Goal: Task Accomplishment & Management: Complete application form

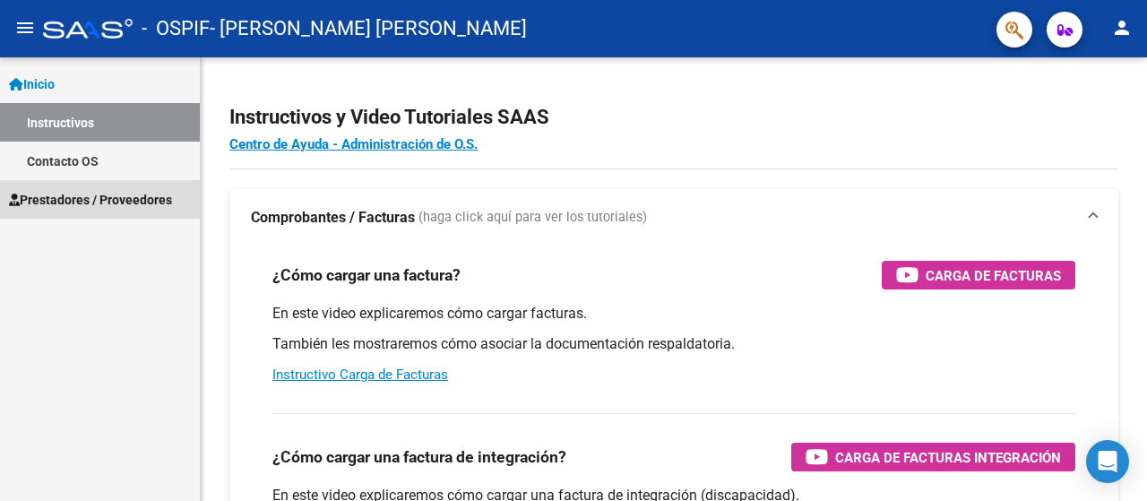
click at [58, 194] on span "Prestadores / Proveedores" at bounding box center [90, 200] width 163 height 20
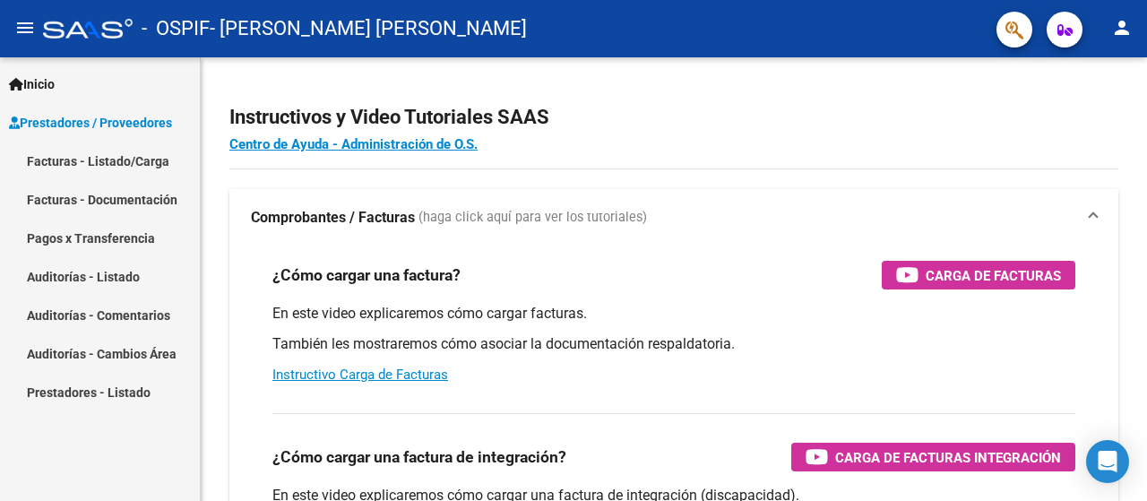
click at [69, 123] on span "Prestadores / Proveedores" at bounding box center [90, 123] width 163 height 20
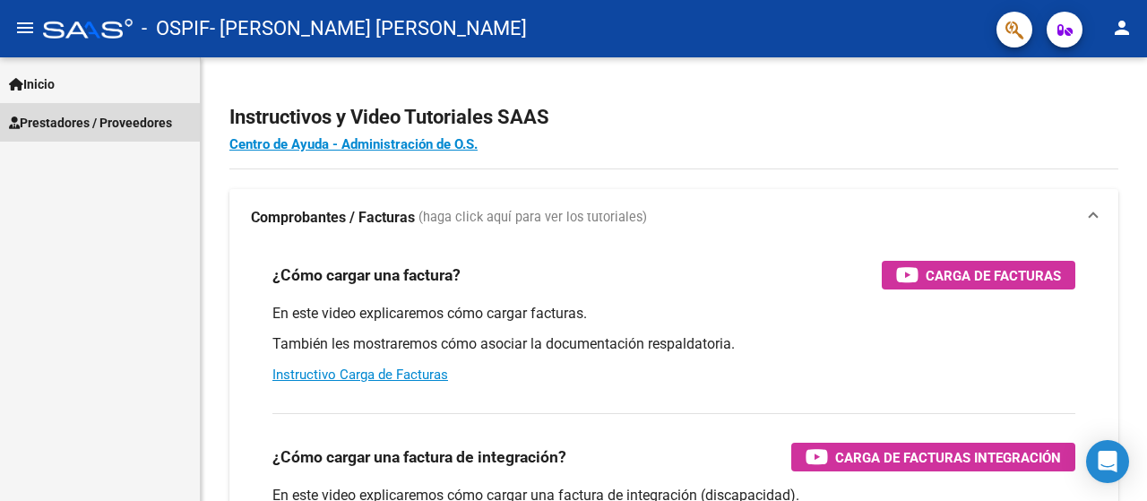
click at [52, 127] on span "Prestadores / Proveedores" at bounding box center [90, 123] width 163 height 20
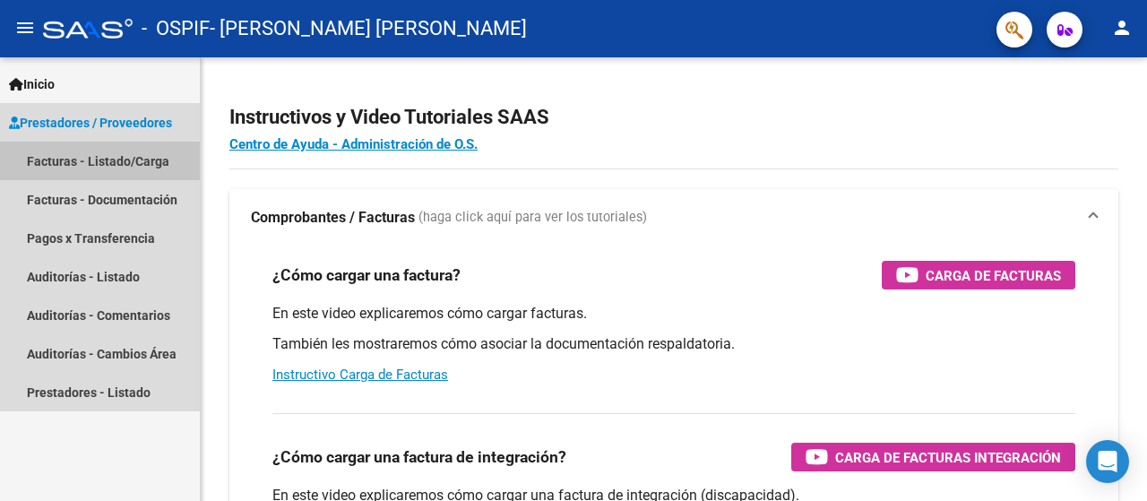
click at [81, 162] on link "Facturas - Listado/Carga" at bounding box center [100, 161] width 200 height 39
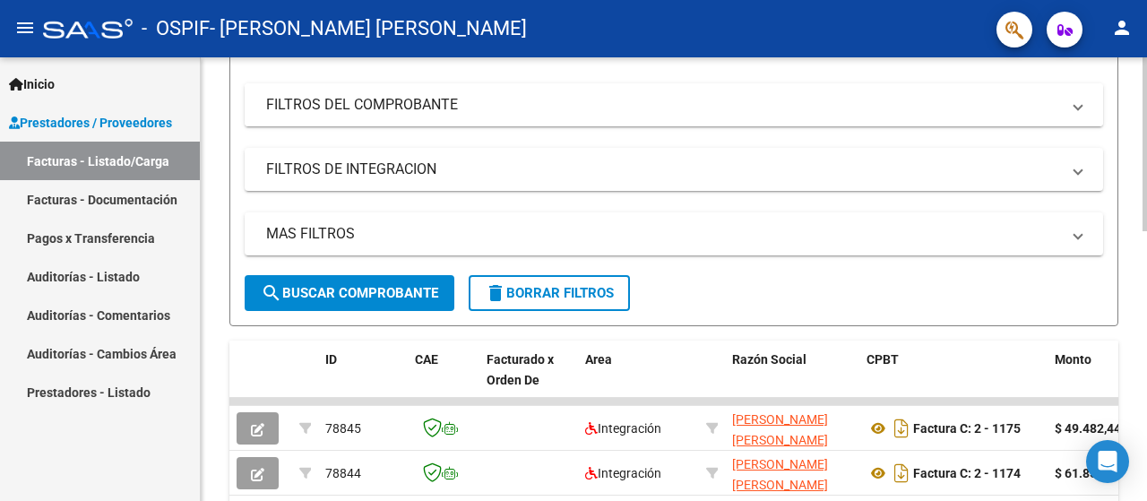
scroll to position [63, 0]
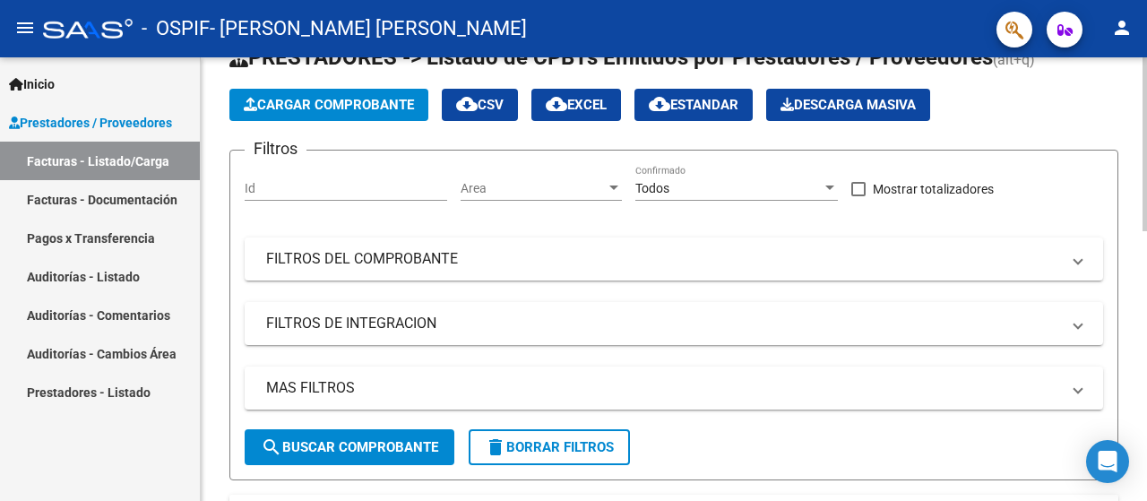
click at [314, 112] on button "Cargar Comprobante" at bounding box center [328, 105] width 199 height 32
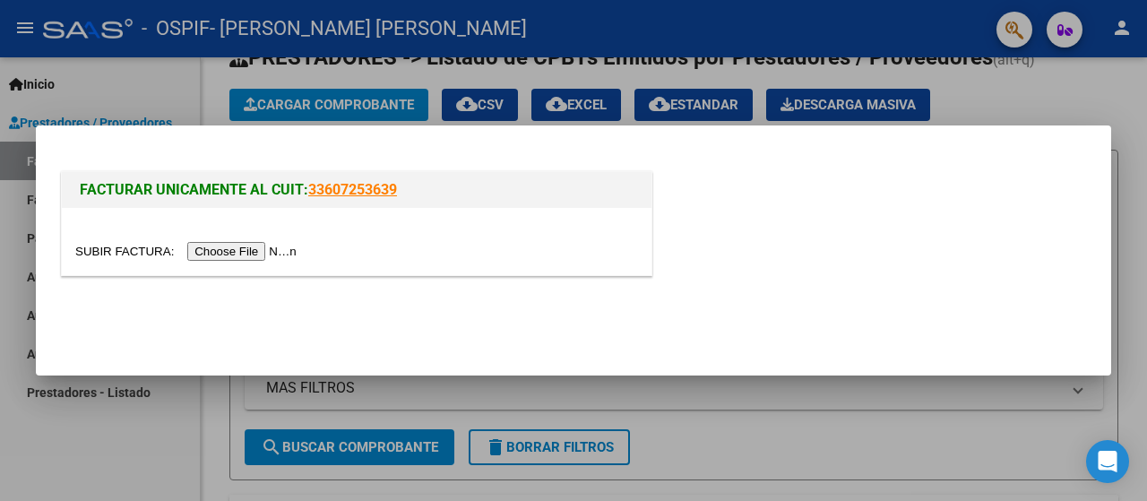
click at [258, 252] on input "file" at bounding box center [188, 251] width 227 height 19
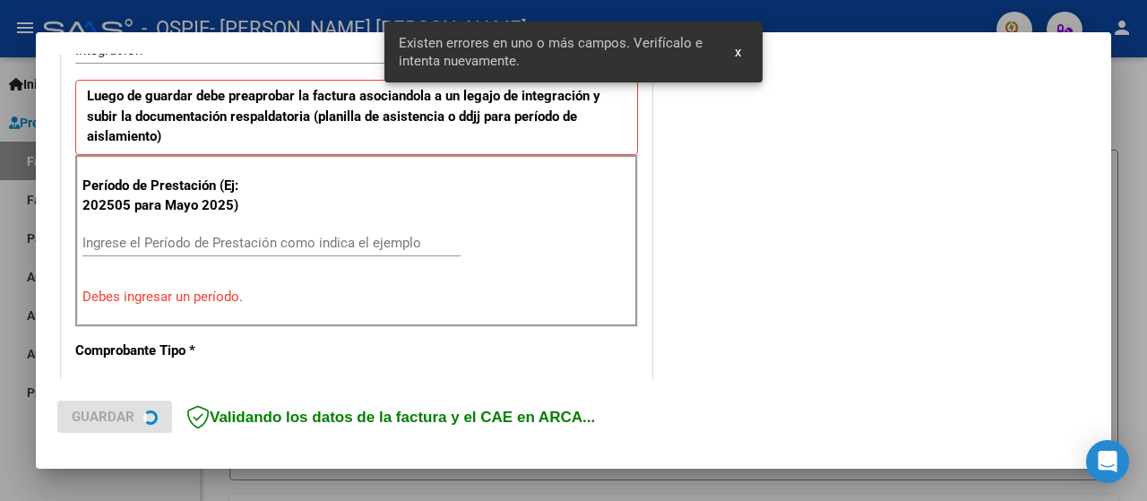
scroll to position [444, 0]
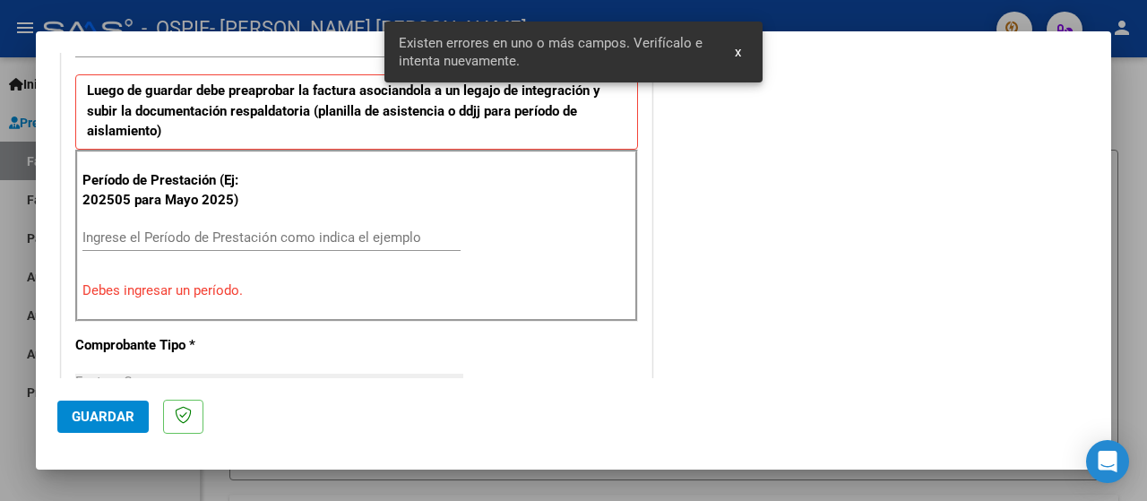
click at [111, 225] on div "Ingrese el Período de Prestación como indica el ejemplo" at bounding box center [271, 237] width 378 height 27
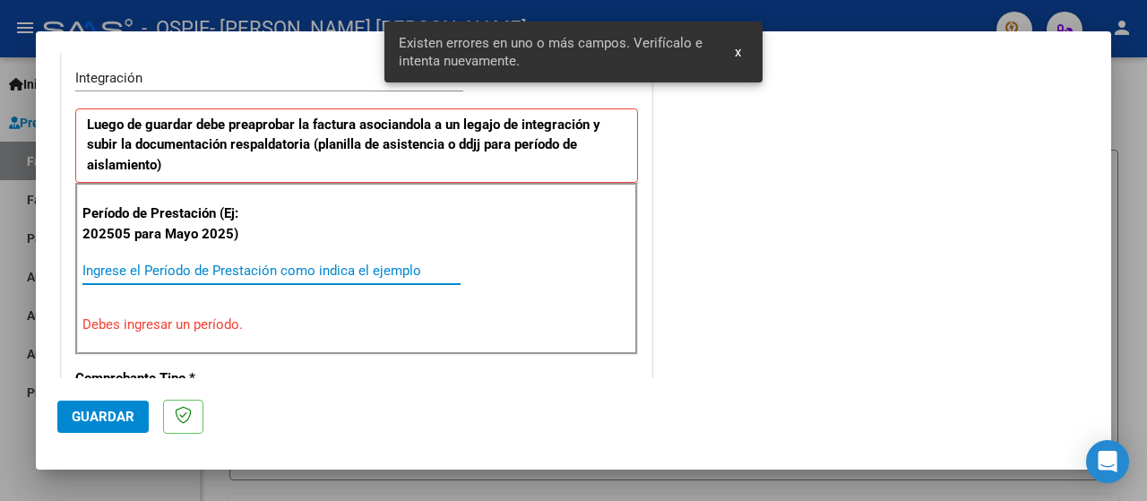
scroll to position [478, 0]
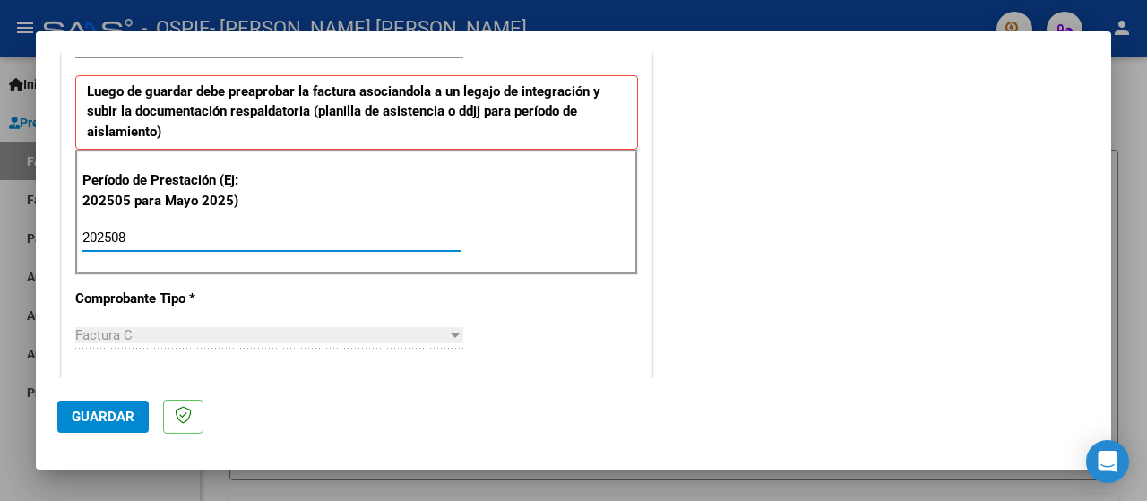
type input "202508"
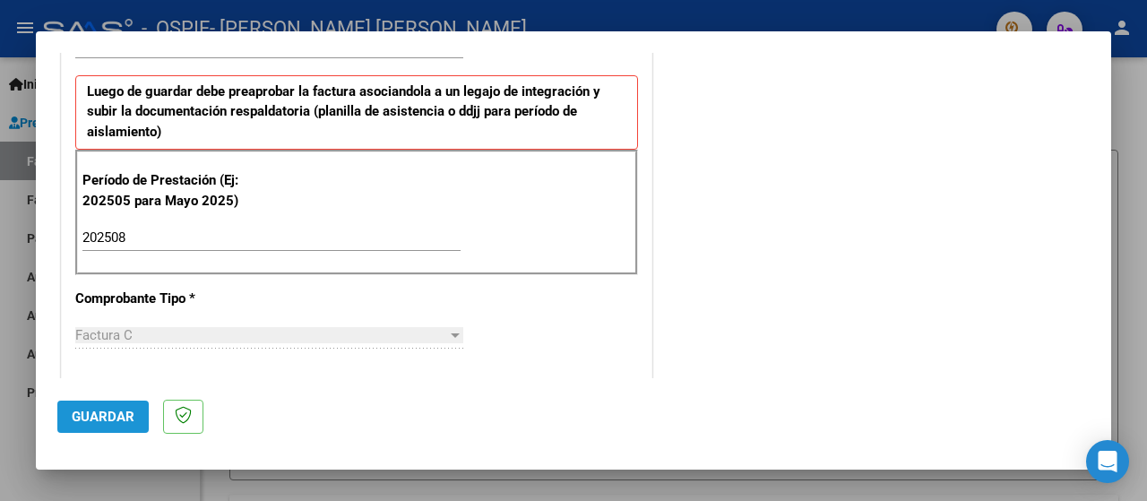
click at [111, 426] on button "Guardar" at bounding box center [102, 417] width 91 height 32
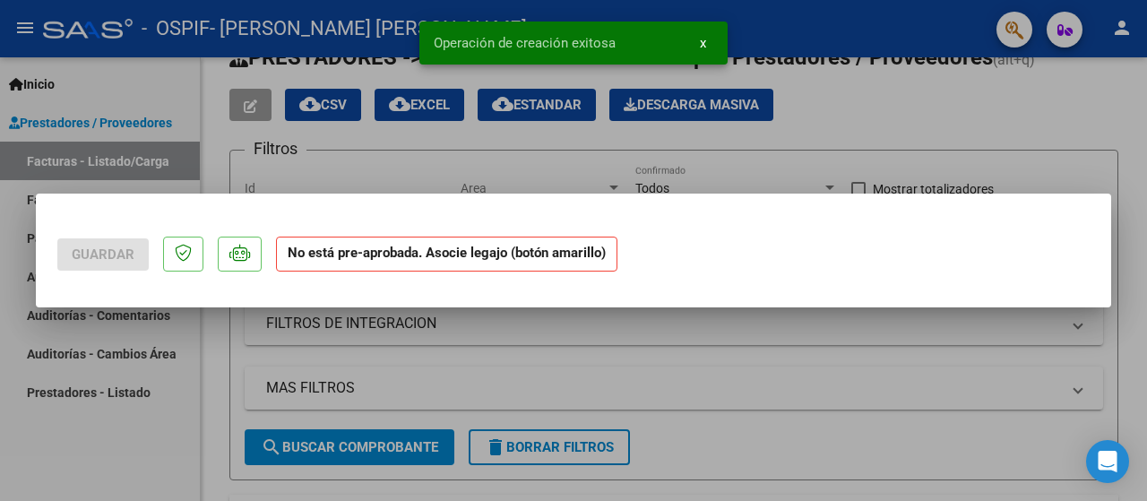
scroll to position [0, 0]
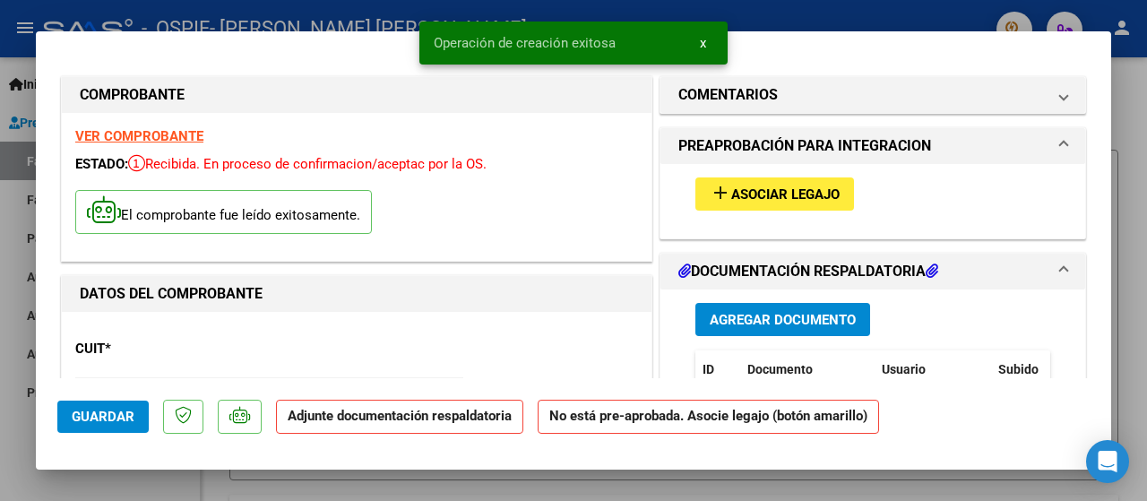
click at [789, 187] on span "Asociar Legajo" at bounding box center [785, 194] width 108 height 16
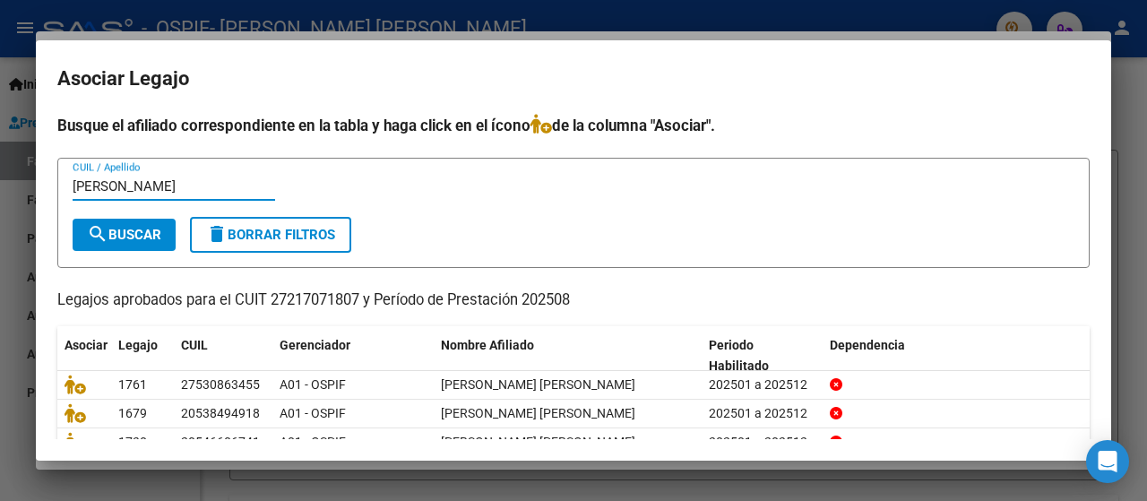
type input "[PERSON_NAME]"
click at [113, 239] on span "search Buscar" at bounding box center [124, 235] width 74 height 16
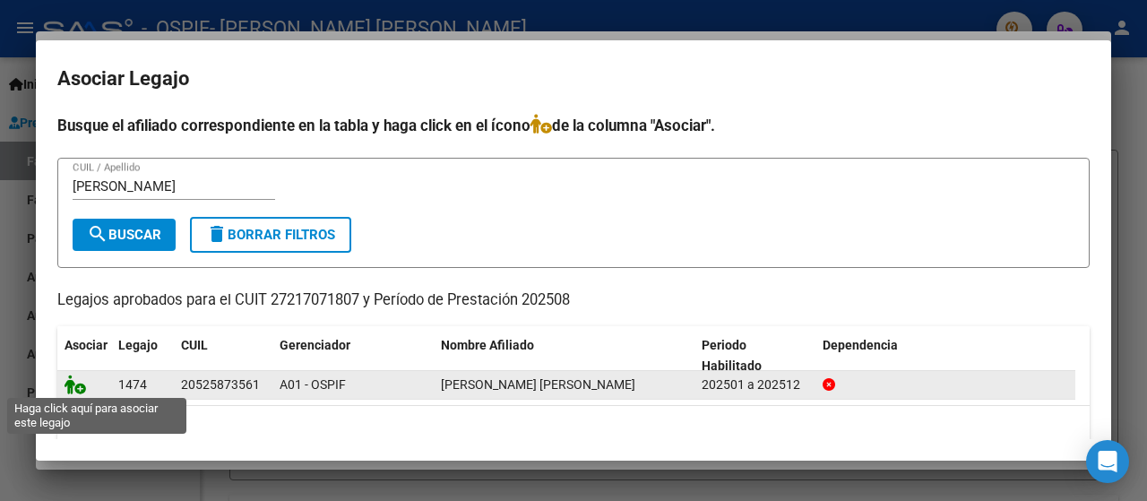
click at [73, 390] on icon at bounding box center [76, 385] width 22 height 20
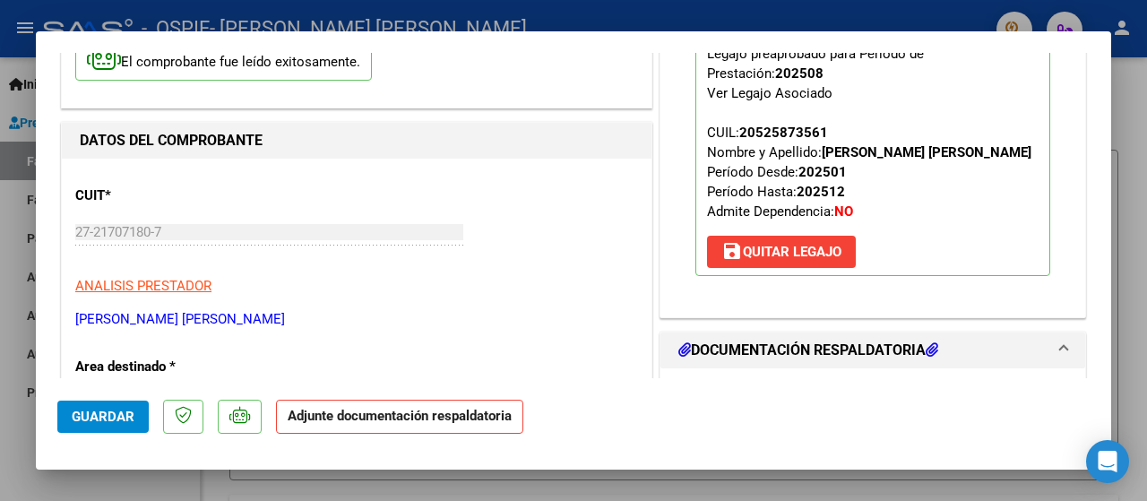
scroll to position [358, 0]
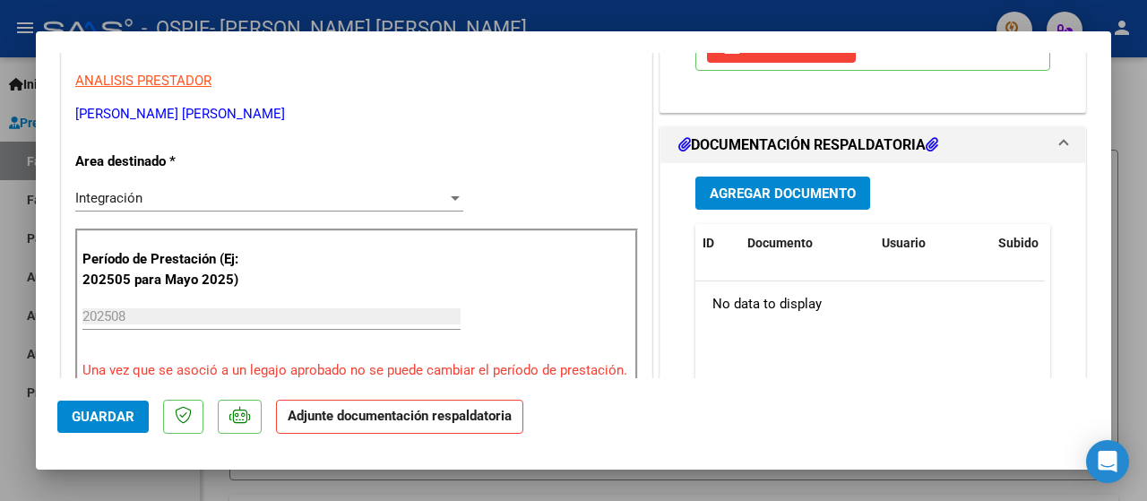
click at [719, 198] on span "Agregar Documento" at bounding box center [783, 193] width 146 height 16
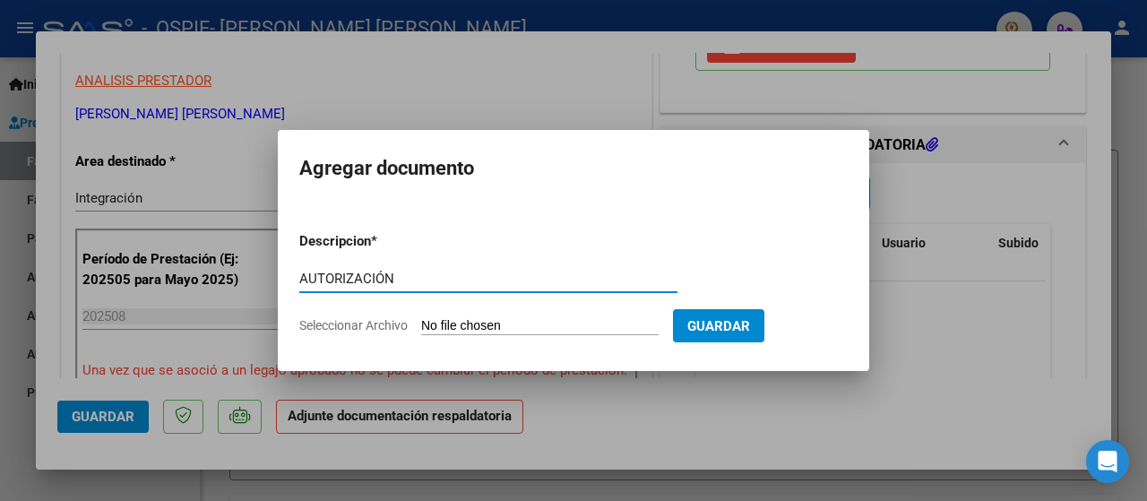
type input "AUTORIZACIÓN"
click at [344, 326] on span "Seleccionar Archivo" at bounding box center [353, 325] width 108 height 14
click at [421, 326] on input "Seleccionar Archivo" at bounding box center [539, 326] width 237 height 17
type input "C:\fakepath\AUTORIZACIÓN 2025- [PERSON_NAME] [PERSON_NAME].png"
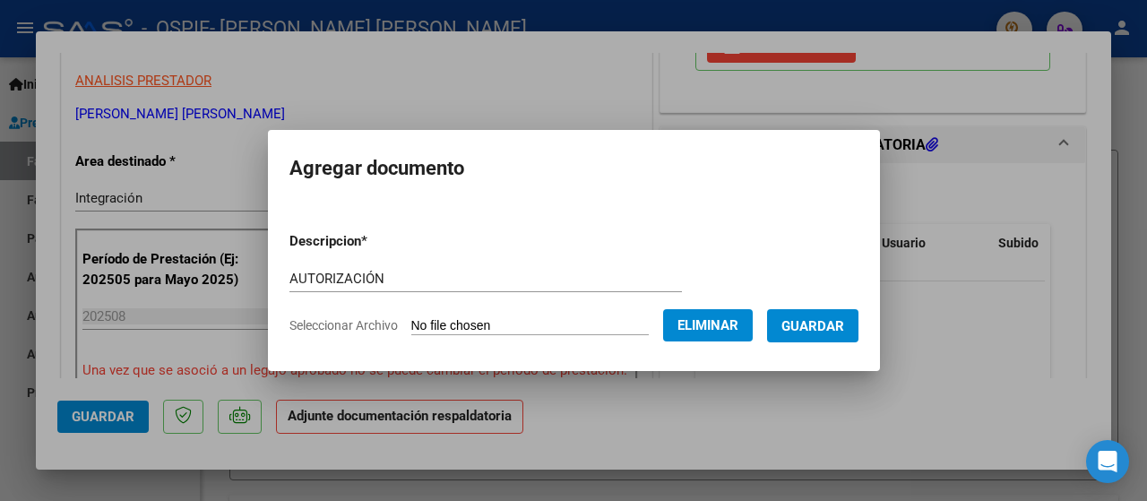
click at [835, 331] on span "Guardar" at bounding box center [812, 326] width 63 height 16
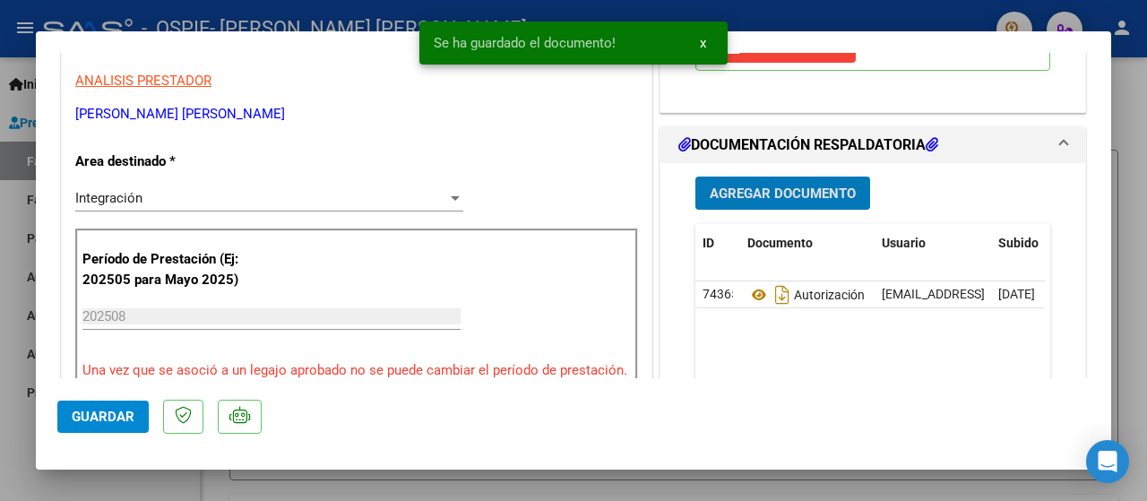
click at [721, 198] on span "Agregar Documento" at bounding box center [783, 193] width 146 height 16
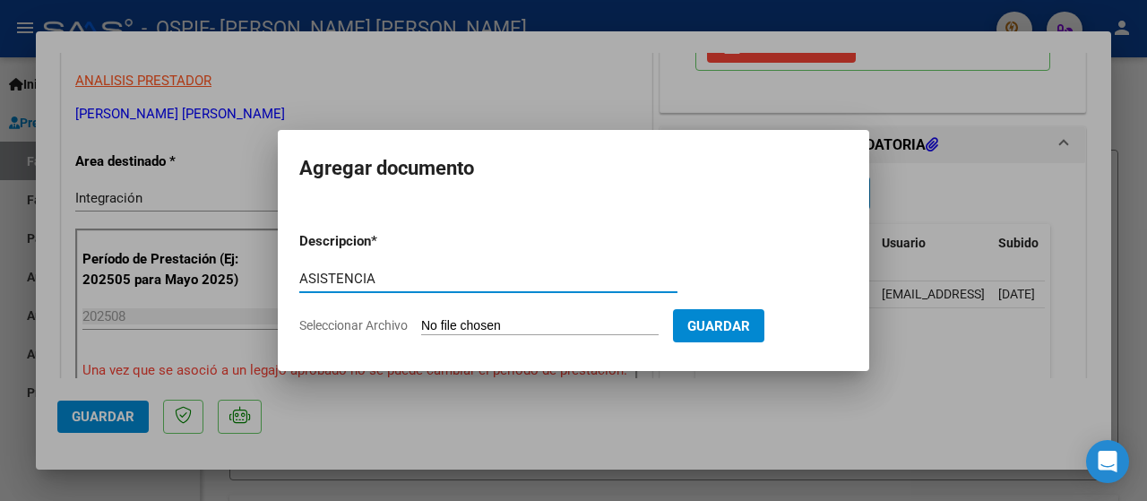
type input "ASISTENCIA"
click at [351, 324] on span "Seleccionar Archivo" at bounding box center [353, 325] width 108 height 14
click at [421, 324] on input "Seleccionar Archivo" at bounding box center [539, 326] width 237 height 17
type input "C:\fakepath\ASISTENCIA [PERSON_NAME].jpeg"
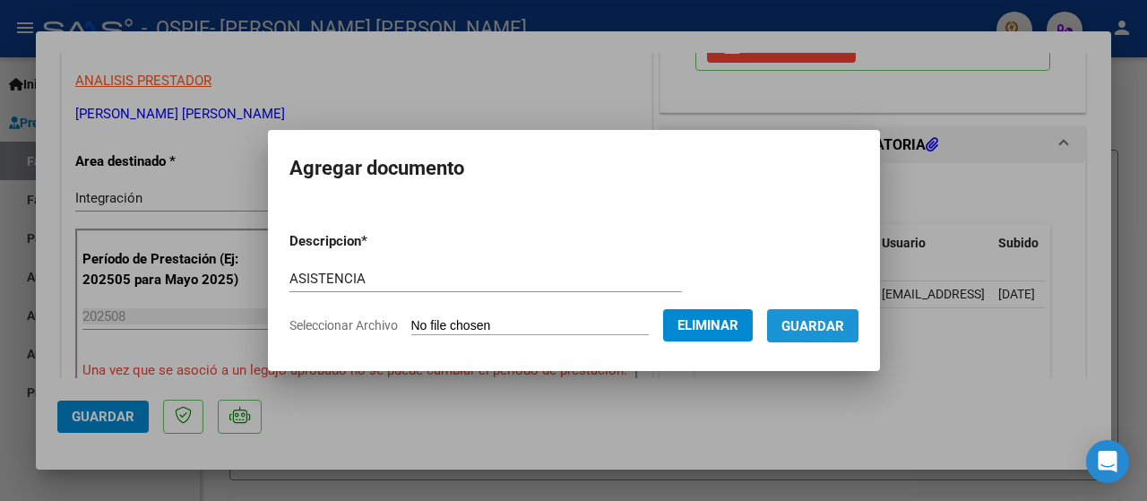
click at [832, 332] on span "Guardar" at bounding box center [812, 326] width 63 height 16
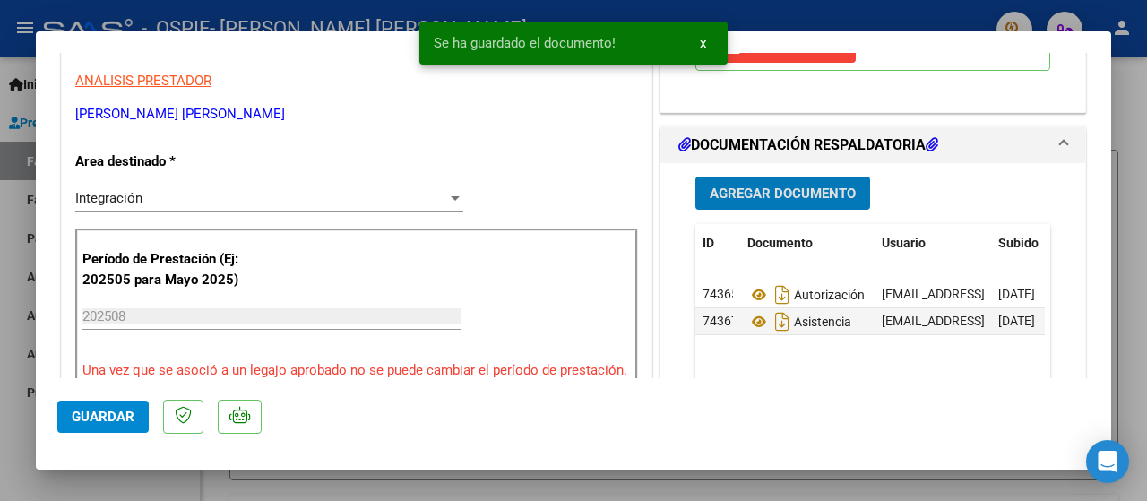
click at [7, 452] on div at bounding box center [573, 250] width 1147 height 501
type input "$ 0,00"
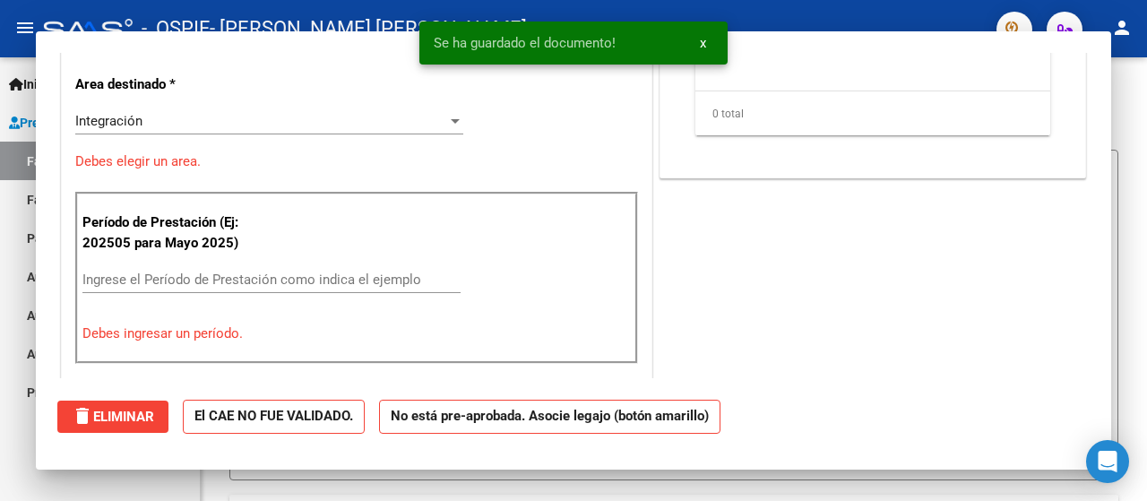
scroll to position [305, 0]
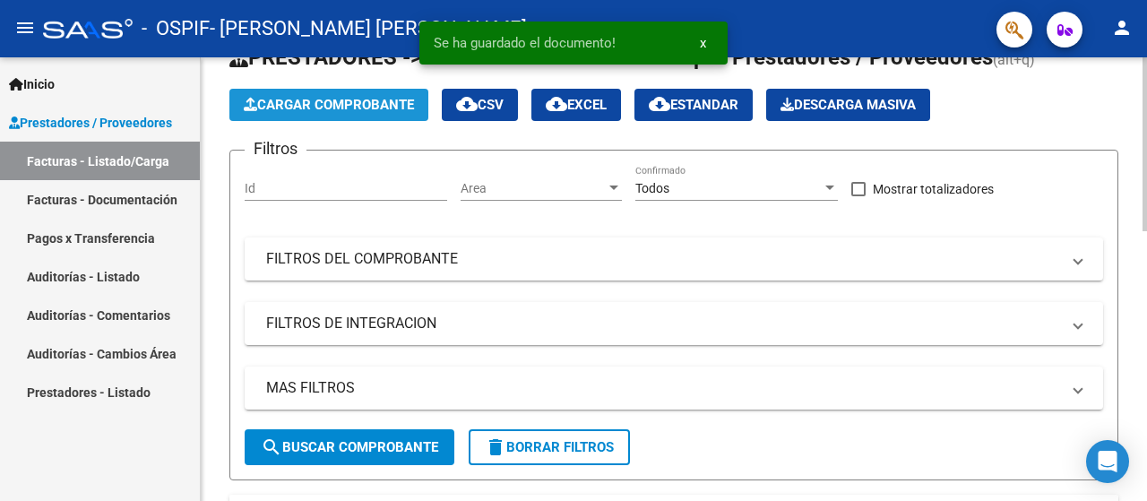
click at [311, 109] on span "Cargar Comprobante" at bounding box center [329, 105] width 170 height 16
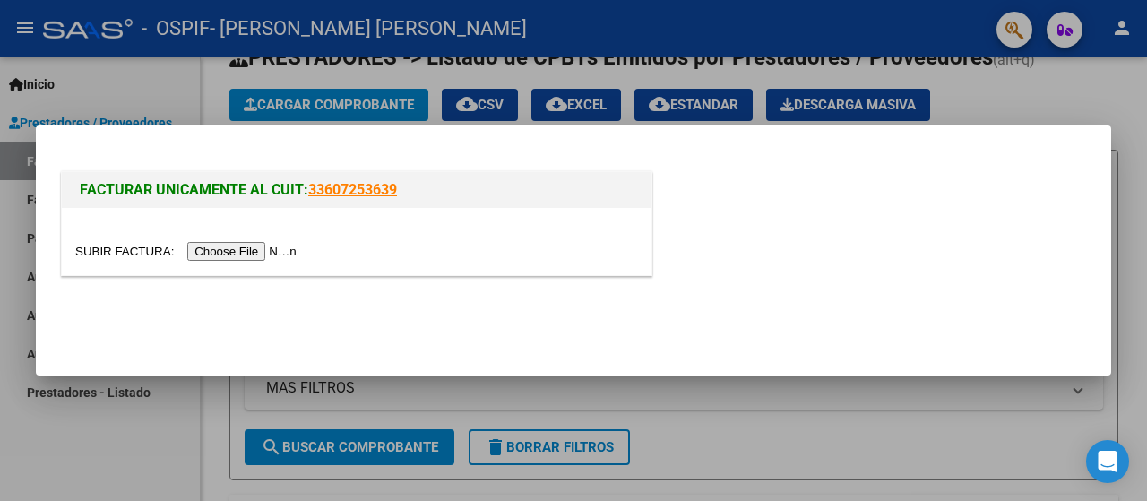
click at [211, 254] on input "file" at bounding box center [188, 251] width 227 height 19
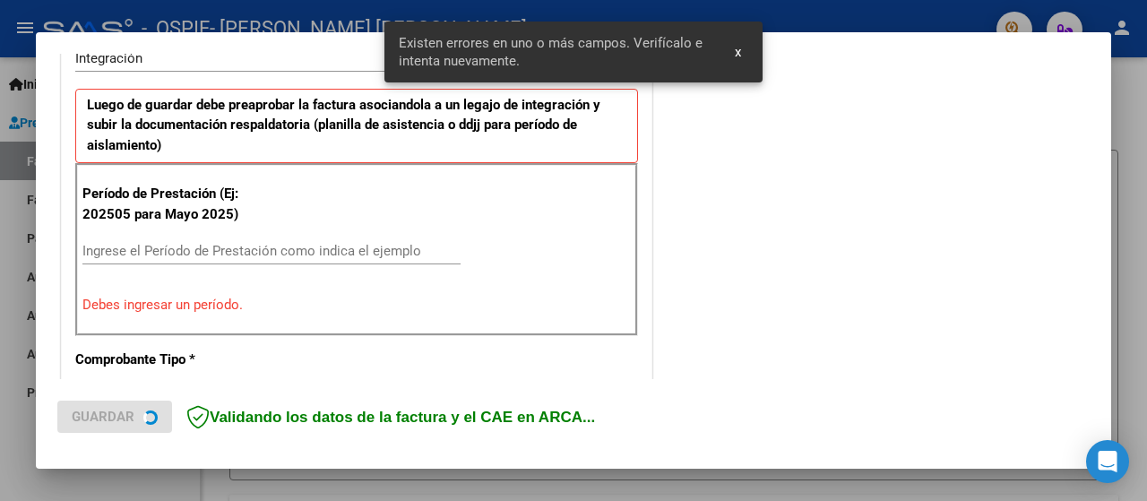
scroll to position [479, 0]
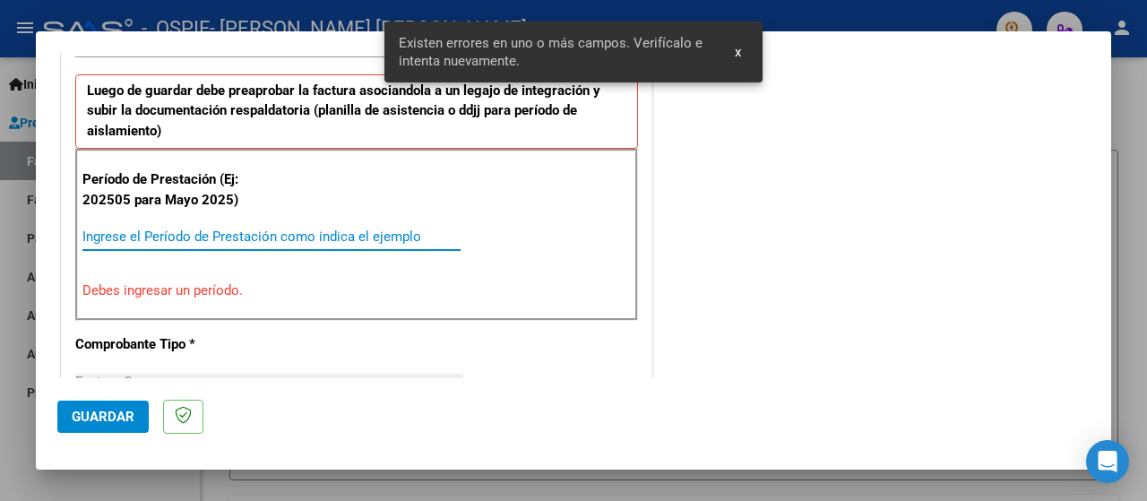
click at [90, 238] on input "Ingrese el Período de Prestación como indica el ejemplo" at bounding box center [271, 236] width 378 height 16
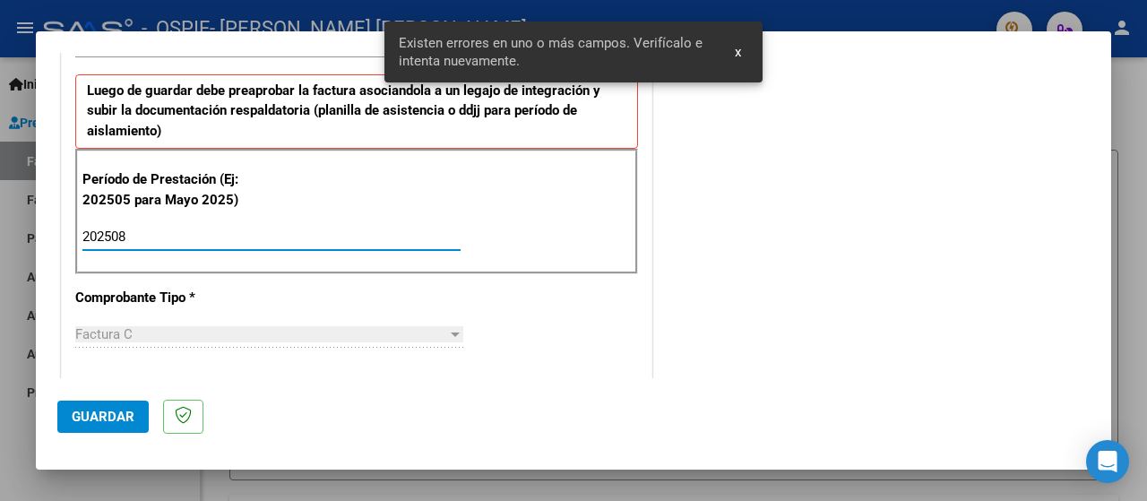
type input "202508"
click at [100, 423] on span "Guardar" at bounding box center [103, 417] width 63 height 16
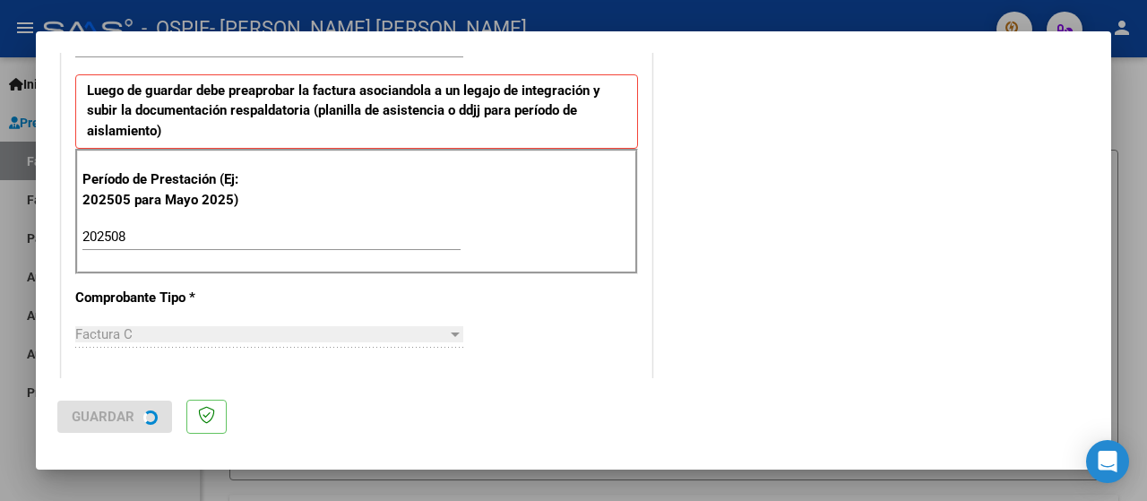
scroll to position [0, 0]
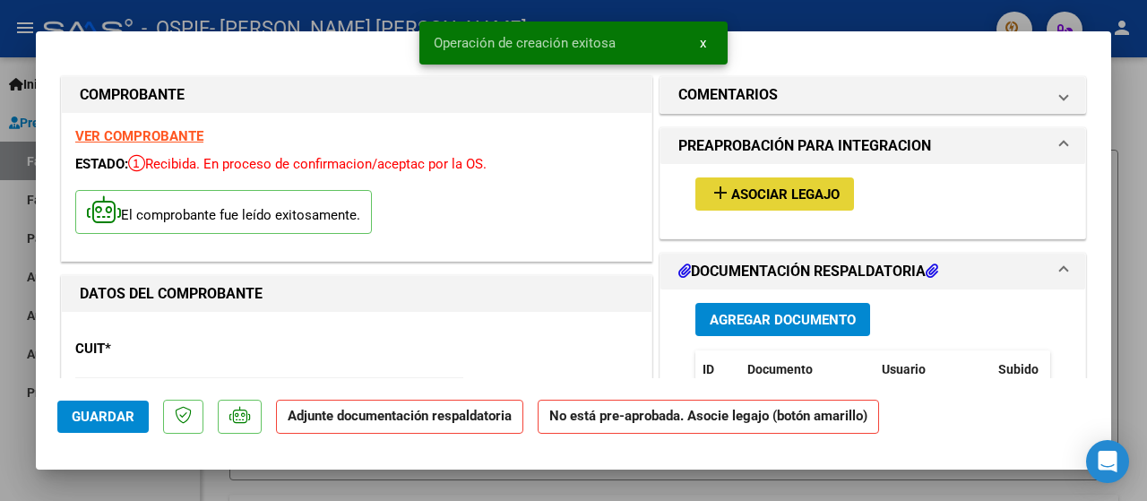
click at [789, 196] on span "Asociar Legajo" at bounding box center [785, 194] width 108 height 16
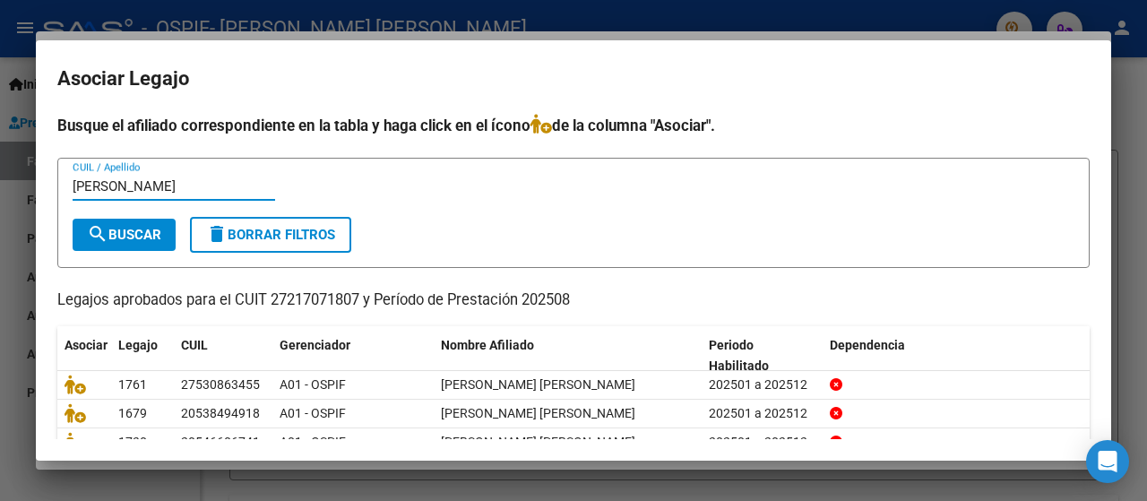
type input "[PERSON_NAME]"
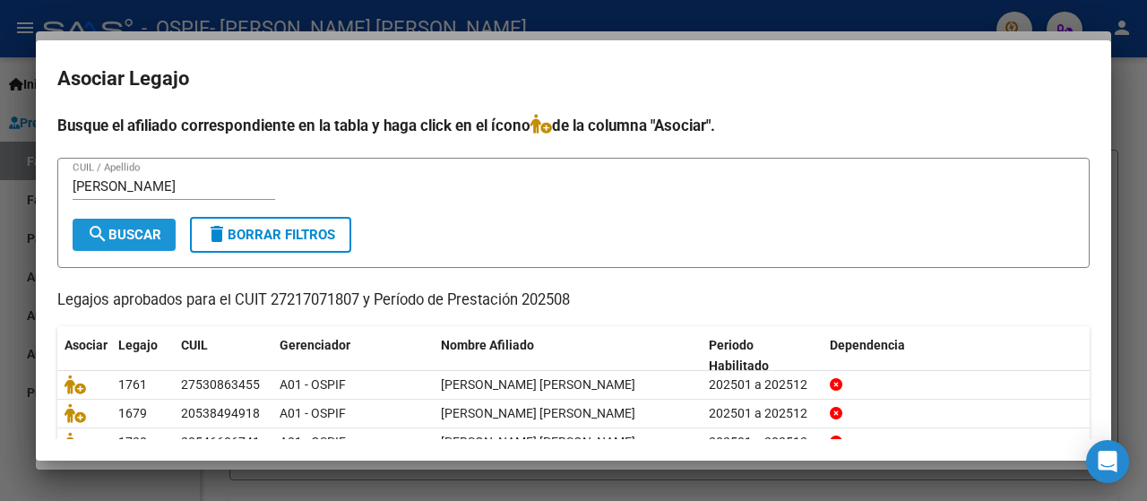
click at [113, 241] on span "search Buscar" at bounding box center [124, 235] width 74 height 16
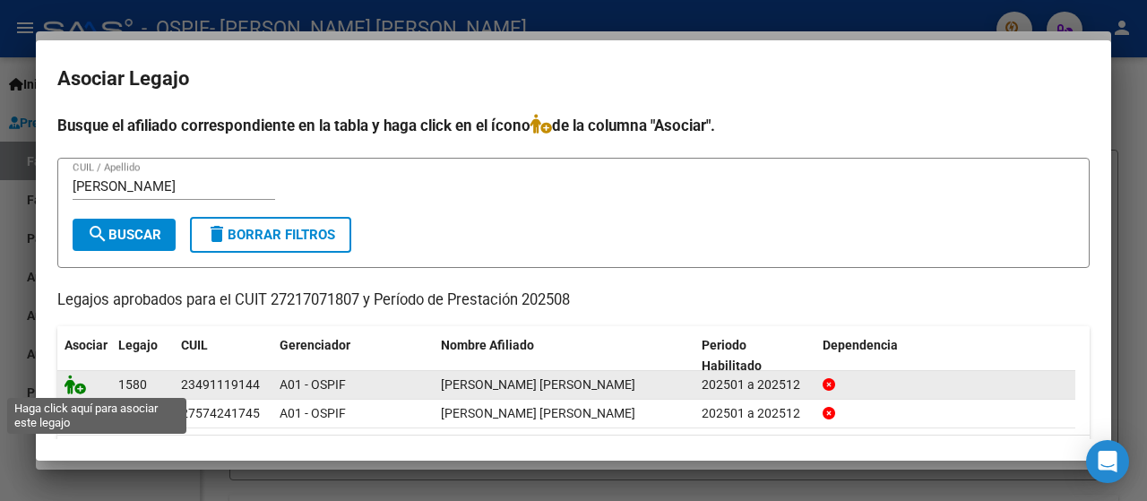
click at [80, 381] on icon at bounding box center [76, 385] width 22 height 20
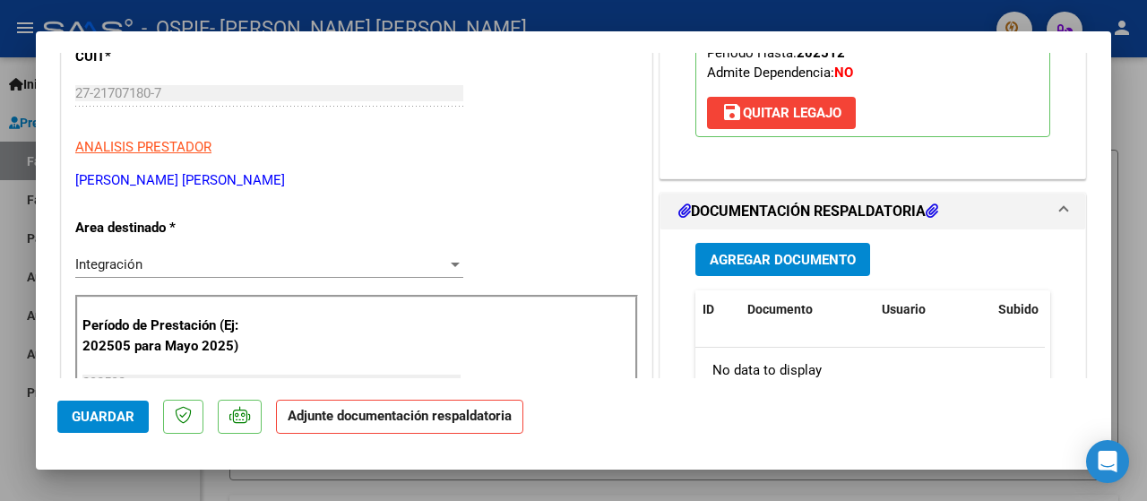
scroll to position [358, 0]
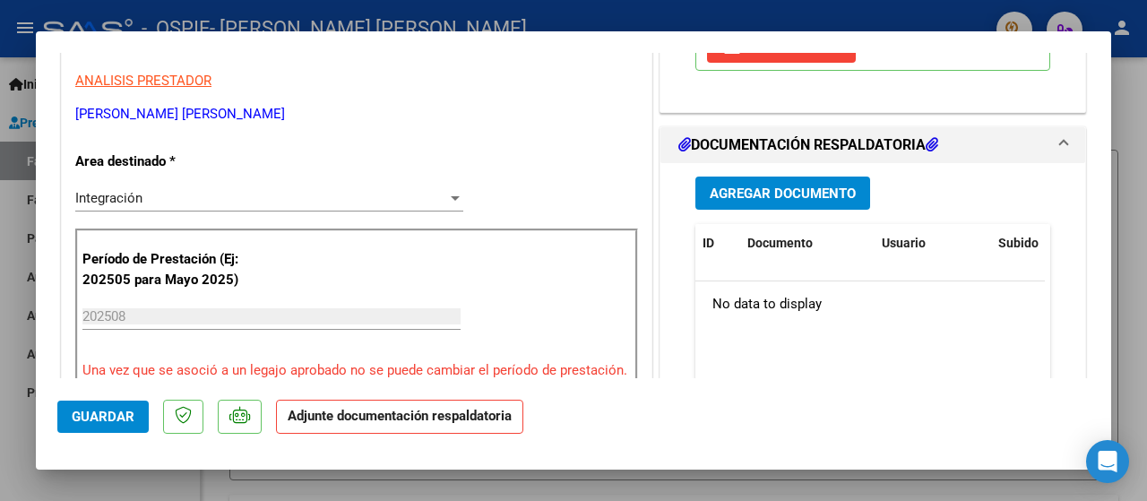
click at [708, 201] on button "Agregar Documento" at bounding box center [782, 193] width 175 height 33
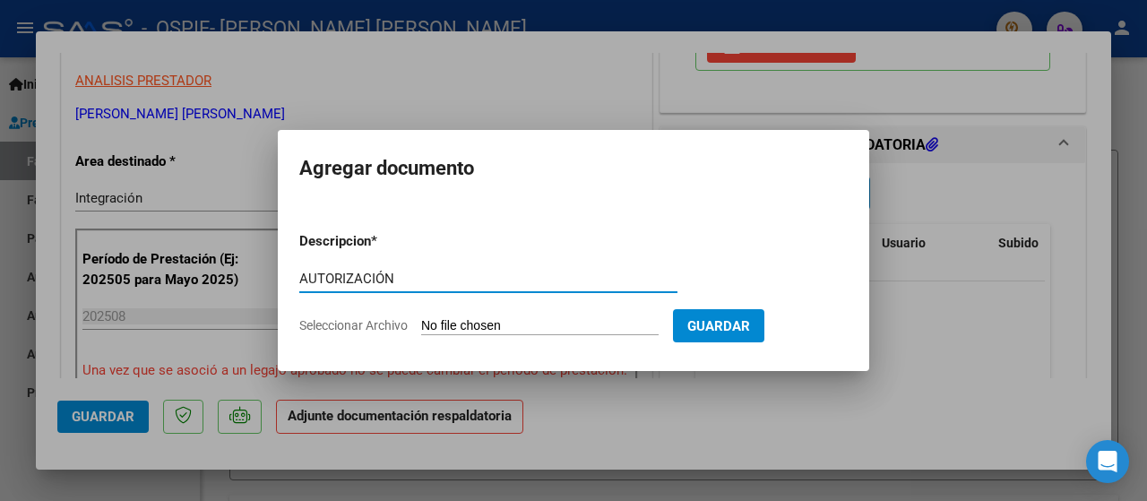
type input "AUTORIZACIÓN"
click at [323, 323] on span "Seleccionar Archivo" at bounding box center [353, 325] width 108 height 14
click at [421, 323] on input "Seleccionar Archivo" at bounding box center [539, 326] width 237 height 17
type input "C:\fakepath\AUTORIZACIÓN 2025- [PERSON_NAME] [PERSON_NAME].png"
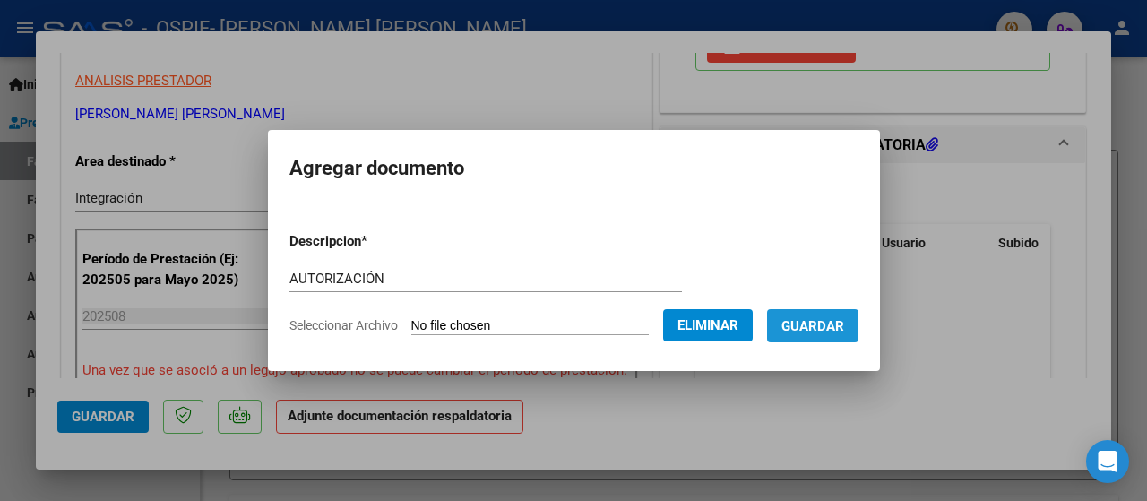
click at [809, 329] on span "Guardar" at bounding box center [812, 326] width 63 height 16
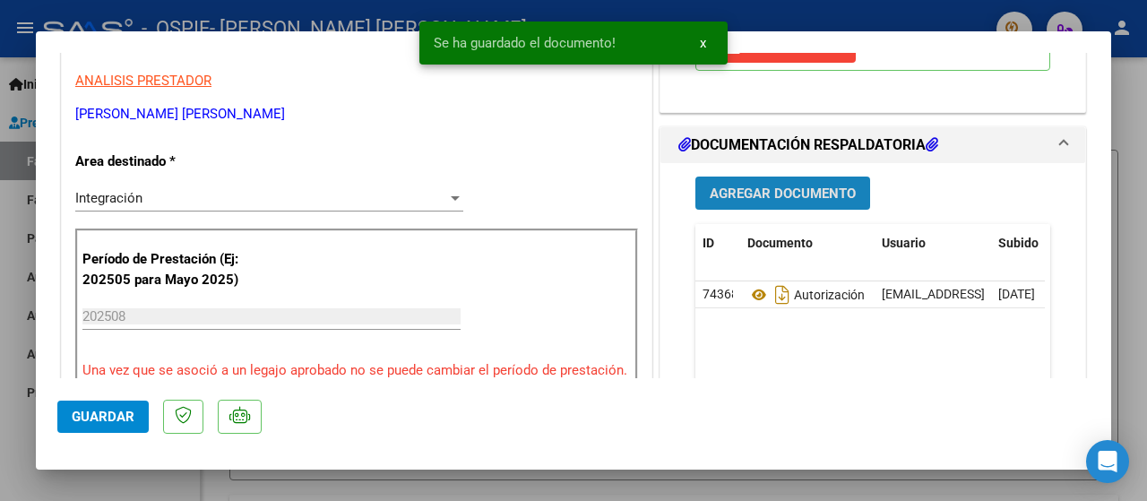
click at [729, 203] on button "Agregar Documento" at bounding box center [782, 193] width 175 height 33
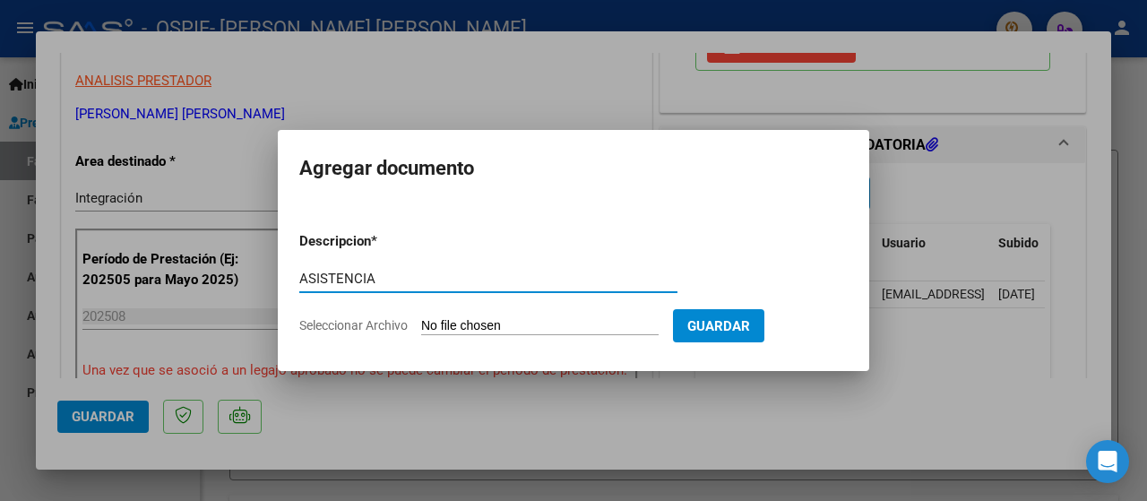
type input "ASISTENCIA"
click at [346, 327] on span "Seleccionar Archivo" at bounding box center [353, 325] width 108 height 14
click at [421, 327] on input "Seleccionar Archivo" at bounding box center [539, 326] width 237 height 17
type input "C:\fakepath\ASISTENCIA [PERSON_NAME].jpeg"
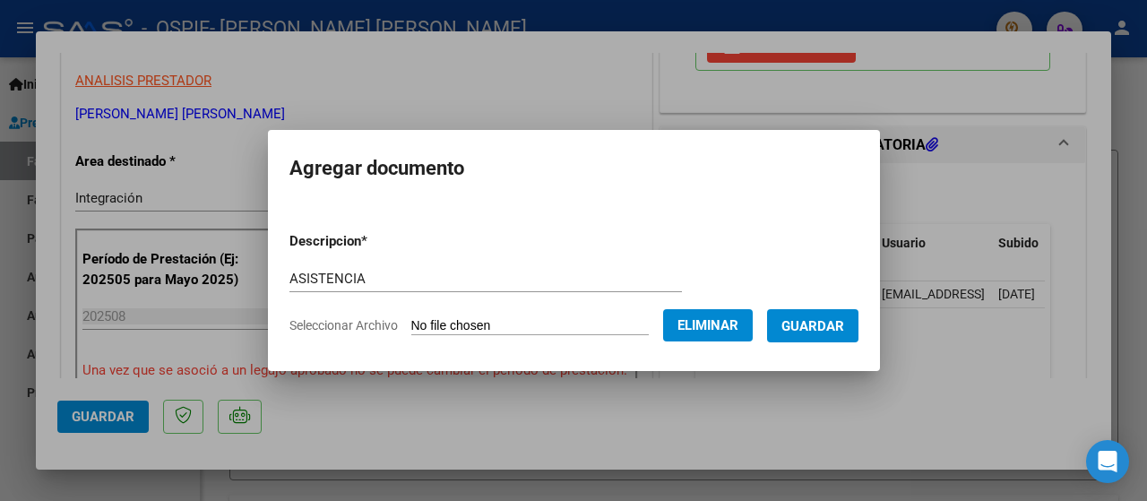
click at [844, 323] on span "Guardar" at bounding box center [812, 326] width 63 height 16
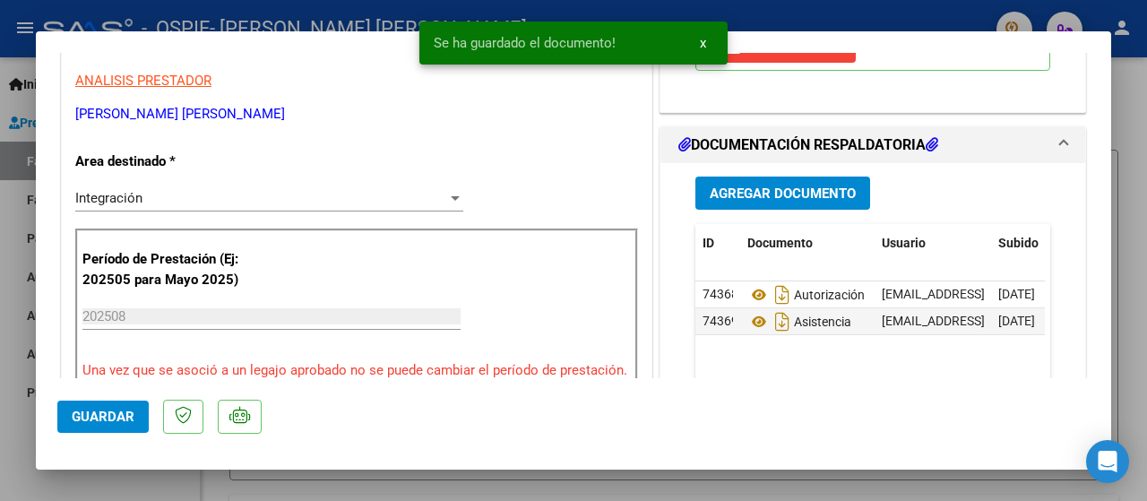
click at [19, 440] on div at bounding box center [573, 250] width 1147 height 501
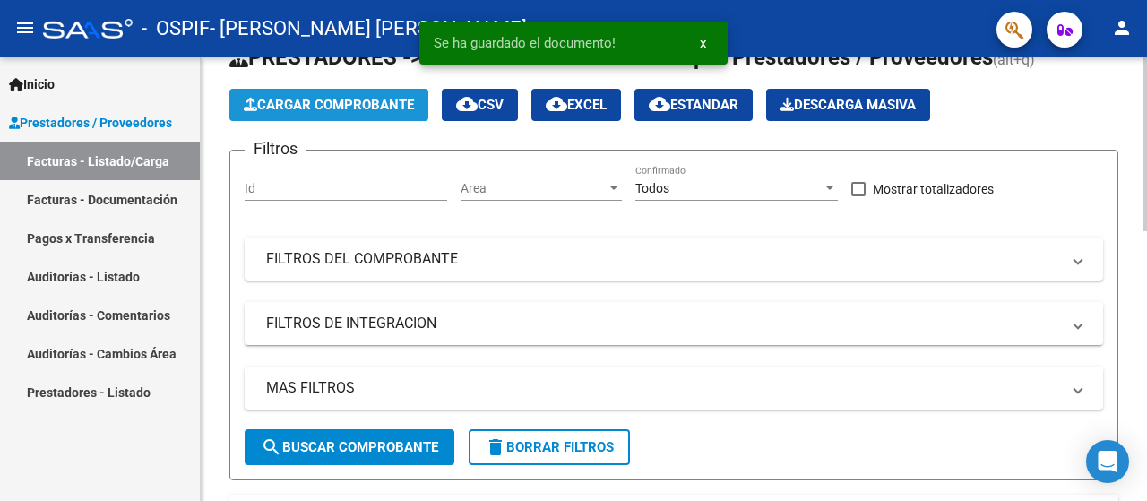
click at [341, 116] on button "Cargar Comprobante" at bounding box center [328, 105] width 199 height 32
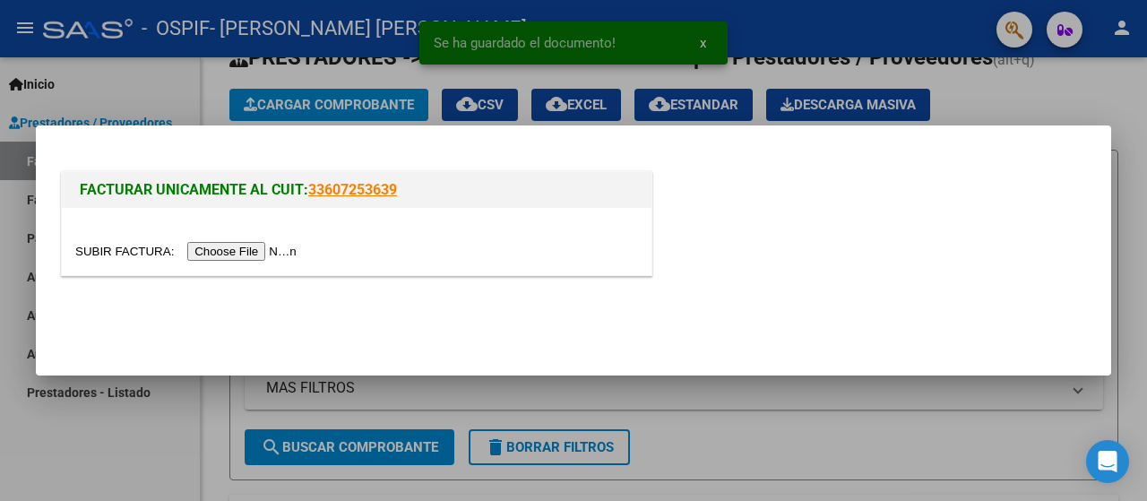
click at [197, 254] on input "file" at bounding box center [188, 251] width 227 height 19
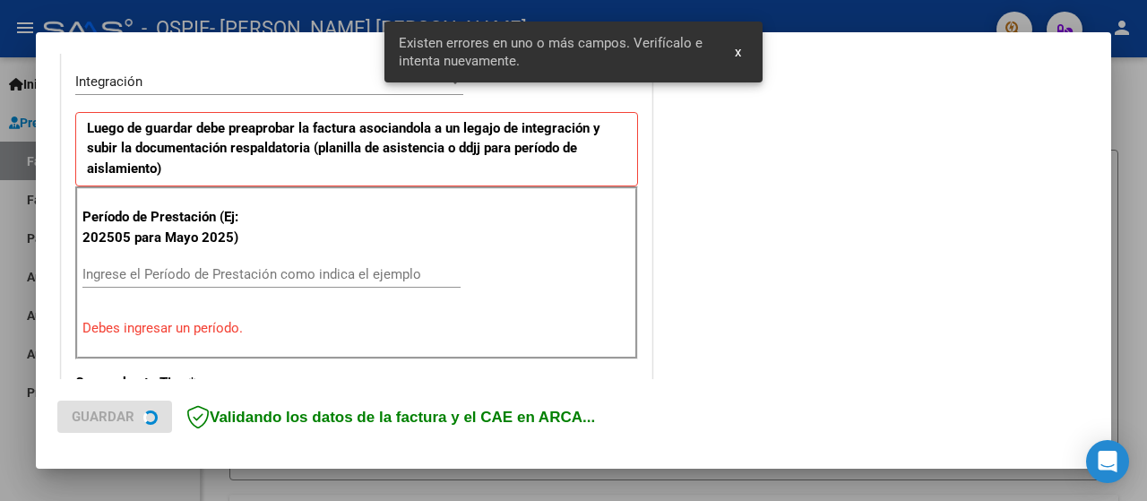
scroll to position [444, 0]
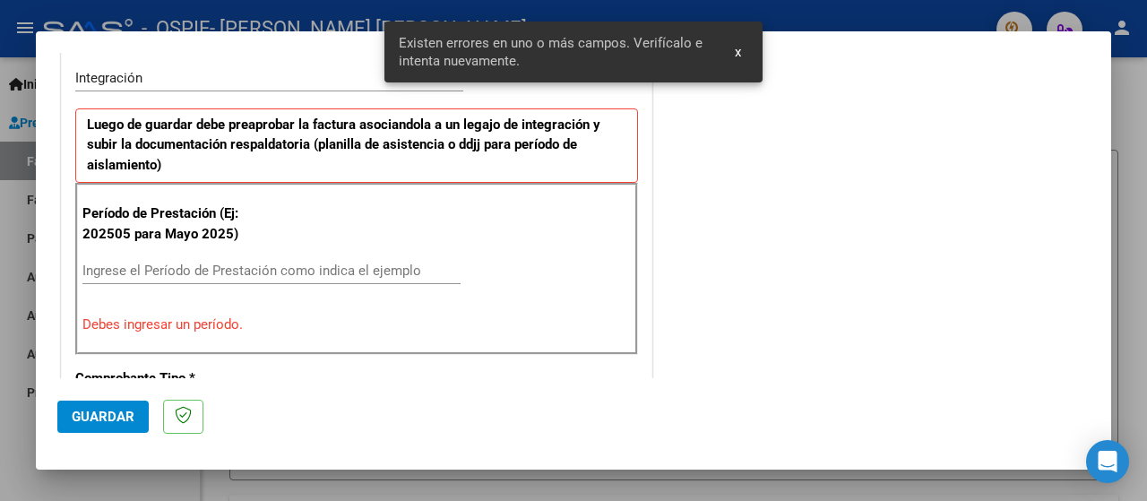
click at [97, 272] on input "Ingrese el Período de Prestación como indica el ejemplo" at bounding box center [271, 271] width 378 height 16
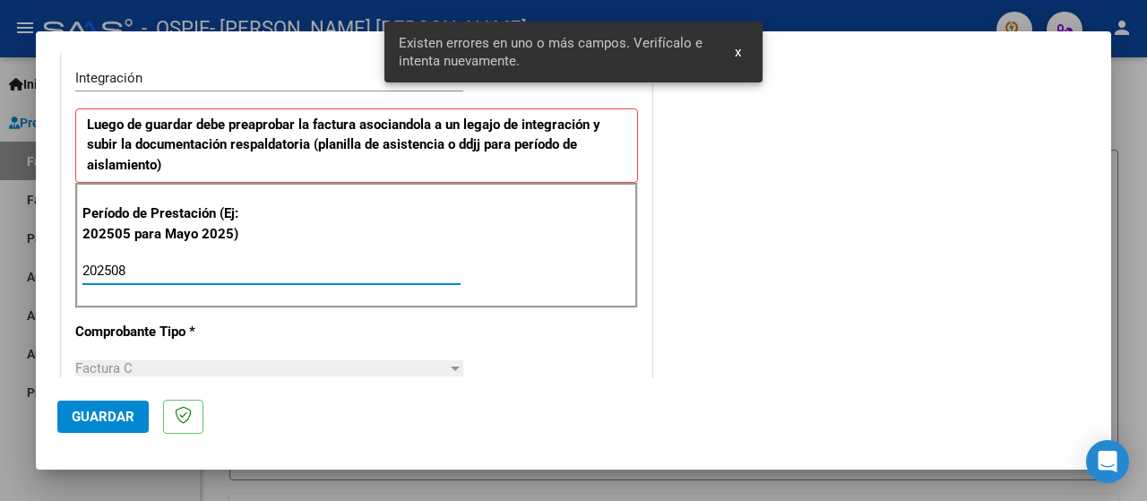
type input "202508"
click at [95, 417] on span "Guardar" at bounding box center [103, 417] width 63 height 16
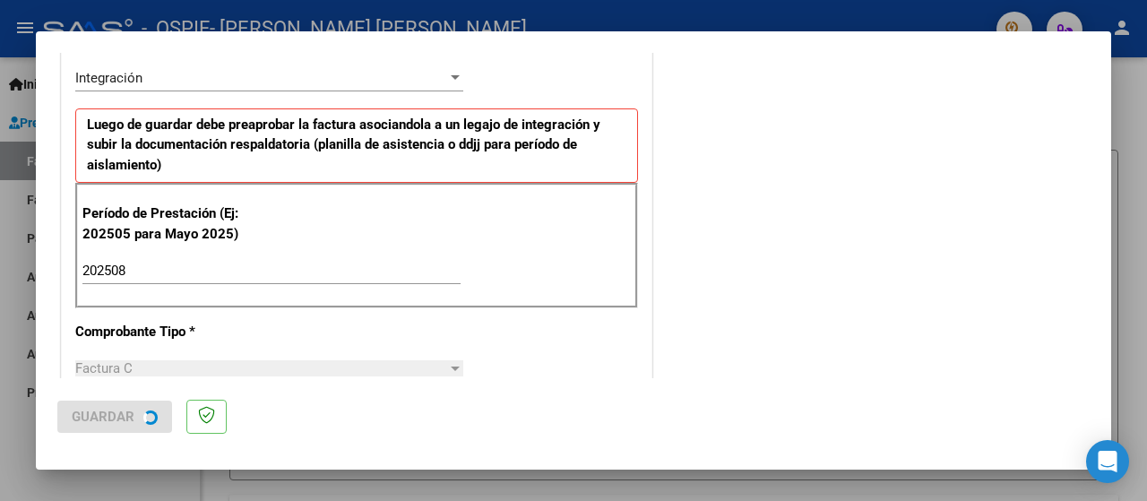
scroll to position [0, 0]
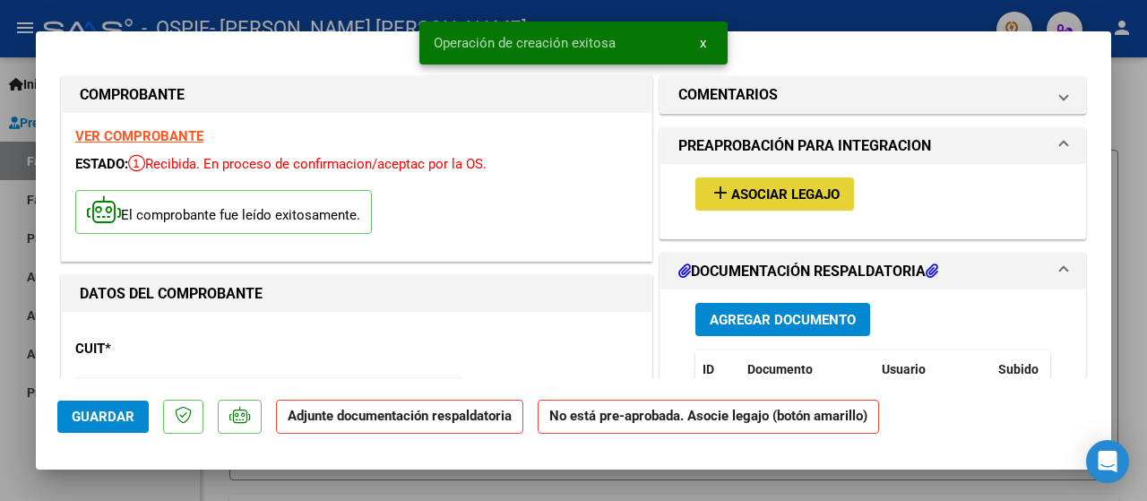
click at [715, 194] on mat-icon "add" at bounding box center [721, 193] width 22 height 22
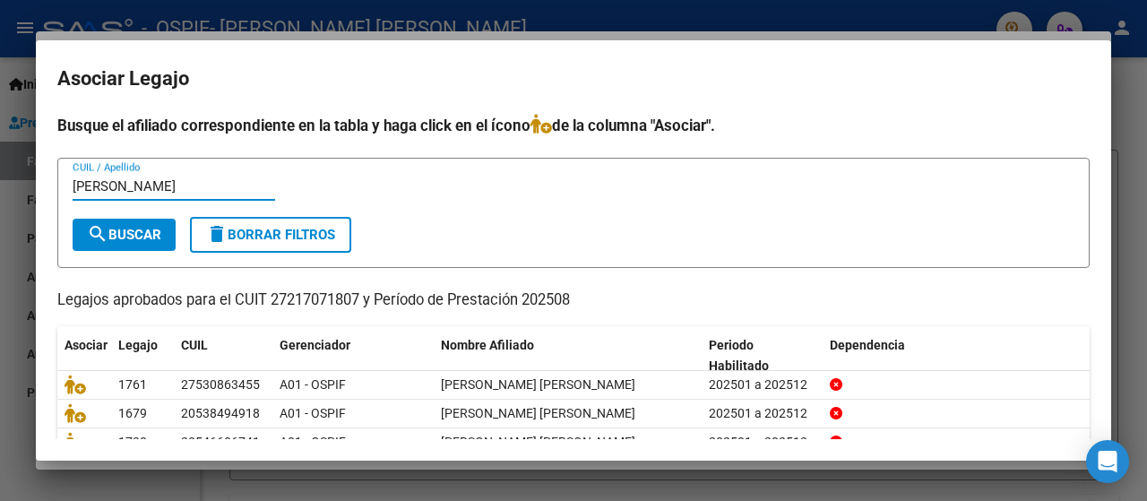
type input "[PERSON_NAME]"
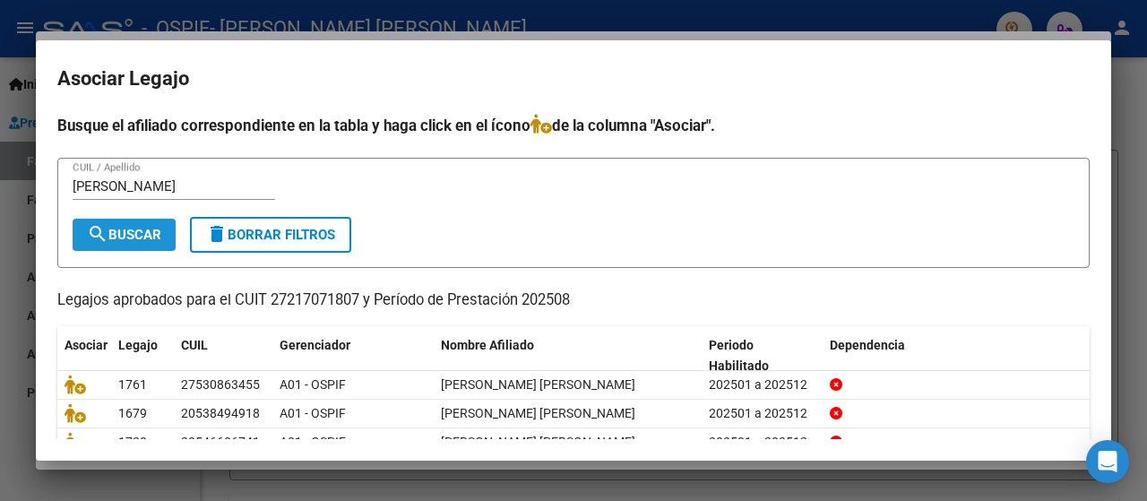
click at [140, 232] on span "search Buscar" at bounding box center [124, 235] width 74 height 16
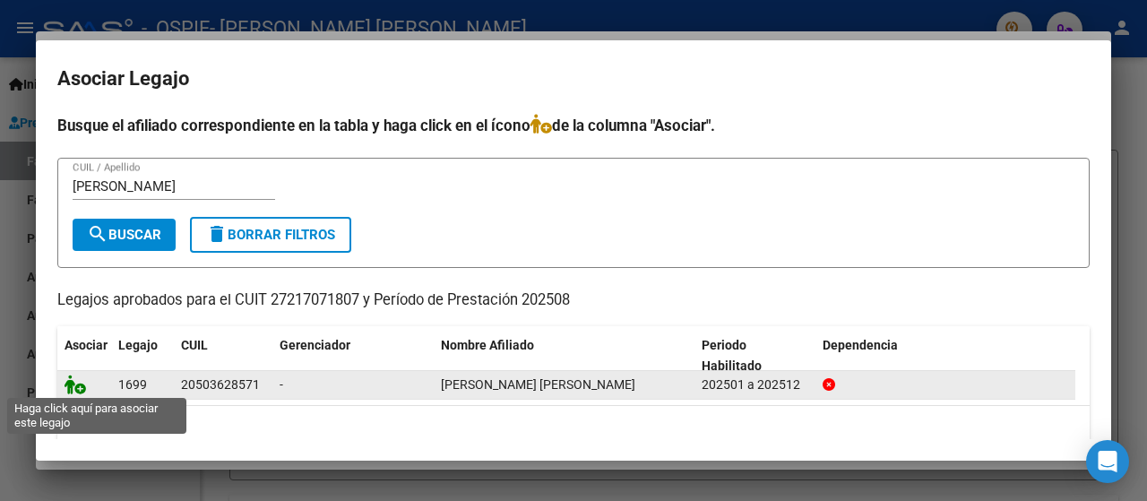
click at [71, 386] on icon at bounding box center [76, 385] width 22 height 20
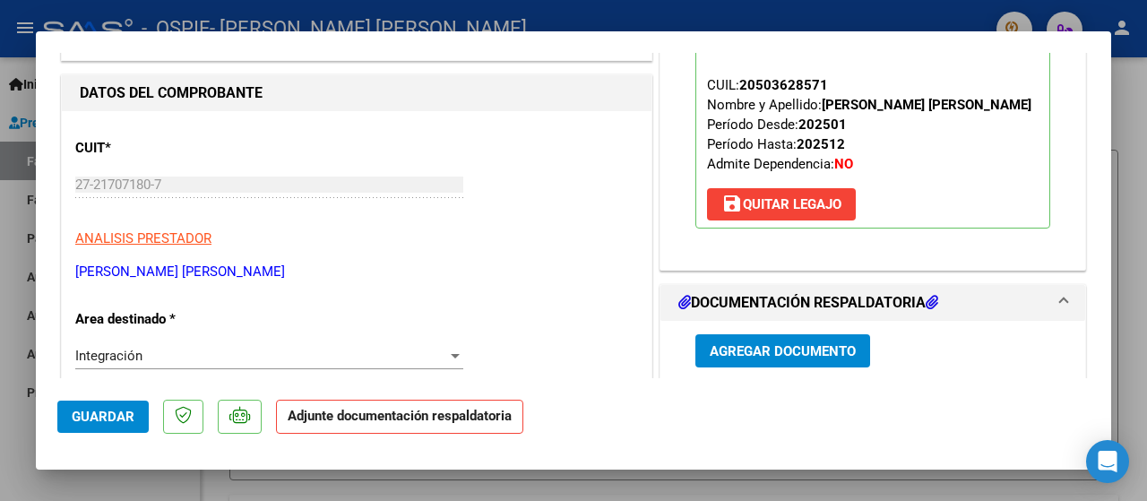
scroll to position [358, 0]
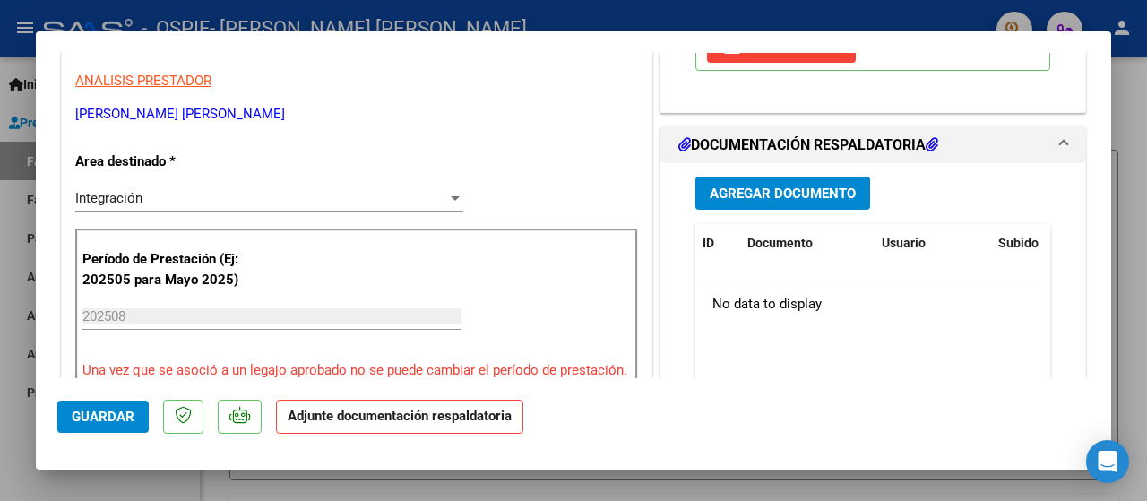
click at [756, 188] on span "Agregar Documento" at bounding box center [783, 193] width 146 height 16
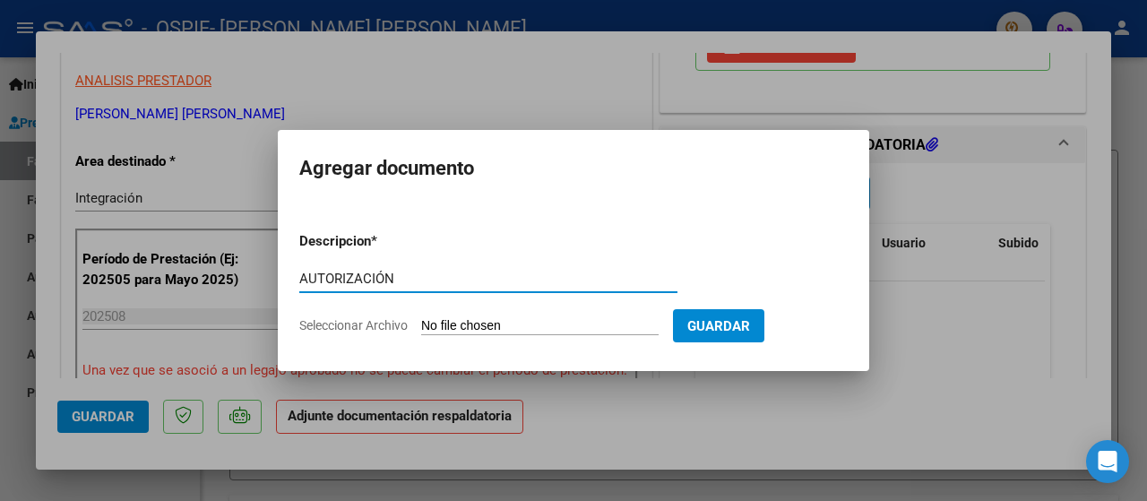
type input "AUTORIZACIÓN"
click at [321, 325] on span "Seleccionar Archivo" at bounding box center [353, 325] width 108 height 14
click at [421, 325] on input "Seleccionar Archivo" at bounding box center [539, 326] width 237 height 17
type input "C:\fakepath\AUTORIZACIÓN 2025- [PERSON_NAME].png"
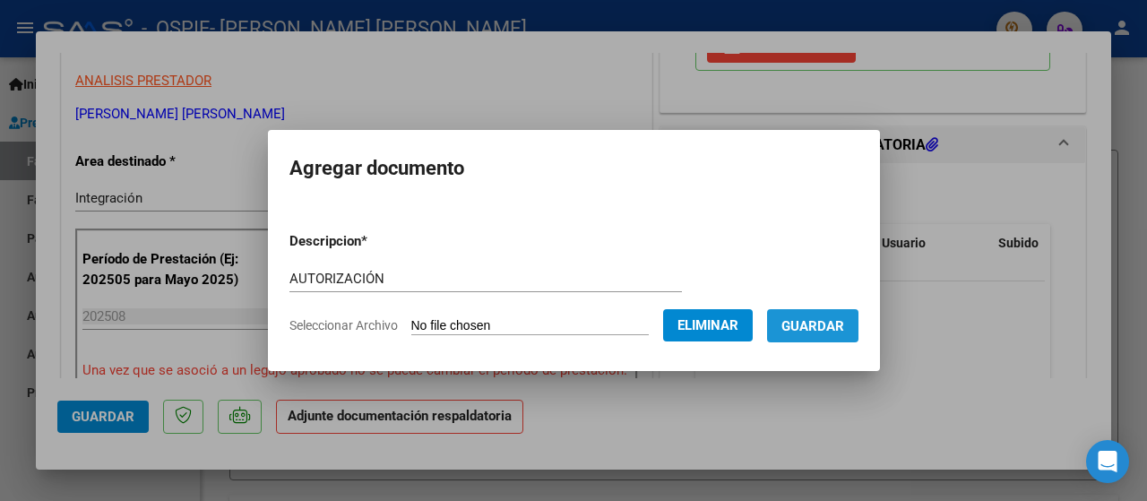
click at [844, 322] on span "Guardar" at bounding box center [812, 326] width 63 height 16
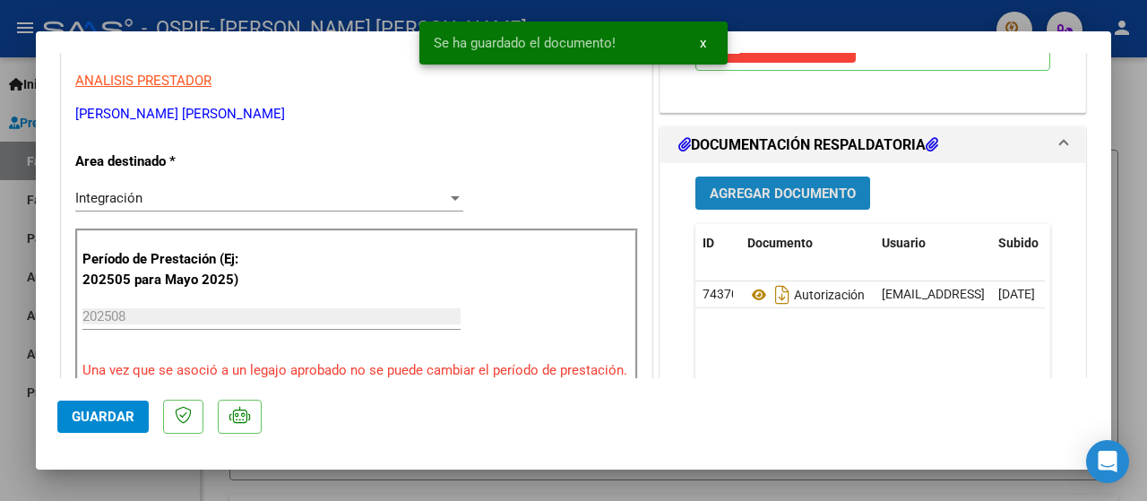
click at [746, 195] on span "Agregar Documento" at bounding box center [783, 193] width 146 height 16
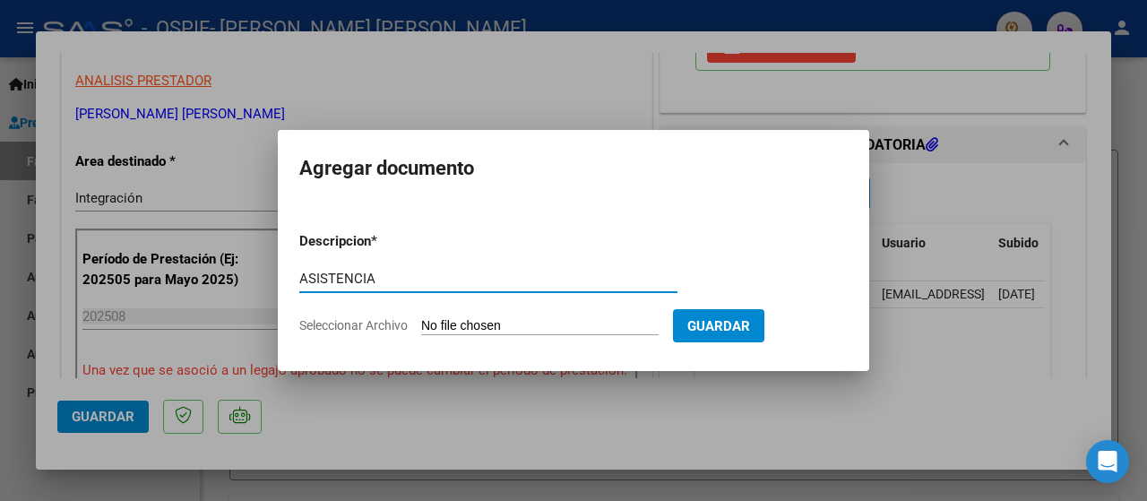
type input "ASISTENCIA"
click at [319, 318] on span "Seleccionar Archivo" at bounding box center [353, 325] width 108 height 14
click at [421, 318] on input "Seleccionar Archivo" at bounding box center [539, 326] width 237 height 17
type input "C:\fakepath\ASISTENCIA [PERSON_NAME].jpeg"
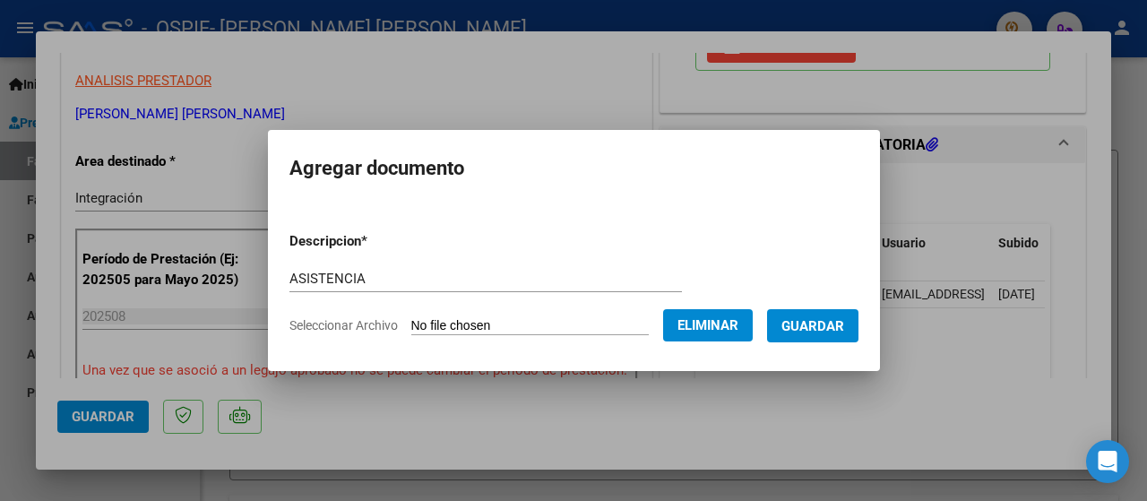
click at [830, 337] on button "Guardar" at bounding box center [812, 325] width 91 height 33
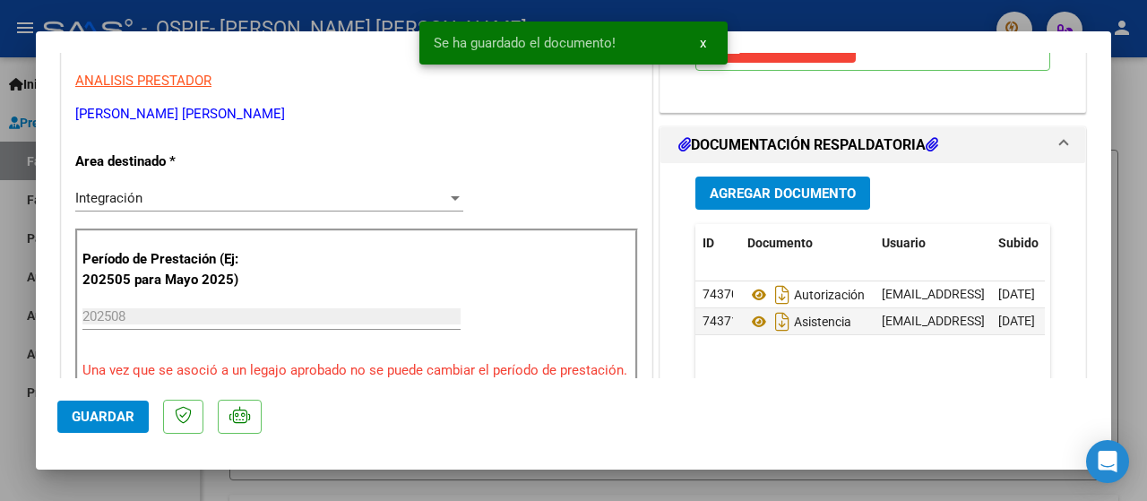
click at [16, 476] on div at bounding box center [573, 250] width 1147 height 501
type input "$ 0,00"
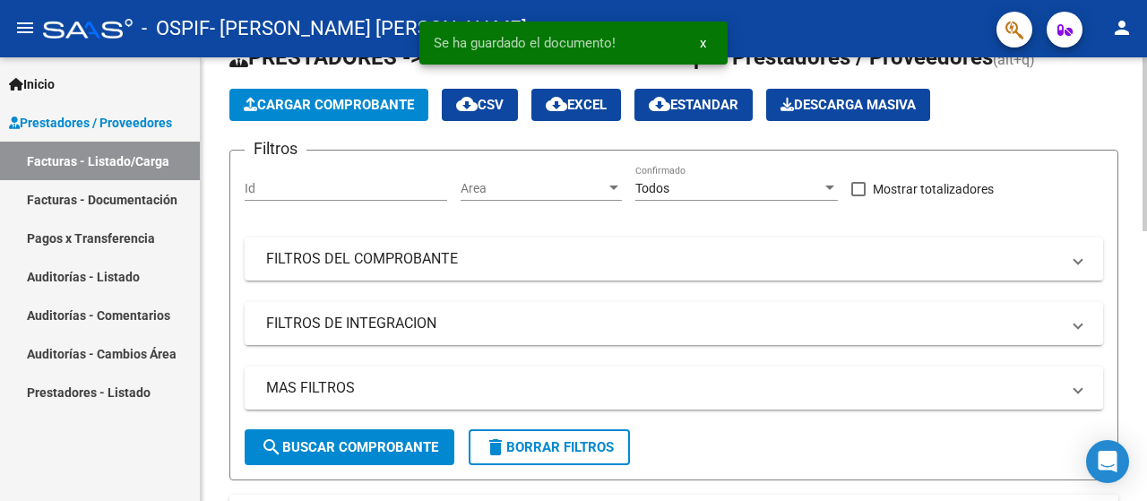
click at [351, 106] on span "Cargar Comprobante" at bounding box center [329, 105] width 170 height 16
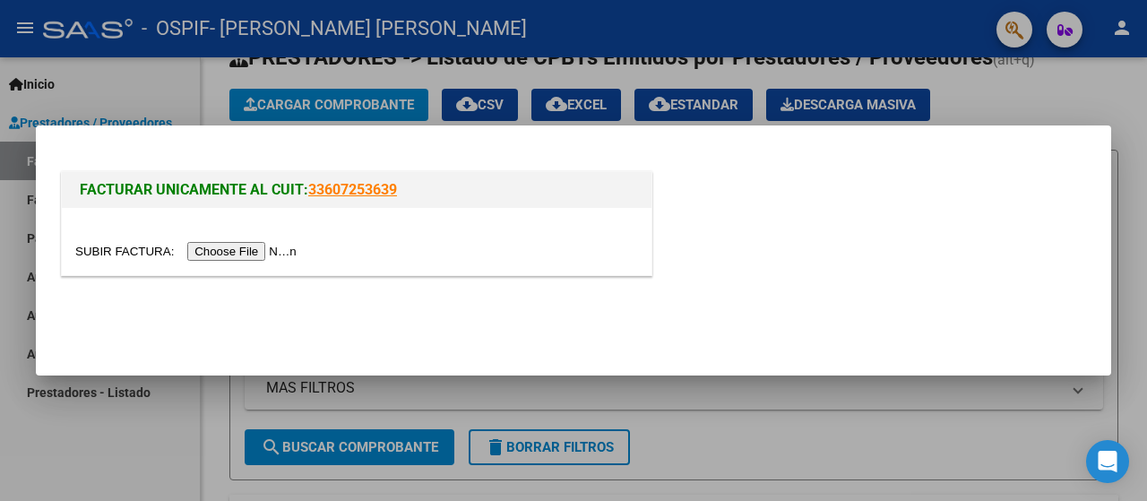
click at [228, 251] on input "file" at bounding box center [188, 251] width 227 height 19
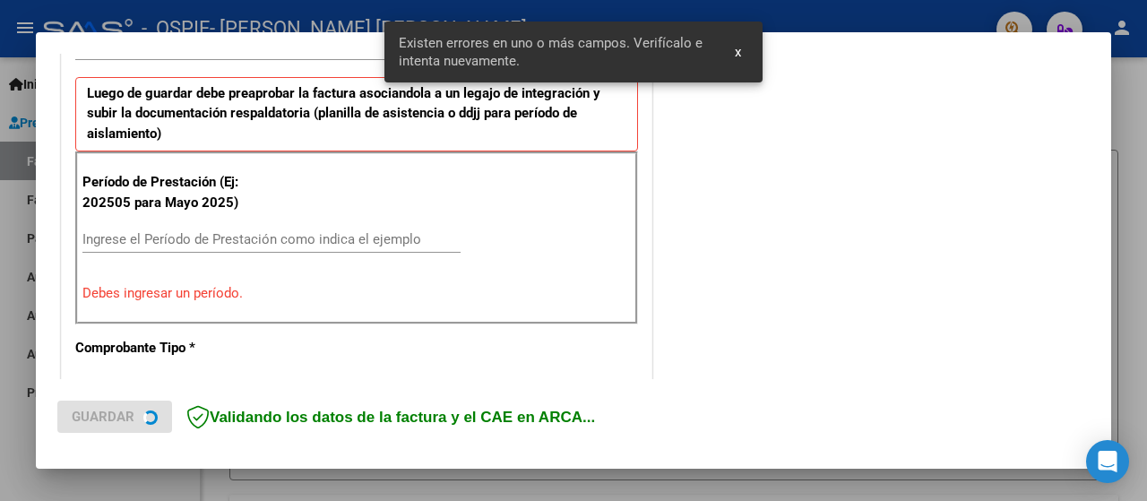
scroll to position [479, 0]
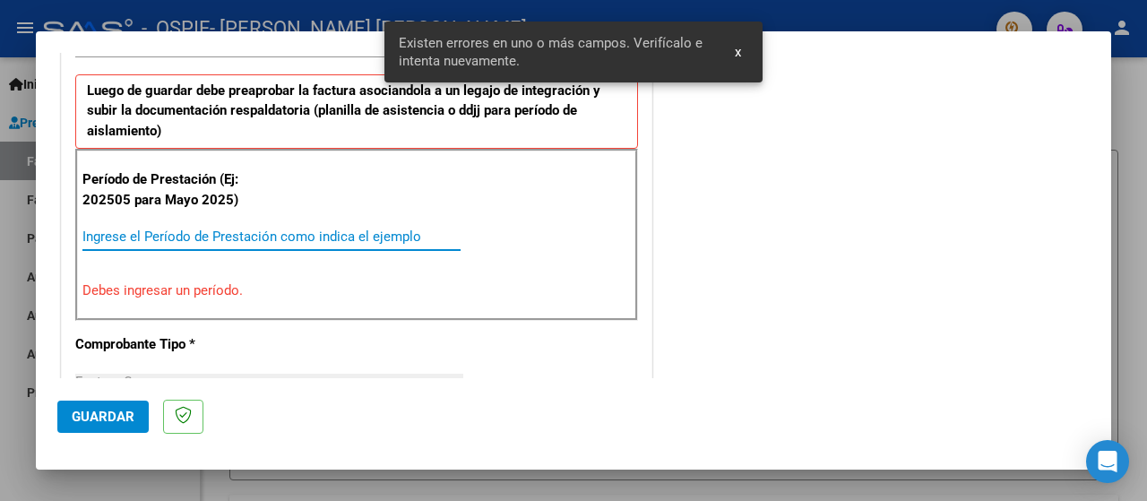
click at [134, 239] on input "Ingrese el Período de Prestación como indica el ejemplo" at bounding box center [271, 236] width 378 height 16
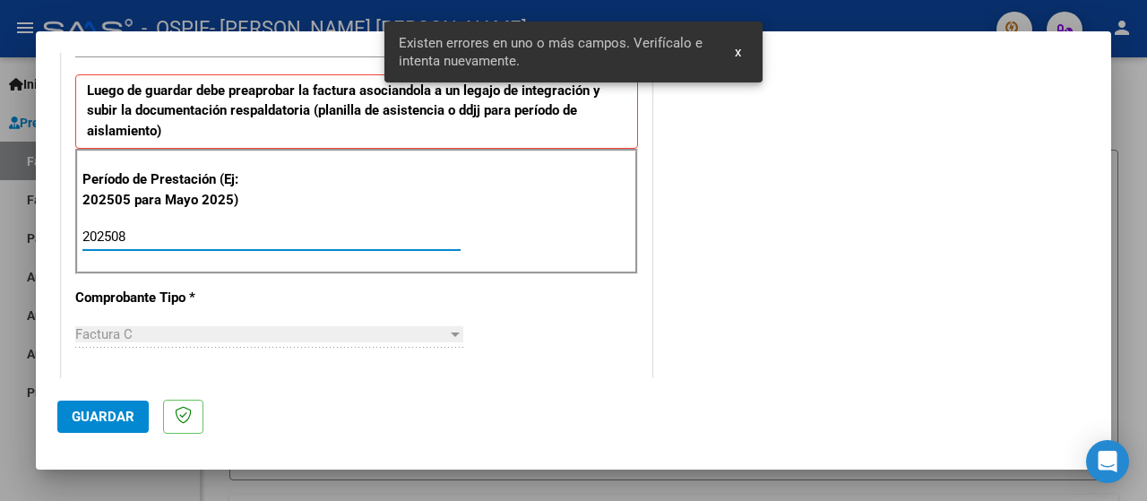
type input "202508"
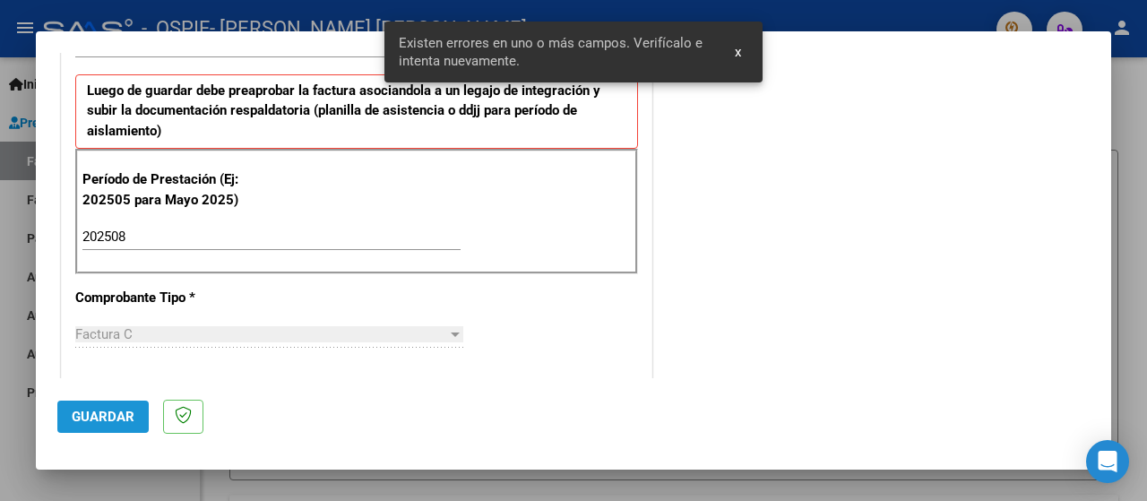
click at [109, 429] on button "Guardar" at bounding box center [102, 417] width 91 height 32
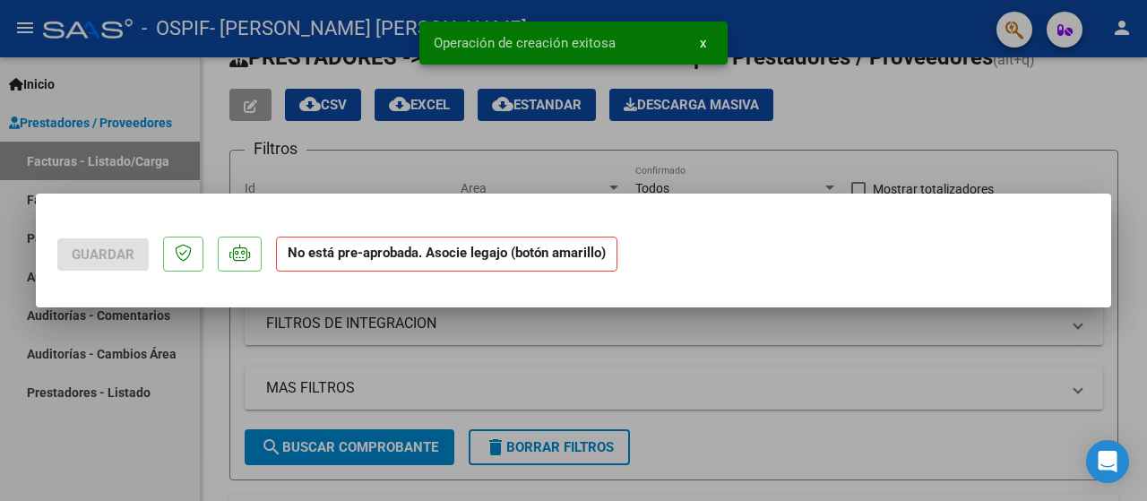
scroll to position [0, 0]
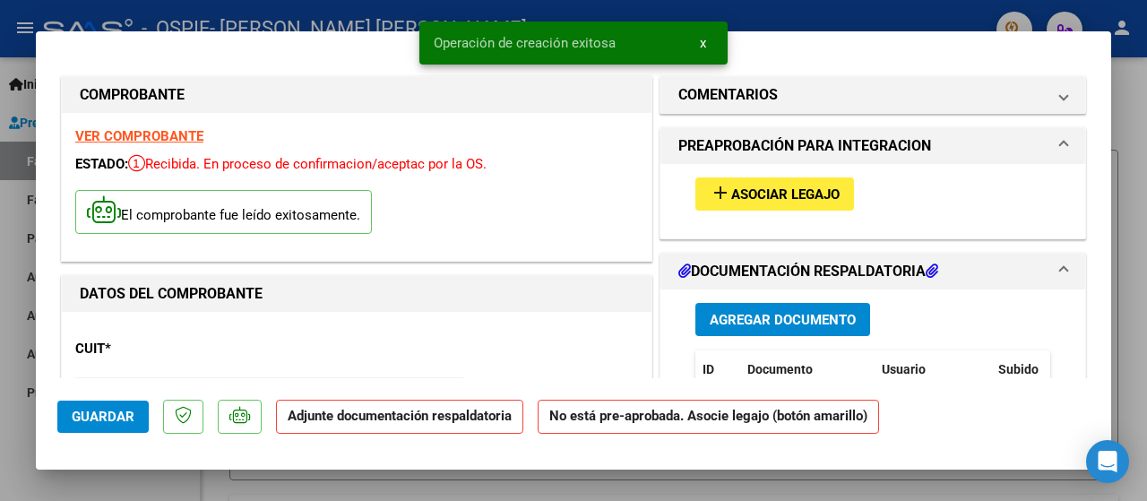
click at [755, 194] on span "Asociar Legajo" at bounding box center [785, 194] width 108 height 16
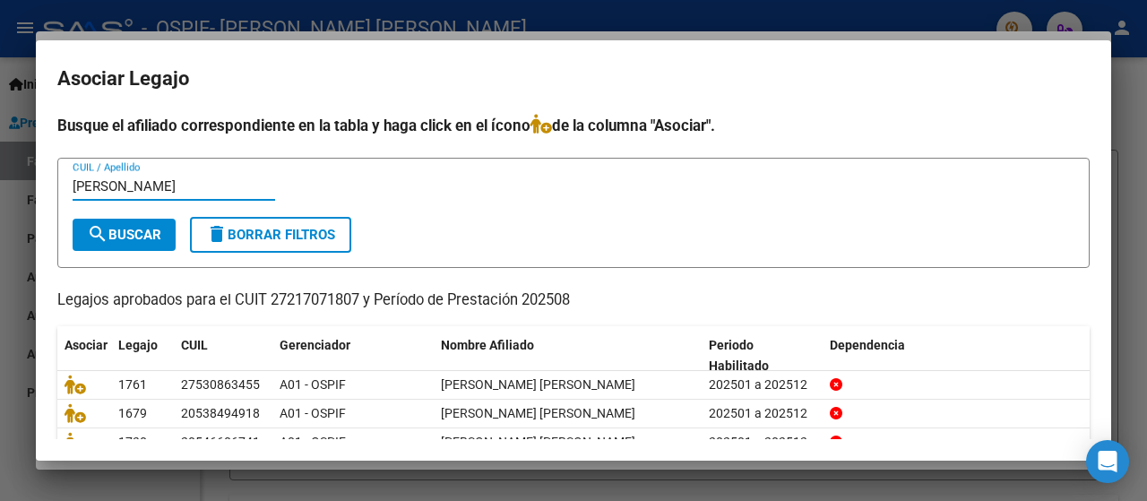
type input "[PERSON_NAME]"
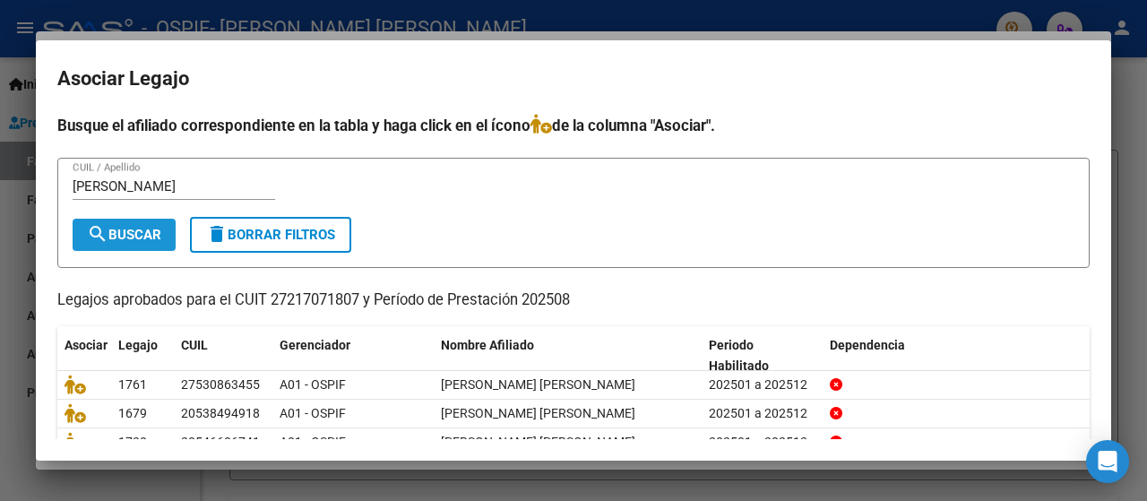
click at [109, 243] on button "search Buscar" at bounding box center [124, 235] width 103 height 32
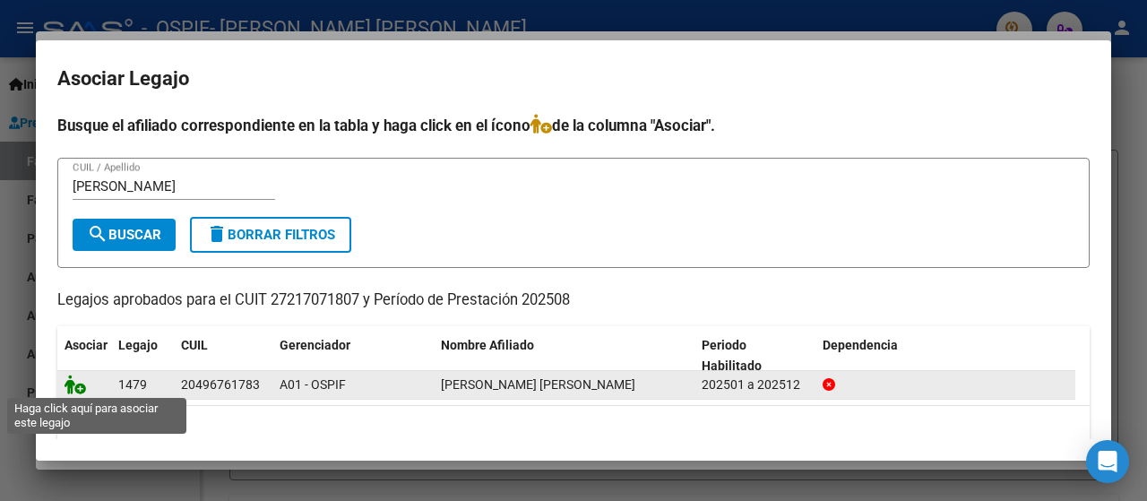
click at [72, 388] on icon at bounding box center [76, 385] width 22 height 20
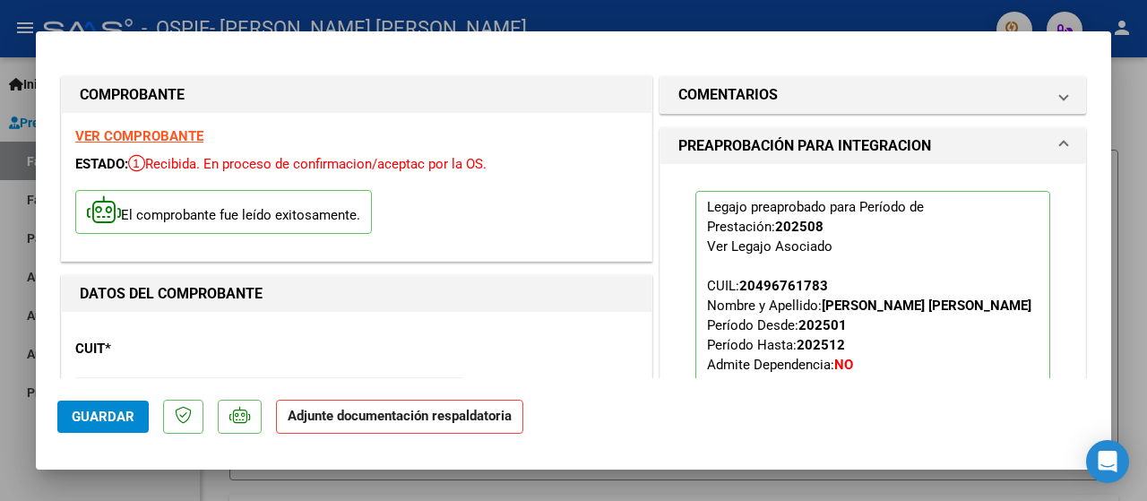
scroll to position [269, 0]
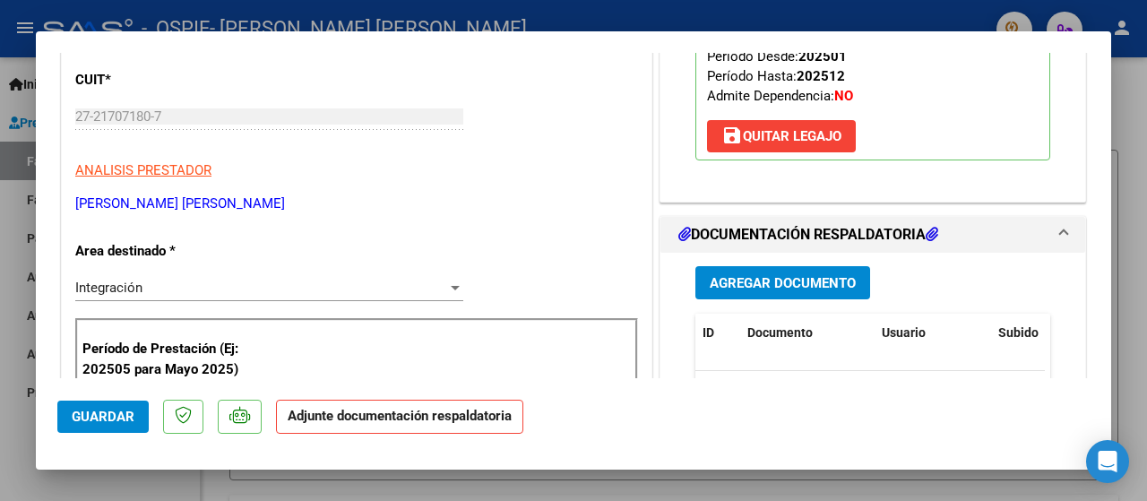
click at [713, 279] on span "Agregar Documento" at bounding box center [783, 283] width 146 height 16
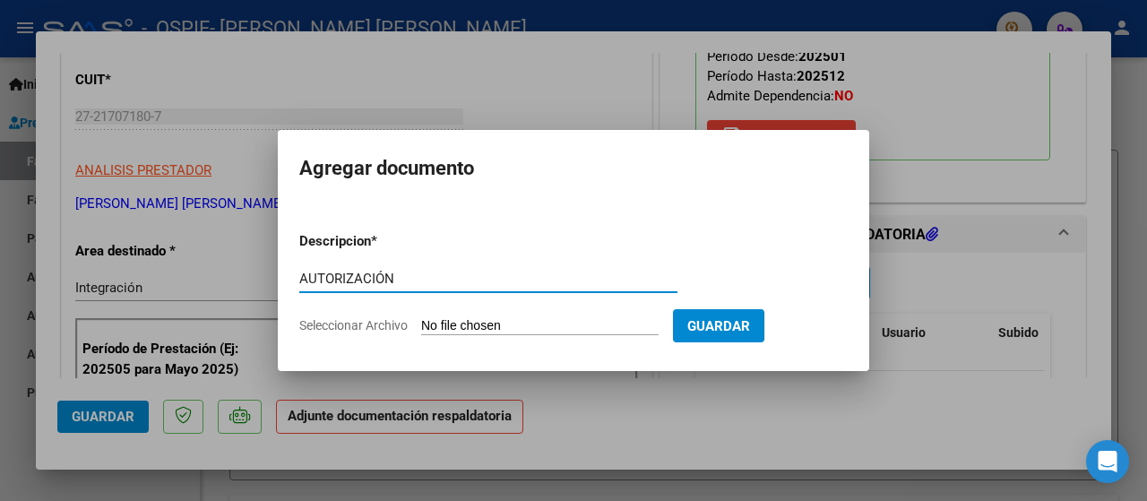
type input "AUTORIZACIÓN"
click at [325, 326] on span "Seleccionar Archivo" at bounding box center [353, 325] width 108 height 14
click at [421, 326] on input "Seleccionar Archivo" at bounding box center [539, 326] width 237 height 17
type input "C:\fakepath\AUTORIZACIÓN 2025- [PERSON_NAME] [PERSON_NAME].png"
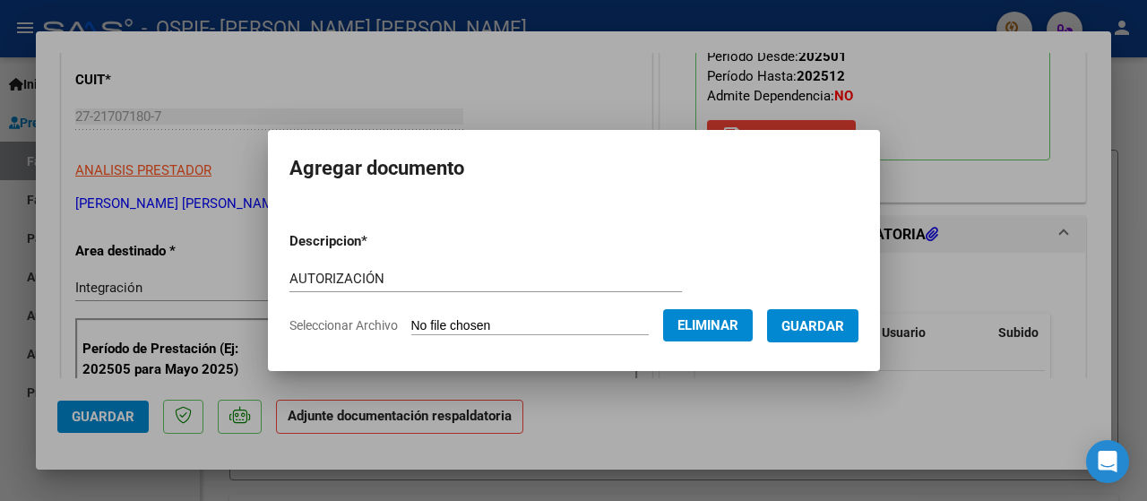
click at [831, 326] on span "Guardar" at bounding box center [812, 326] width 63 height 16
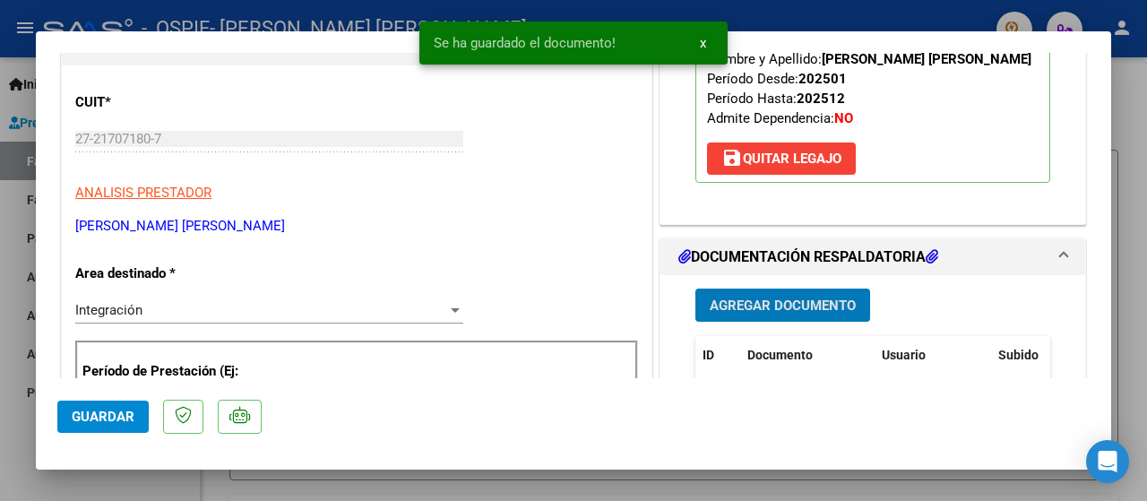
scroll to position [358, 0]
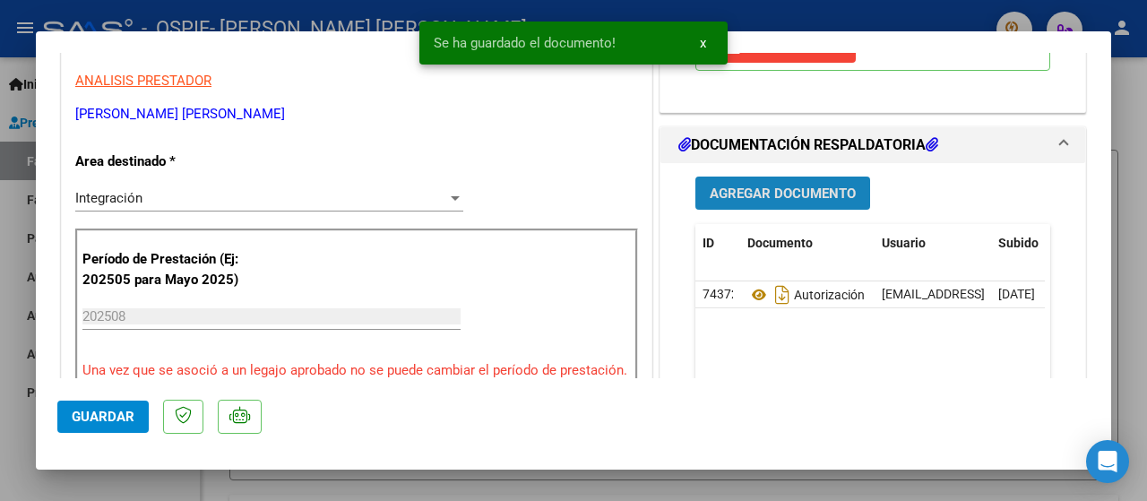
click at [749, 201] on button "Agregar Documento" at bounding box center [782, 193] width 175 height 33
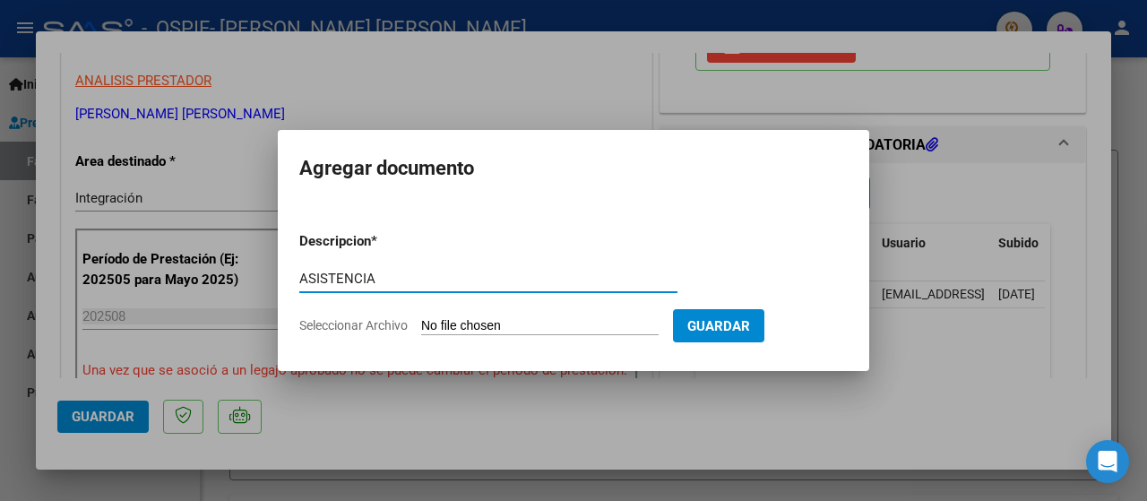
type input "ASISTENCIA"
click at [332, 330] on span "Seleccionar Archivo" at bounding box center [353, 325] width 108 height 14
click at [421, 330] on input "Seleccionar Archivo" at bounding box center [539, 326] width 237 height 17
type input "C:\fakepath\ASISTENCIA [PERSON_NAME].jpeg"
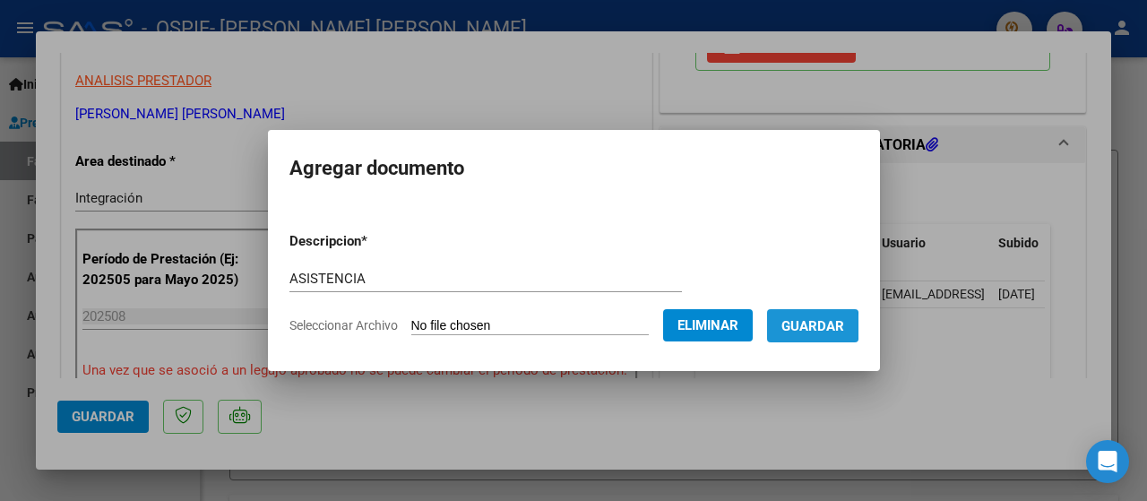
click at [814, 327] on span "Guardar" at bounding box center [812, 326] width 63 height 16
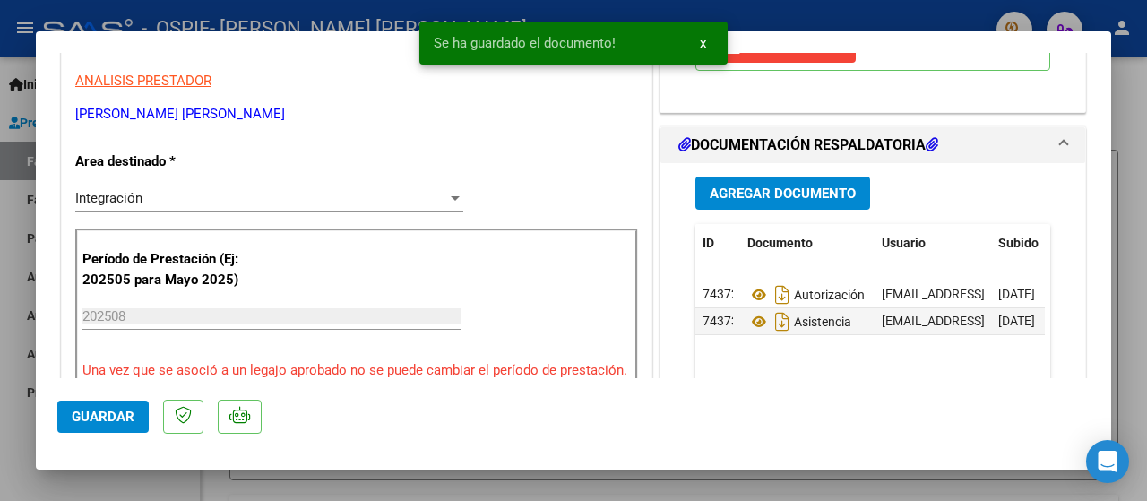
click at [14, 454] on div at bounding box center [573, 250] width 1147 height 501
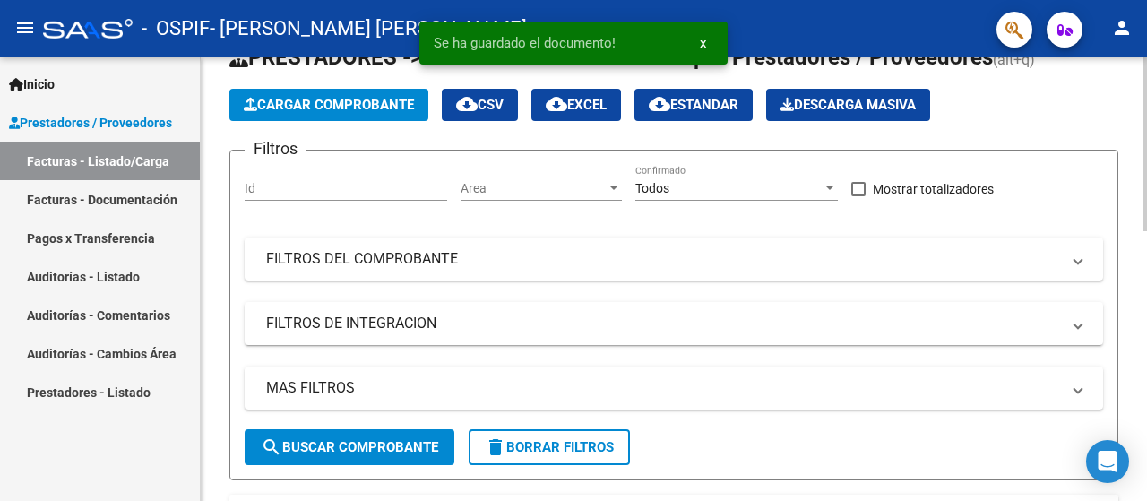
click at [319, 107] on span "Cargar Comprobante" at bounding box center [329, 105] width 170 height 16
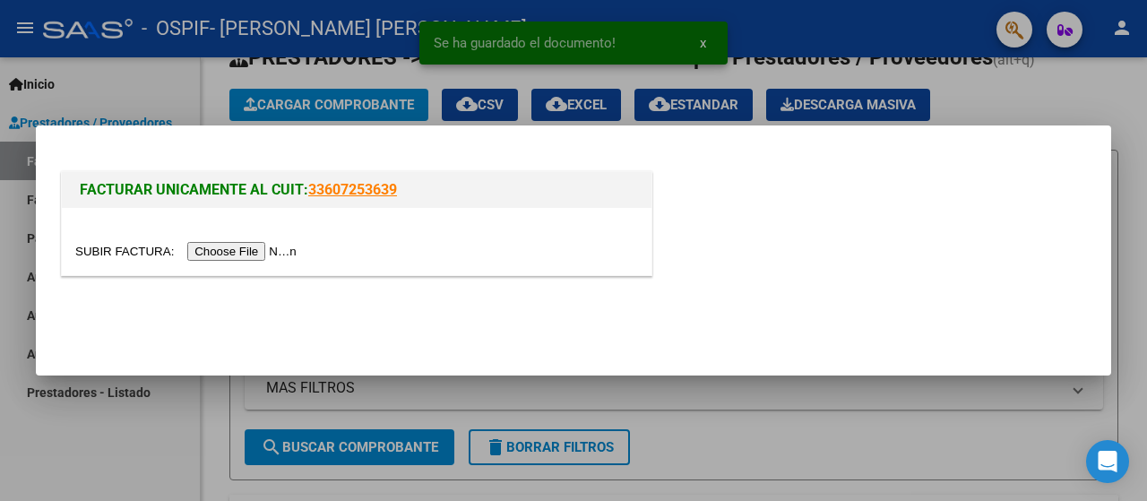
click at [202, 252] on input "file" at bounding box center [188, 251] width 227 height 19
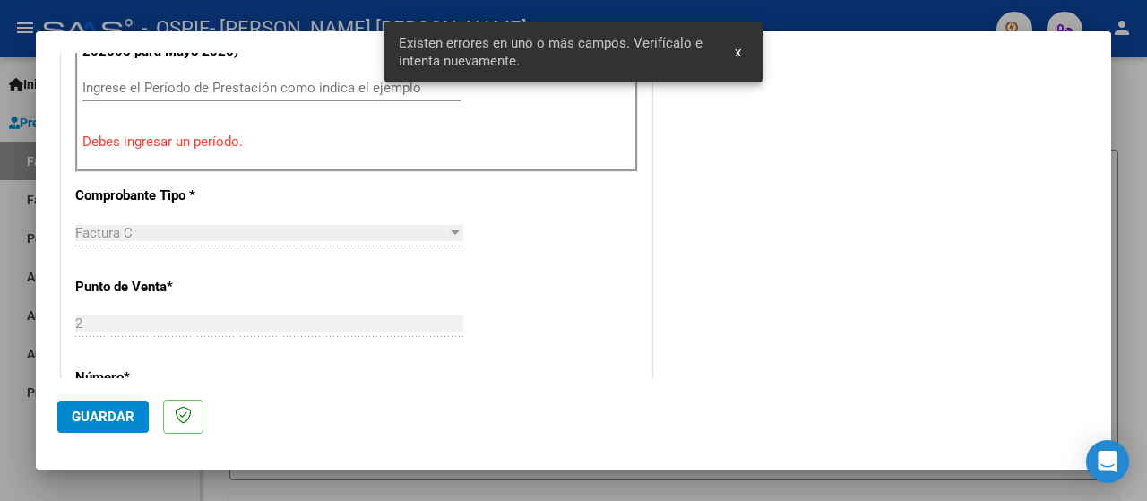
scroll to position [448, 0]
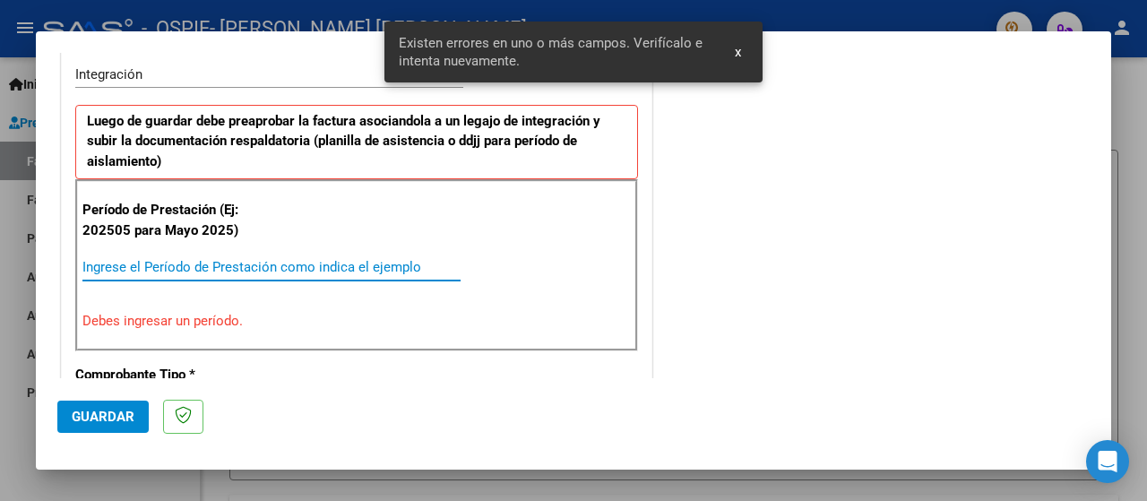
click at [113, 260] on input "Ingrese el Período de Prestación como indica el ejemplo" at bounding box center [271, 267] width 378 height 16
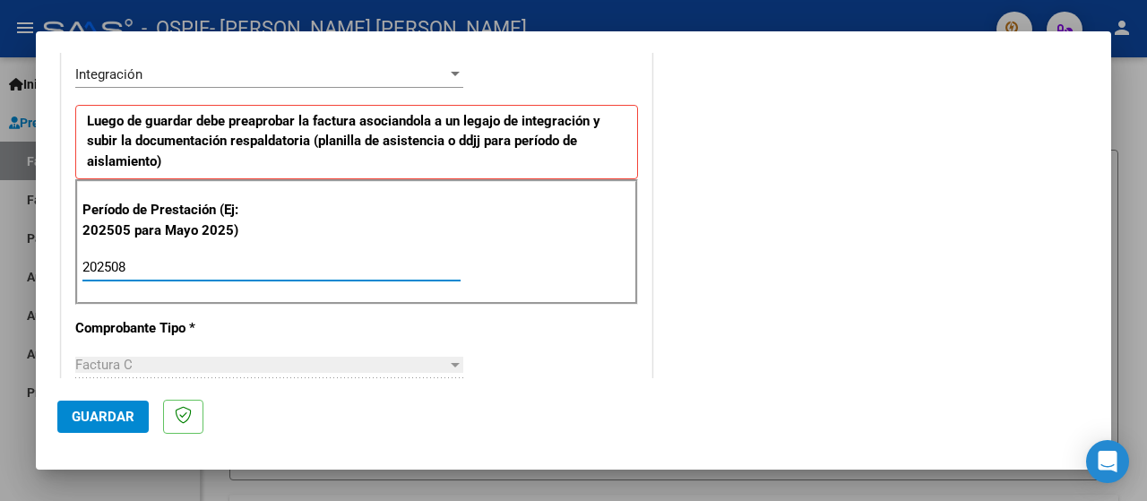
type input "202508"
click at [90, 418] on span "Guardar" at bounding box center [103, 417] width 63 height 16
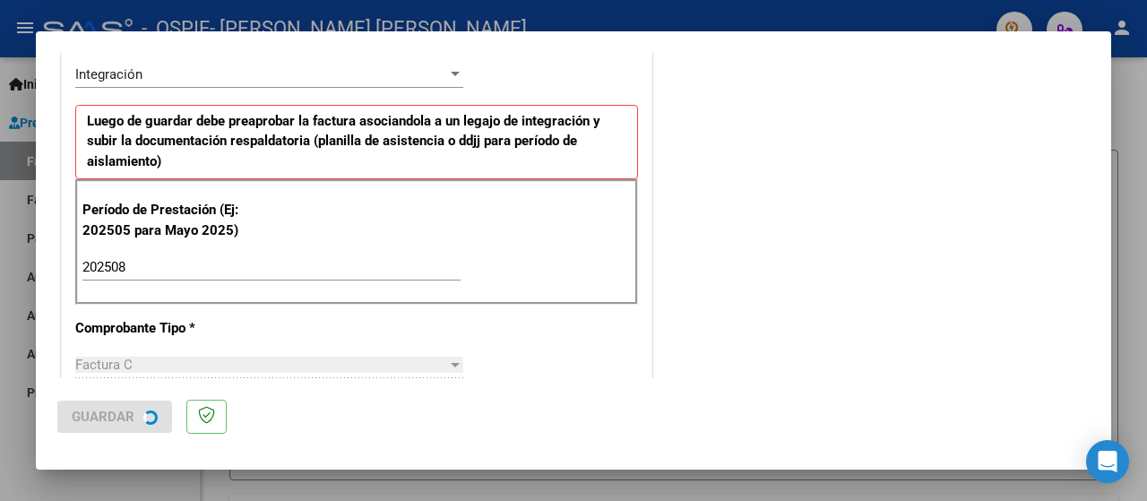
scroll to position [0, 0]
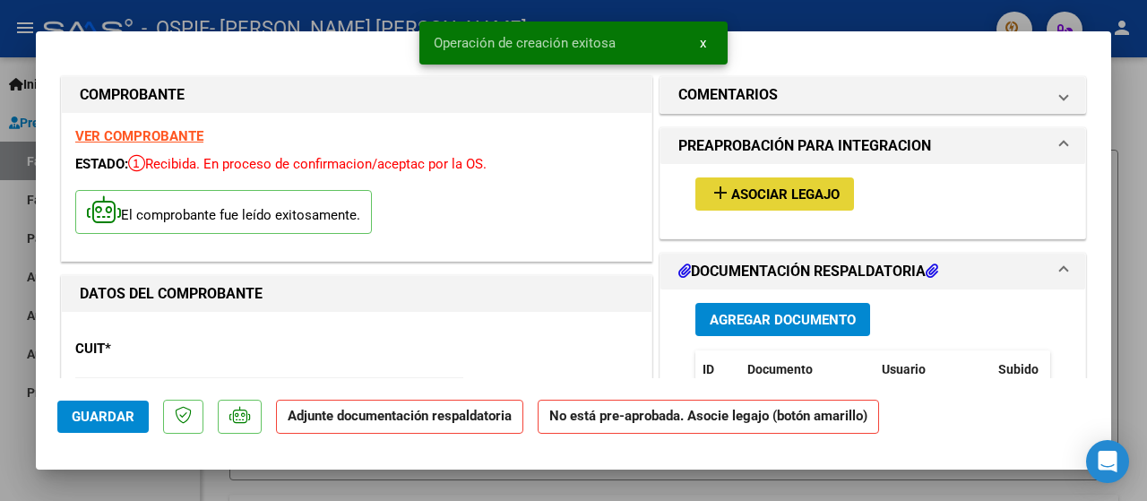
click at [732, 206] on button "add Asociar Legajo" at bounding box center [774, 193] width 159 height 33
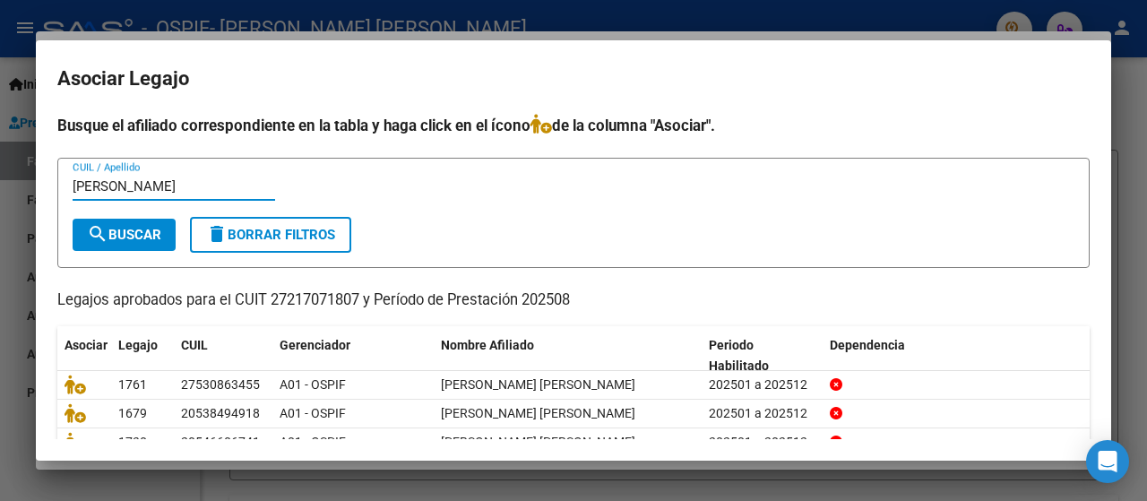
type input "[PERSON_NAME]"
click at [110, 227] on span "search Buscar" at bounding box center [124, 235] width 74 height 16
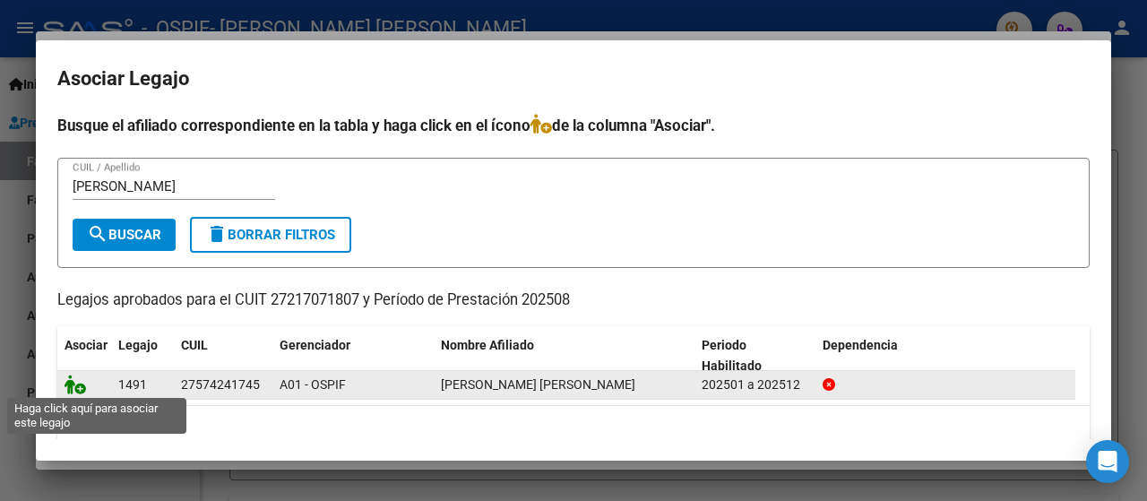
click at [75, 392] on icon at bounding box center [76, 385] width 22 height 20
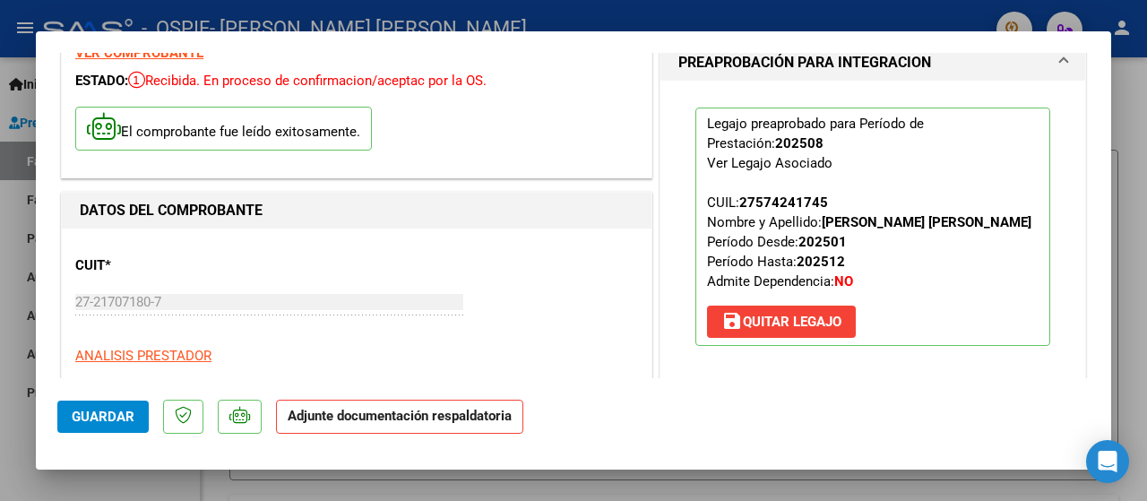
scroll to position [269, 0]
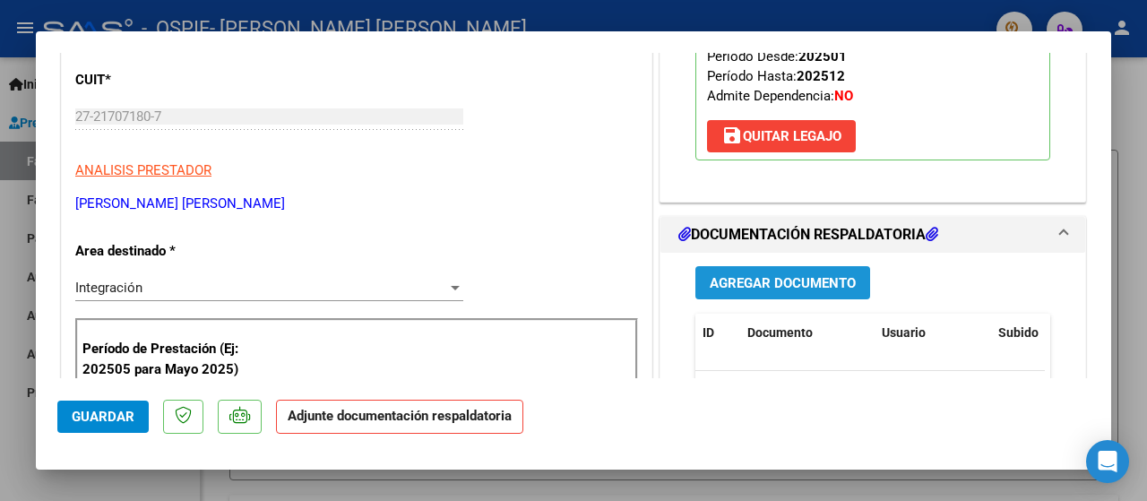
click at [696, 288] on button "Agregar Documento" at bounding box center [782, 282] width 175 height 33
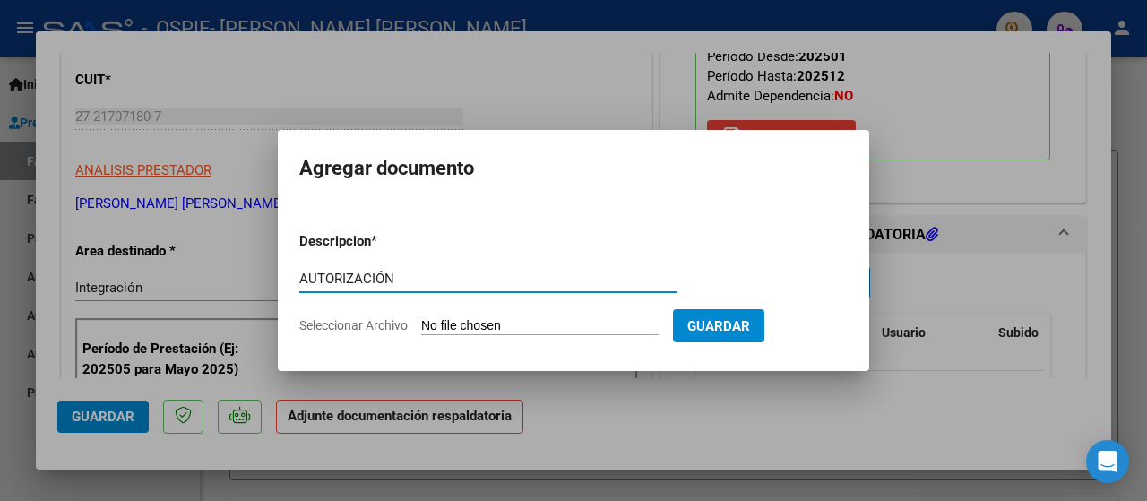
type input "AUTORIZACIÓN"
click at [327, 331] on span "Seleccionar Archivo" at bounding box center [353, 325] width 108 height 14
click at [421, 331] on input "Seleccionar Archivo" at bounding box center [539, 326] width 237 height 17
type input "C:\fakepath\AUTORIZACIÓN 2025- [PERSON_NAME] [PERSON_NAME].png"
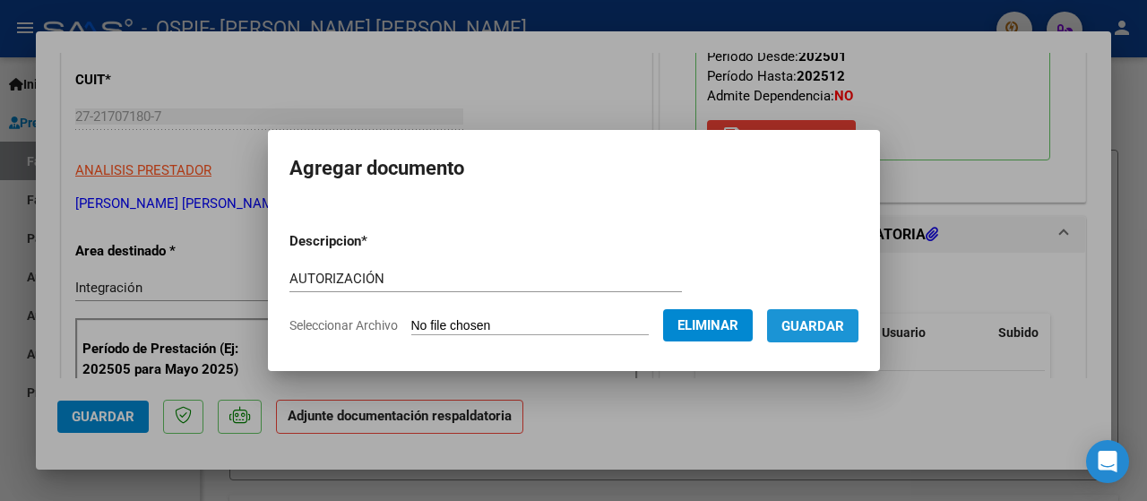
click at [841, 332] on span "Guardar" at bounding box center [812, 326] width 63 height 16
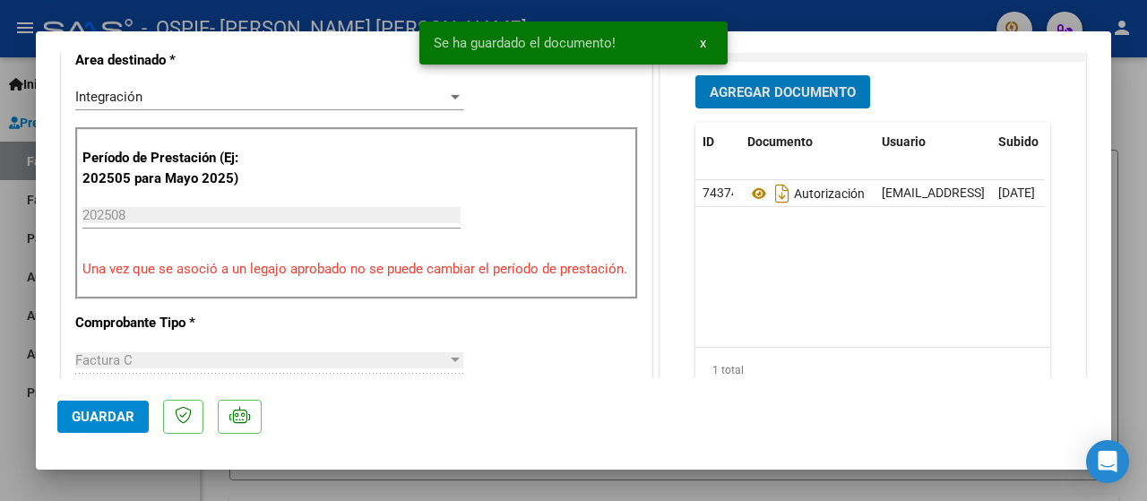
scroll to position [358, 0]
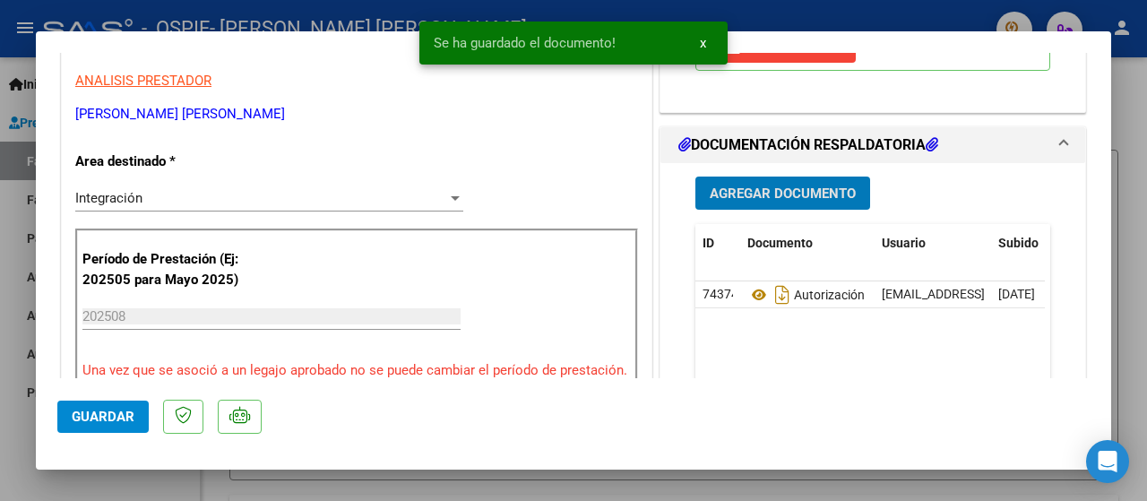
click at [752, 191] on span "Agregar Documento" at bounding box center [783, 193] width 146 height 16
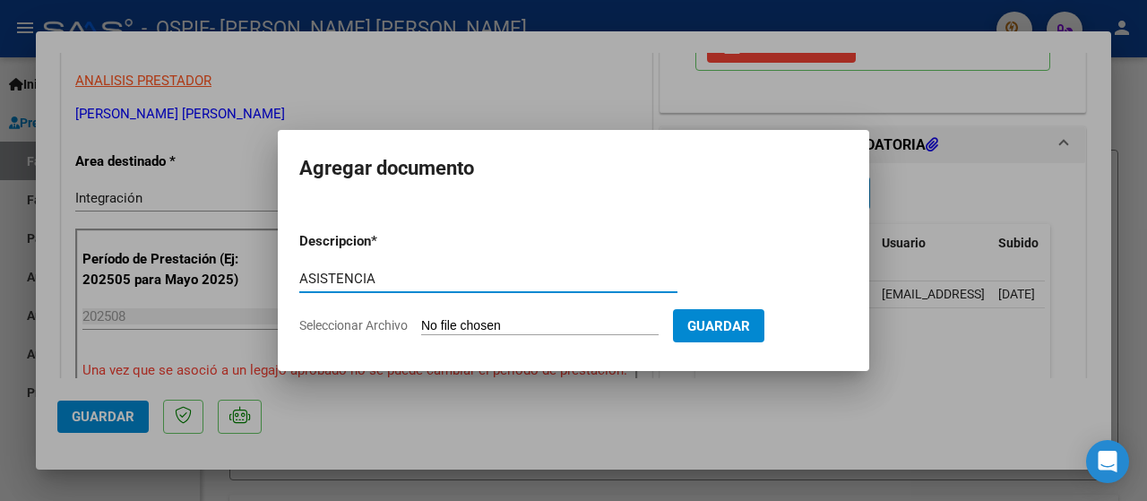
type input "ASISTENCIA"
click at [342, 329] on span "Seleccionar Archivo" at bounding box center [353, 325] width 108 height 14
click at [421, 329] on input "Seleccionar Archivo" at bounding box center [539, 326] width 237 height 17
type input "C:\fakepath\ASISTENCIA [PERSON_NAME].jpeg"
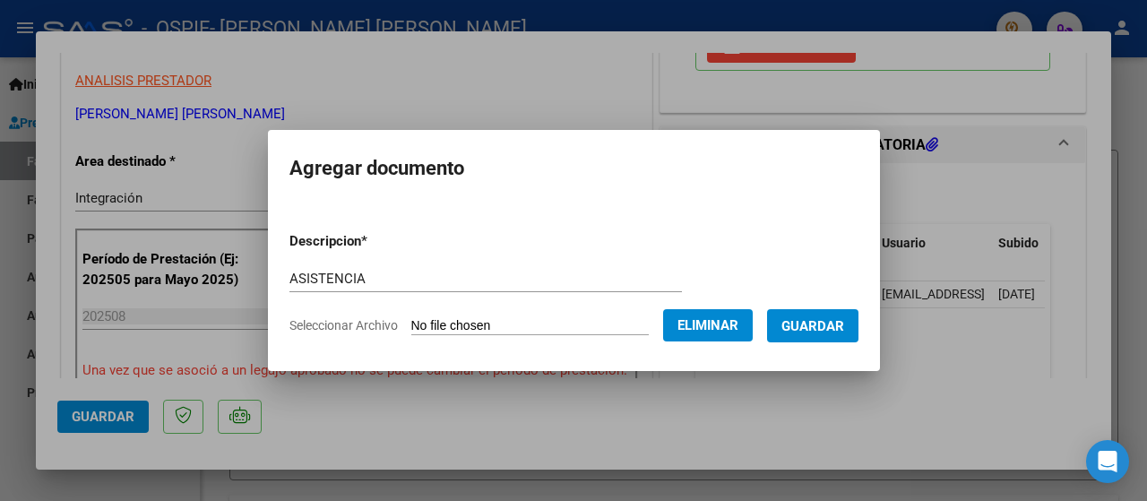
click at [823, 332] on span "Guardar" at bounding box center [812, 326] width 63 height 16
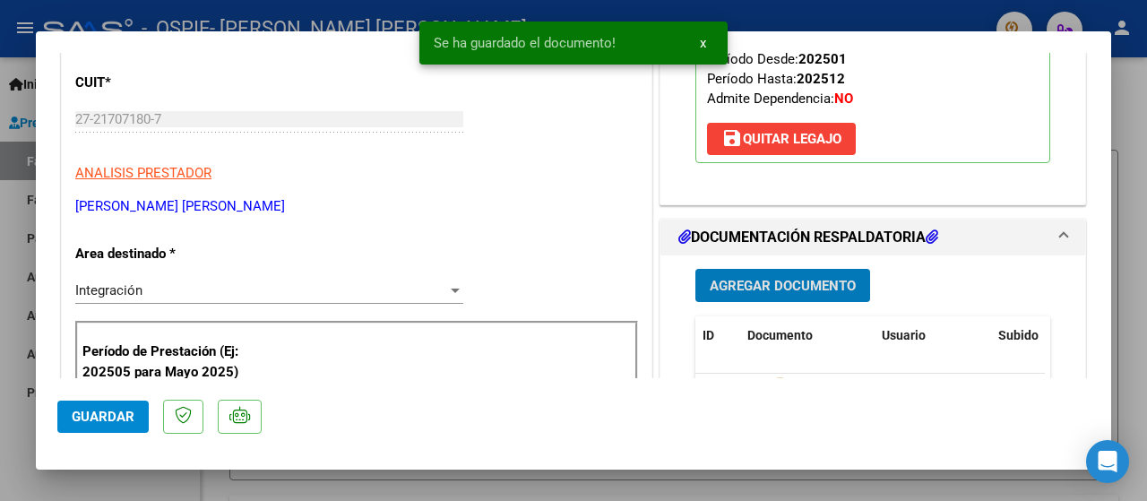
scroll to position [269, 0]
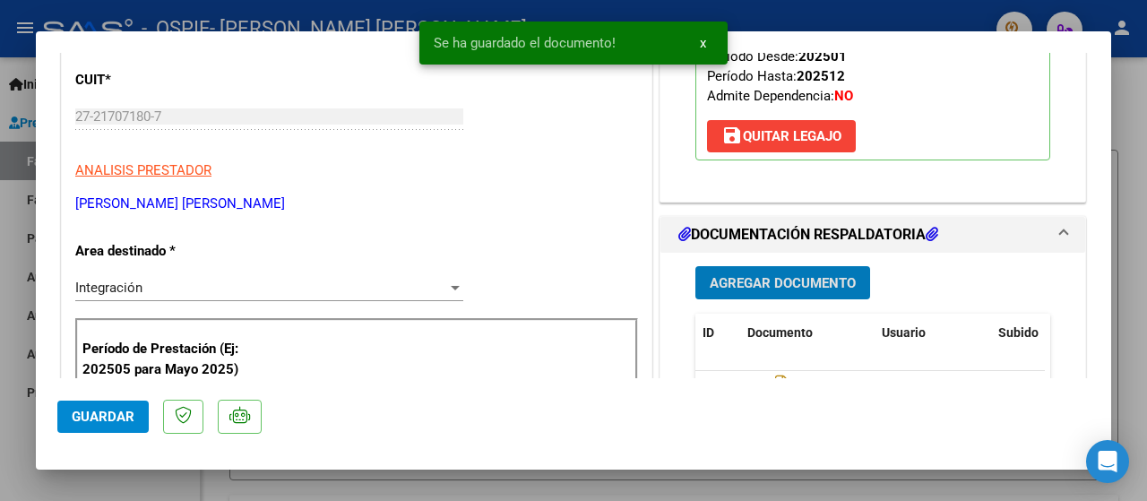
click at [18, 487] on div at bounding box center [573, 250] width 1147 height 501
type input "$ 0,00"
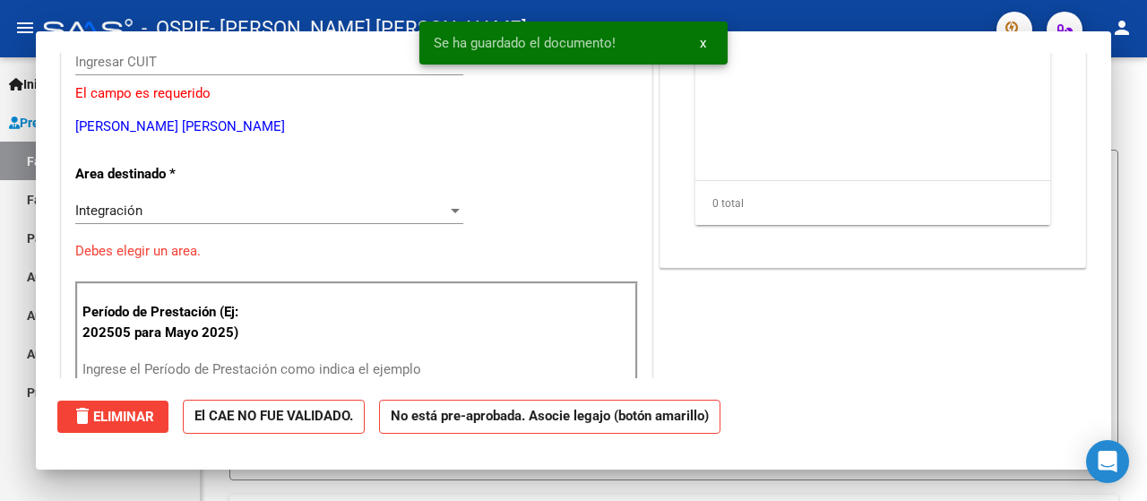
scroll to position [214, 0]
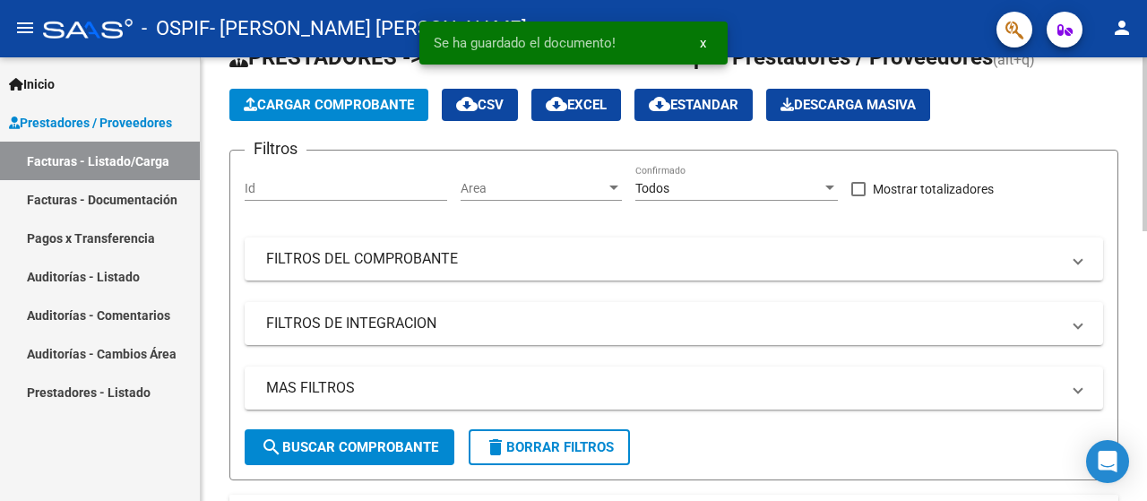
click at [313, 108] on span "Cargar Comprobante" at bounding box center [329, 105] width 170 height 16
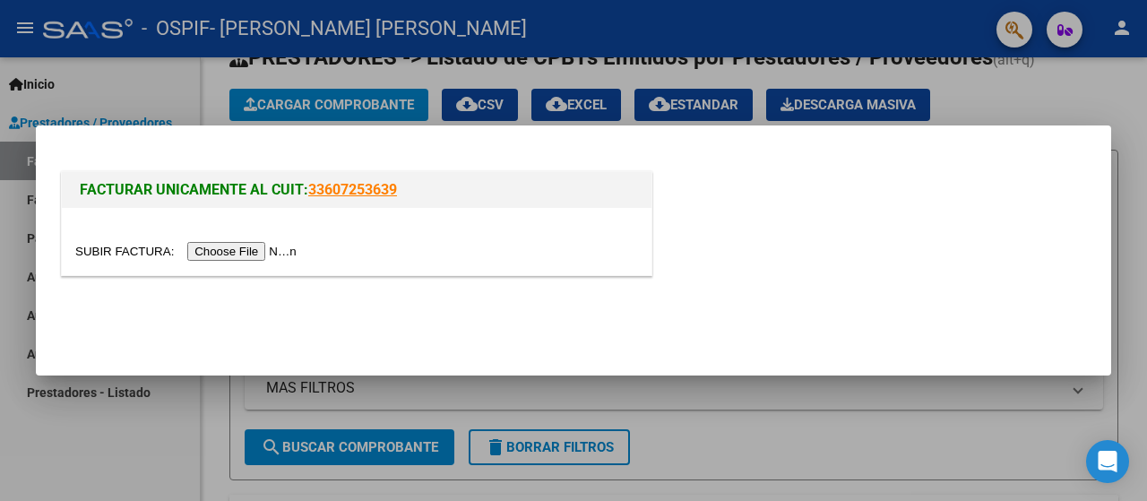
click at [208, 260] on input "file" at bounding box center [188, 251] width 227 height 19
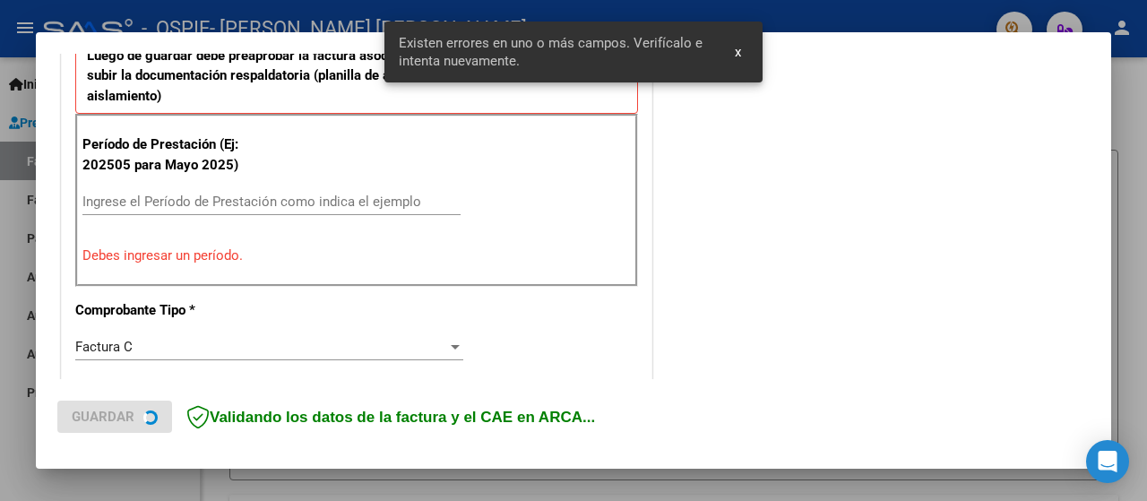
scroll to position [530, 0]
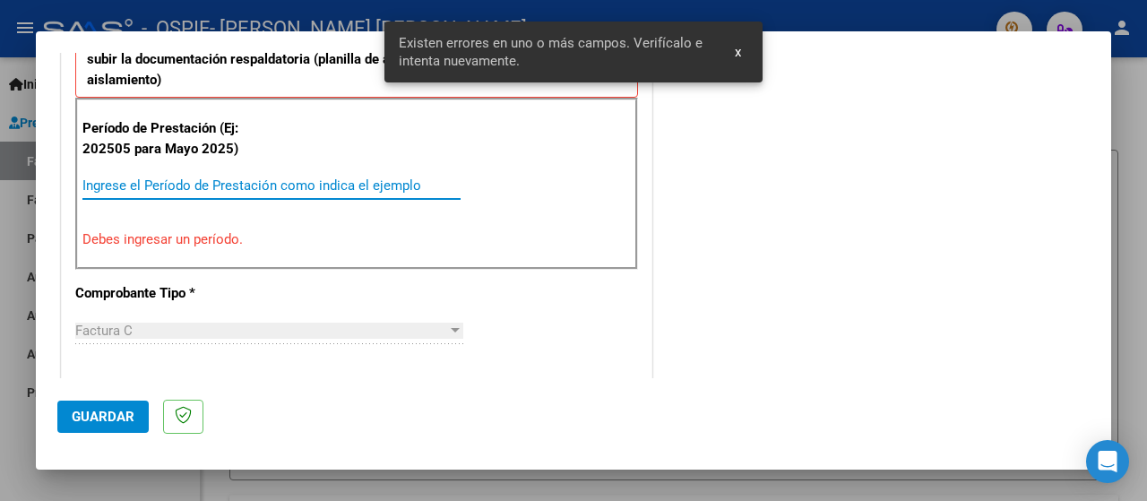
click at [108, 181] on input "Ingrese el Período de Prestación como indica el ejemplo" at bounding box center [271, 185] width 378 height 16
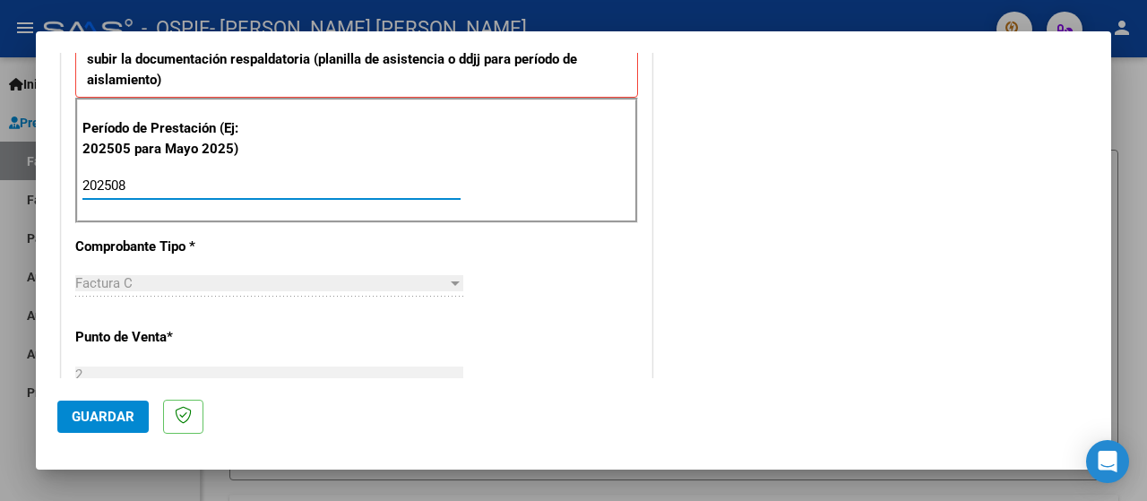
type input "202508"
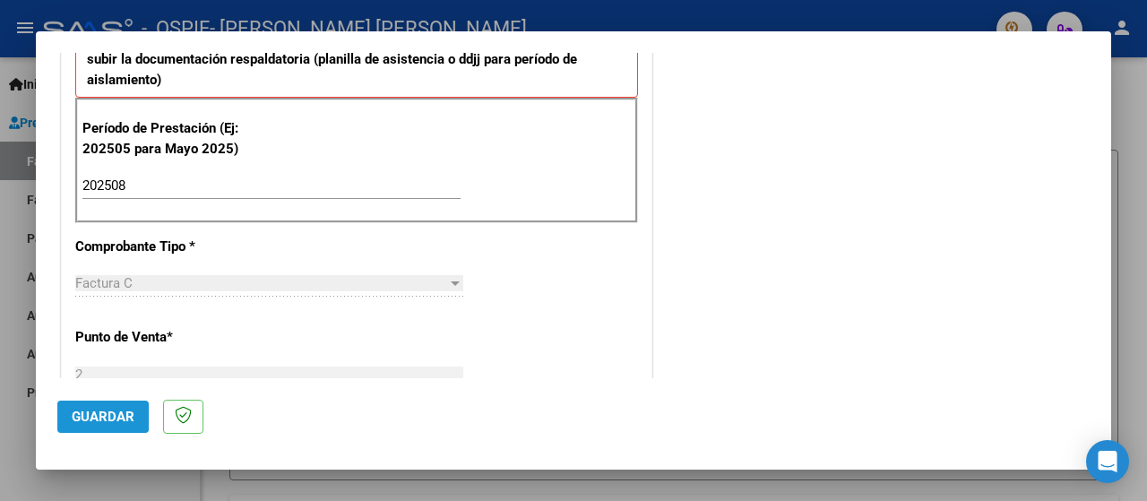
click at [69, 411] on button "Guardar" at bounding box center [102, 417] width 91 height 32
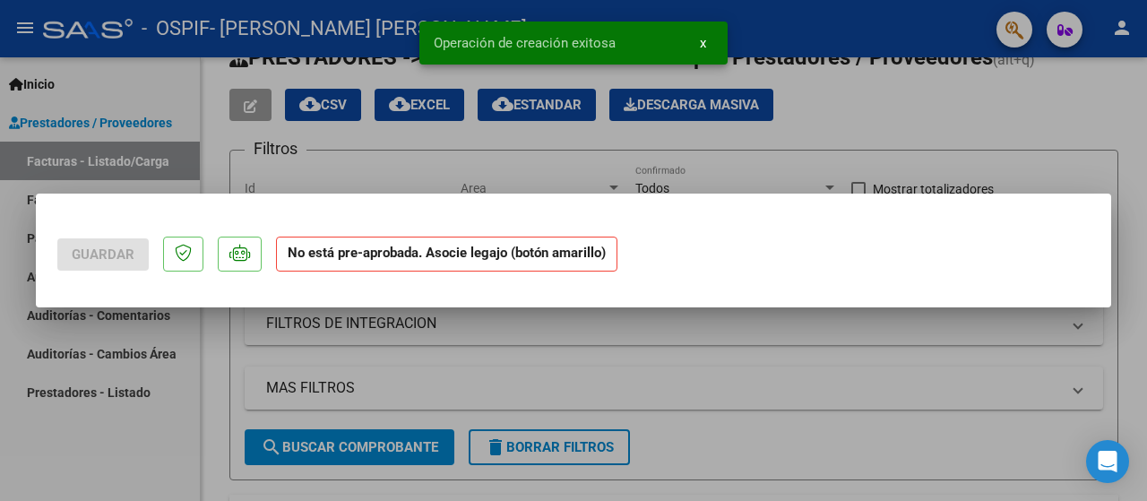
scroll to position [0, 0]
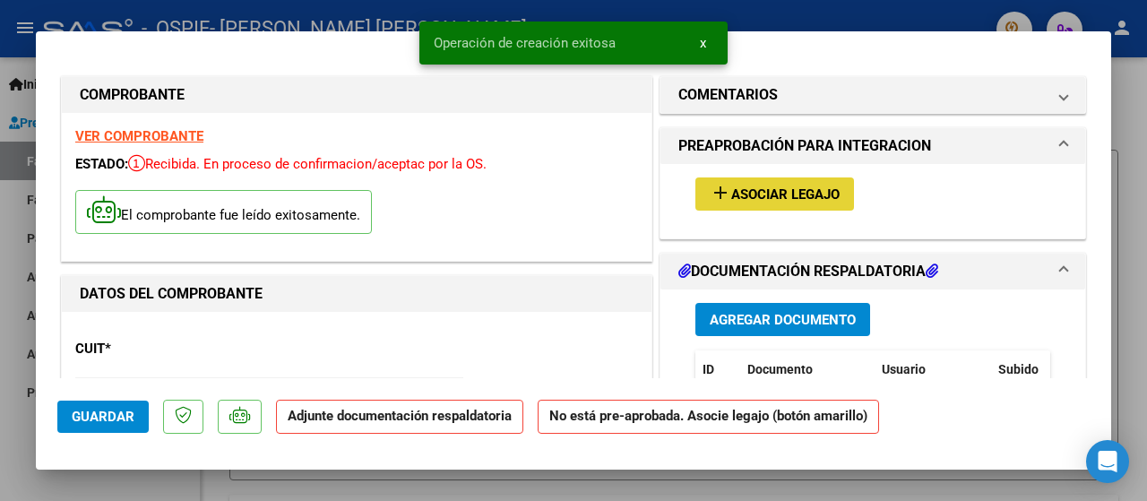
click at [787, 189] on span "Asociar Legajo" at bounding box center [785, 194] width 108 height 16
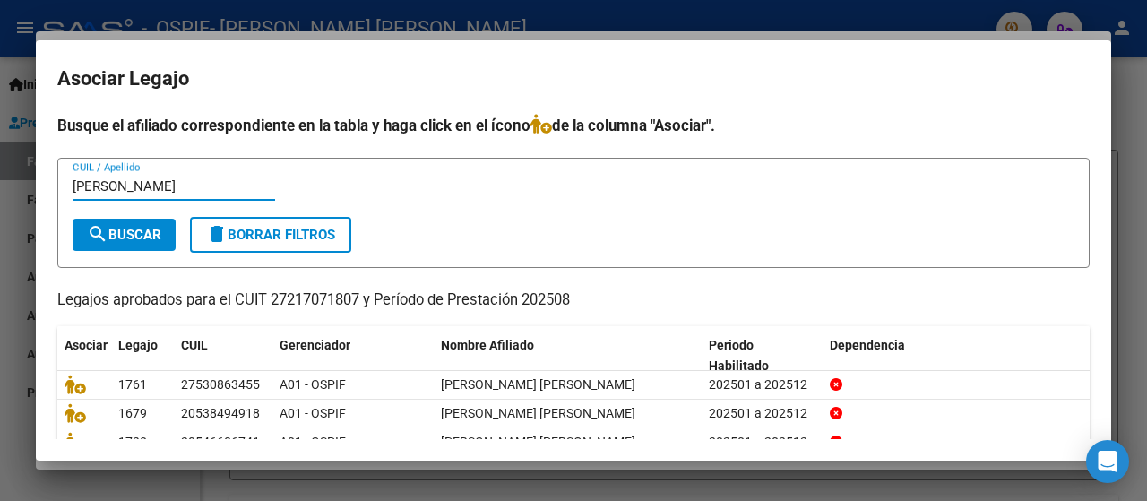
type input "[PERSON_NAME]"
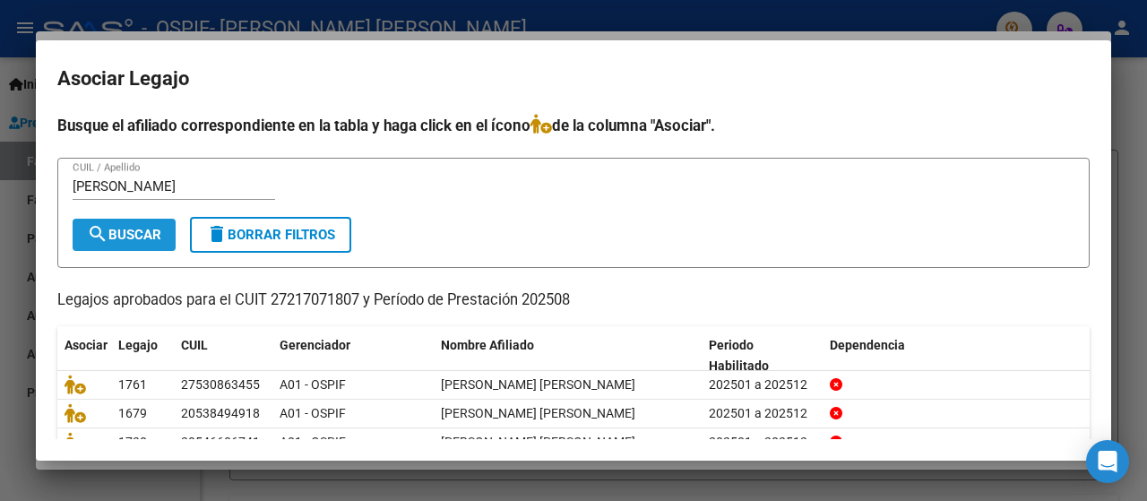
click at [102, 228] on mat-icon "search" at bounding box center [98, 234] width 22 height 22
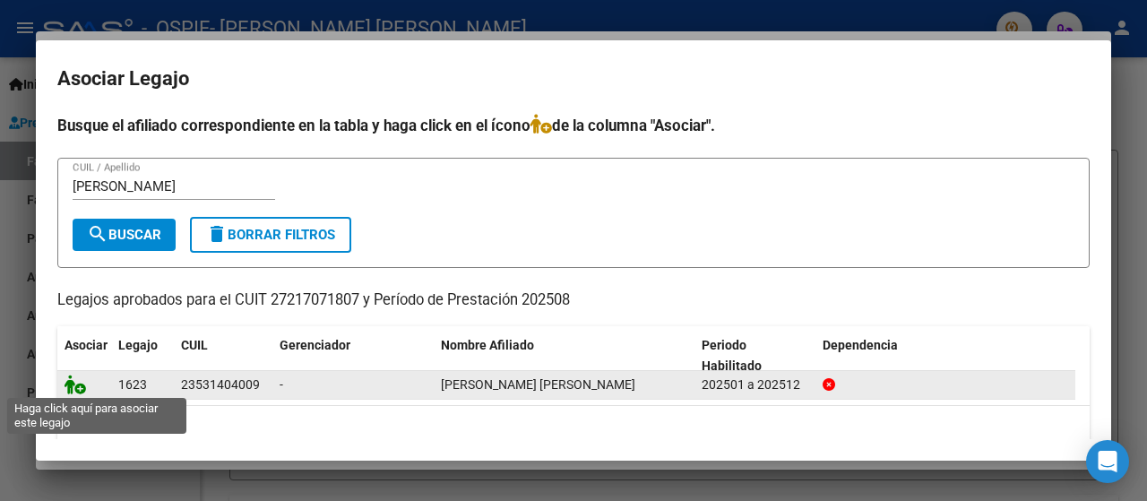
click at [77, 387] on icon at bounding box center [76, 385] width 22 height 20
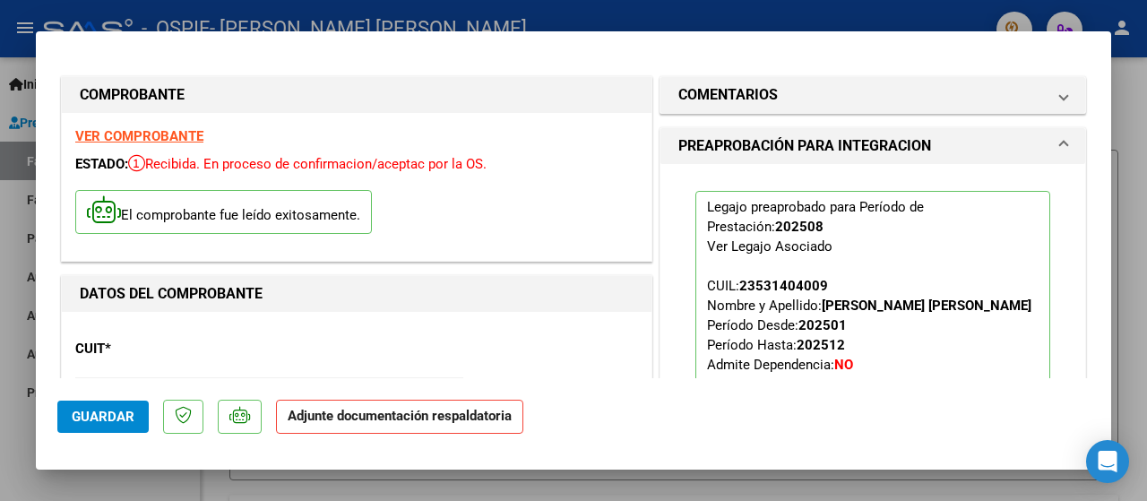
scroll to position [358, 0]
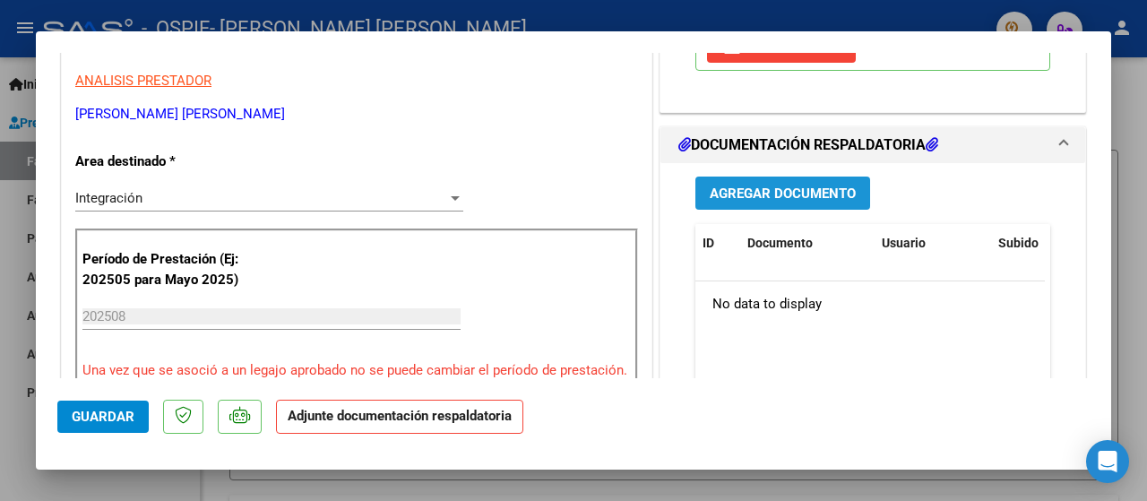
click at [738, 189] on span "Agregar Documento" at bounding box center [783, 193] width 146 height 16
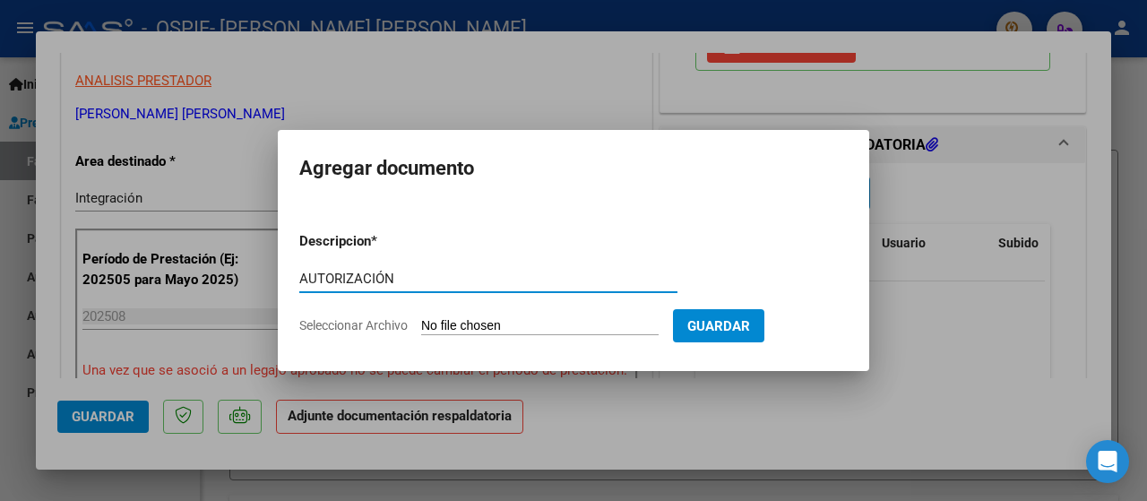
type input "AUTORIZACIÓN"
click at [348, 326] on span "Seleccionar Archivo" at bounding box center [353, 325] width 108 height 14
click at [421, 326] on input "Seleccionar Archivo" at bounding box center [539, 326] width 237 height 17
type input "C:\fakepath\AUTORIZACIÓN 2025 [PERSON_NAME] [PERSON_NAME].png"
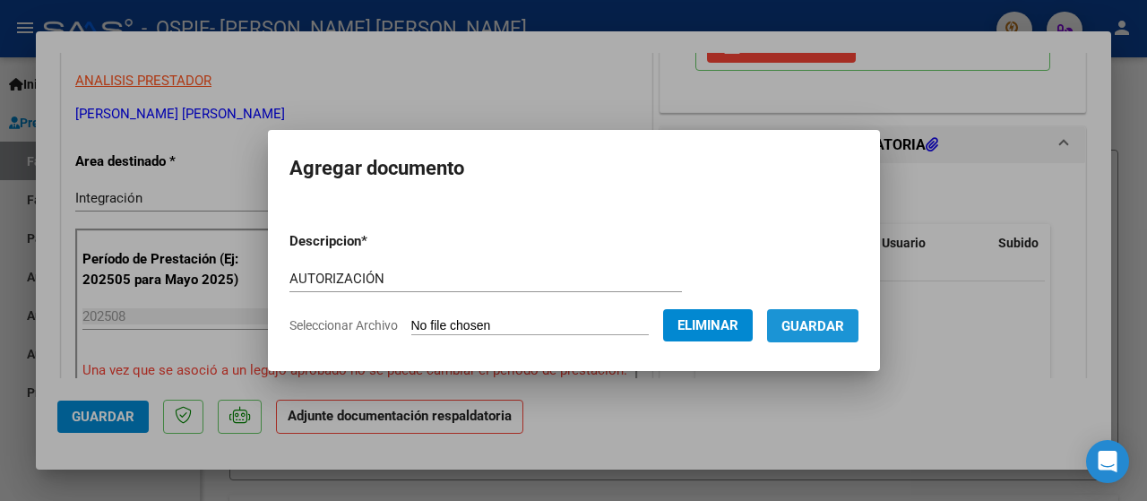
click at [812, 332] on span "Guardar" at bounding box center [812, 326] width 63 height 16
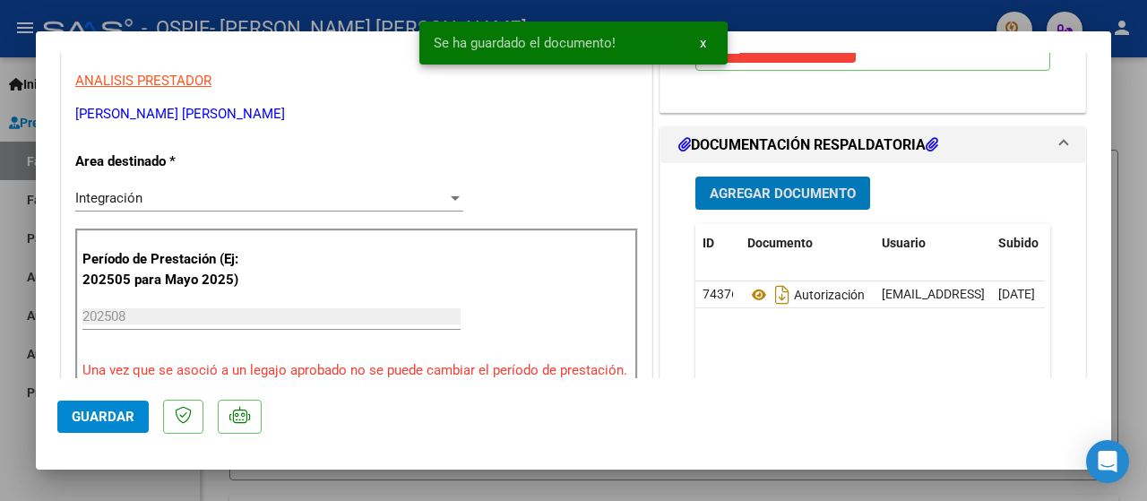
click at [739, 194] on span "Agregar Documento" at bounding box center [783, 193] width 146 height 16
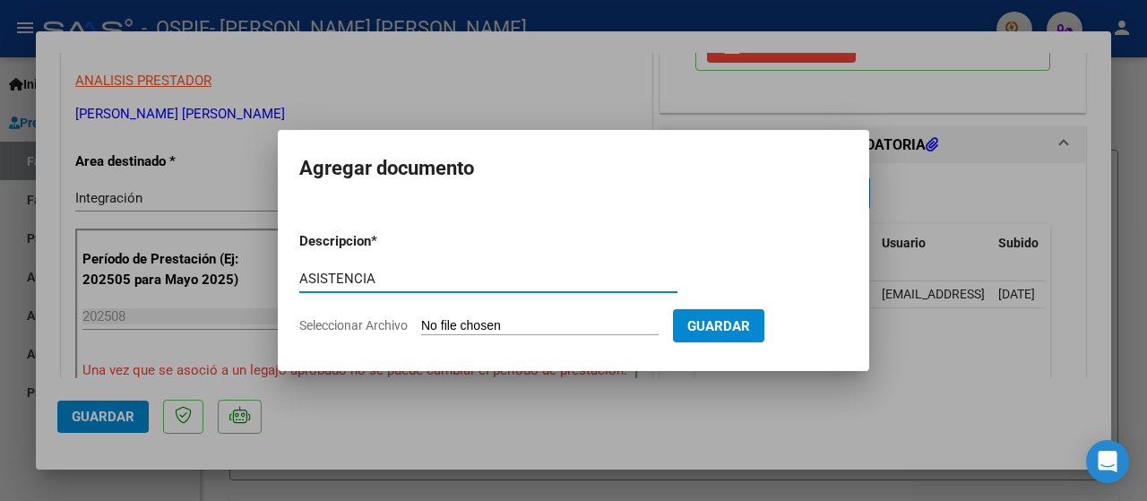
type input "ASISTENCIA"
click at [378, 325] on span "Seleccionar Archivo" at bounding box center [353, 325] width 108 height 14
click at [421, 325] on input "Seleccionar Archivo" at bounding box center [539, 326] width 237 height 17
type input "C:\fakepath\ASISTENCIA [PERSON_NAME].jpeg"
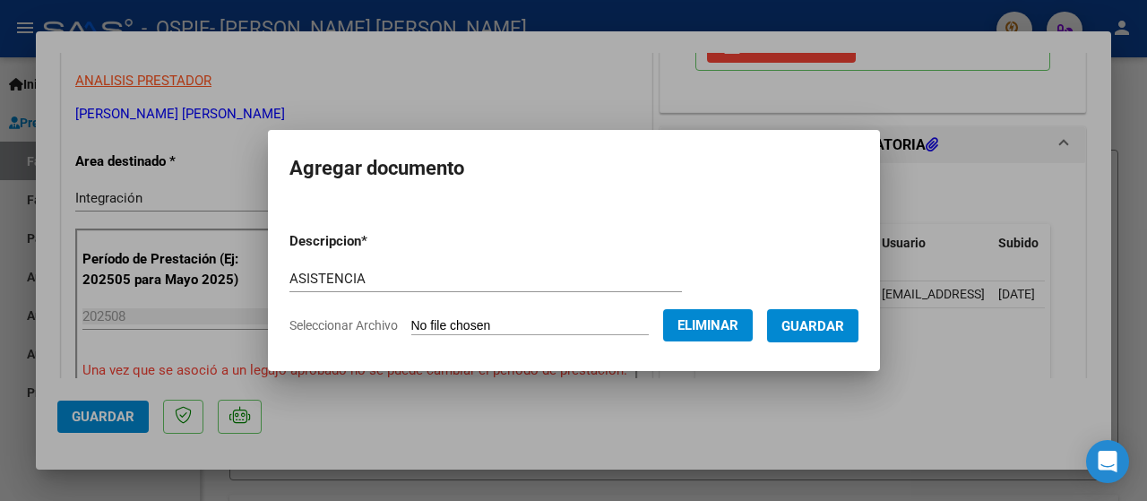
click at [809, 338] on button "Guardar" at bounding box center [812, 325] width 91 height 33
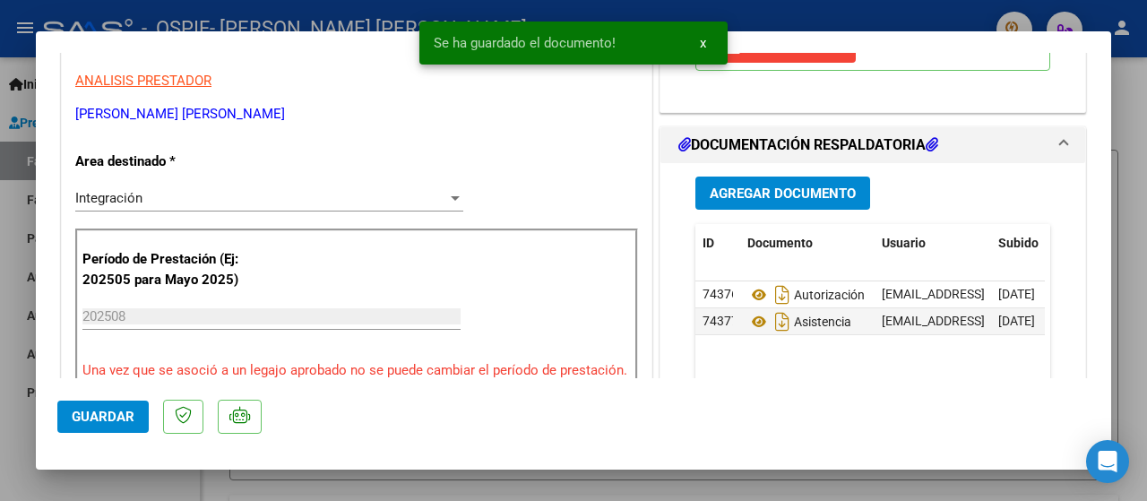
click at [12, 458] on div at bounding box center [573, 250] width 1147 height 501
type input "$ 0,00"
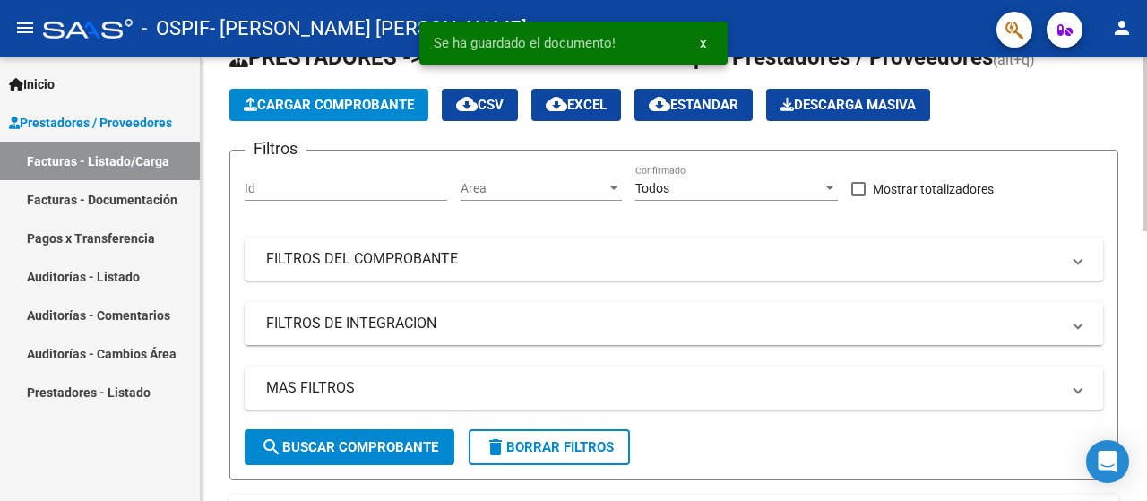
click at [315, 112] on button "Cargar Comprobante" at bounding box center [328, 105] width 199 height 32
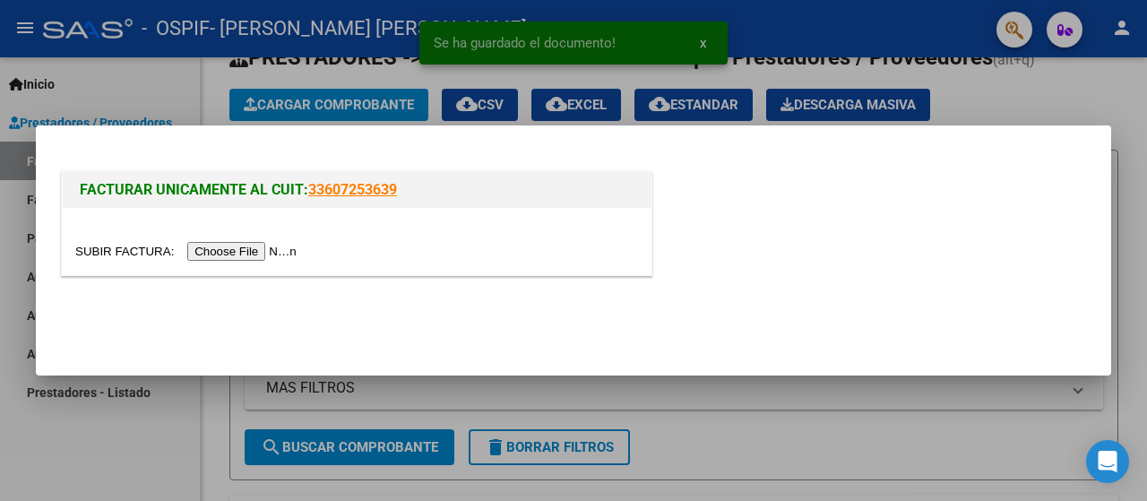
click at [194, 259] on input "file" at bounding box center [188, 251] width 227 height 19
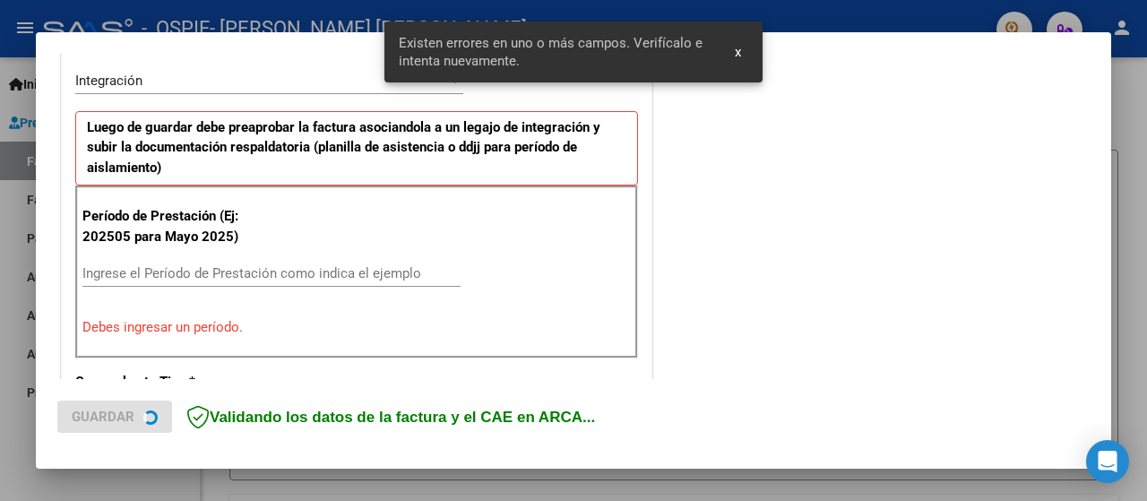
scroll to position [606, 0]
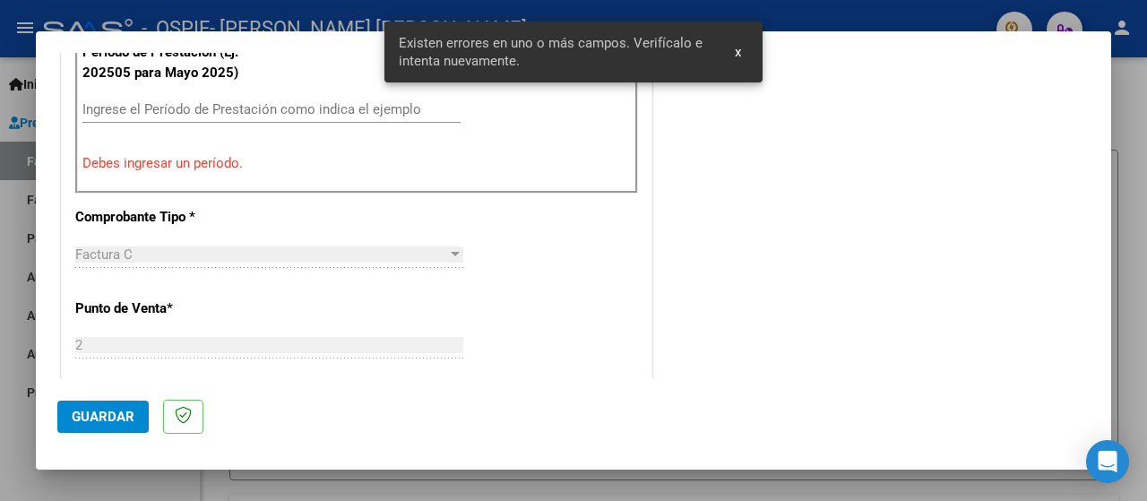
click at [92, 112] on input "Ingrese el Período de Prestación como indica el ejemplo" at bounding box center [271, 109] width 378 height 16
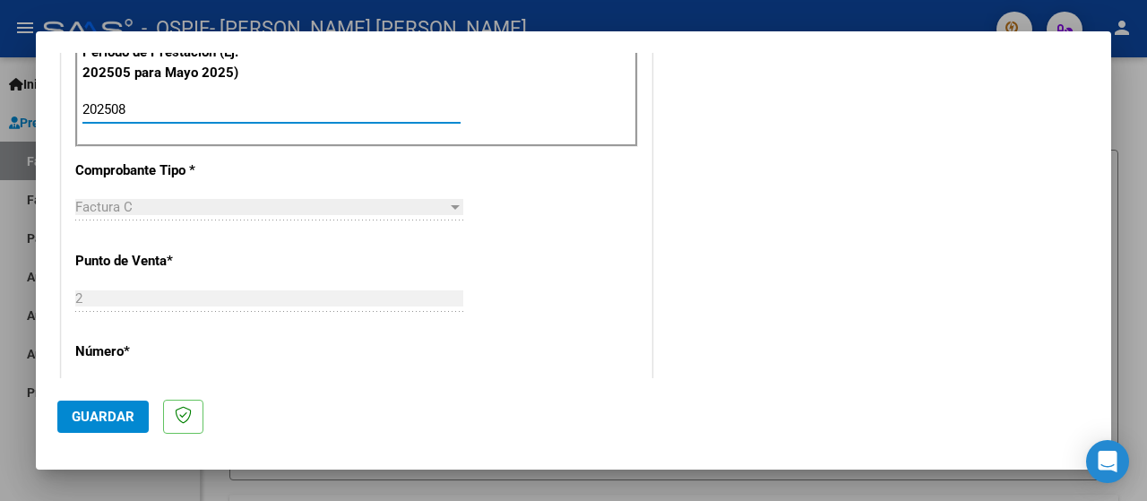
type input "202508"
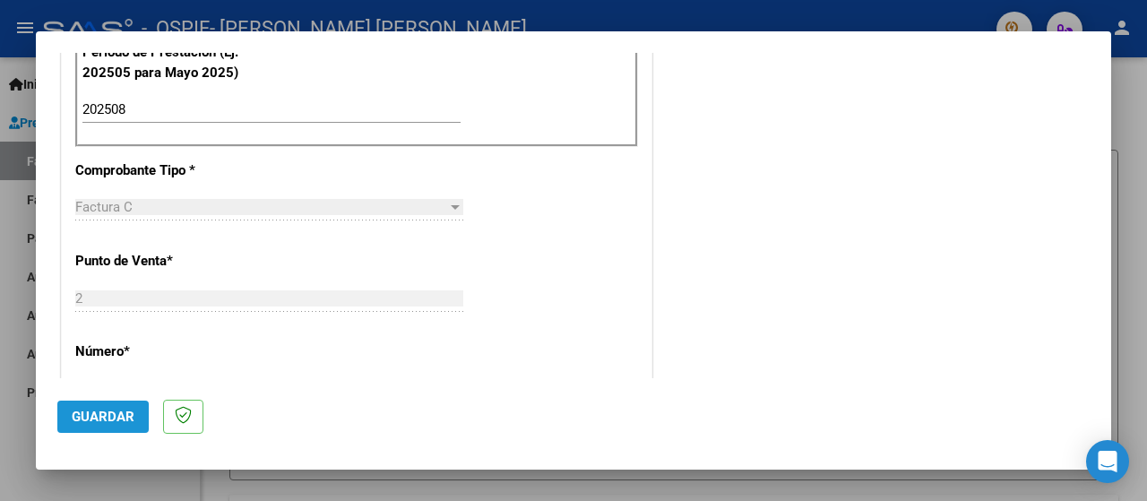
click at [102, 422] on span "Guardar" at bounding box center [103, 417] width 63 height 16
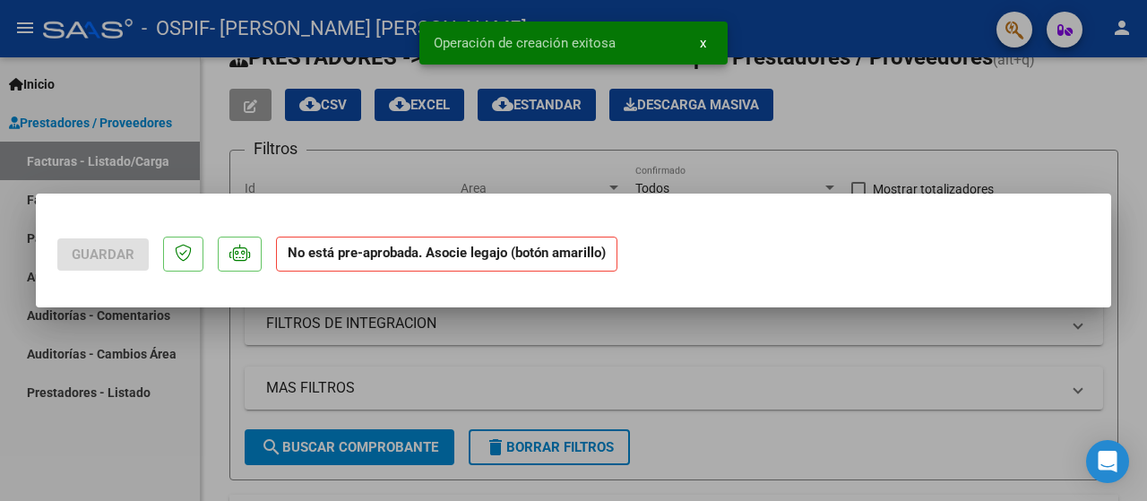
scroll to position [0, 0]
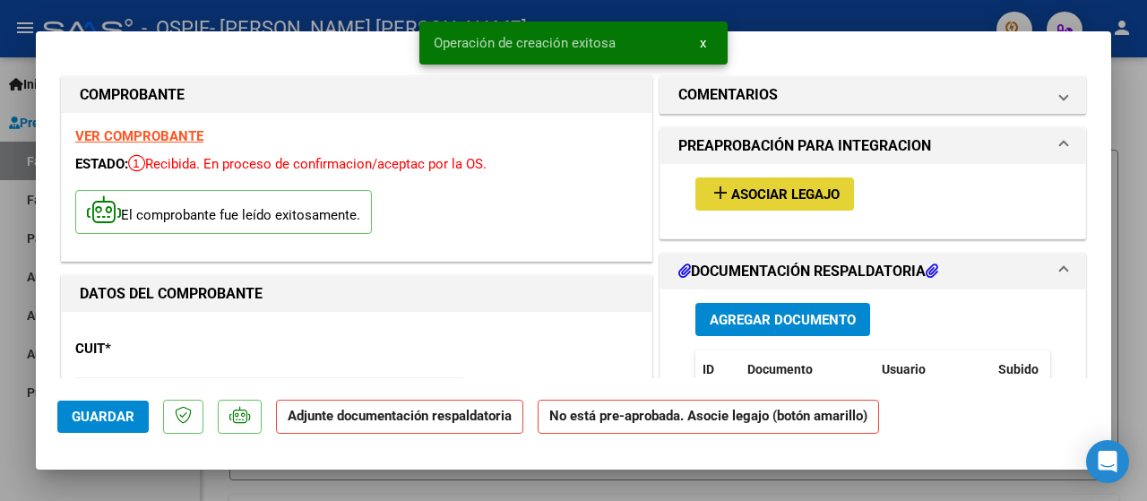
click at [754, 203] on button "add Asociar Legajo" at bounding box center [774, 193] width 159 height 33
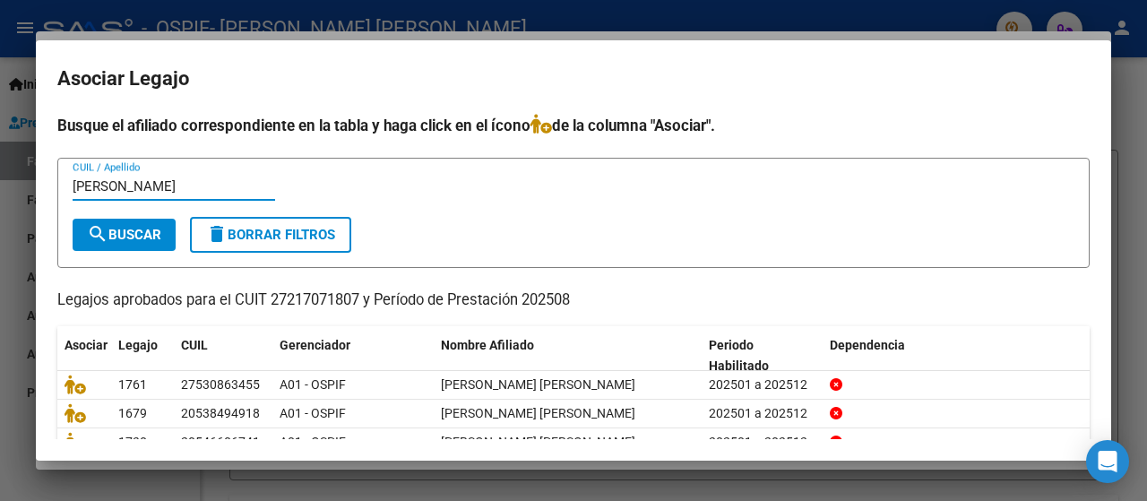
type input "[PERSON_NAME]"
click at [125, 229] on span "search Buscar" at bounding box center [124, 235] width 74 height 16
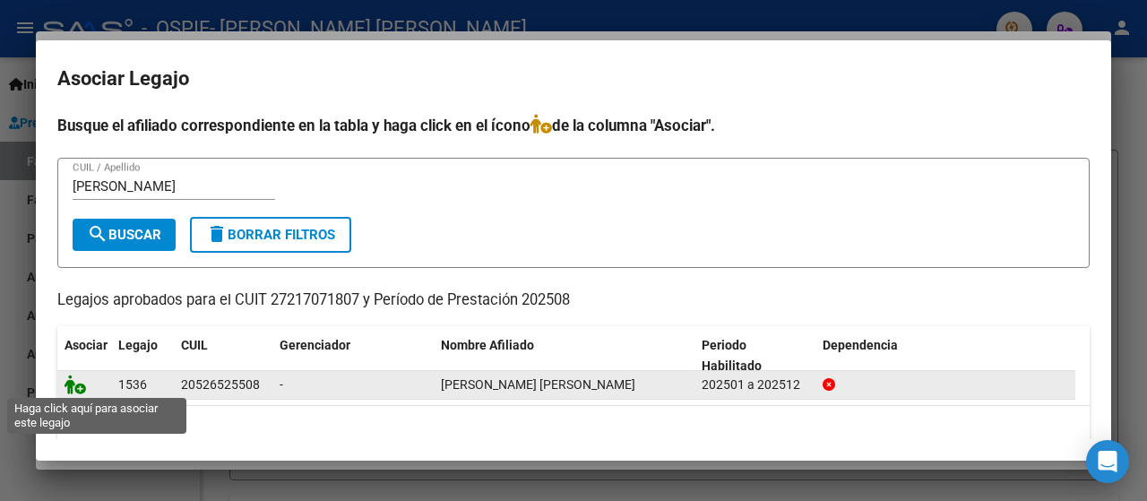
click at [72, 386] on icon at bounding box center [76, 385] width 22 height 20
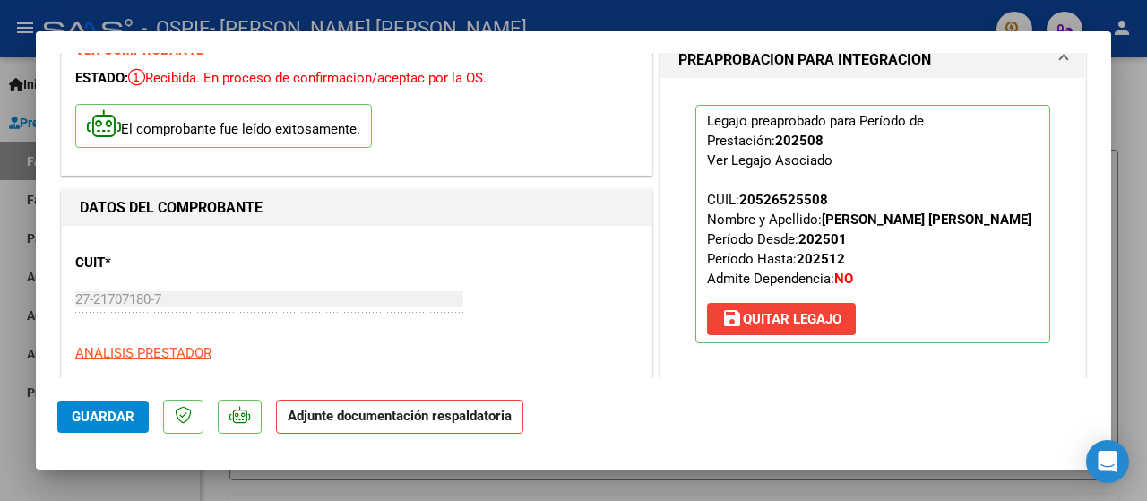
scroll to position [269, 0]
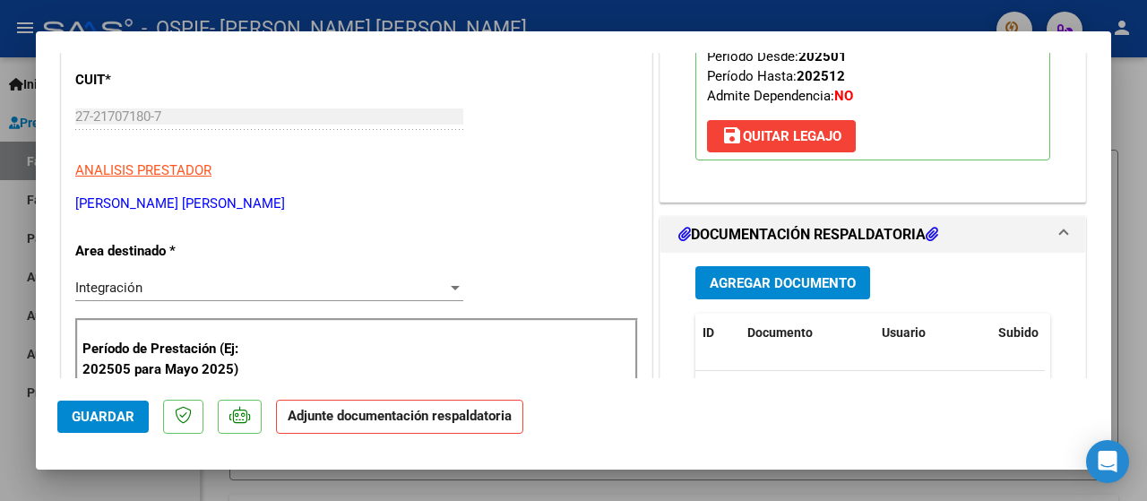
click at [710, 291] on span "Agregar Documento" at bounding box center [783, 283] width 146 height 16
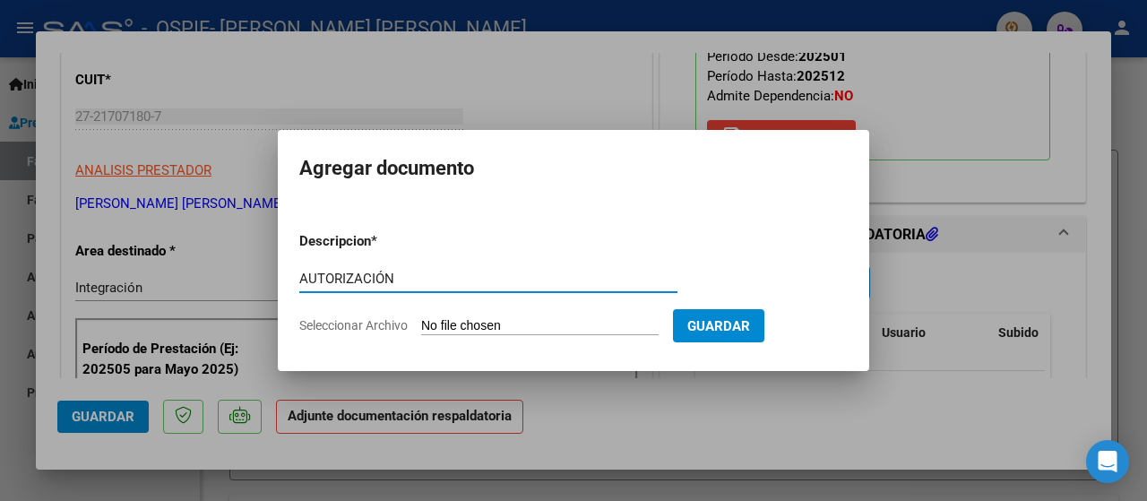
type input "AUTORIZACIÓN"
click at [328, 320] on span "Seleccionar Archivo" at bounding box center [353, 325] width 108 height 14
click at [421, 320] on input "Seleccionar Archivo" at bounding box center [539, 326] width 237 height 17
type input "C:\fakepath\AUTORIZACIÓN 2025- [PERSON_NAME] [PERSON_NAME].png"
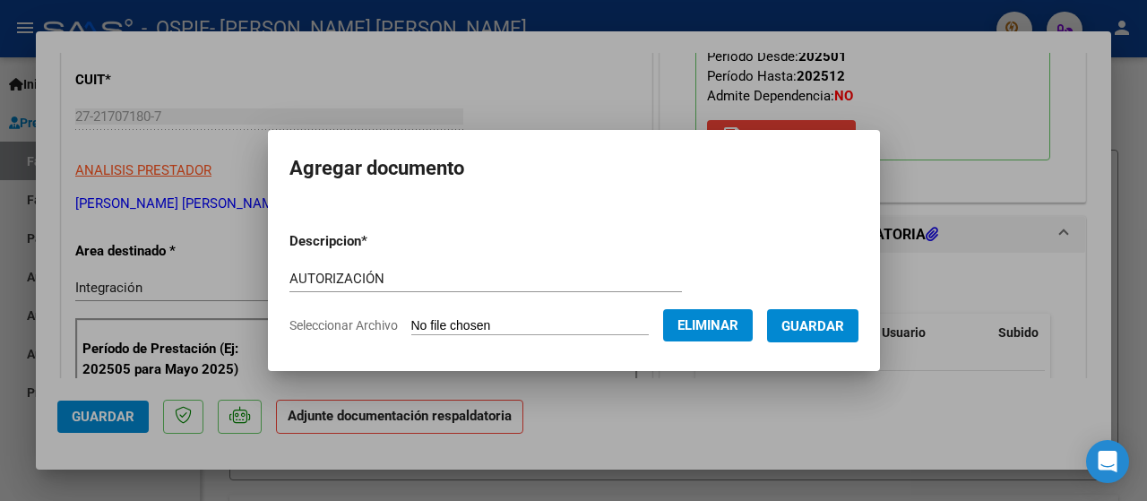
click at [808, 336] on button "Guardar" at bounding box center [812, 325] width 91 height 33
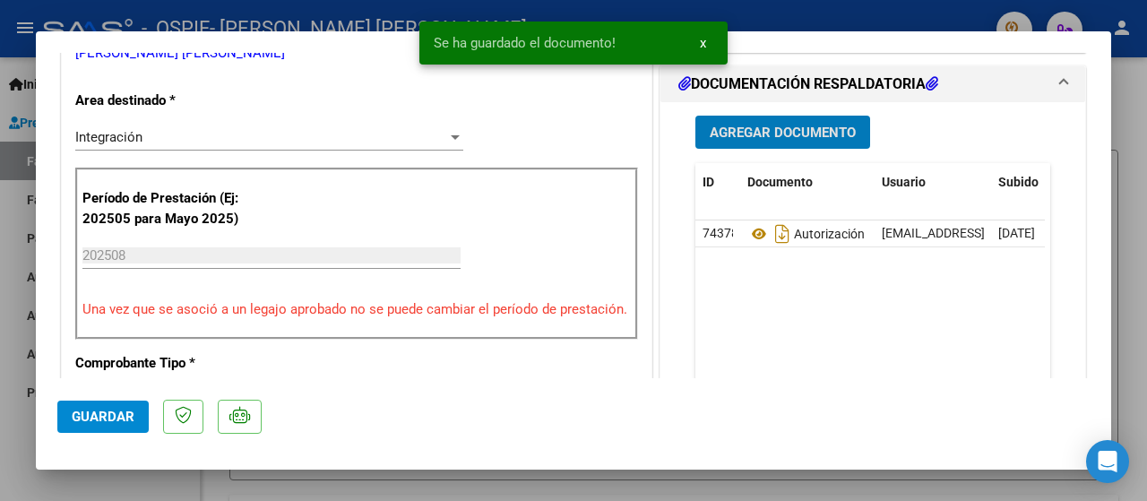
scroll to position [448, 0]
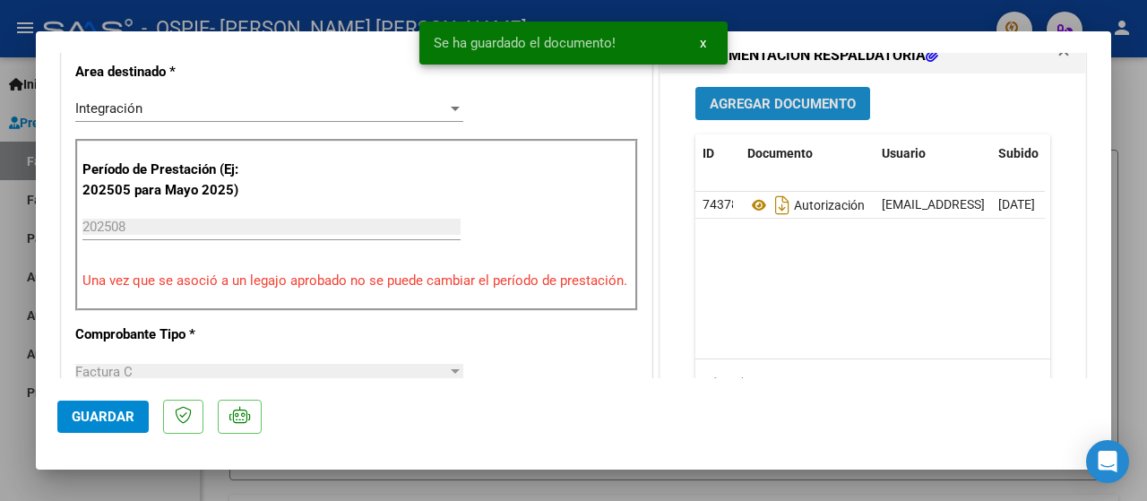
click at [723, 112] on span "Agregar Documento" at bounding box center [783, 104] width 146 height 16
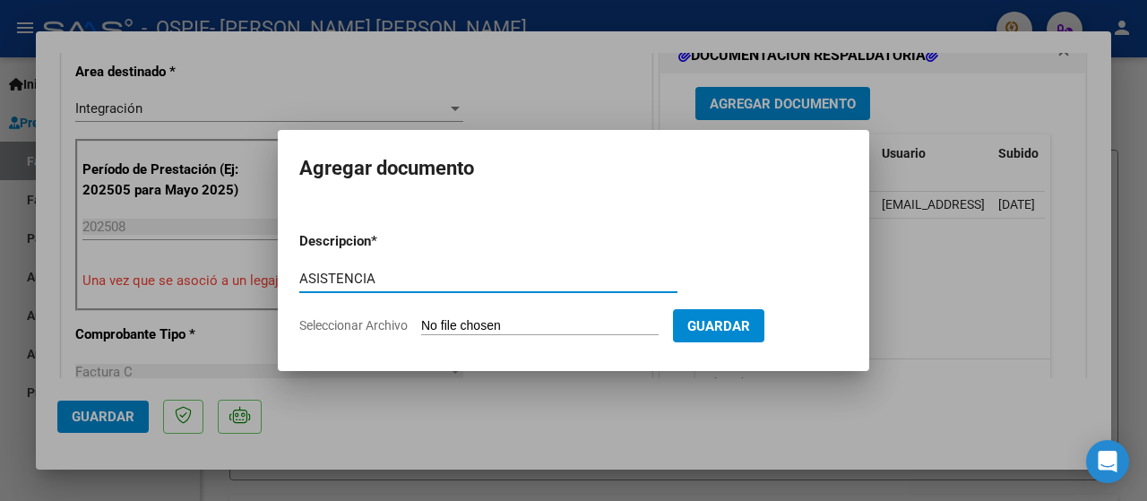
type input "ASISTENCIA"
click at [338, 322] on span "Seleccionar Archivo" at bounding box center [353, 325] width 108 height 14
click at [421, 322] on input "Seleccionar Archivo" at bounding box center [539, 326] width 237 height 17
type input "C:\fakepath\ASISTENCIA [PERSON_NAME].jpeg"
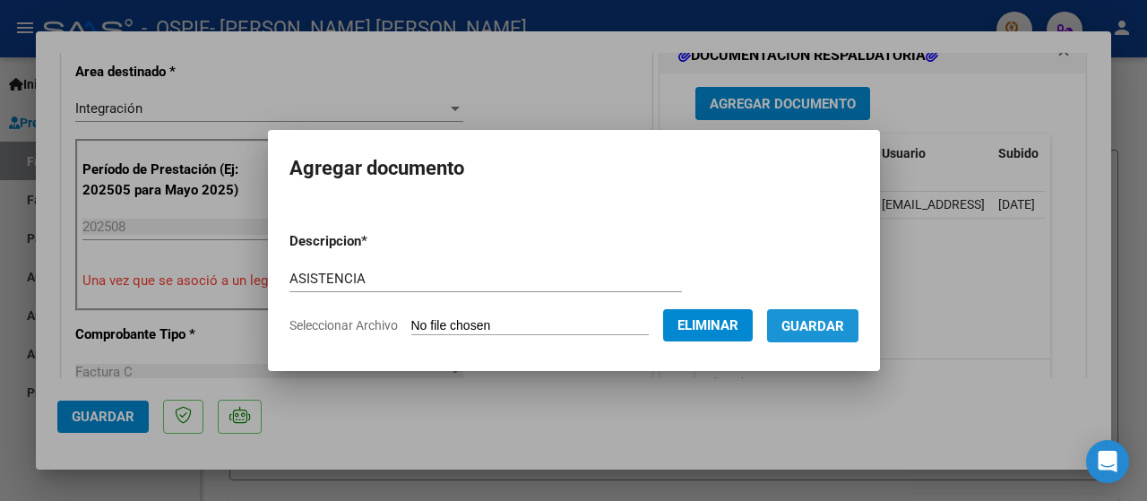
click at [817, 336] on button "Guardar" at bounding box center [812, 325] width 91 height 33
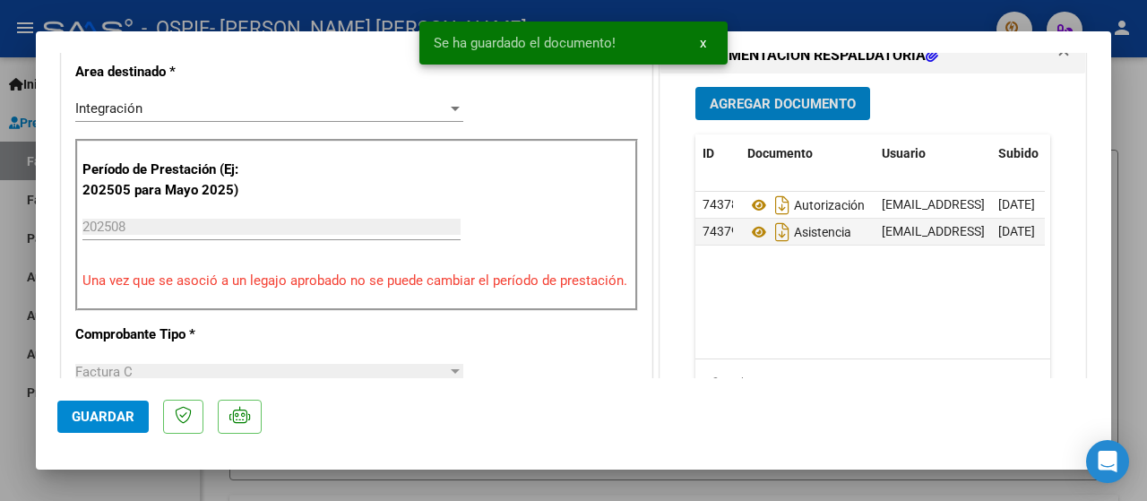
click at [11, 465] on div at bounding box center [573, 250] width 1147 height 501
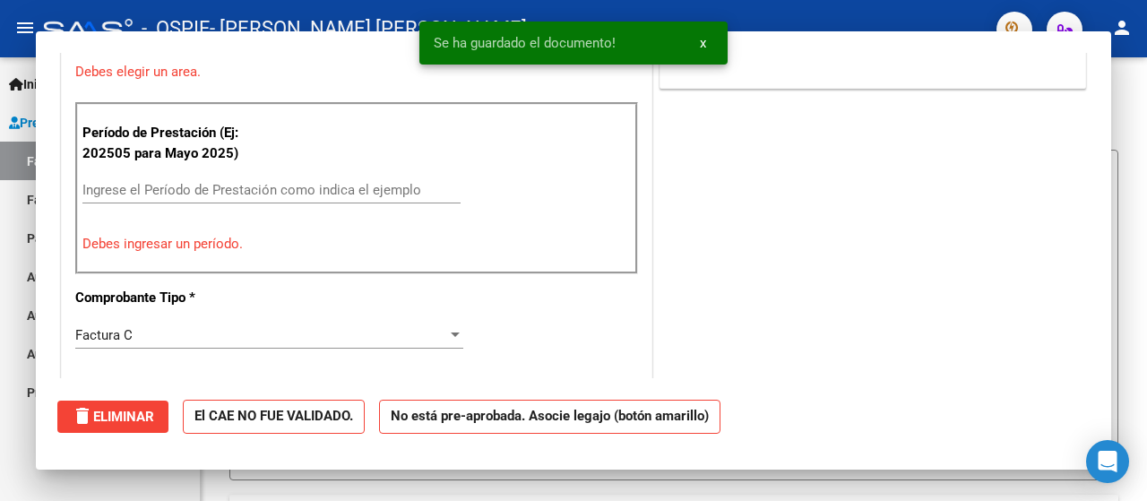
scroll to position [0, 0]
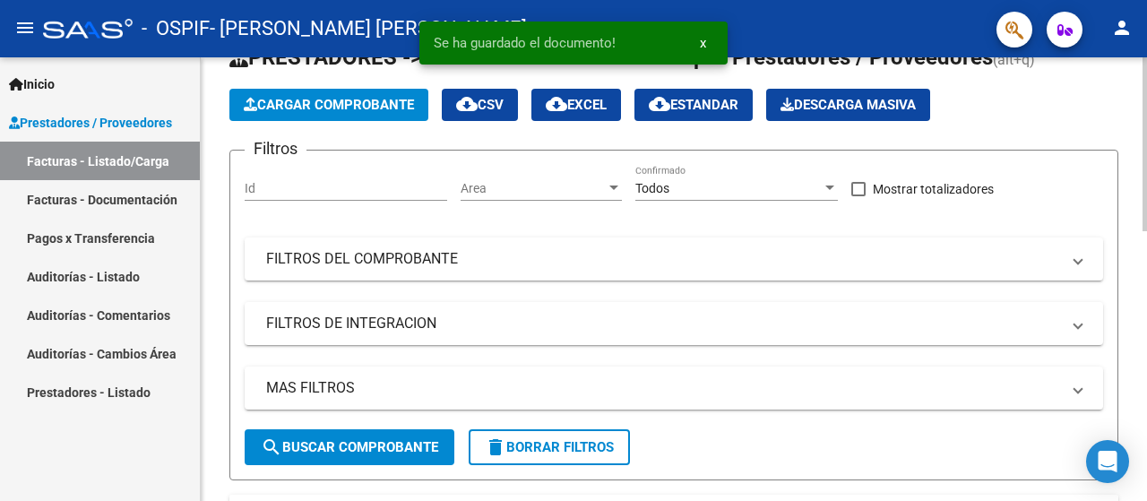
click at [301, 110] on span "Cargar Comprobante" at bounding box center [329, 105] width 170 height 16
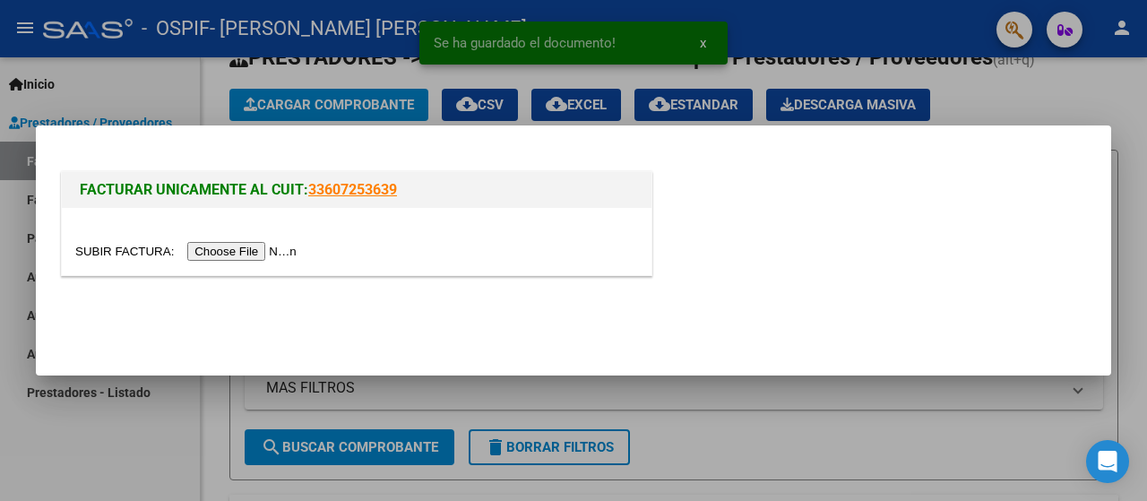
click at [215, 252] on input "file" at bounding box center [188, 251] width 227 height 19
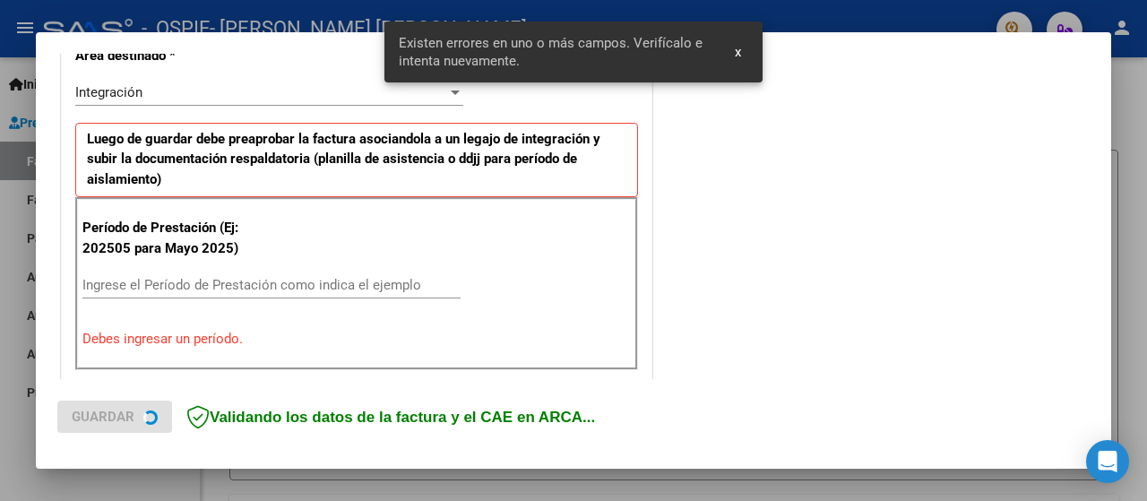
scroll to position [444, 0]
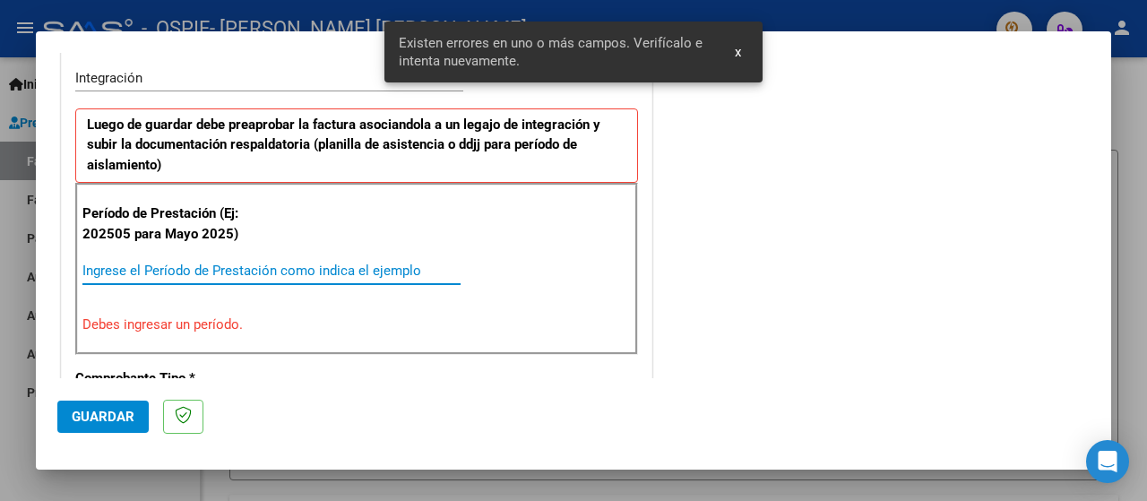
click at [91, 272] on input "Ingrese el Período de Prestación como indica el ejemplo" at bounding box center [271, 271] width 378 height 16
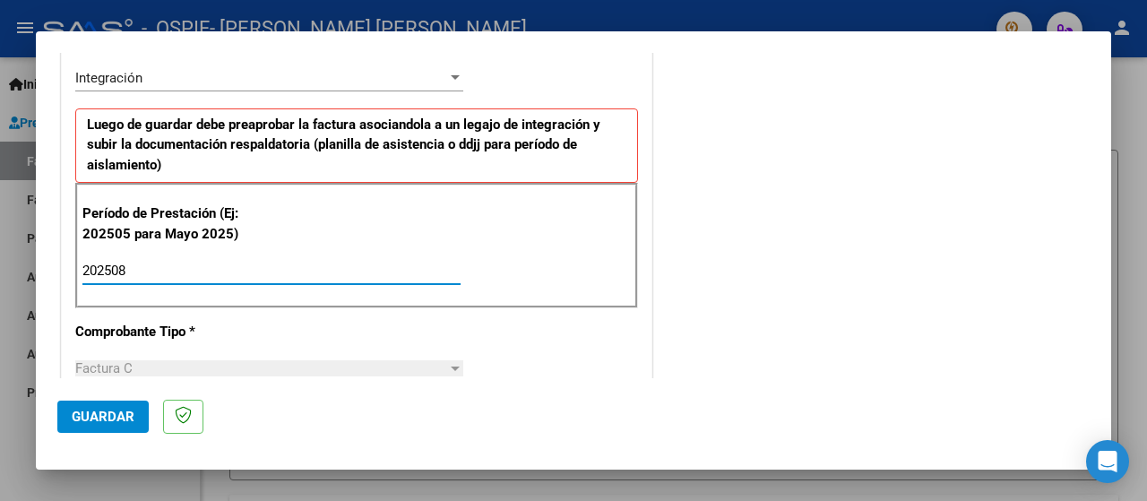
type input "202508"
click at [92, 418] on span "Guardar" at bounding box center [103, 417] width 63 height 16
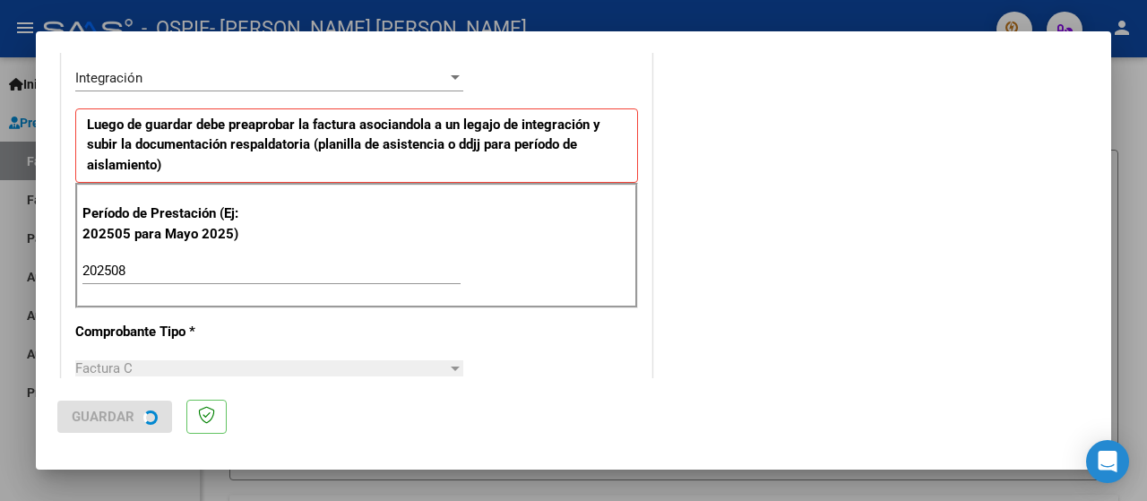
scroll to position [0, 0]
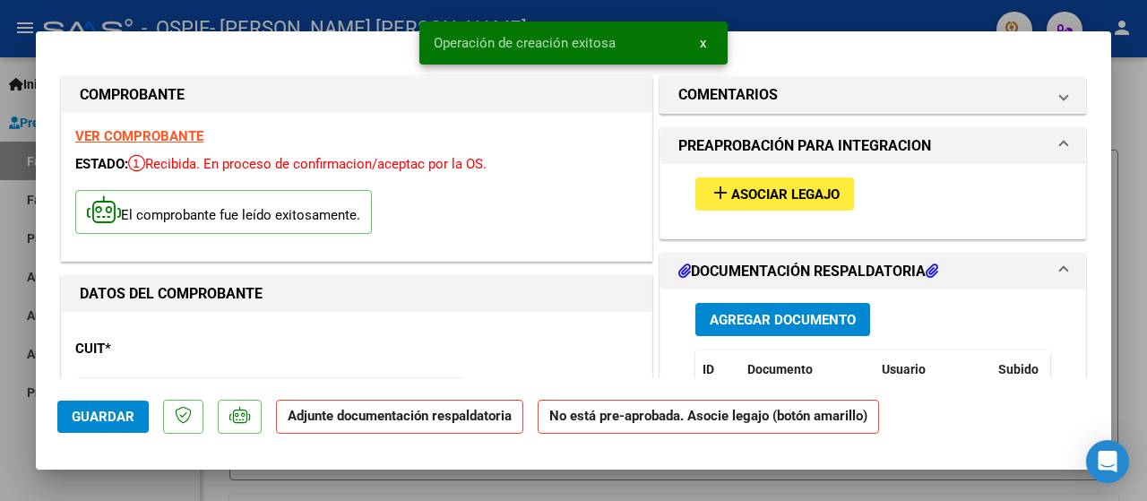
click at [749, 200] on span "Asociar Legajo" at bounding box center [785, 194] width 108 height 16
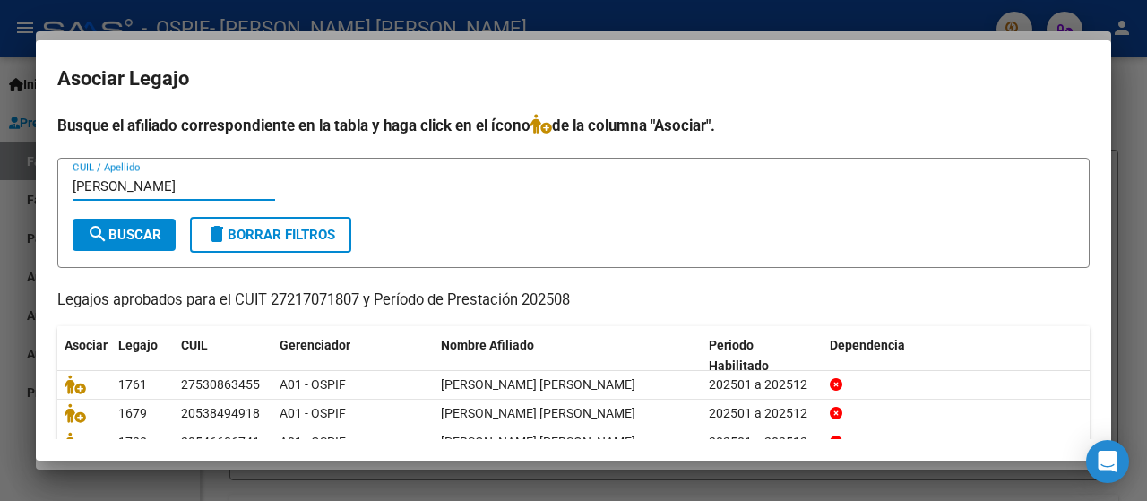
type input "[PERSON_NAME]"
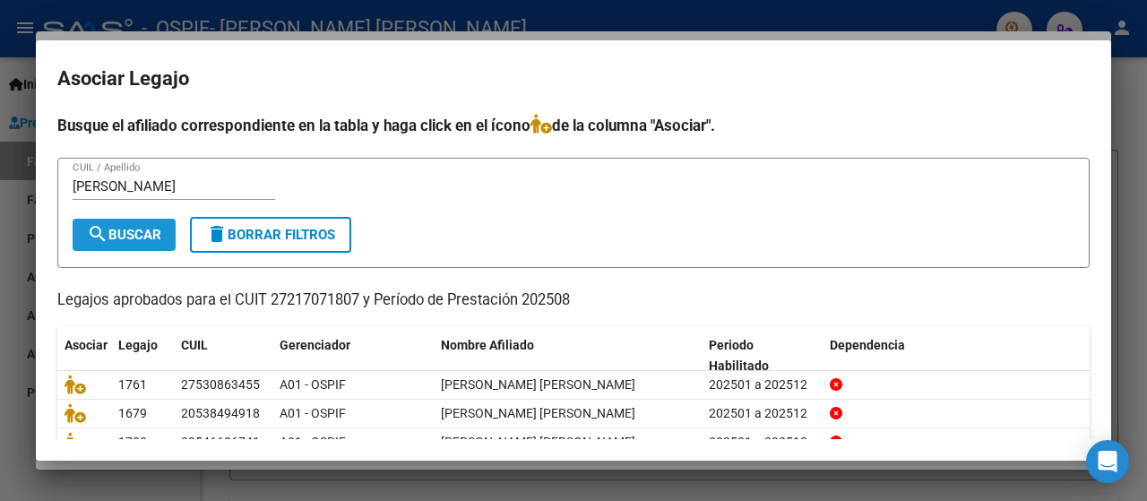
click at [85, 246] on button "search Buscar" at bounding box center [124, 235] width 103 height 32
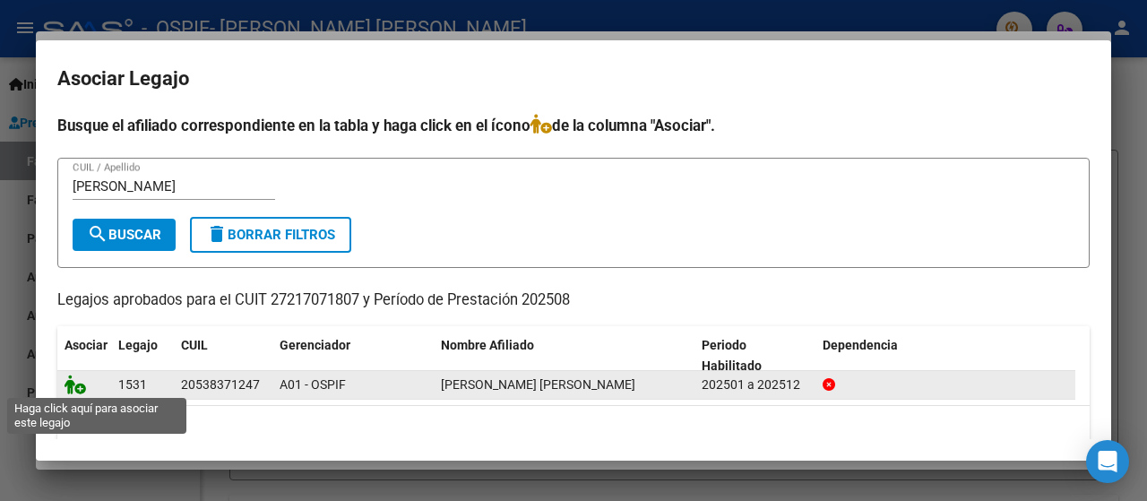
click at [70, 386] on icon at bounding box center [76, 385] width 22 height 20
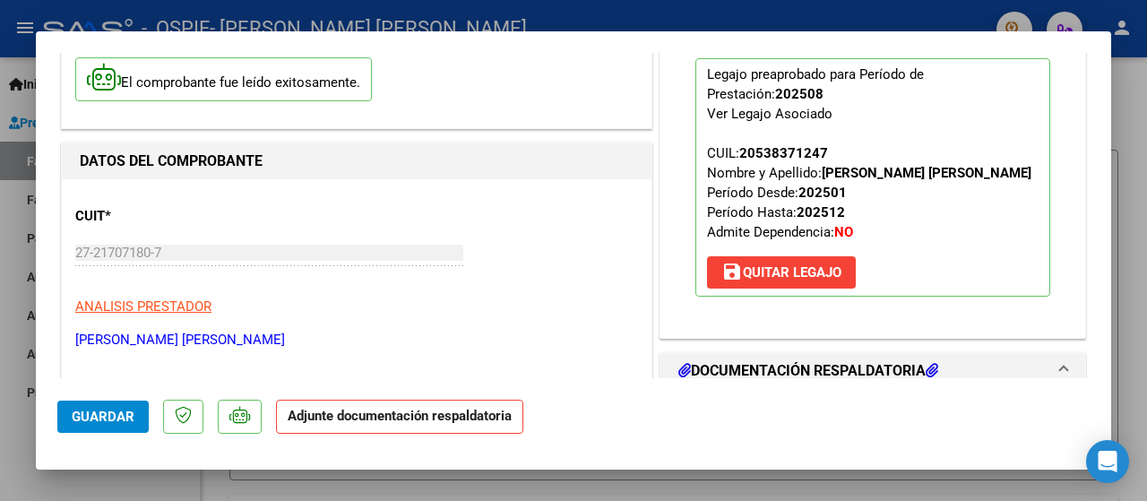
scroll to position [269, 0]
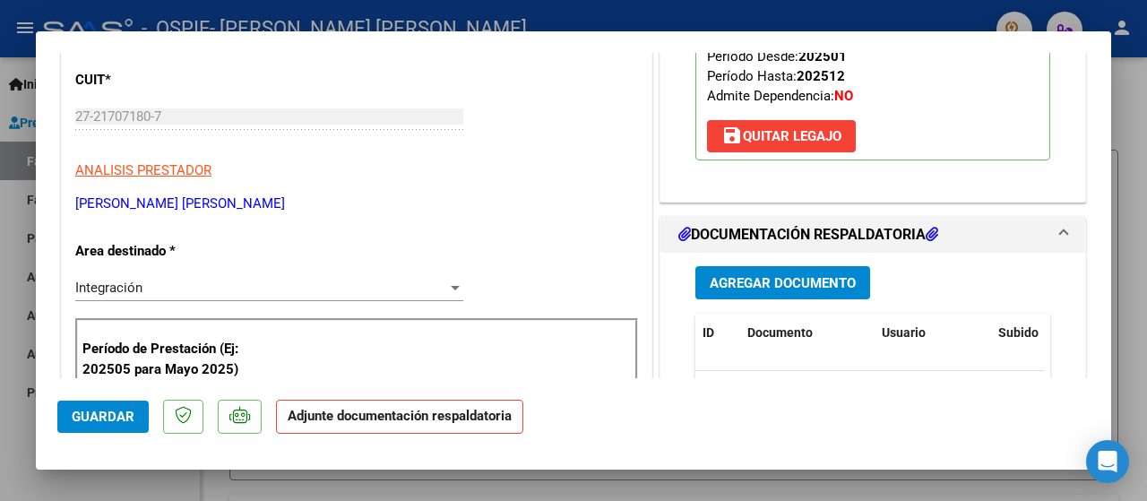
click at [720, 278] on span "Agregar Documento" at bounding box center [783, 283] width 146 height 16
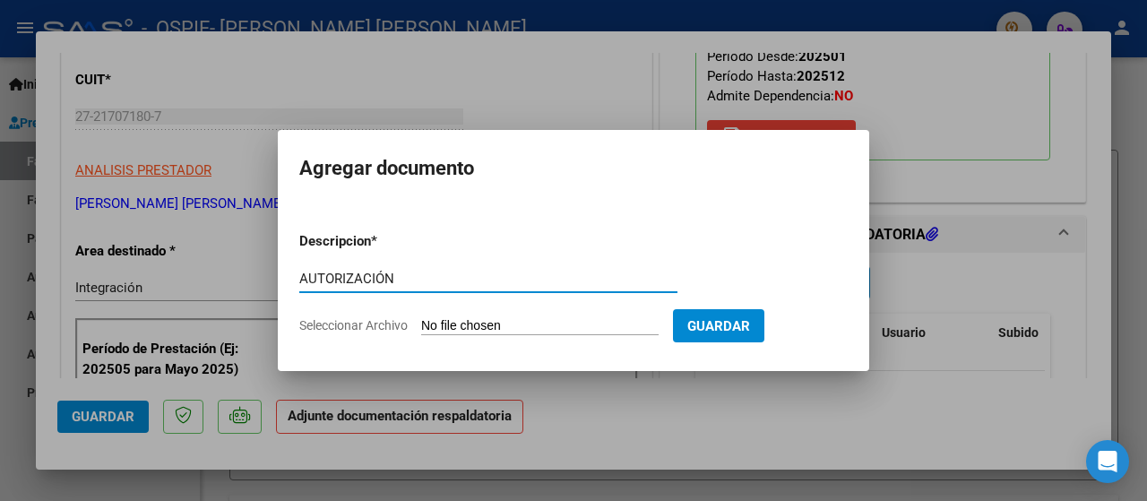
type input "AUTORIZACIÓN"
click at [323, 329] on span "Seleccionar Archivo" at bounding box center [353, 325] width 108 height 14
click at [421, 329] on input "Seleccionar Archivo" at bounding box center [539, 326] width 237 height 17
type input "C:\fakepath\AUTORIZACIÓN 2025- [PERSON_NAME] [PERSON_NAME].png"
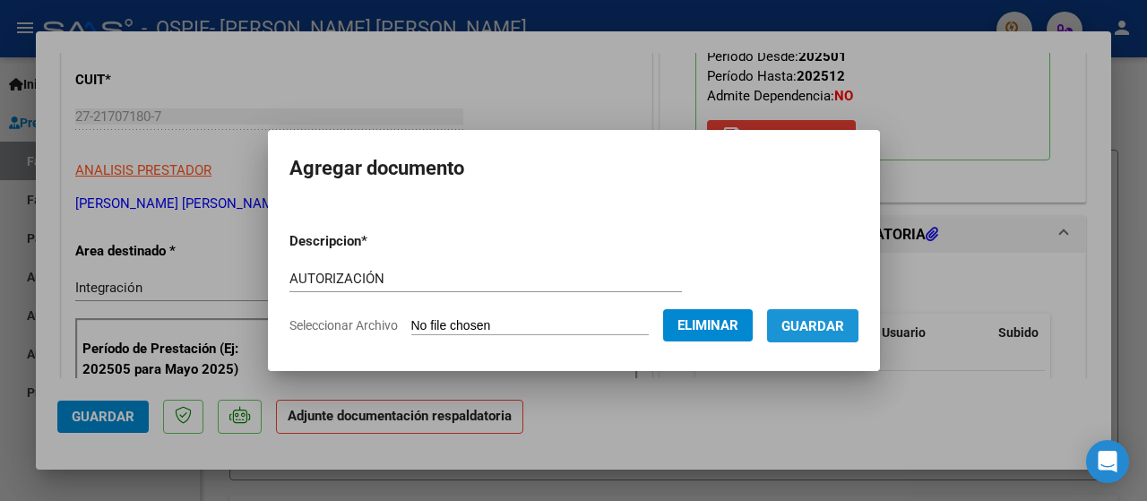
click at [814, 318] on span "Guardar" at bounding box center [812, 326] width 63 height 16
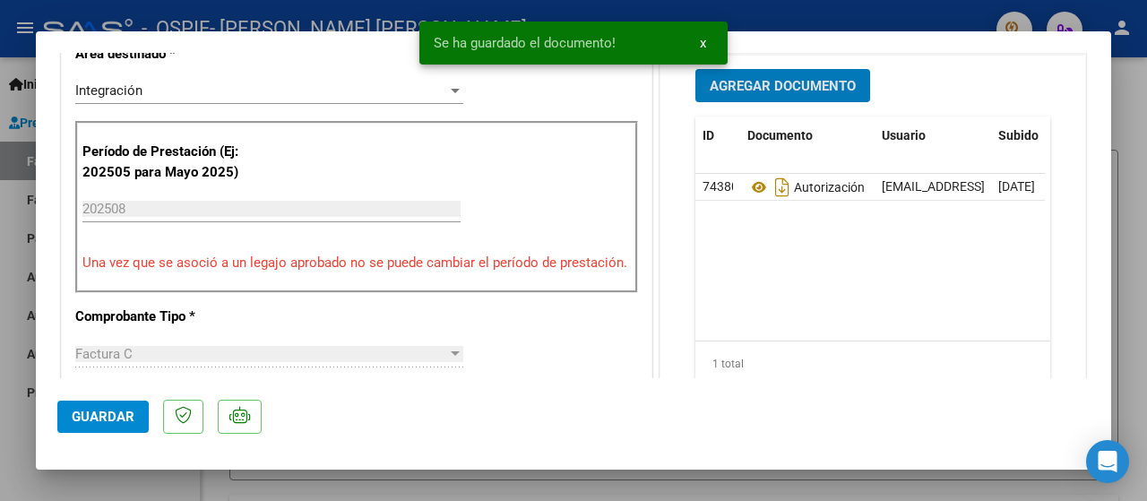
scroll to position [448, 0]
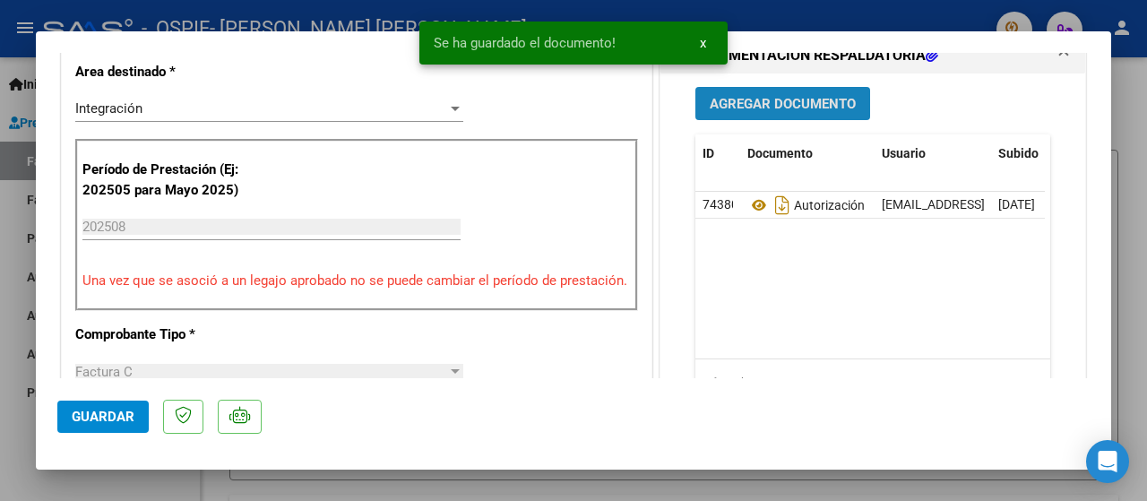
click at [725, 117] on button "Agregar Documento" at bounding box center [782, 103] width 175 height 33
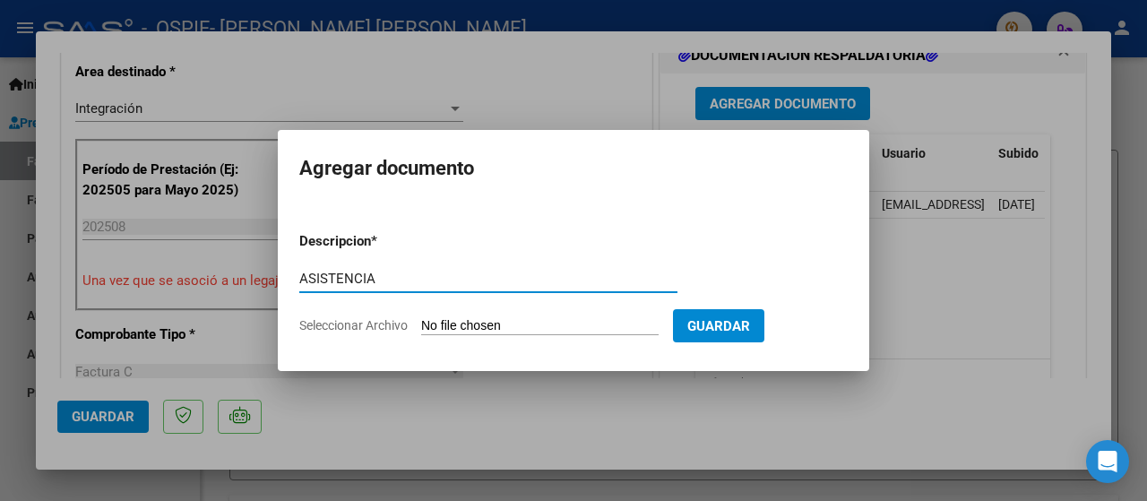
type input "ASISTENCIA"
click at [341, 323] on span "Seleccionar Archivo" at bounding box center [353, 325] width 108 height 14
click at [421, 323] on input "Seleccionar Archivo" at bounding box center [539, 326] width 237 height 17
type input "C:\fakepath\ASISTENCIA [PERSON_NAME].jpeg"
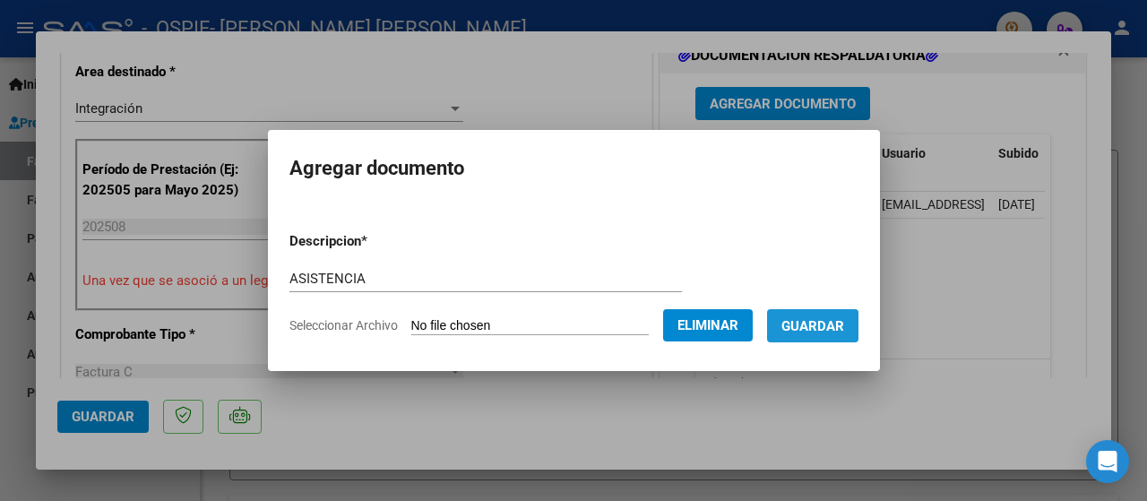
click at [793, 334] on button "Guardar" at bounding box center [812, 325] width 91 height 33
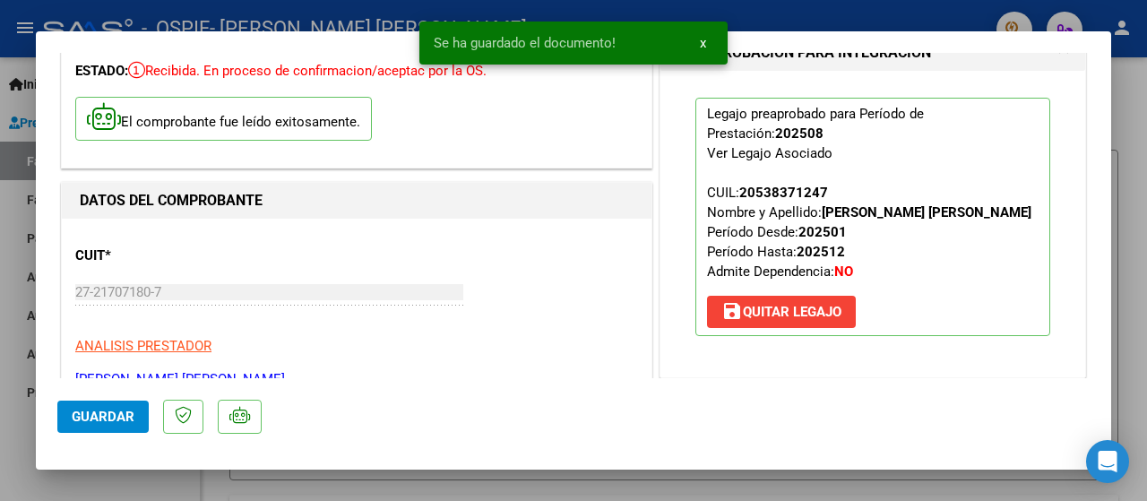
scroll to position [179, 0]
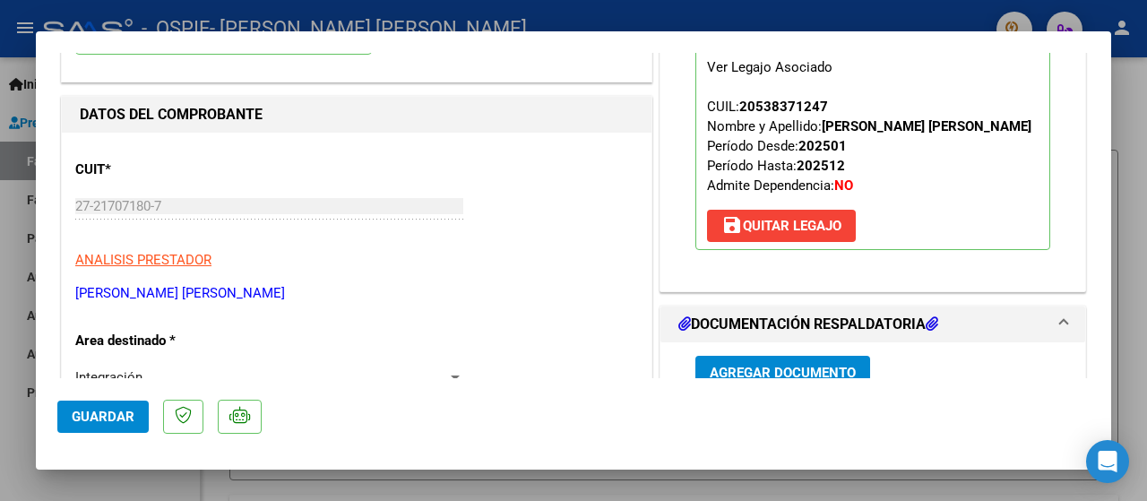
click at [11, 441] on div at bounding box center [573, 250] width 1147 height 501
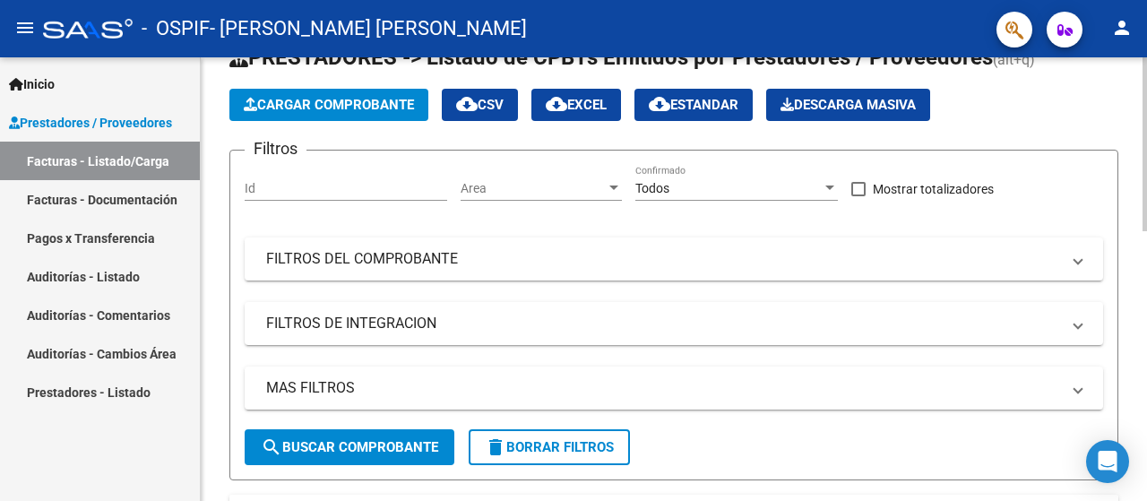
click at [298, 110] on span "Cargar Comprobante" at bounding box center [329, 105] width 170 height 16
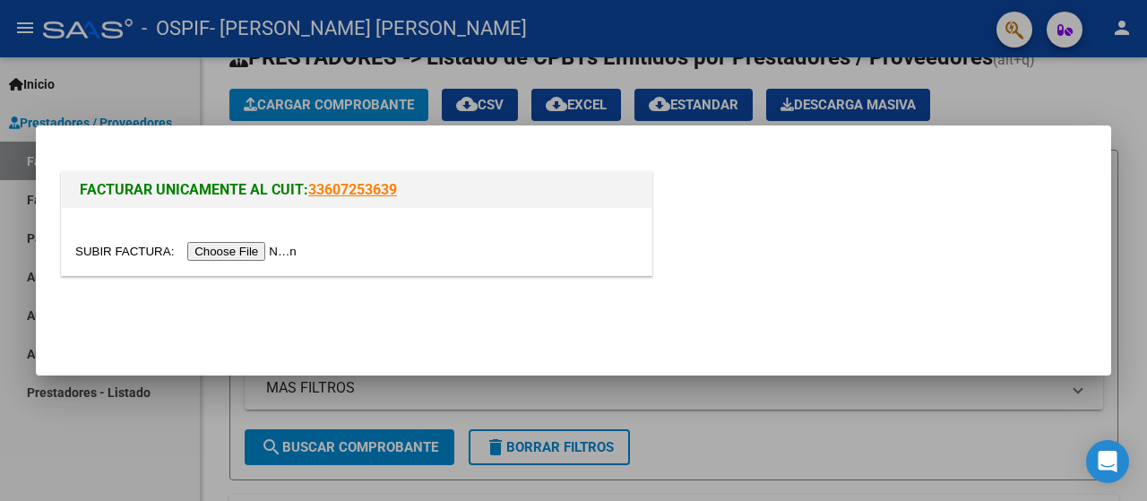
click at [228, 252] on input "file" at bounding box center [188, 251] width 227 height 19
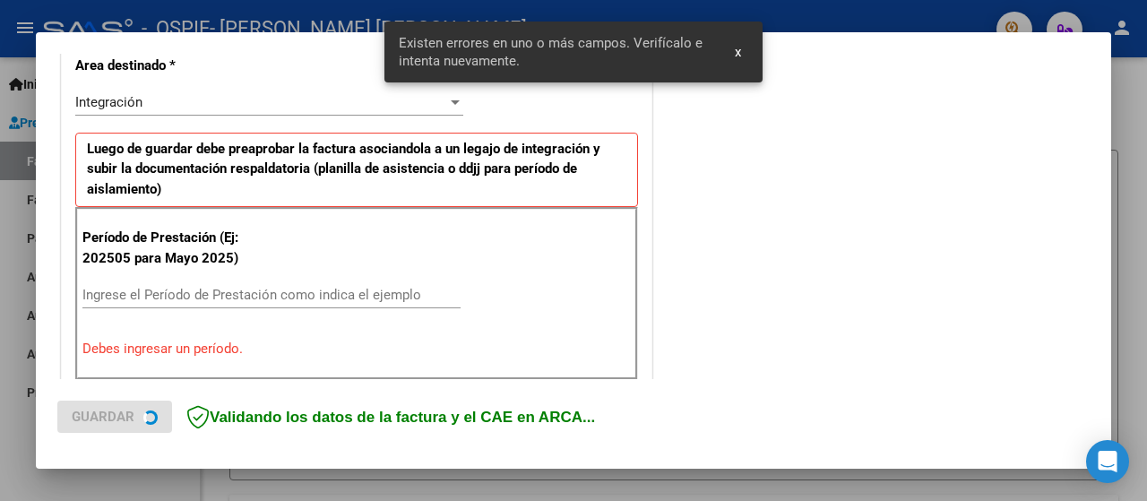
scroll to position [444, 0]
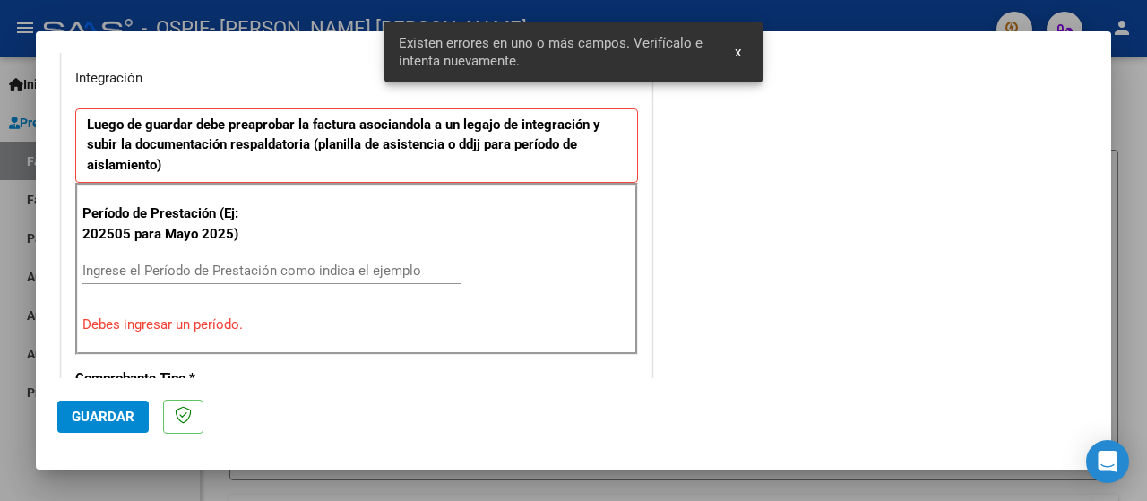
click at [101, 263] on input "Ingrese el Período de Prestación como indica el ejemplo" at bounding box center [271, 271] width 378 height 16
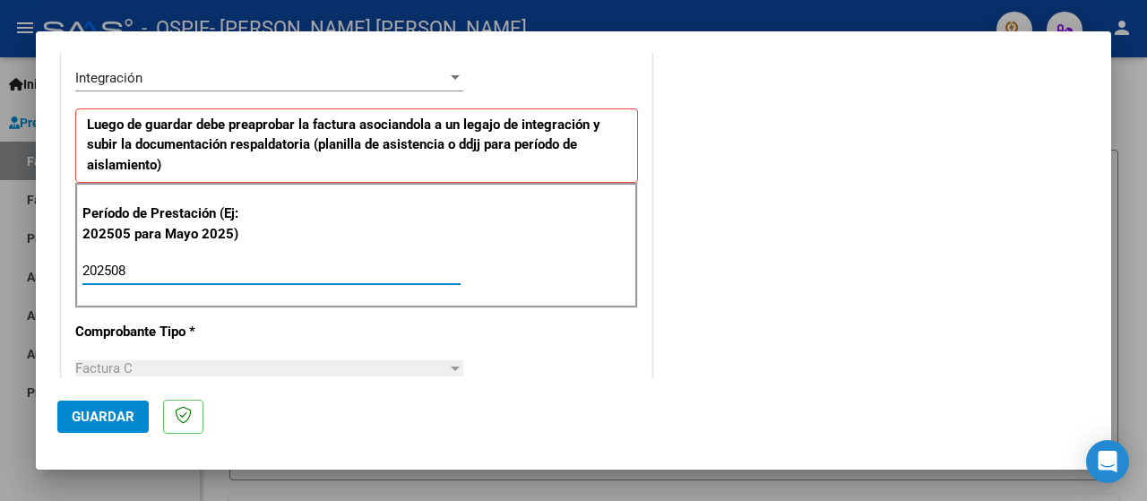
type input "202508"
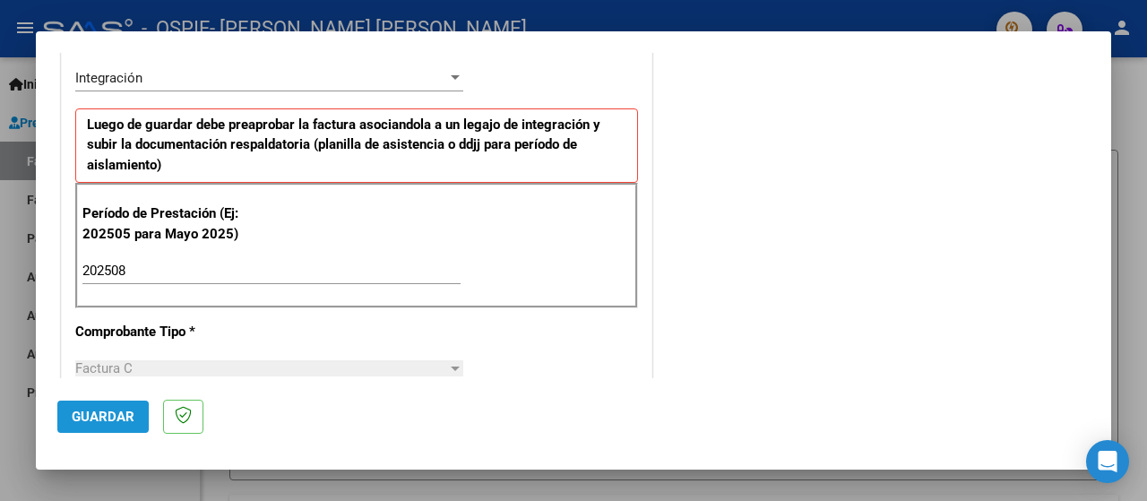
click at [95, 422] on span "Guardar" at bounding box center [103, 417] width 63 height 16
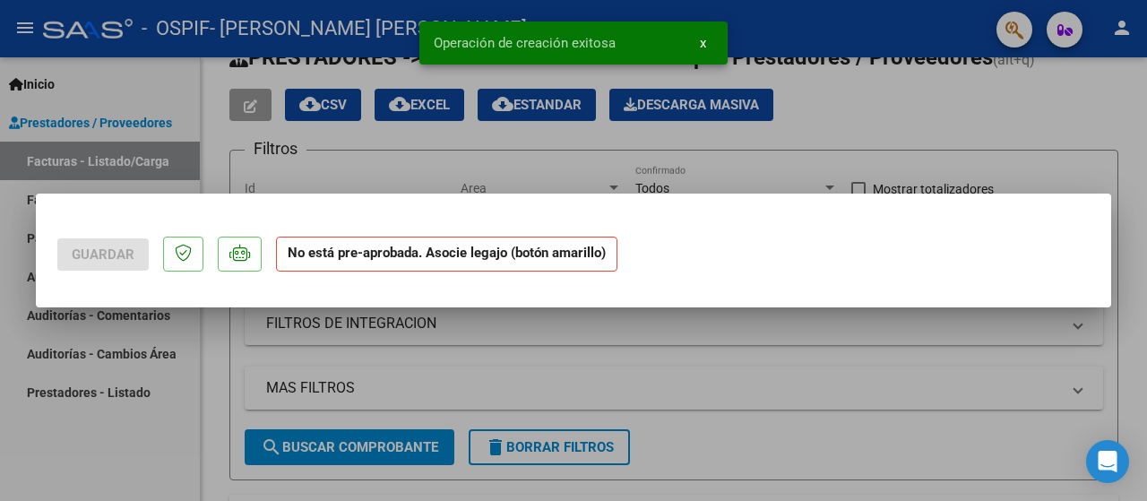
scroll to position [0, 0]
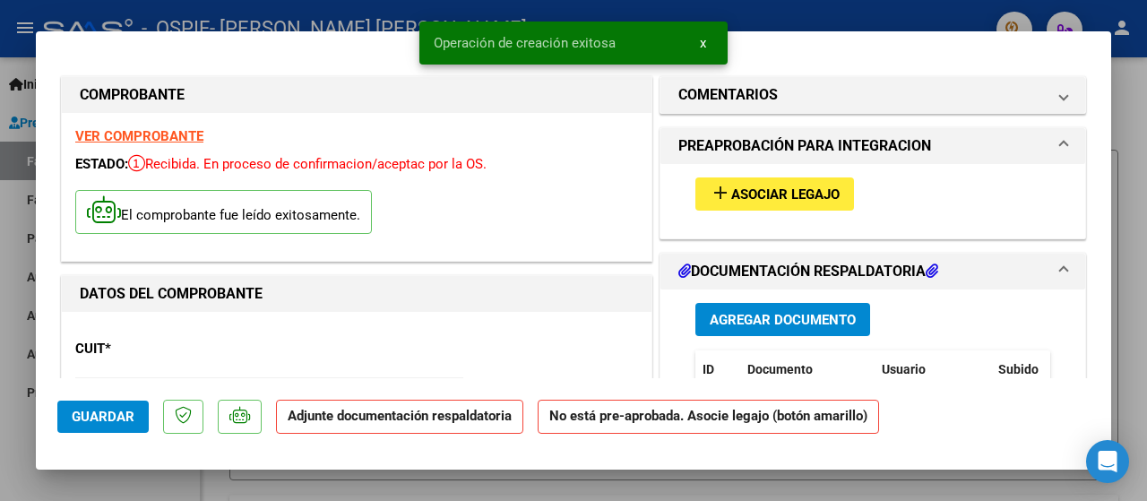
click at [738, 199] on span "Asociar Legajo" at bounding box center [785, 194] width 108 height 16
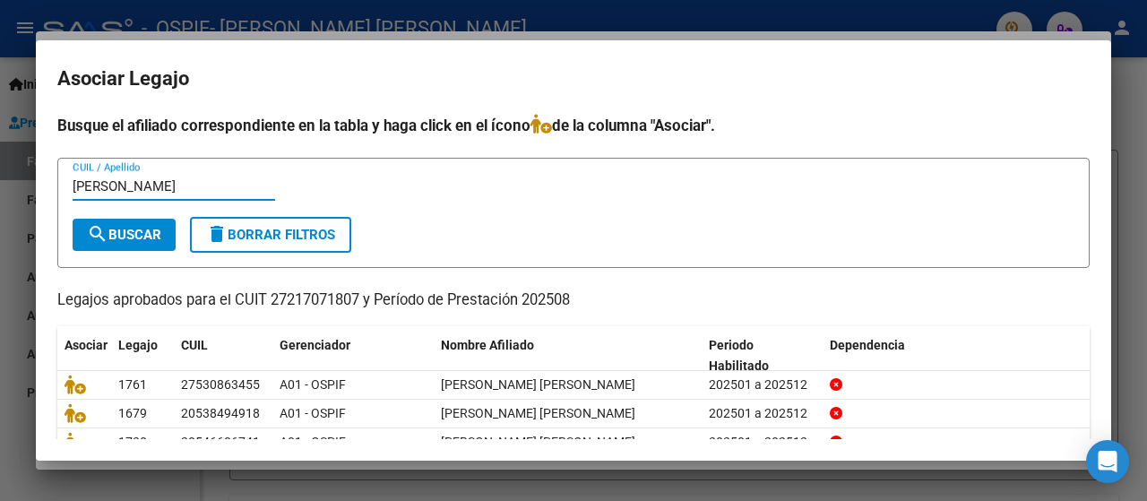
type input "[PERSON_NAME]"
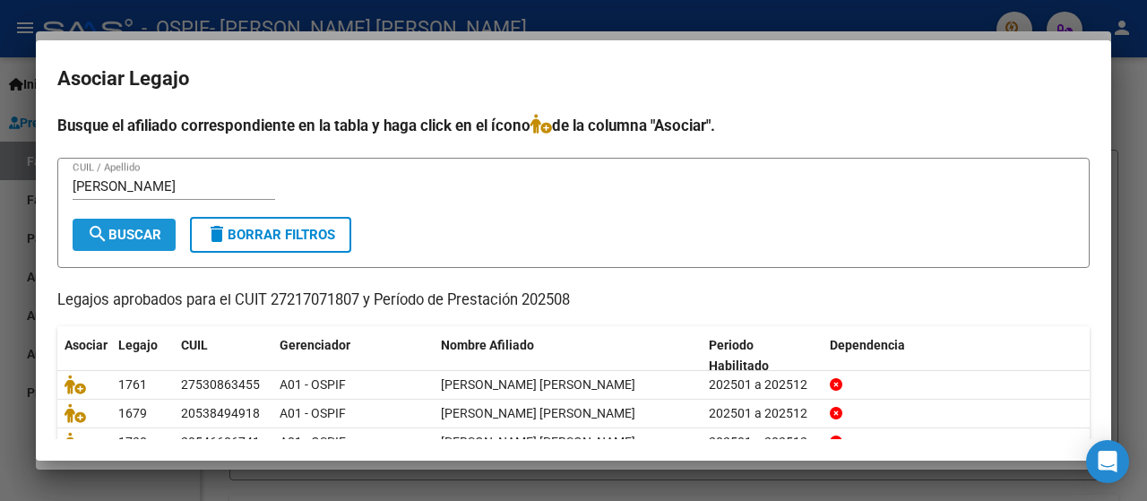
click at [138, 237] on span "search Buscar" at bounding box center [124, 235] width 74 height 16
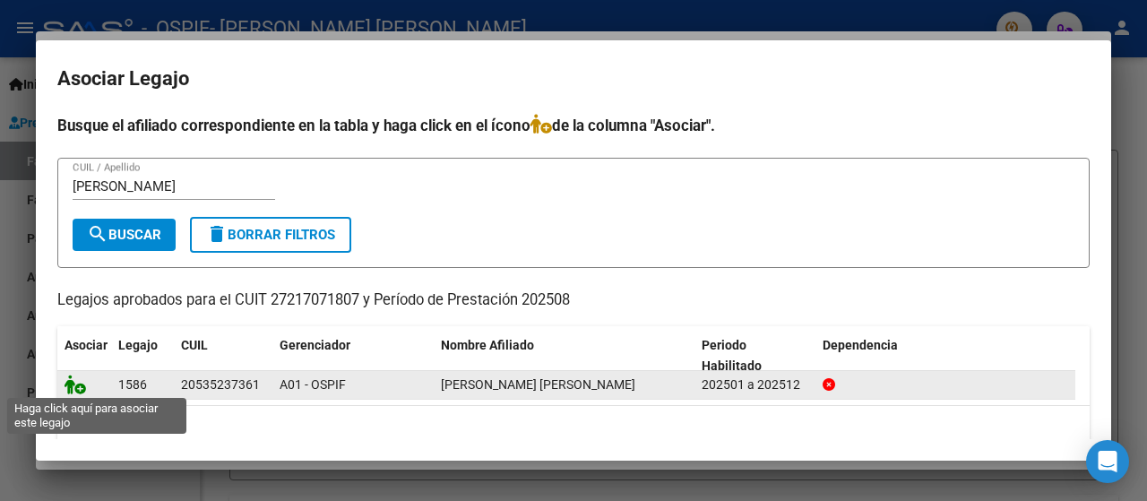
click at [76, 390] on icon at bounding box center [76, 385] width 22 height 20
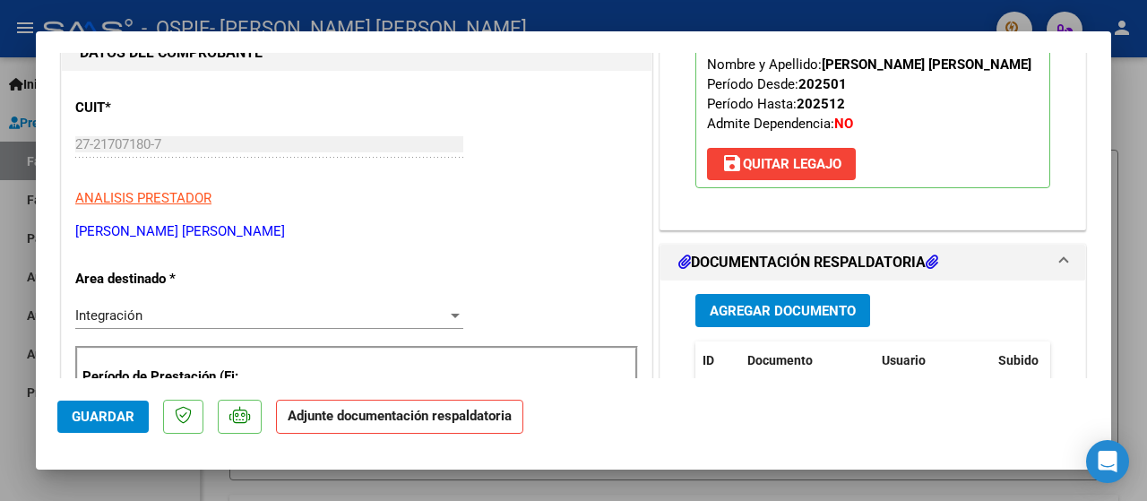
scroll to position [269, 0]
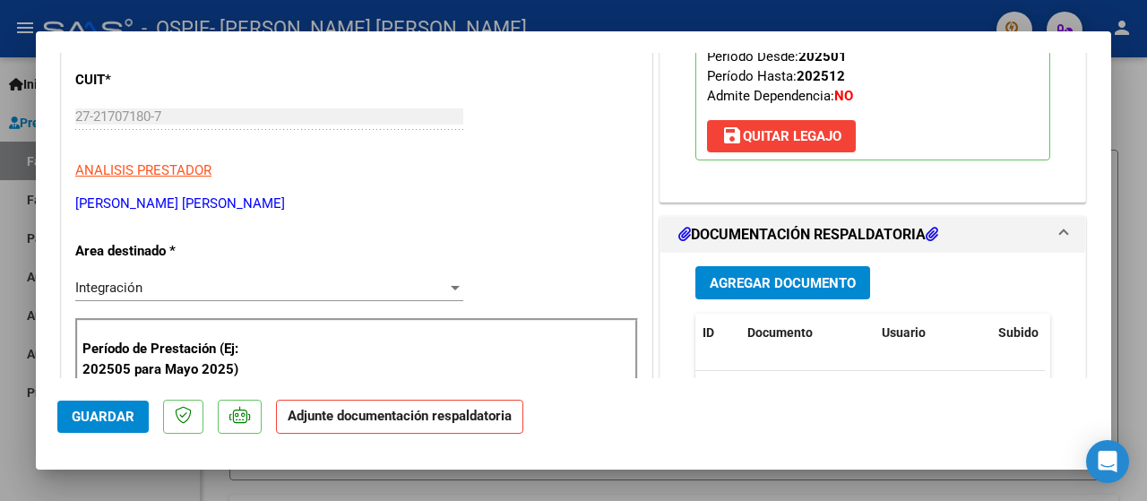
click at [737, 284] on span "Agregar Documento" at bounding box center [783, 283] width 146 height 16
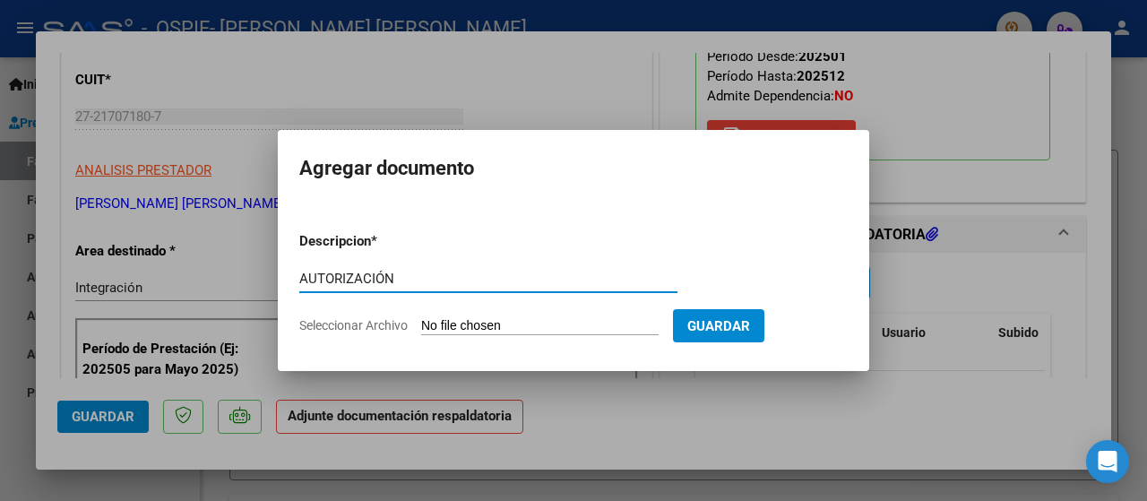
type input "AUTORIZACIÓN"
click at [316, 327] on span "Seleccionar Archivo" at bounding box center [353, 325] width 108 height 14
click at [421, 327] on input "Seleccionar Archivo" at bounding box center [539, 326] width 237 height 17
type input "C:\fakepath\AUTORIZACIÓN 2025- [PERSON_NAME] [PERSON_NAME].png"
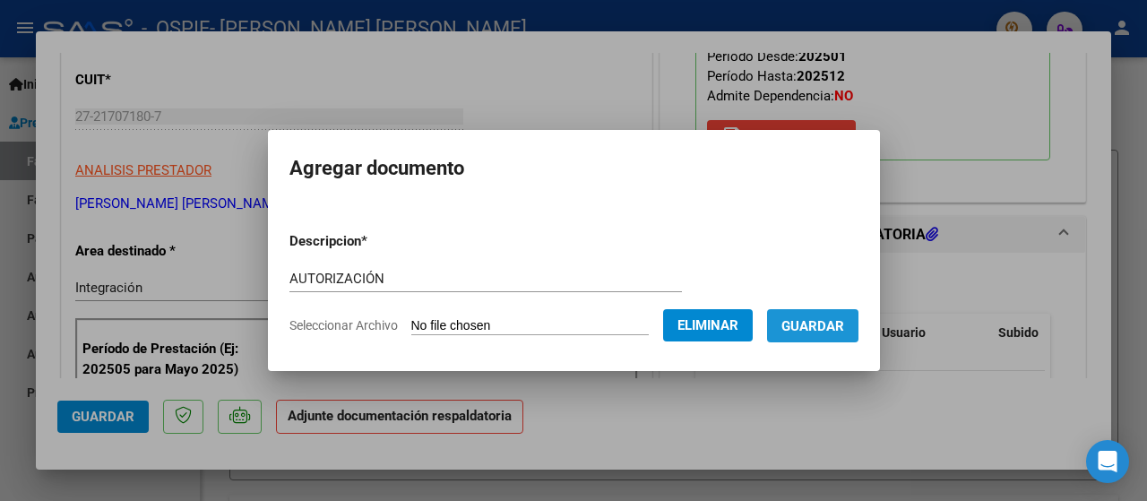
click at [837, 329] on span "Guardar" at bounding box center [812, 326] width 63 height 16
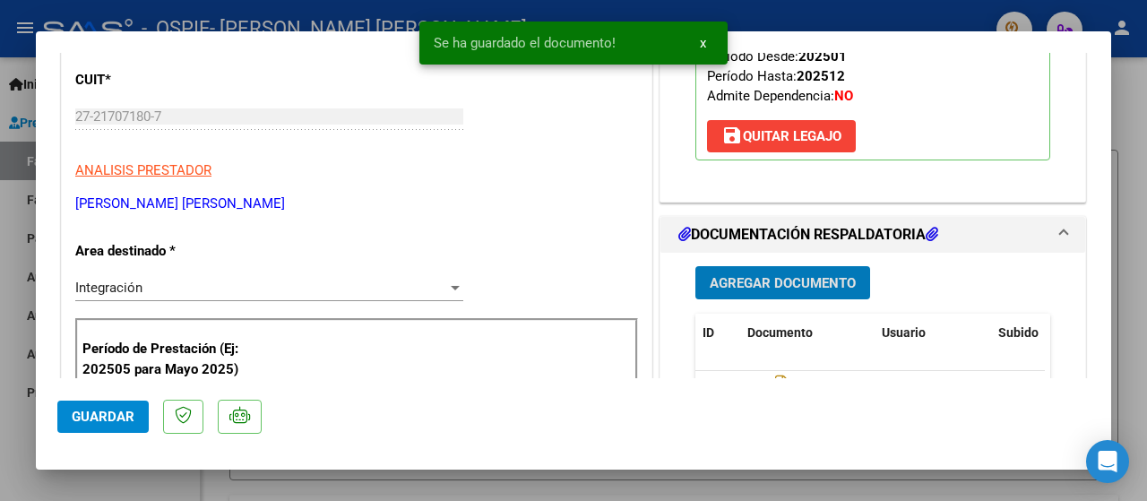
scroll to position [448, 0]
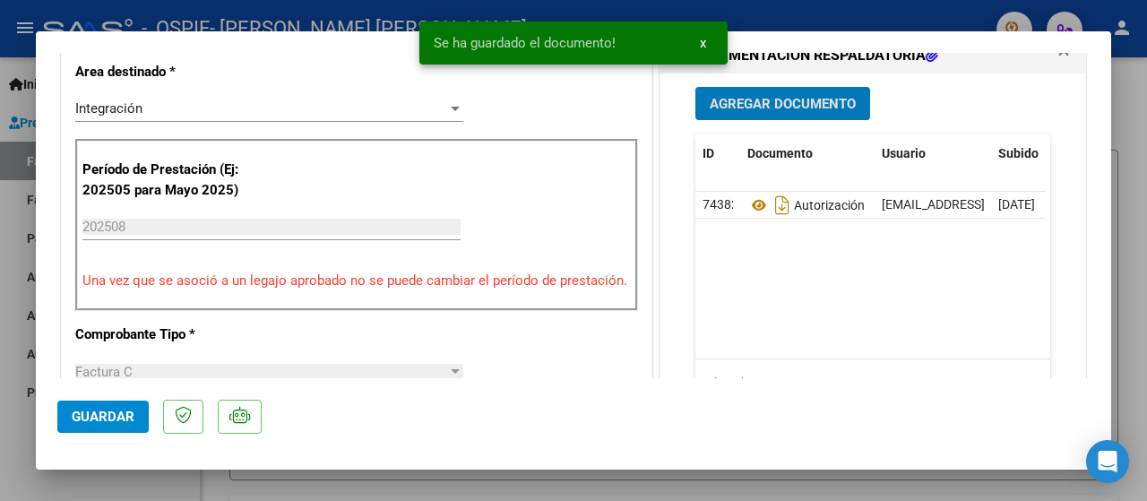
click at [760, 100] on span "Agregar Documento" at bounding box center [783, 104] width 146 height 16
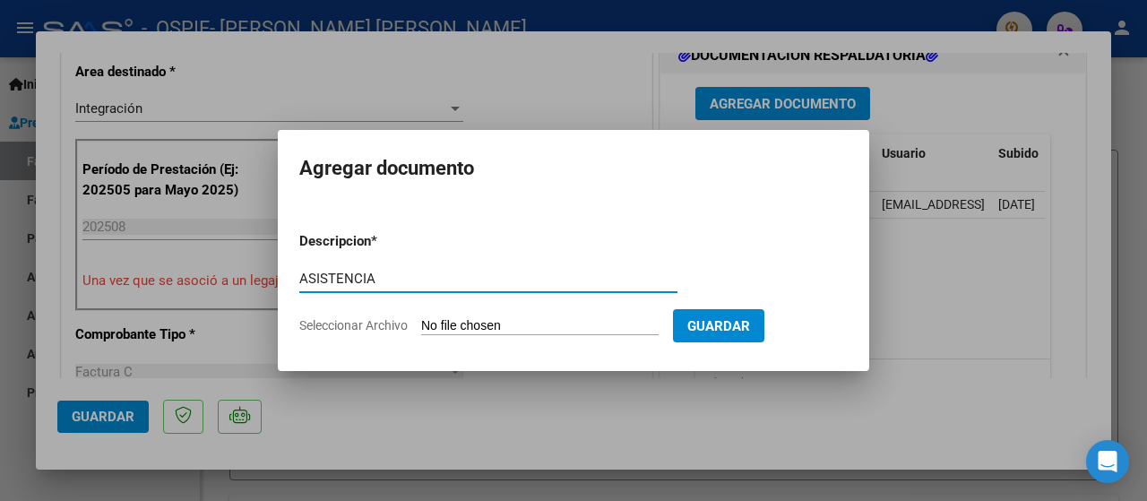
type input "ASISTENCIA"
click at [378, 324] on span "Seleccionar Archivo" at bounding box center [353, 325] width 108 height 14
click at [421, 324] on input "Seleccionar Archivo" at bounding box center [539, 326] width 237 height 17
type input "C:\fakepath\ASISTENCIA [PERSON_NAME].jpeg"
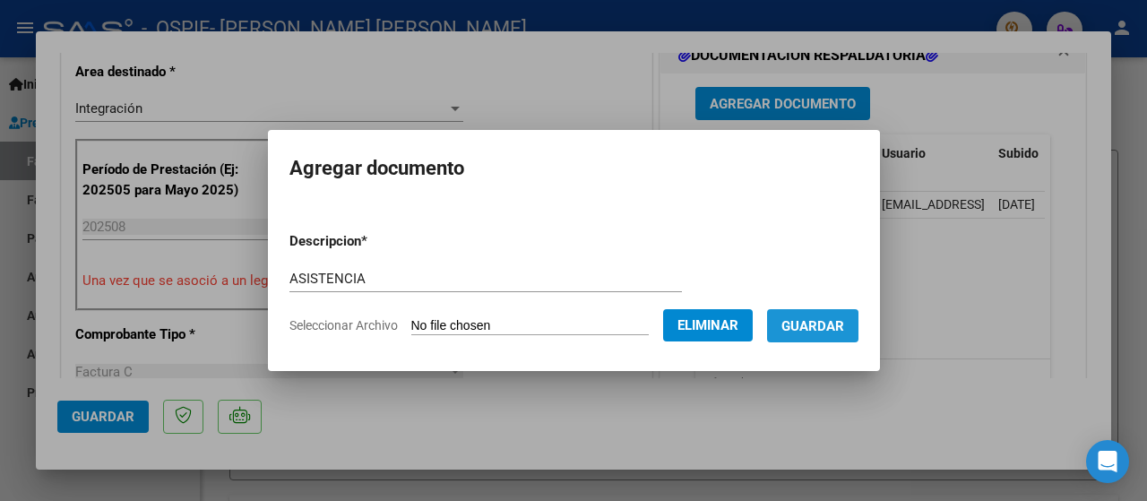
click at [826, 334] on button "Guardar" at bounding box center [812, 325] width 91 height 33
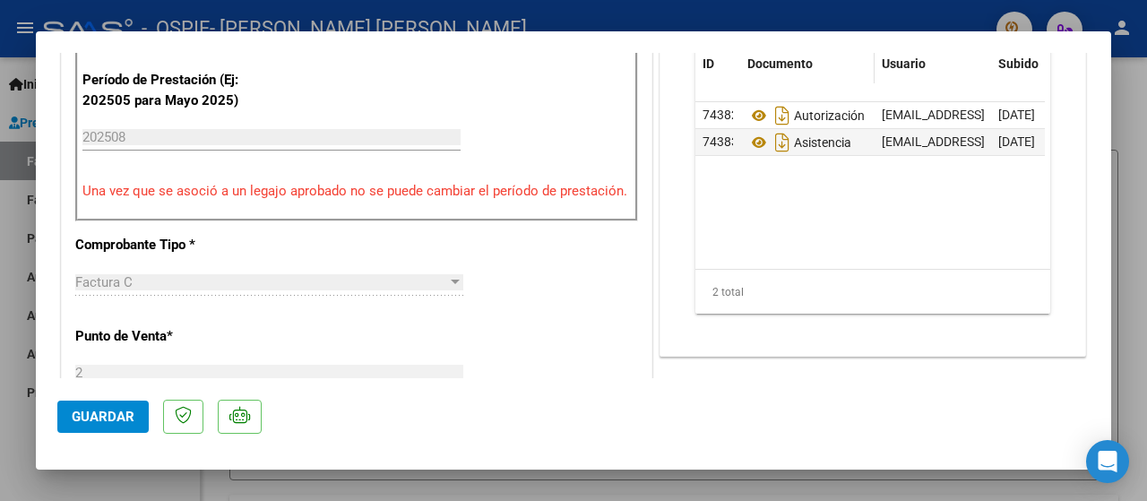
scroll to position [717, 0]
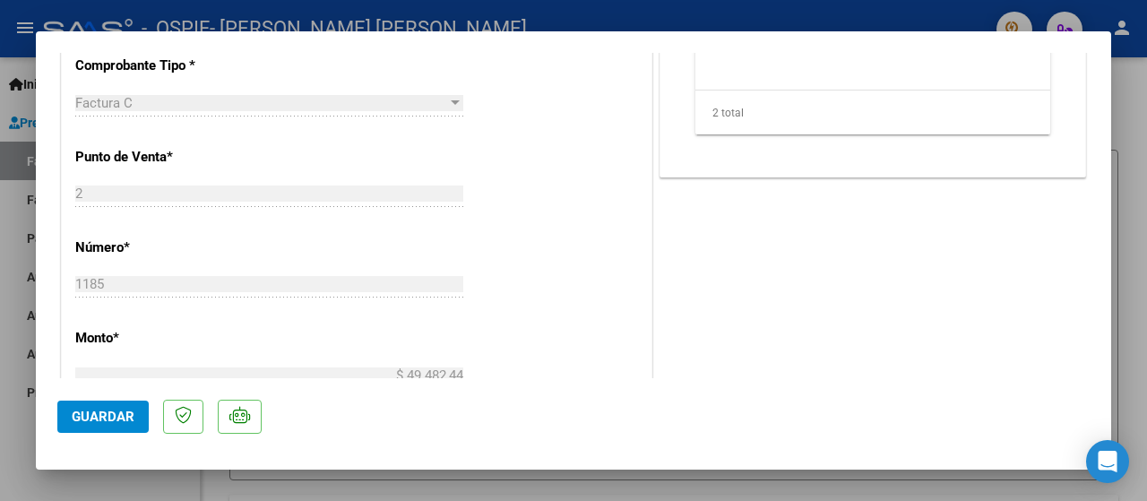
click at [0, 433] on div at bounding box center [573, 250] width 1147 height 501
type input "$ 0,00"
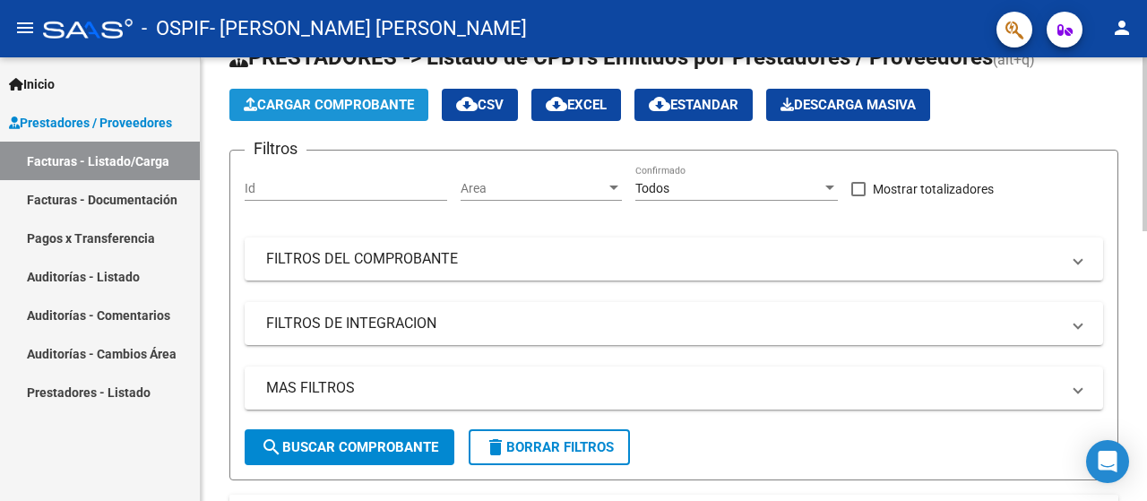
click at [328, 110] on span "Cargar Comprobante" at bounding box center [329, 105] width 170 height 16
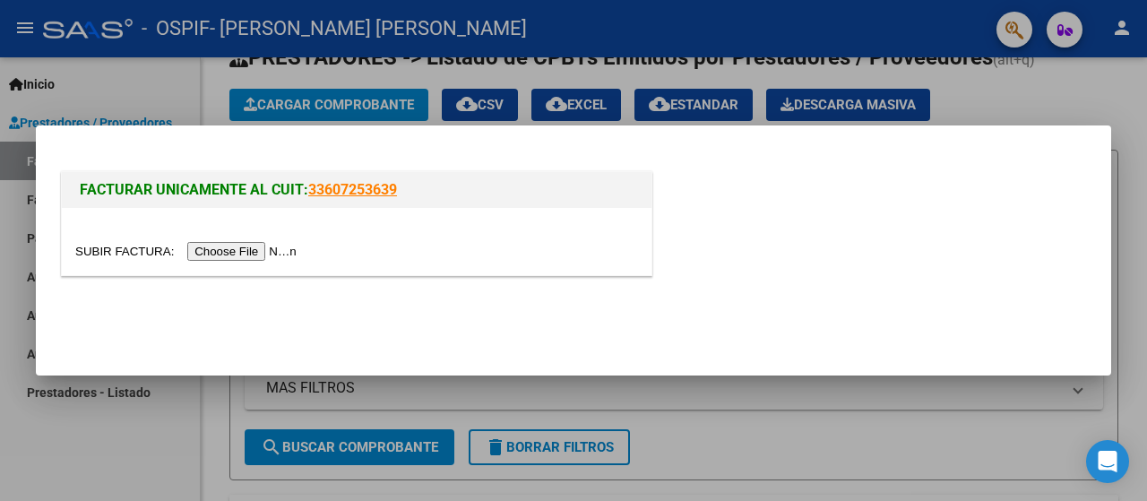
click at [245, 252] on input "file" at bounding box center [188, 251] width 227 height 19
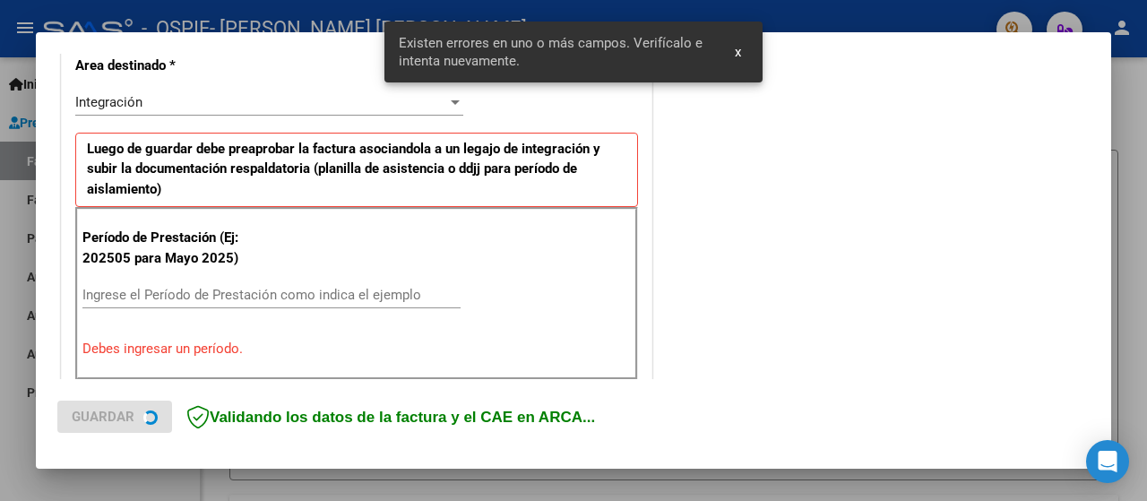
scroll to position [610, 0]
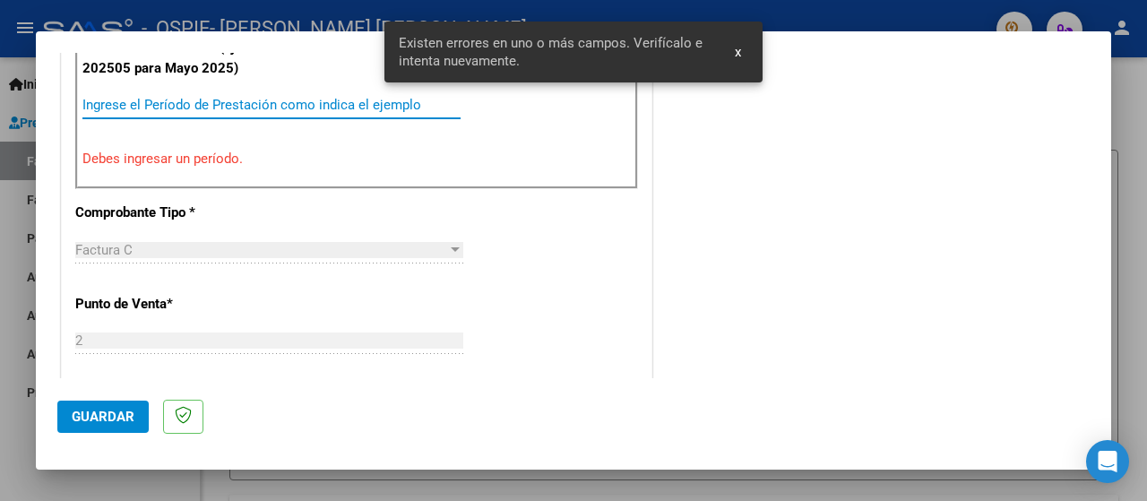
click at [104, 97] on input "Ingrese el Período de Prestación como indica el ejemplo" at bounding box center [271, 105] width 378 height 16
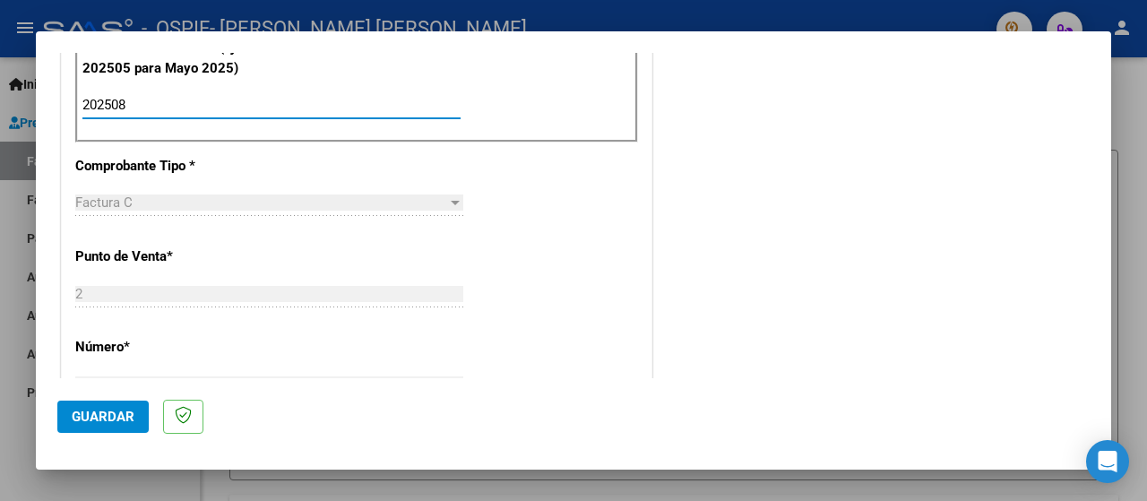
type input "202508"
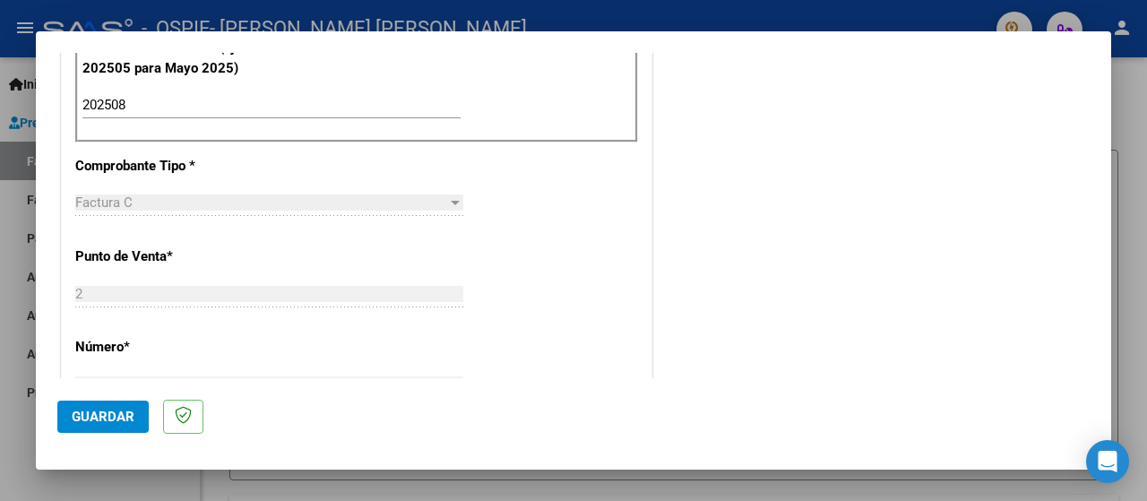
click at [96, 434] on mat-dialog-actions "Guardar" at bounding box center [573, 413] width 1032 height 71
click at [81, 427] on button "Guardar" at bounding box center [102, 417] width 91 height 32
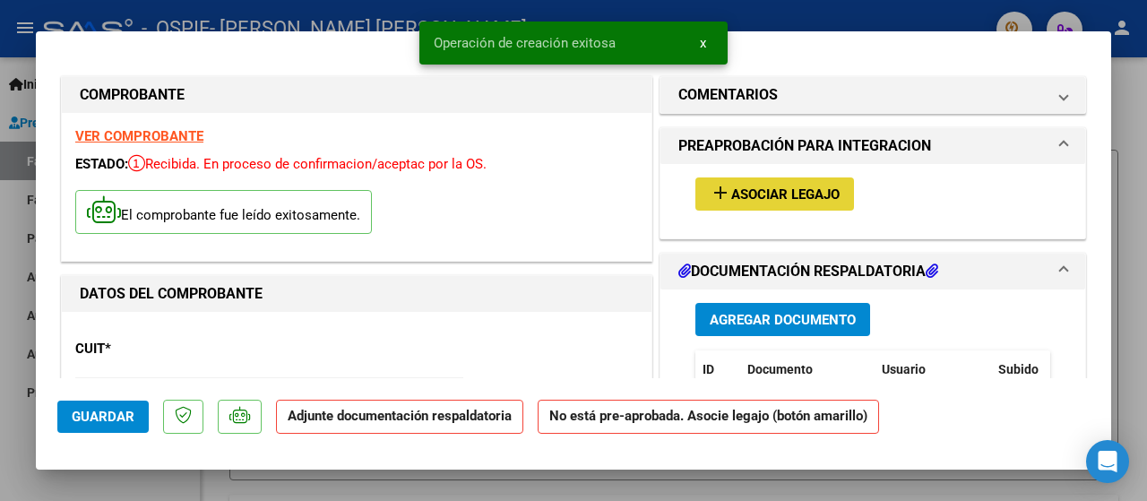
click at [778, 195] on span "Asociar Legajo" at bounding box center [785, 194] width 108 height 16
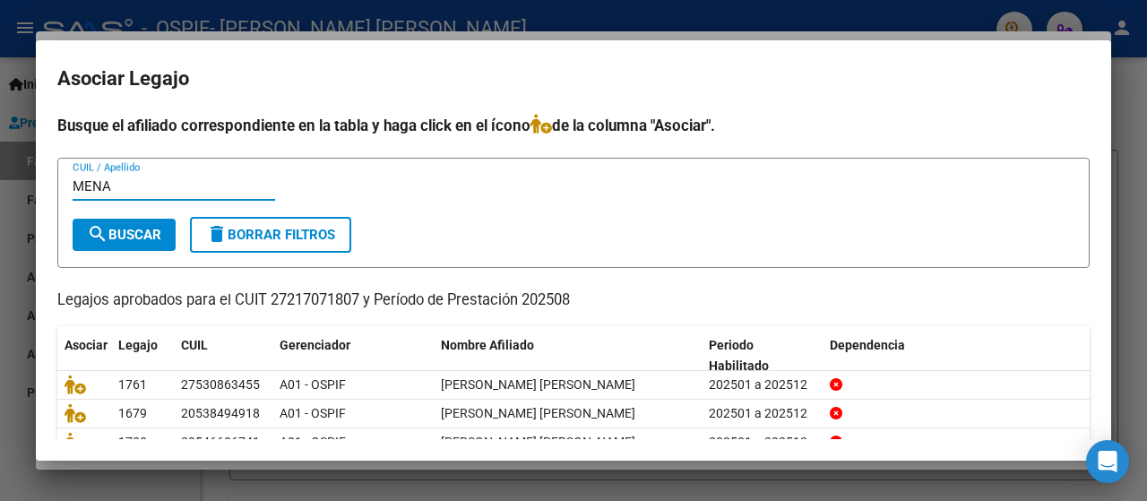
type input "MENA"
click at [150, 231] on span "search Buscar" at bounding box center [124, 235] width 74 height 16
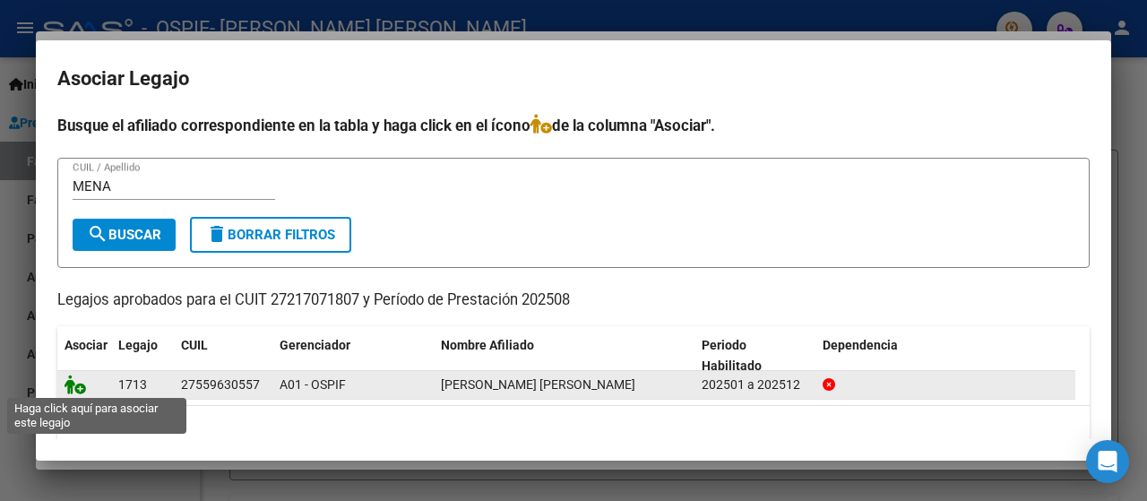
click at [71, 386] on icon at bounding box center [76, 385] width 22 height 20
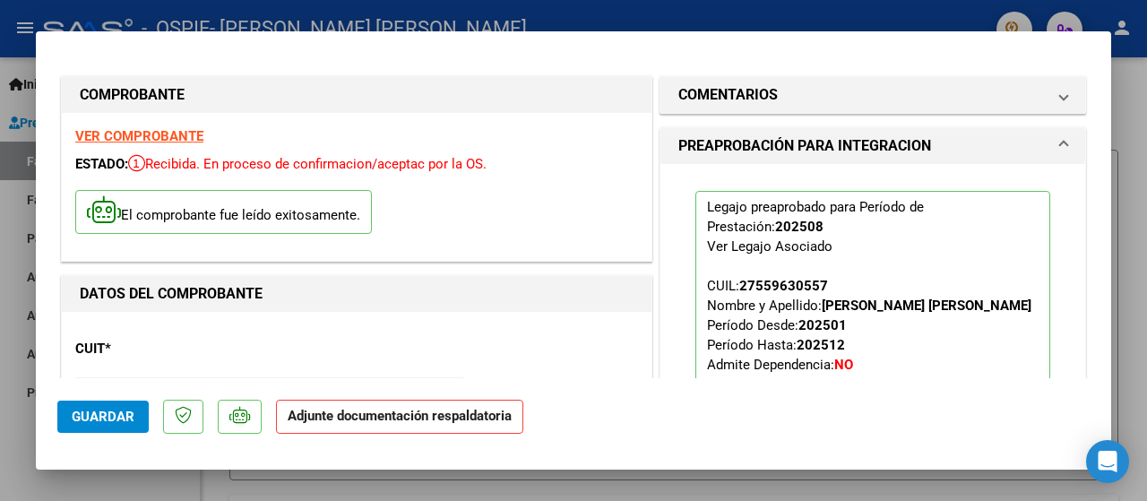
scroll to position [269, 0]
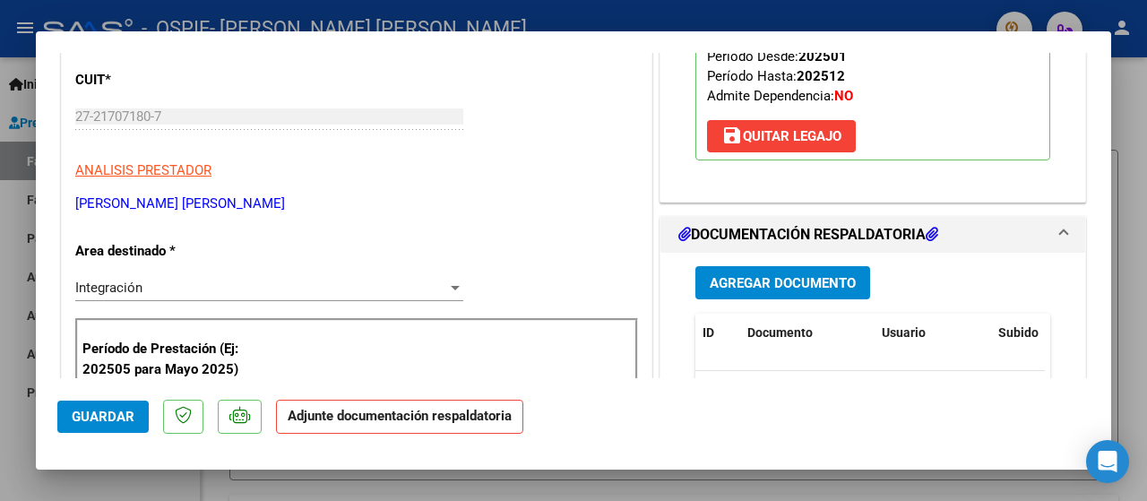
click at [744, 279] on span "Agregar Documento" at bounding box center [783, 283] width 146 height 16
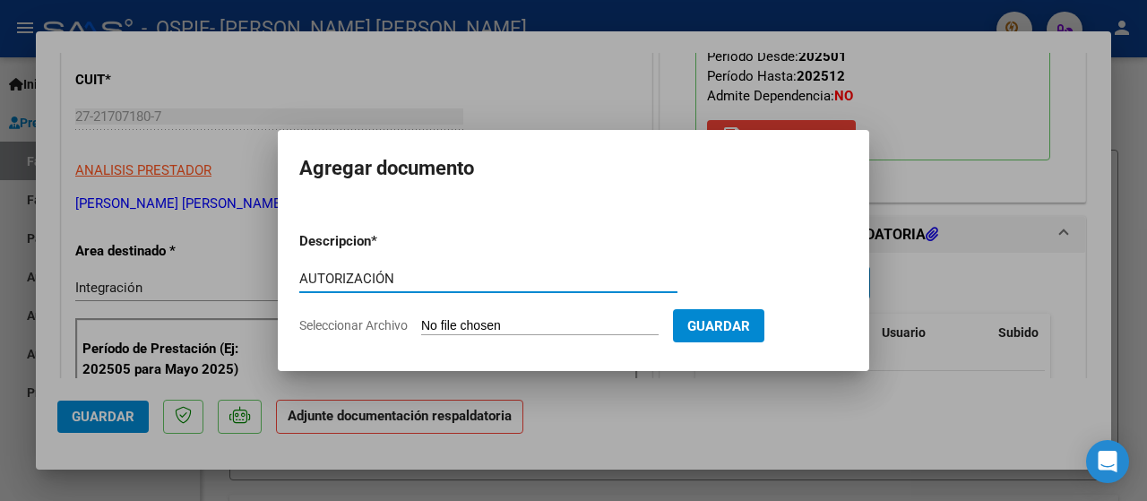
type input "AUTORIZACIÓN"
click at [344, 323] on span "Seleccionar Archivo" at bounding box center [353, 325] width 108 height 14
click at [421, 323] on input "Seleccionar Archivo" at bounding box center [539, 326] width 237 height 17
type input "C:\fakepath\AUTORIZACIÓN 2025- [PERSON_NAME] [PERSON_NAME].png"
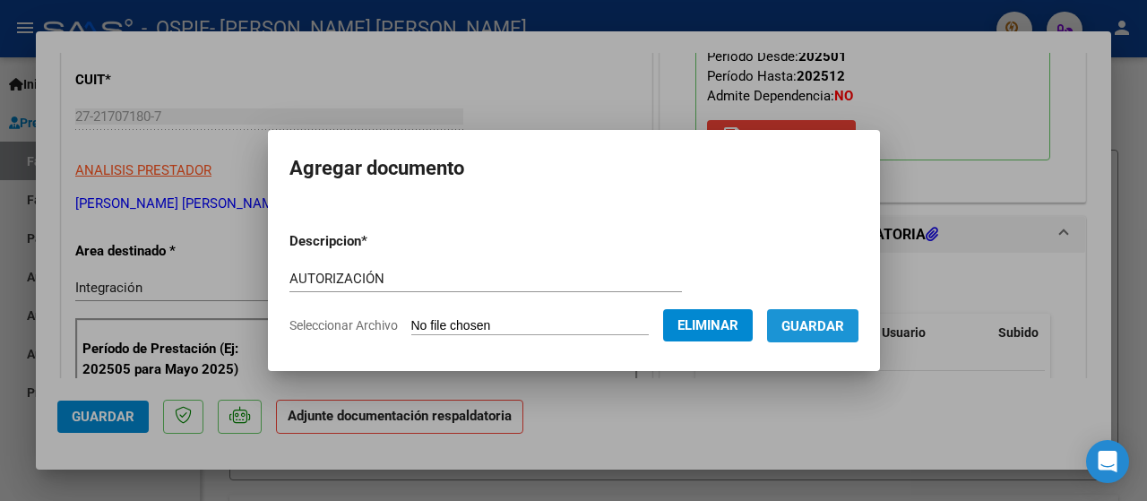
click at [805, 325] on span "Guardar" at bounding box center [812, 326] width 63 height 16
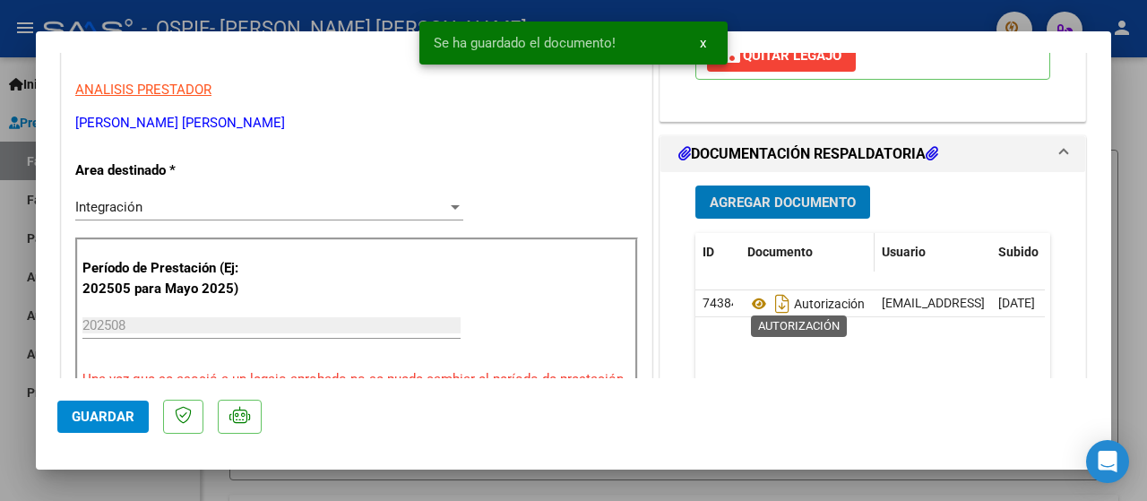
scroll to position [358, 0]
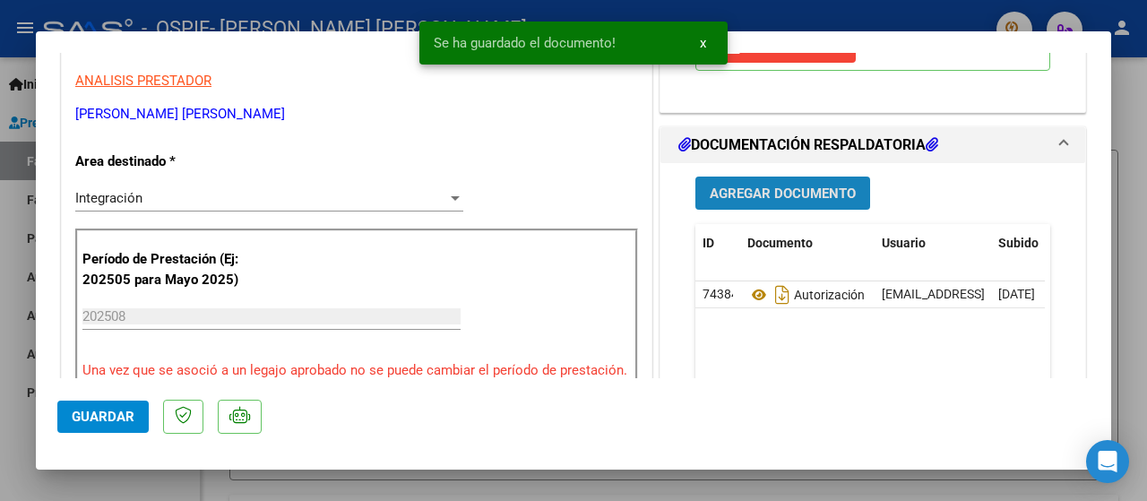
click at [754, 193] on span "Agregar Documento" at bounding box center [783, 193] width 146 height 16
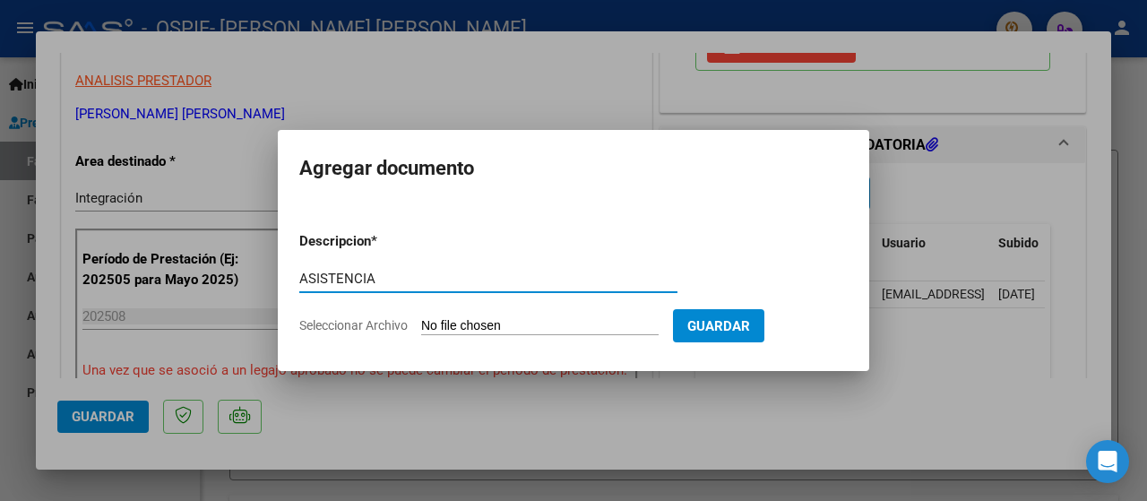
type input "ASISTENCIA"
click at [321, 322] on span "Seleccionar Archivo" at bounding box center [353, 325] width 108 height 14
click at [421, 322] on input "Seleccionar Archivo" at bounding box center [539, 326] width 237 height 17
type input "C:\fakepath\ASISTENCIA MENA.jpeg"
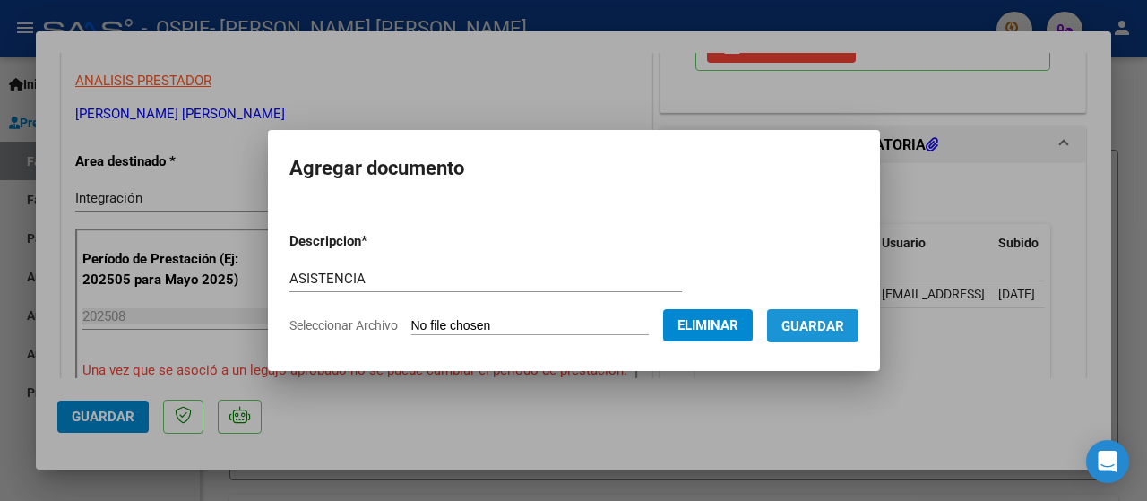
click at [823, 338] on button "Guardar" at bounding box center [812, 325] width 91 height 33
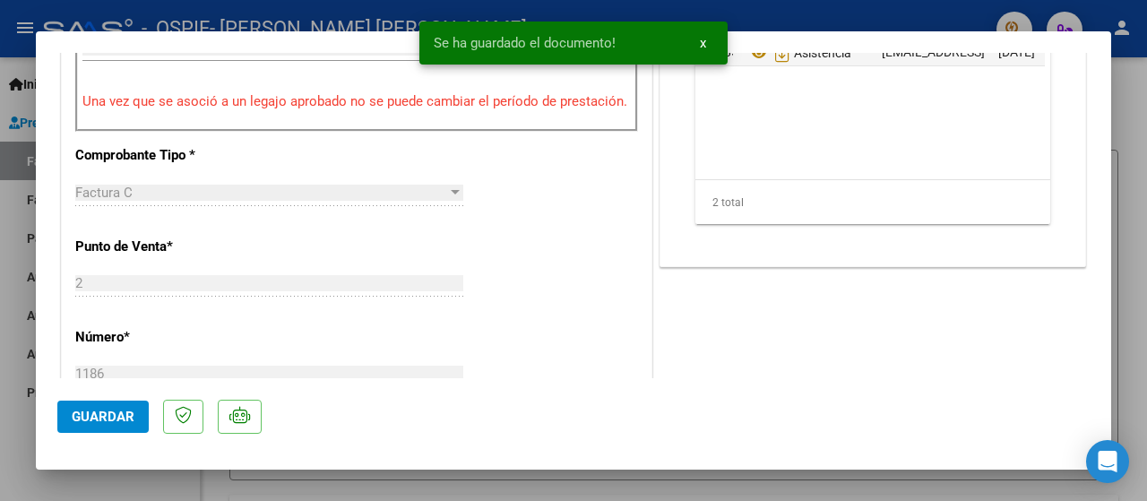
scroll to position [717, 0]
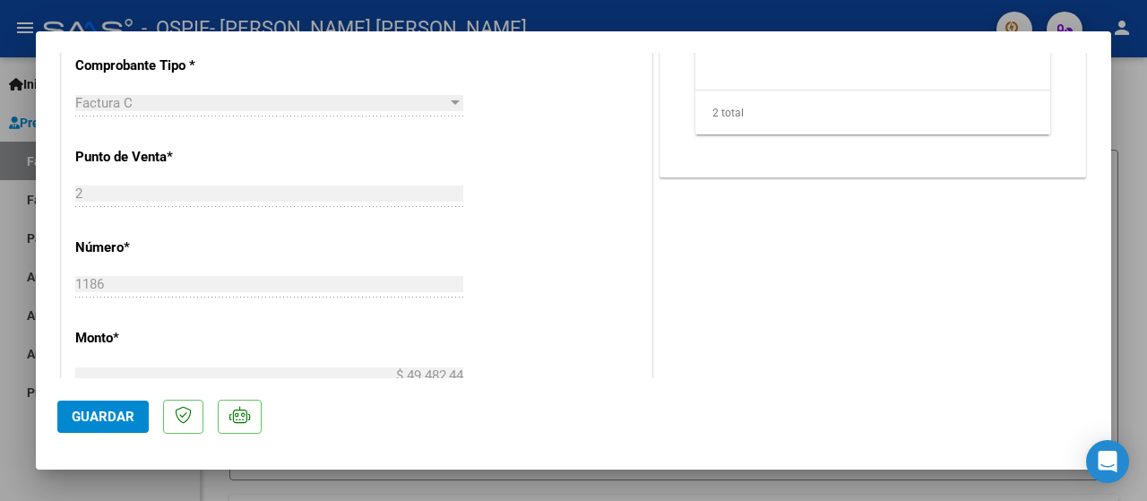
click at [15, 477] on div at bounding box center [573, 250] width 1147 height 501
type input "$ 0,00"
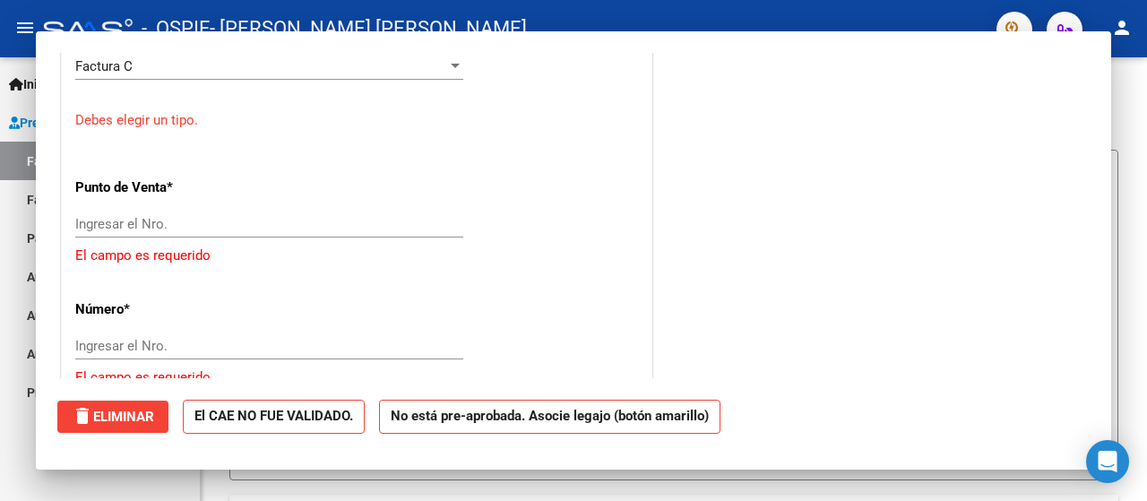
scroll to position [663, 0]
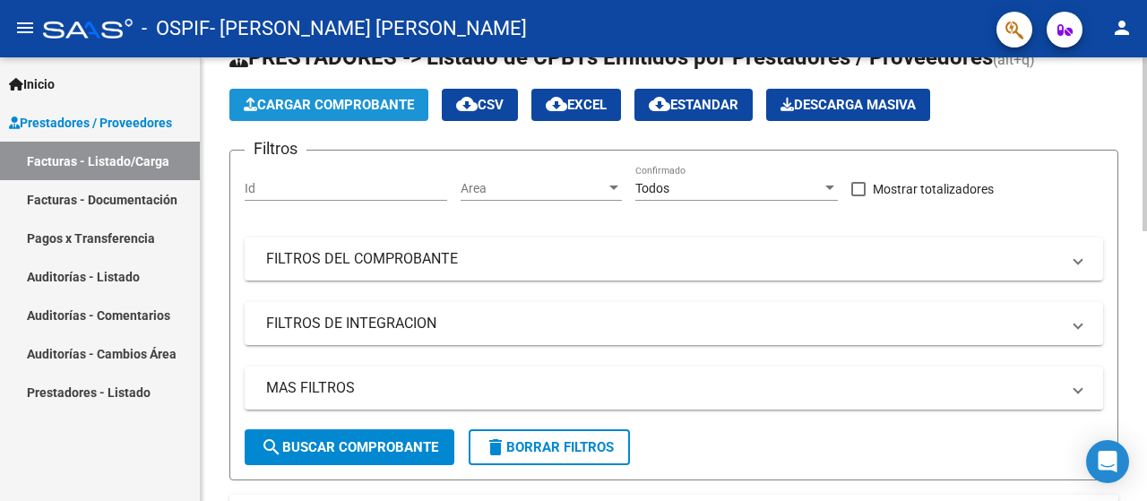
click at [332, 105] on span "Cargar Comprobante" at bounding box center [329, 105] width 170 height 16
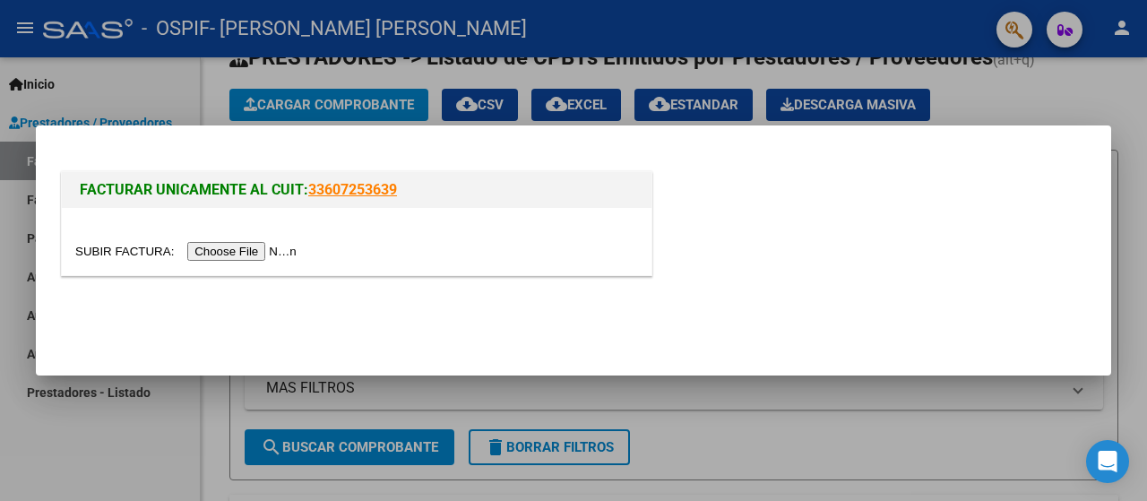
click at [244, 258] on input "file" at bounding box center [188, 251] width 227 height 19
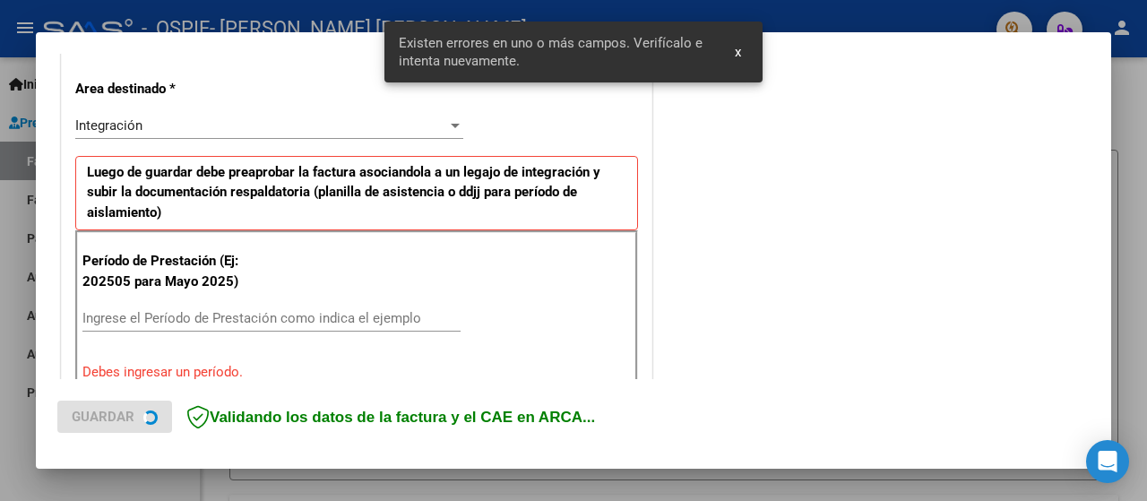
scroll to position [444, 0]
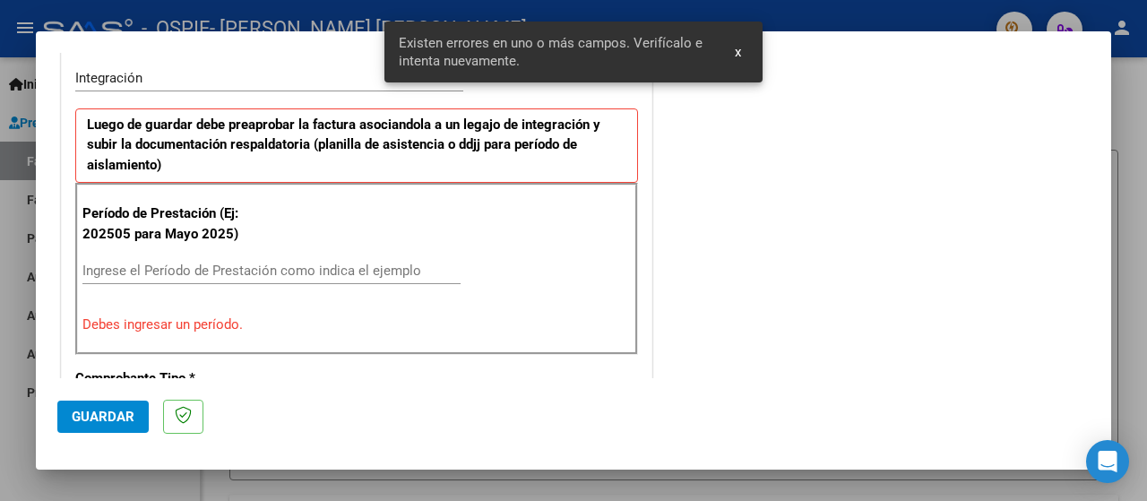
drag, startPoint x: 106, startPoint y: 269, endPoint x: 116, endPoint y: 273, distance: 11.6
click at [108, 270] on input "Ingrese el Período de Prestación como indica el ejemplo" at bounding box center [271, 271] width 378 height 16
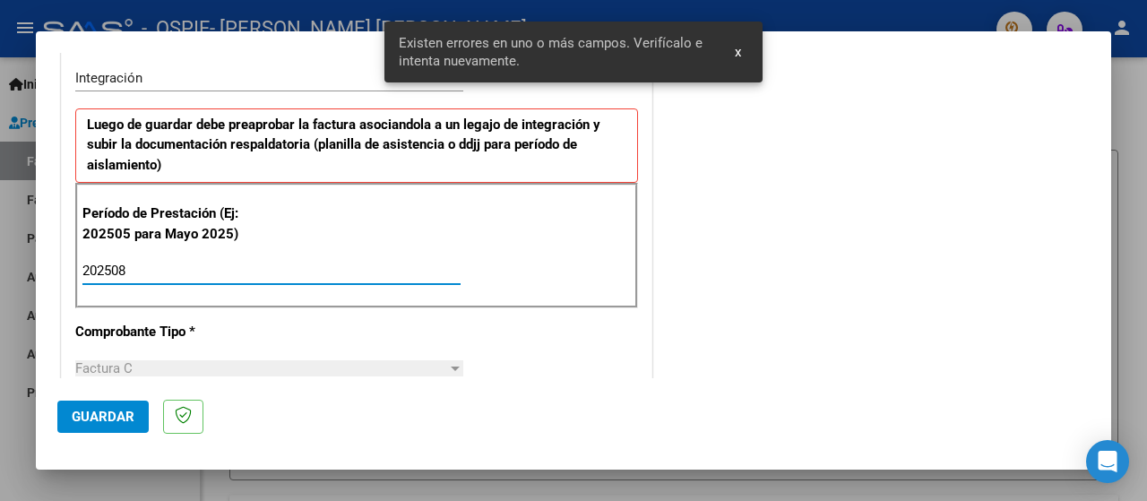
type input "202508"
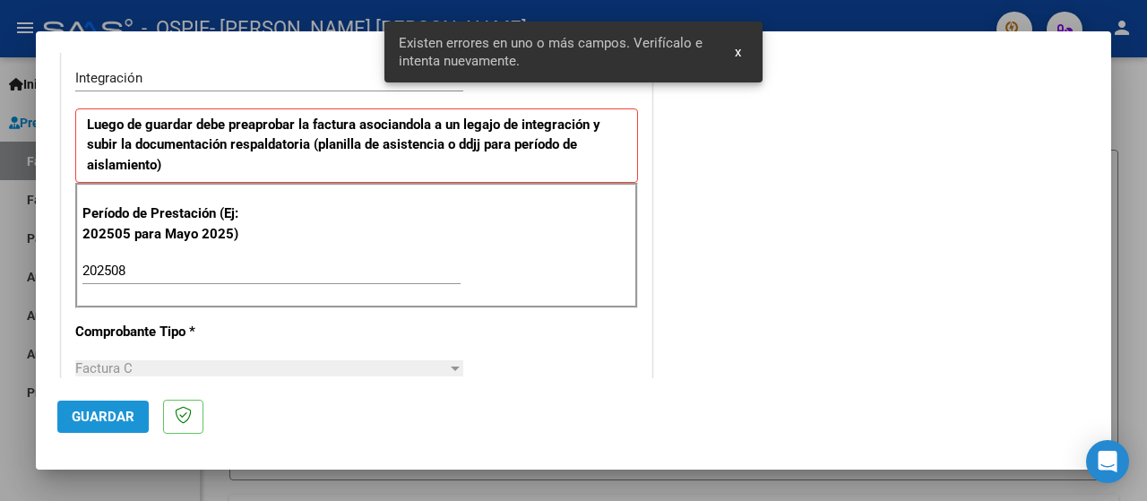
click at [95, 413] on span "Guardar" at bounding box center [103, 417] width 63 height 16
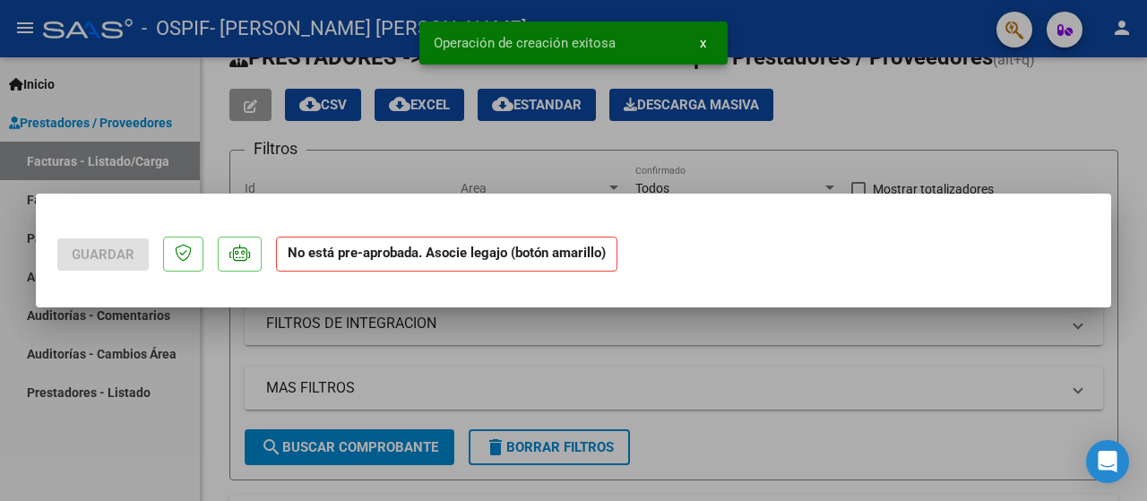
scroll to position [0, 0]
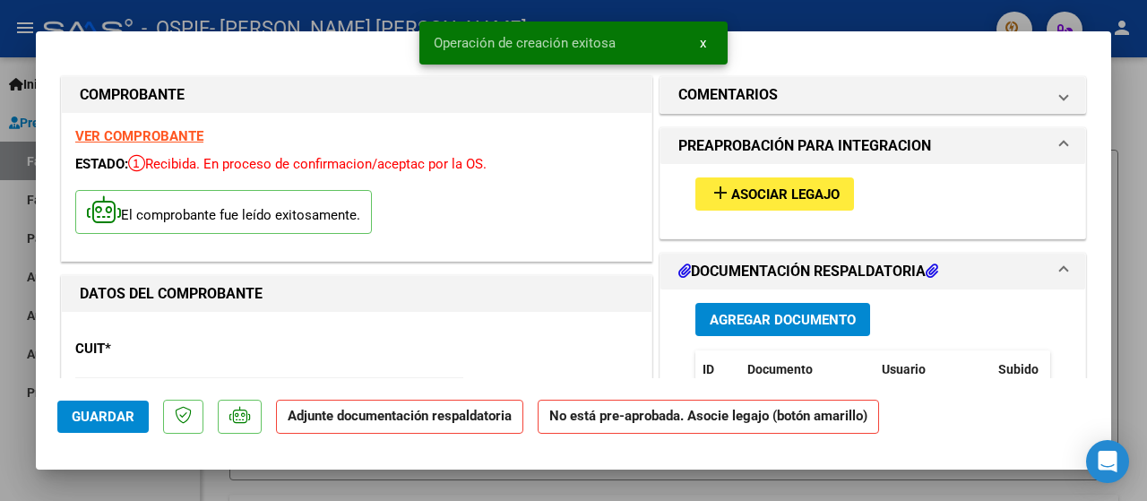
click at [780, 193] on span "Asociar Legajo" at bounding box center [785, 194] width 108 height 16
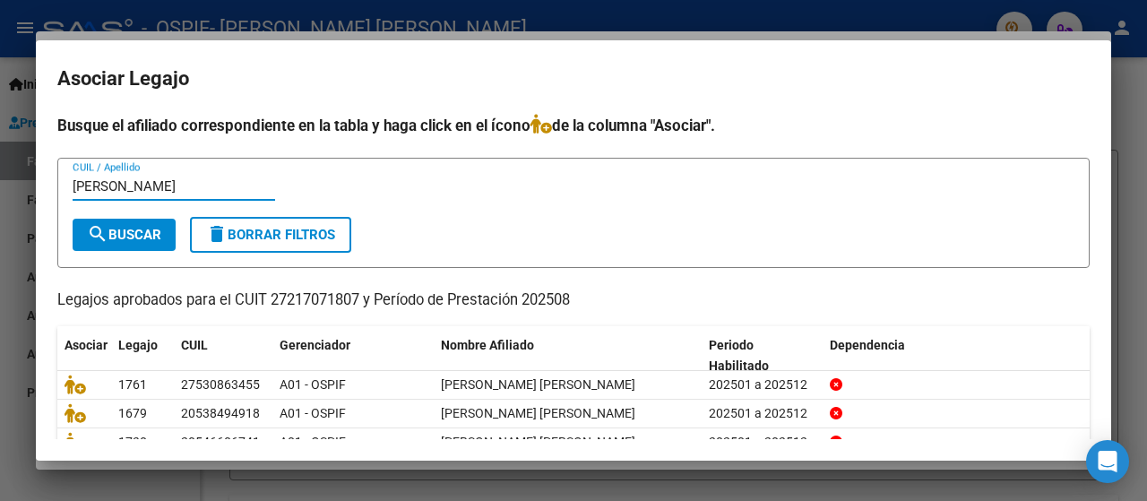
type input "[PERSON_NAME]"
click at [152, 227] on span "search Buscar" at bounding box center [124, 235] width 74 height 16
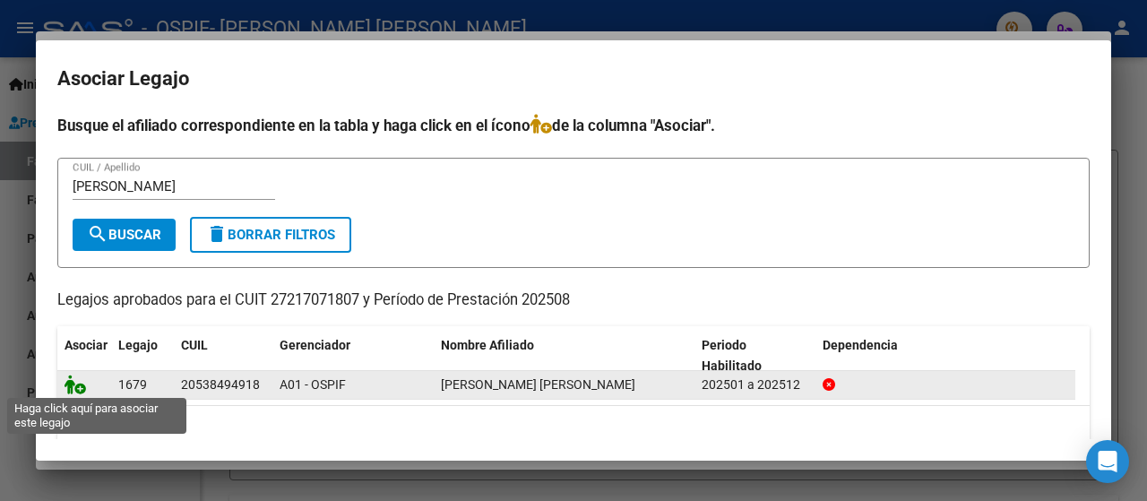
click at [82, 383] on icon at bounding box center [76, 385] width 22 height 20
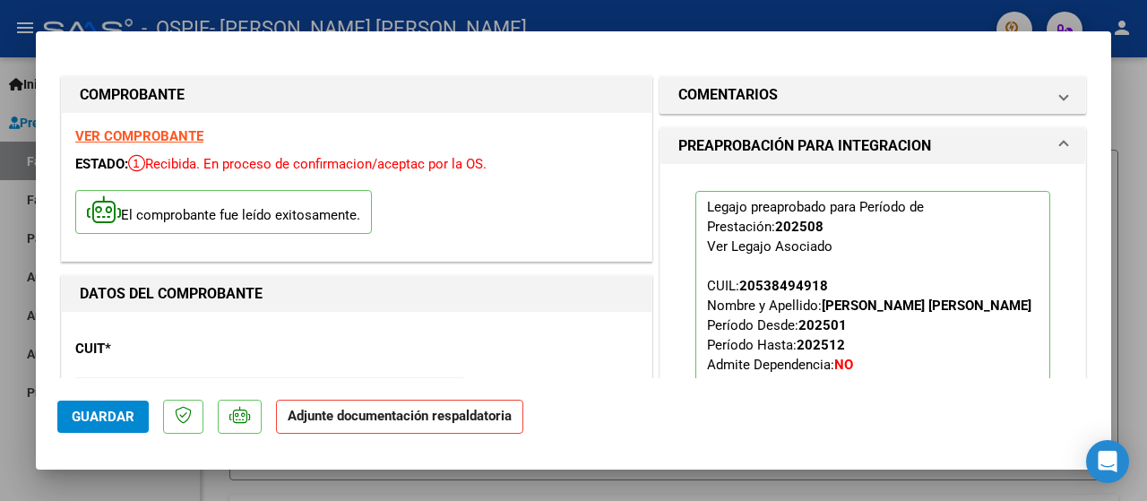
scroll to position [269, 0]
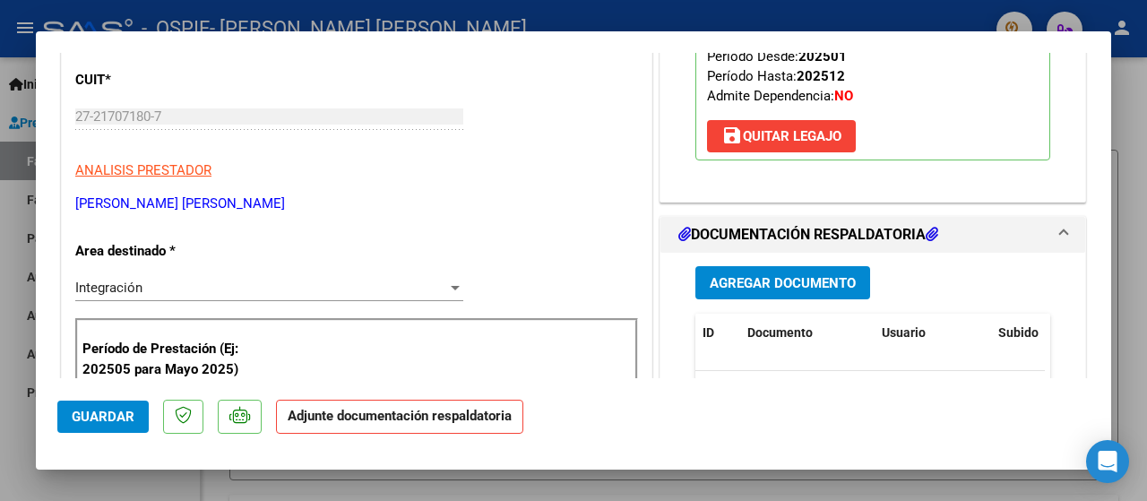
click at [720, 277] on span "Agregar Documento" at bounding box center [783, 283] width 146 height 16
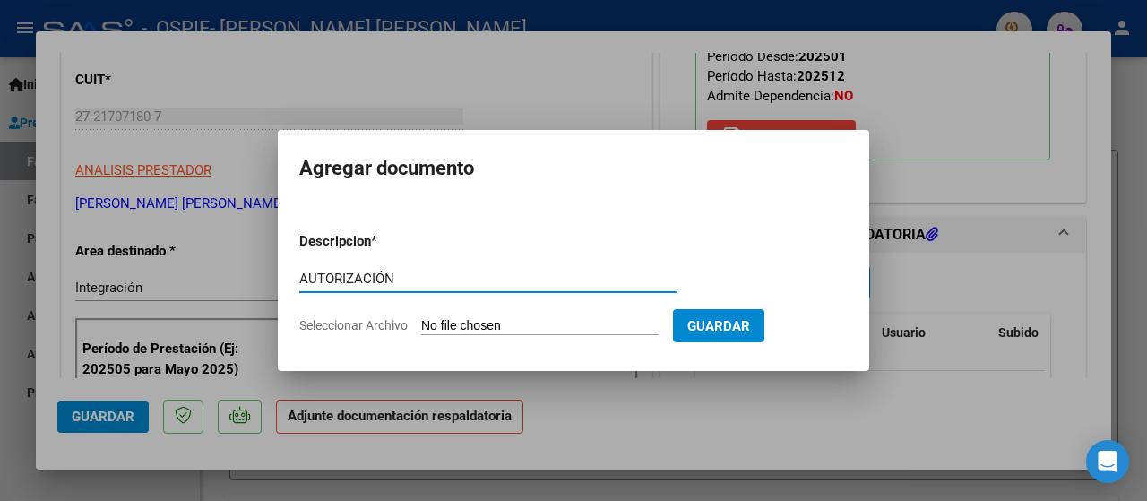
type input "AUTORIZACIÓN"
click at [367, 320] on span "Seleccionar Archivo" at bounding box center [353, 325] width 108 height 14
click at [421, 320] on input "Seleccionar Archivo" at bounding box center [539, 326] width 237 height 17
type input "C:\fakepath\AUTORIZACIÓN 2025 [PERSON_NAME] [PERSON_NAME].png"
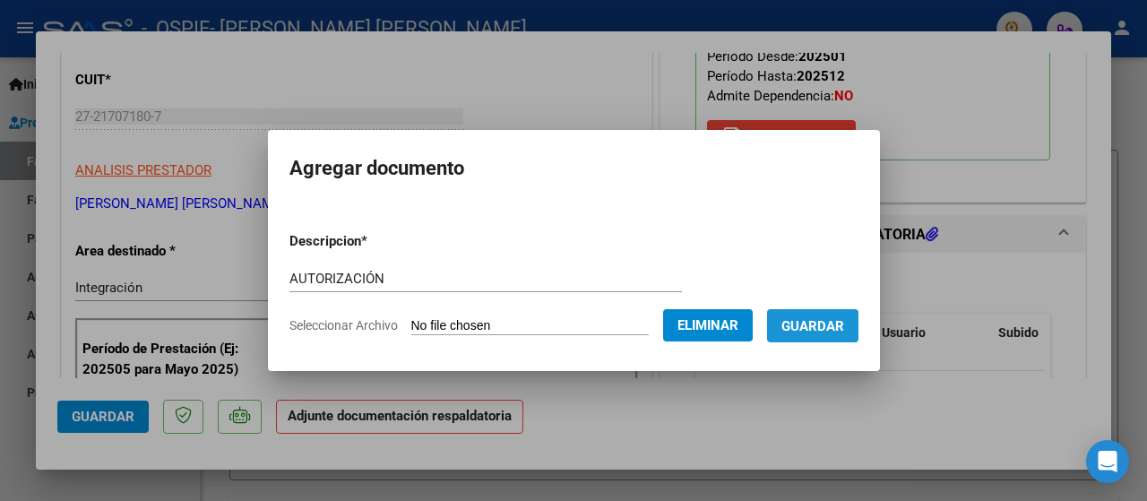
click at [817, 332] on span "Guardar" at bounding box center [812, 326] width 63 height 16
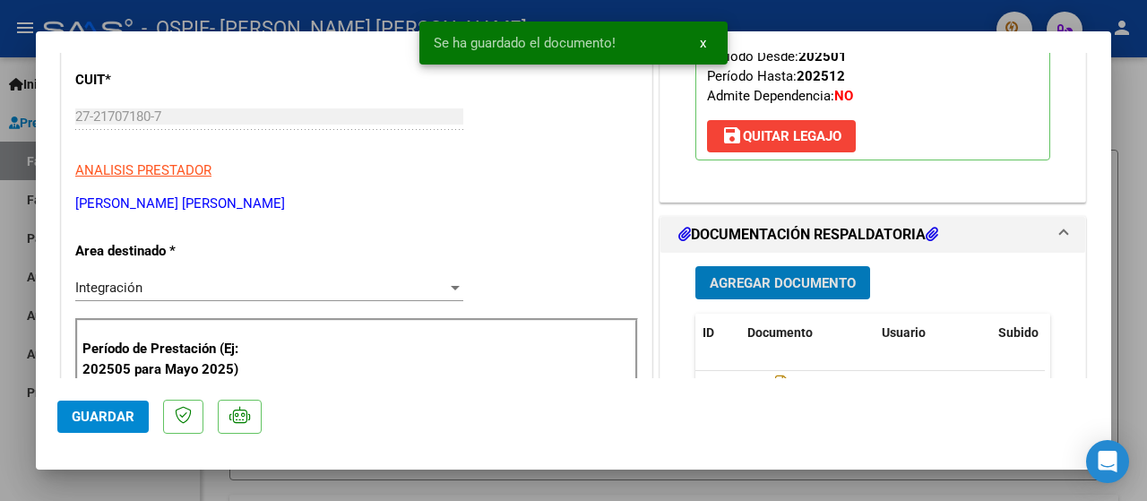
scroll to position [358, 0]
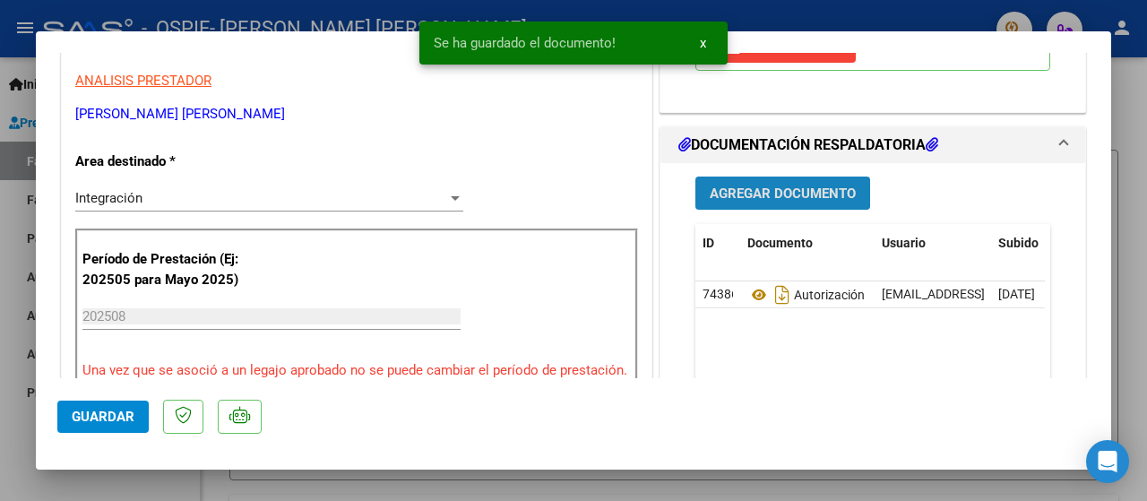
click at [715, 196] on span "Agregar Documento" at bounding box center [783, 193] width 146 height 16
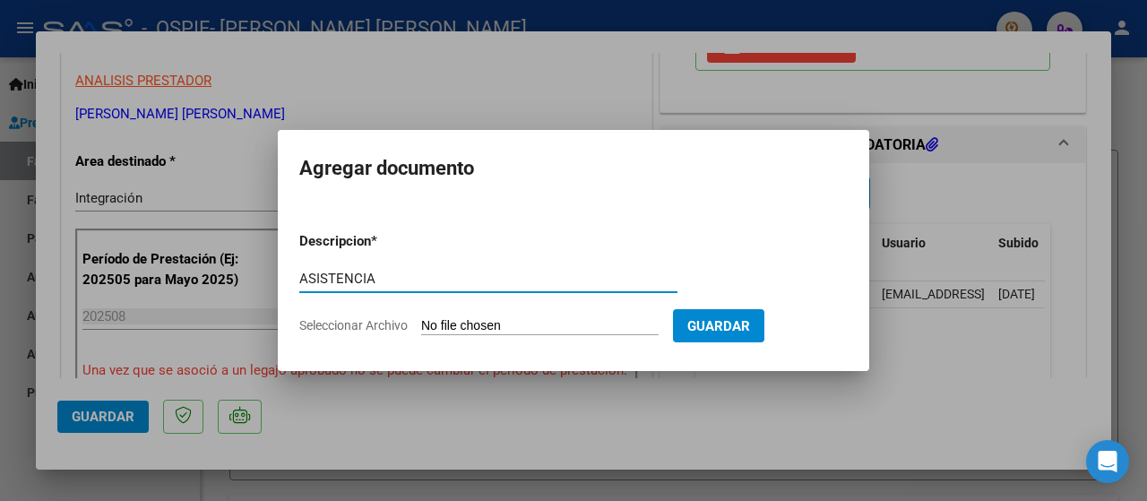
type input "ASISTENCIA"
click at [318, 332] on span "Seleccionar Archivo" at bounding box center [353, 325] width 108 height 14
click at [421, 332] on input "Seleccionar Archivo" at bounding box center [539, 326] width 237 height 17
type input "C:\fakepath\ASISTENCIA [PERSON_NAME].jpeg"
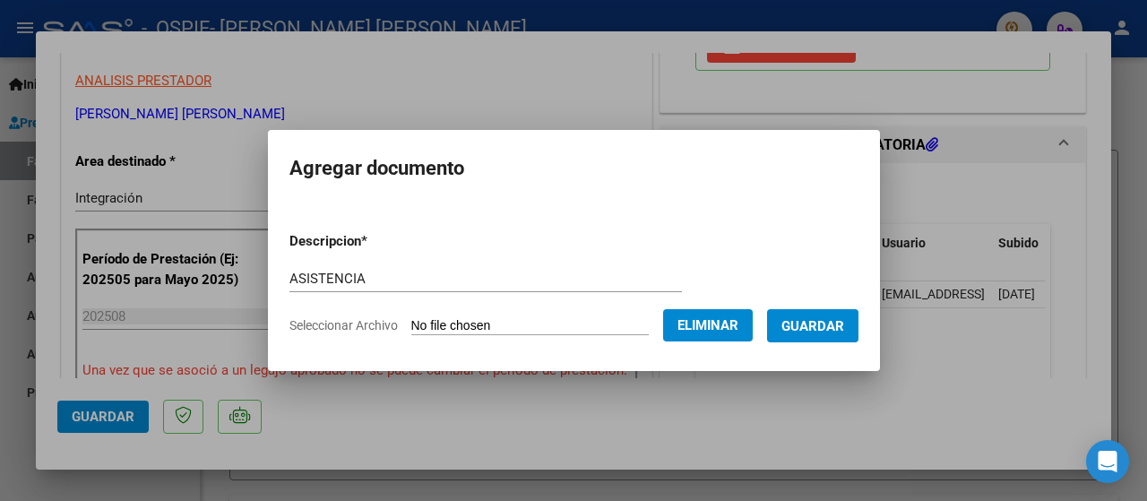
click at [819, 318] on span "Guardar" at bounding box center [812, 326] width 63 height 16
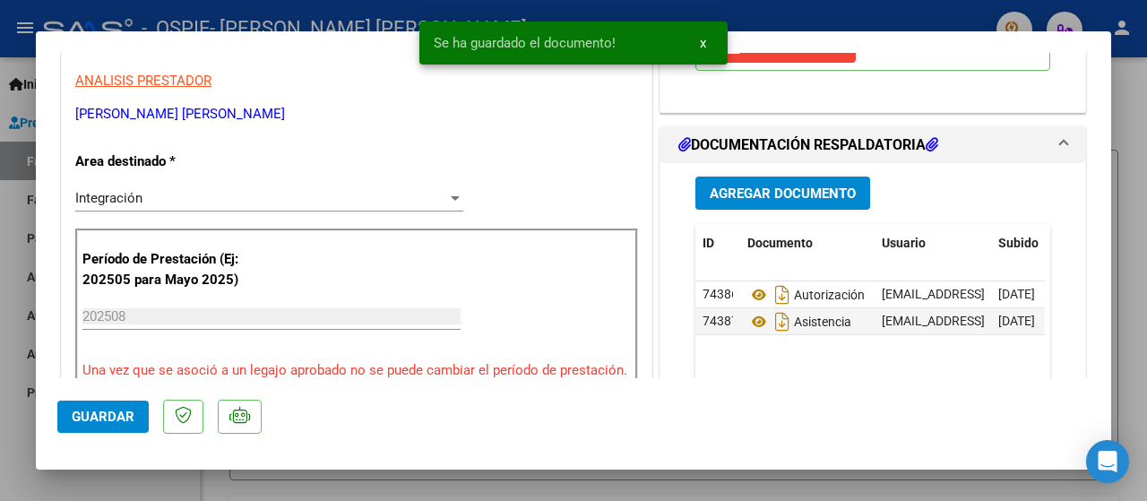
click at [13, 479] on div at bounding box center [573, 250] width 1147 height 501
type input "$ 0,00"
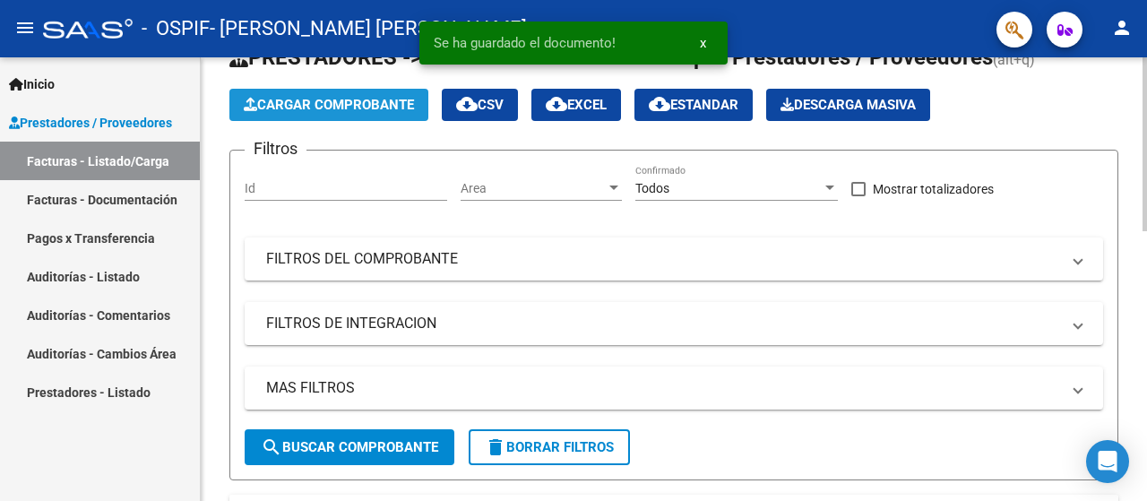
click at [341, 116] on button "Cargar Comprobante" at bounding box center [328, 105] width 199 height 32
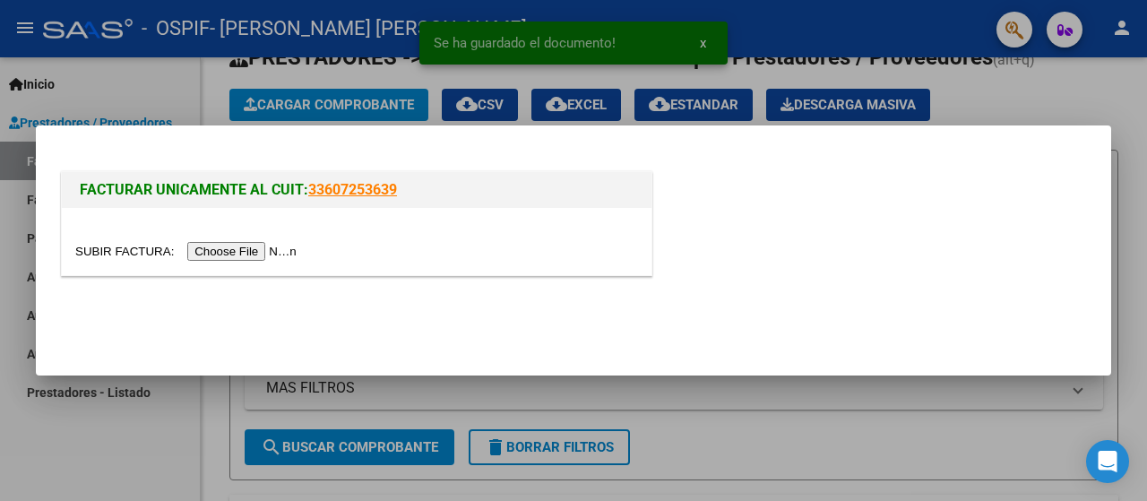
click at [197, 255] on input "file" at bounding box center [188, 251] width 227 height 19
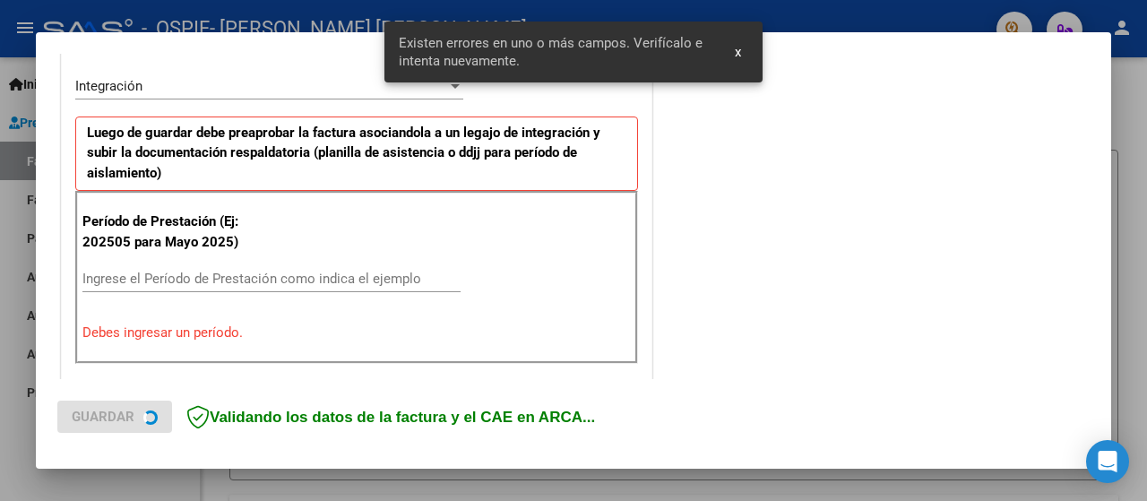
scroll to position [444, 0]
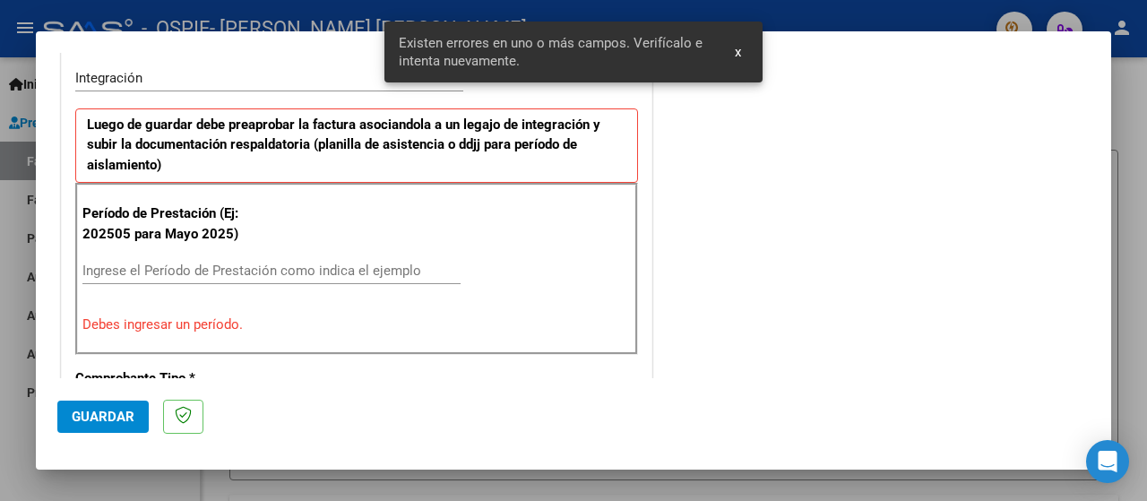
click at [99, 265] on input "Ingrese el Período de Prestación como indica el ejemplo" at bounding box center [271, 271] width 378 height 16
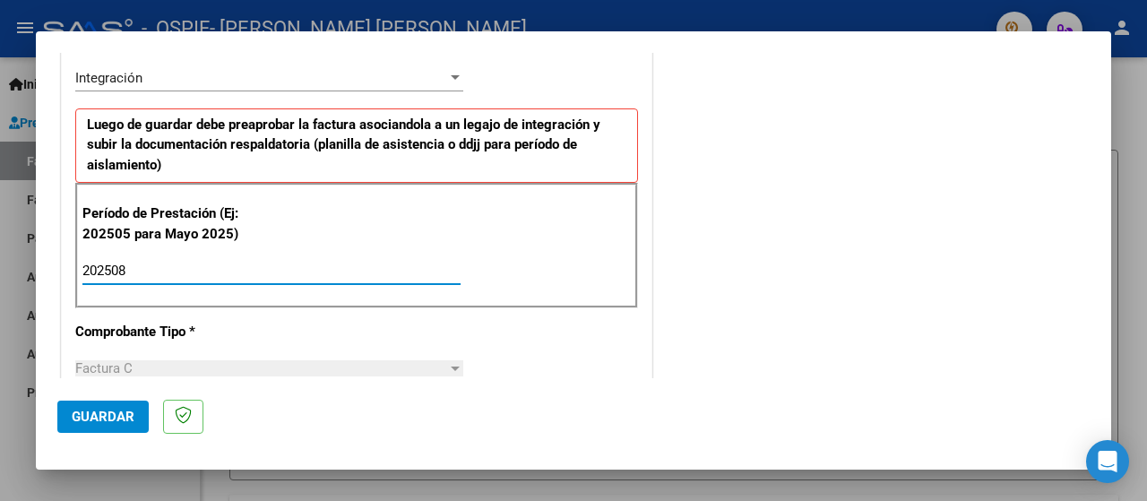
type input "202508"
click at [93, 418] on span "Guardar" at bounding box center [103, 417] width 63 height 16
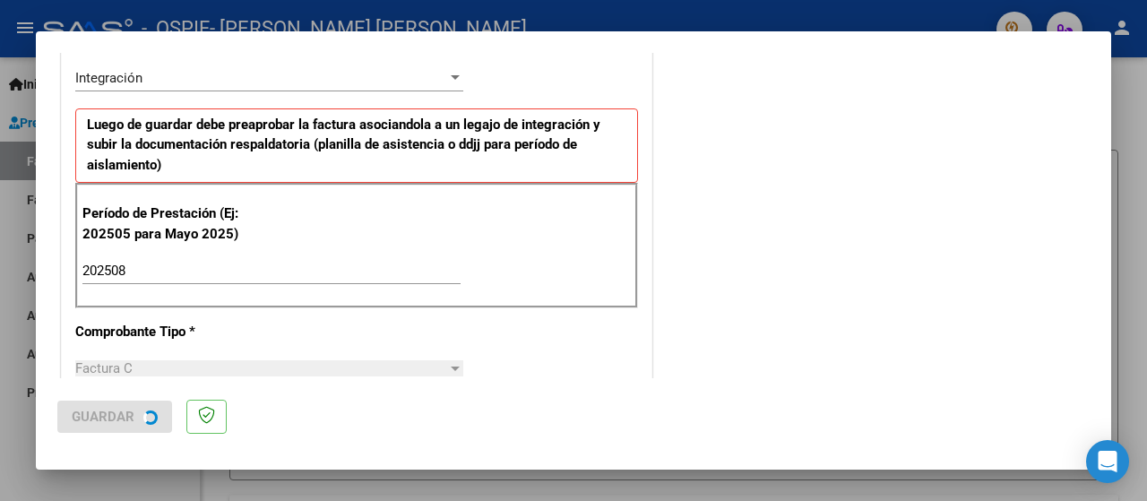
scroll to position [0, 0]
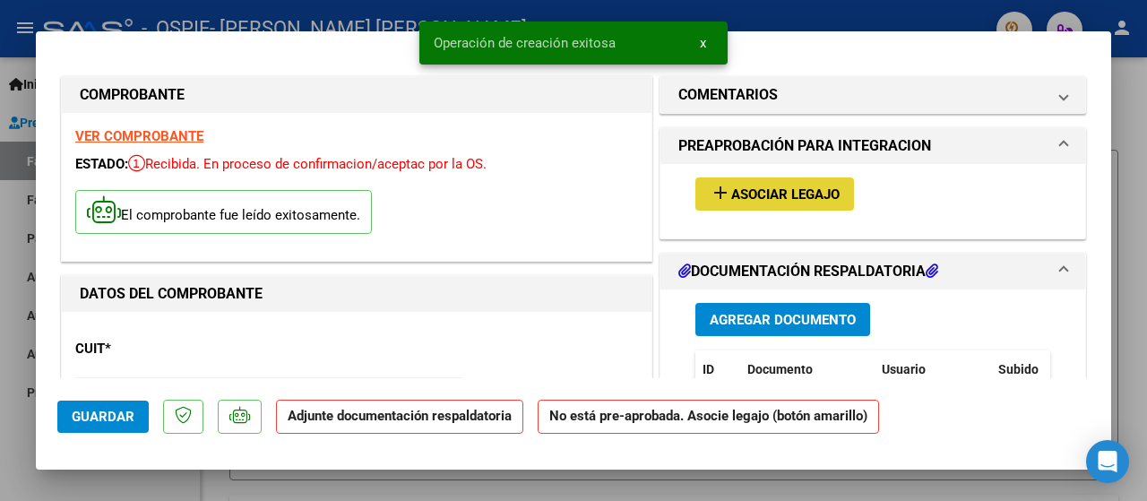
click at [780, 198] on span "Asociar Legajo" at bounding box center [785, 194] width 108 height 16
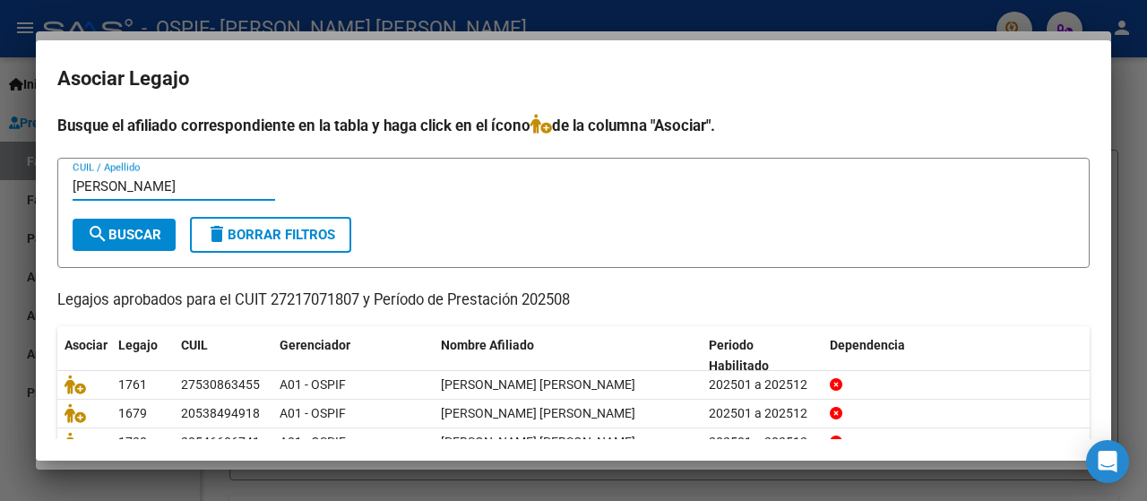
type input "[PERSON_NAME]"
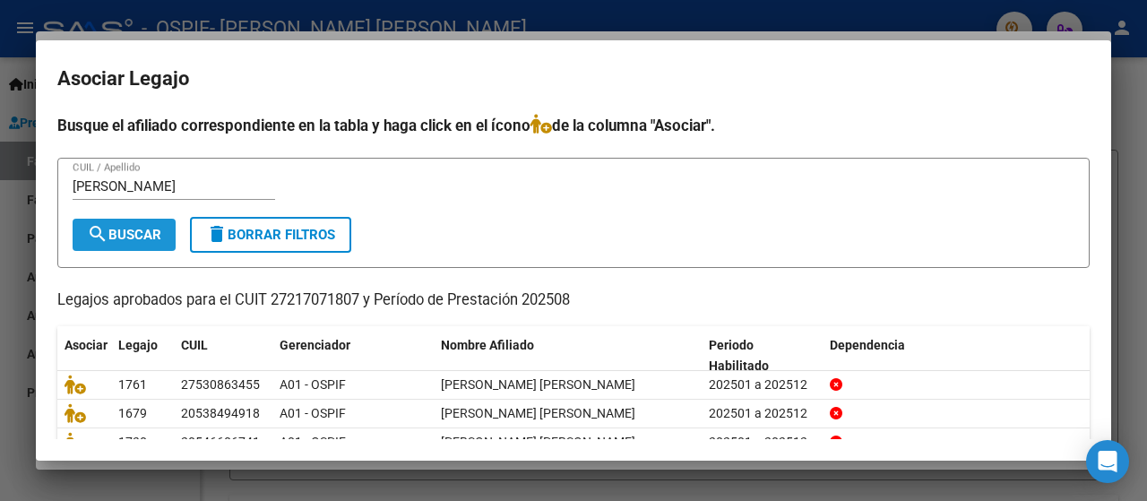
click at [140, 239] on span "search Buscar" at bounding box center [124, 235] width 74 height 16
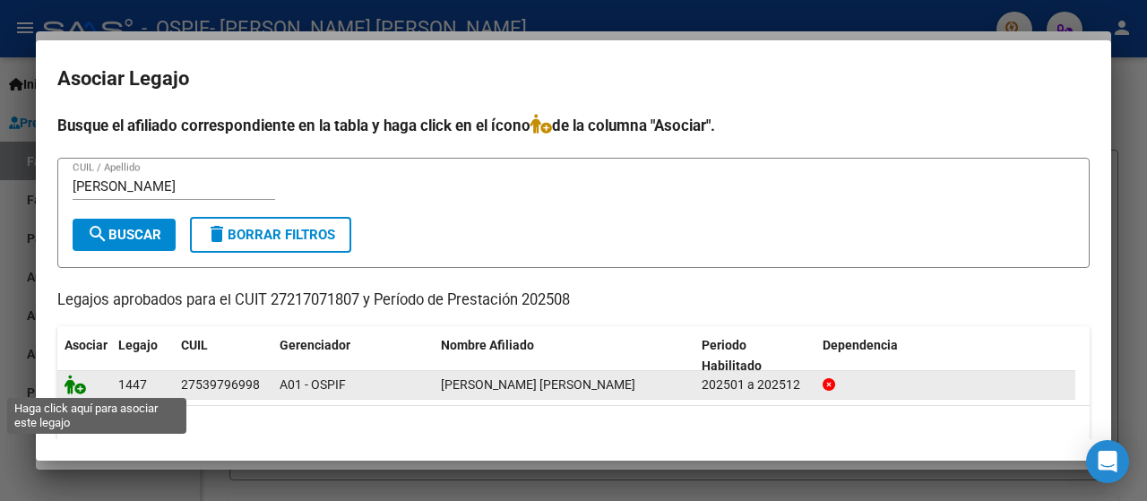
click at [76, 384] on icon at bounding box center [76, 385] width 22 height 20
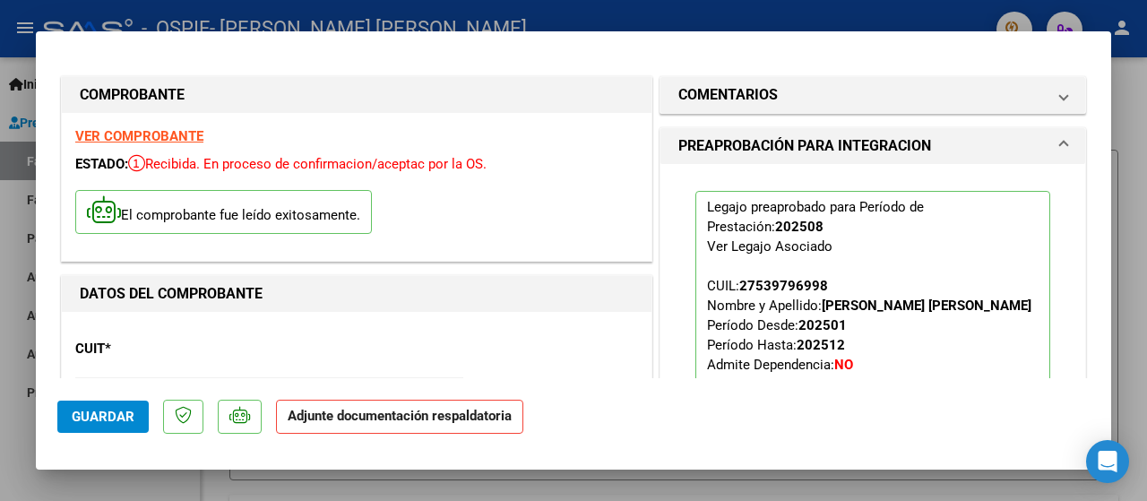
scroll to position [269, 0]
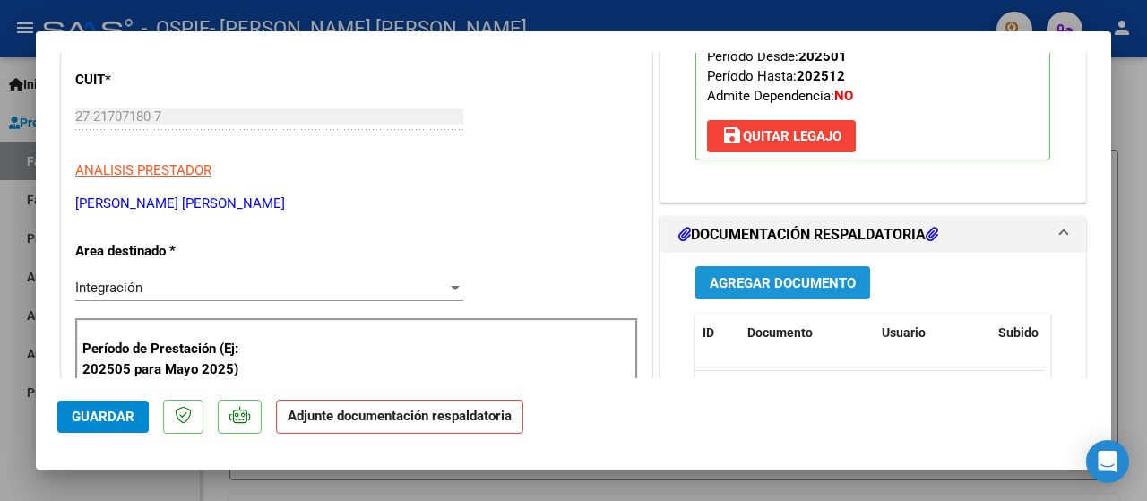
click at [725, 285] on span "Agregar Documento" at bounding box center [783, 283] width 146 height 16
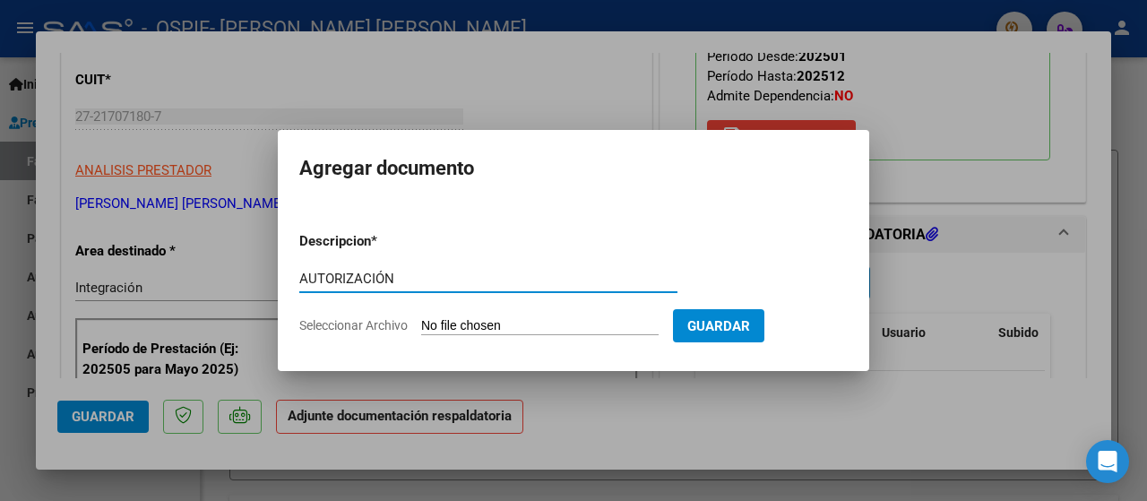
click at [349, 331] on span "Seleccionar Archivo" at bounding box center [353, 325] width 108 height 14
click at [421, 331] on input "Seleccionar Archivo" at bounding box center [539, 326] width 237 height 17
click at [401, 282] on input "AUTORIZACIÓN" at bounding box center [488, 279] width 378 height 16
type input "ASISTENCIA"
drag, startPoint x: 333, startPoint y: 302, endPoint x: 344, endPoint y: 323, distance: 23.2
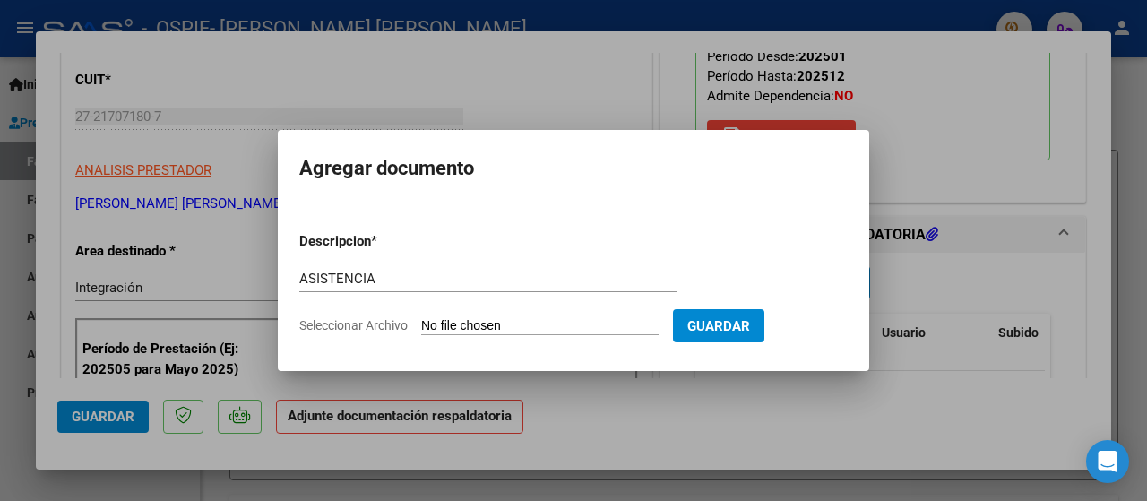
click at [337, 308] on div "ASISTENCIA Escriba aquí una descripcion" at bounding box center [488, 287] width 378 height 44
click at [344, 323] on span "Seleccionar Archivo" at bounding box center [353, 325] width 108 height 14
click at [421, 323] on input "Seleccionar Archivo" at bounding box center [539, 326] width 237 height 17
type input "C:\fakepath\ASISTENCIA [PERSON_NAME].jpeg"
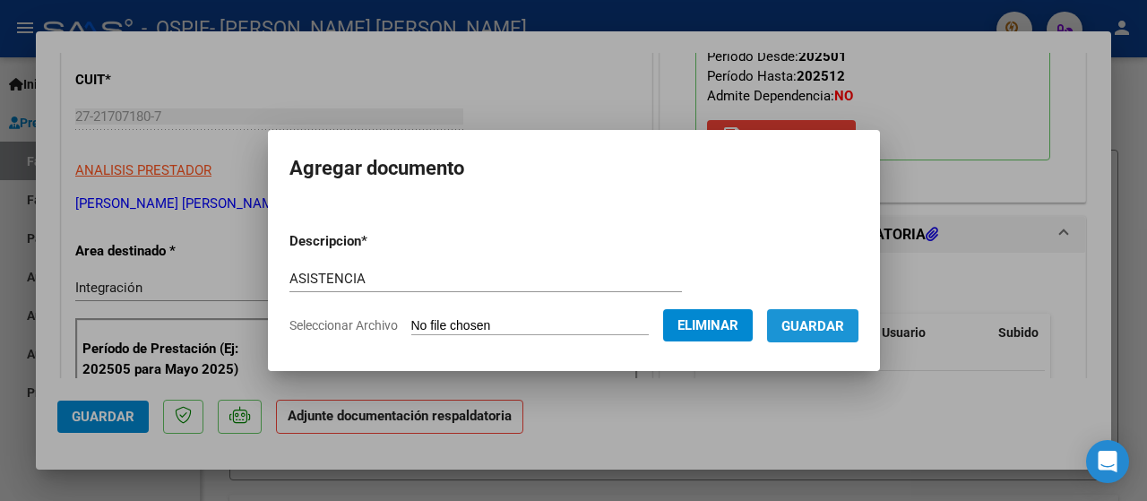
click at [828, 334] on button "Guardar" at bounding box center [812, 325] width 91 height 33
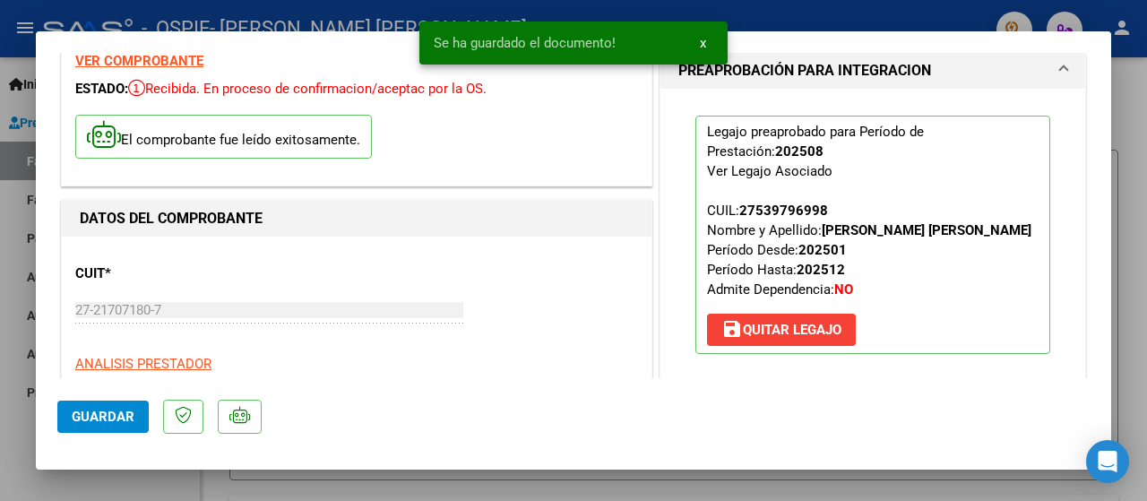
scroll to position [179, 0]
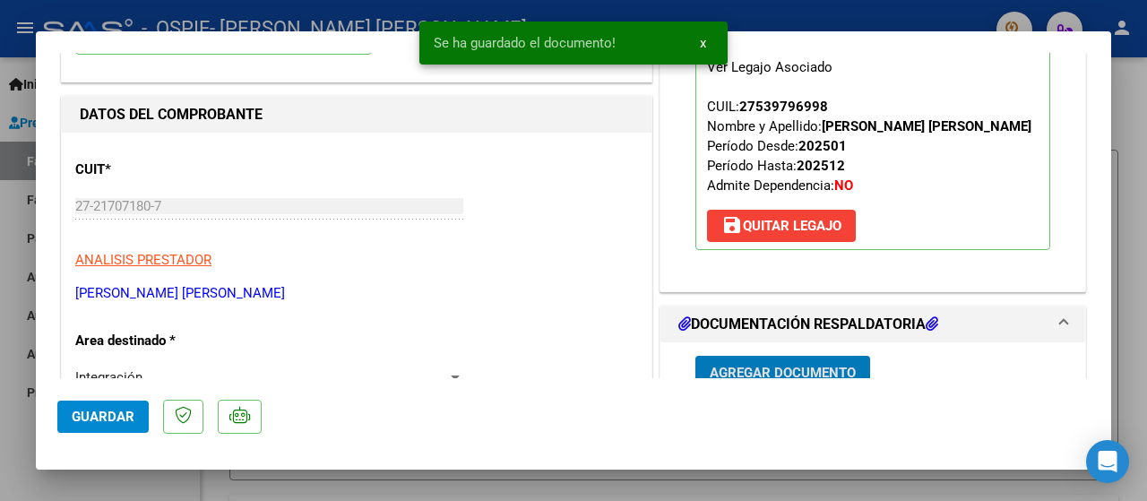
click at [18, 465] on div at bounding box center [573, 250] width 1147 height 501
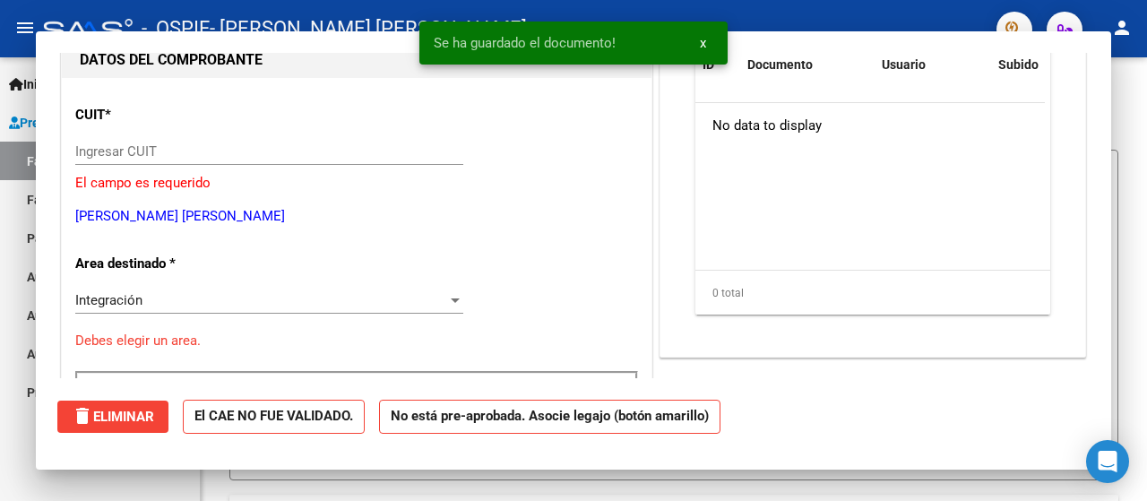
scroll to position [0, 0]
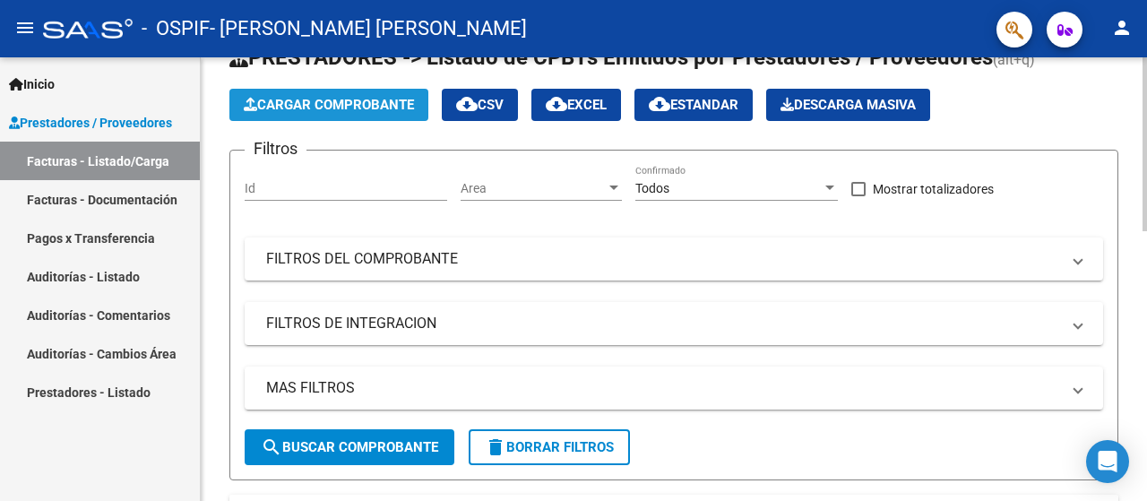
click at [285, 111] on span "Cargar Comprobante" at bounding box center [329, 105] width 170 height 16
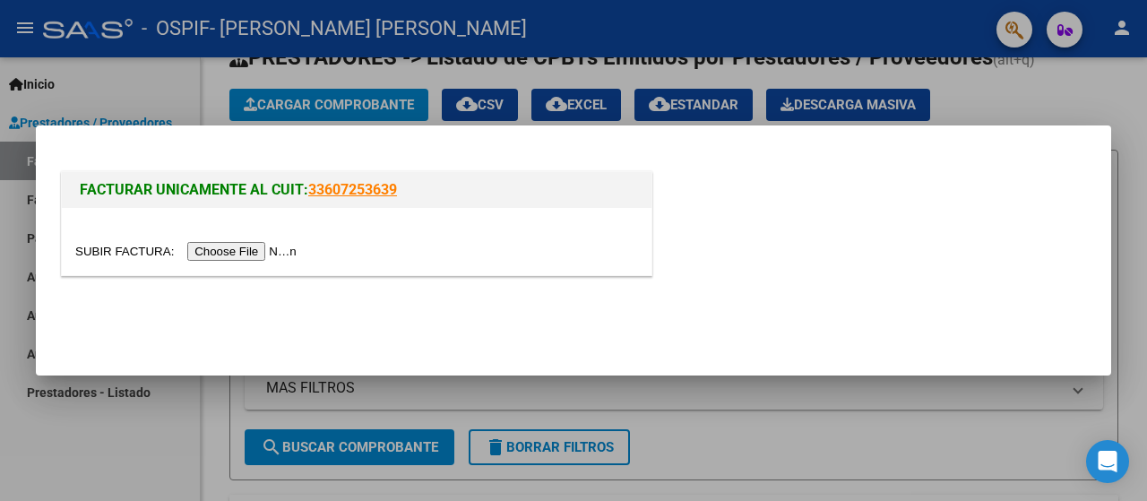
click at [219, 249] on input "file" at bounding box center [188, 251] width 227 height 19
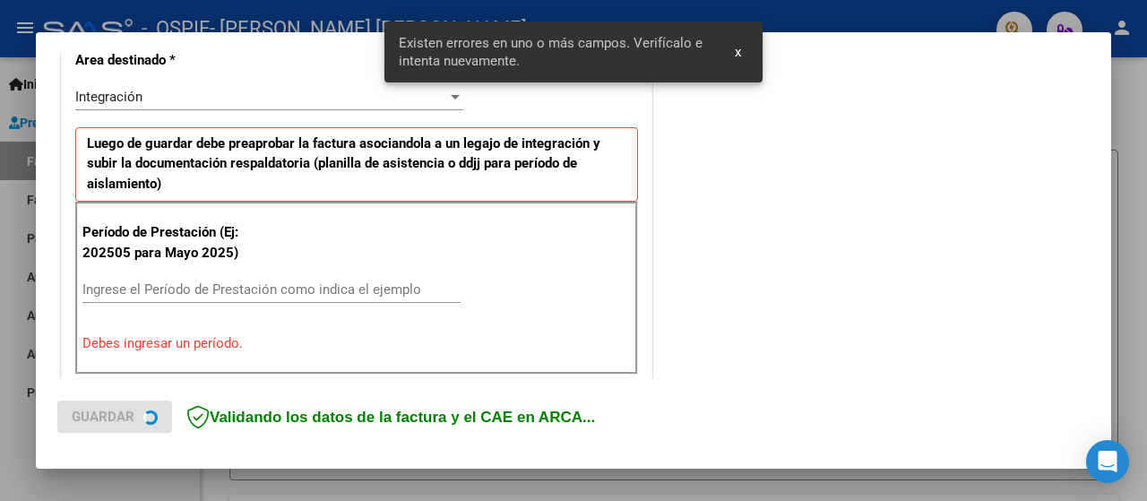
scroll to position [444, 0]
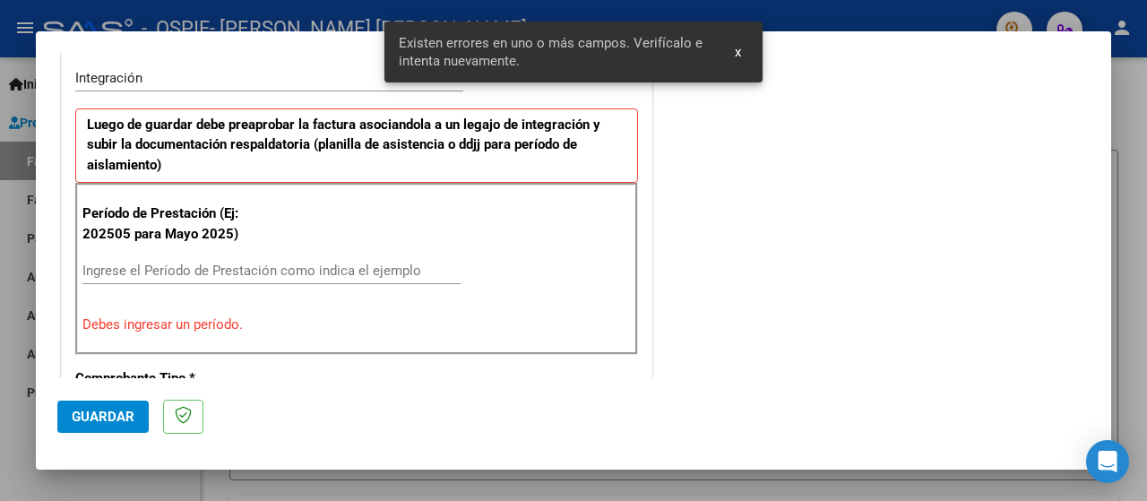
click at [116, 263] on input "Ingrese el Período de Prestación como indica el ejemplo" at bounding box center [271, 271] width 378 height 16
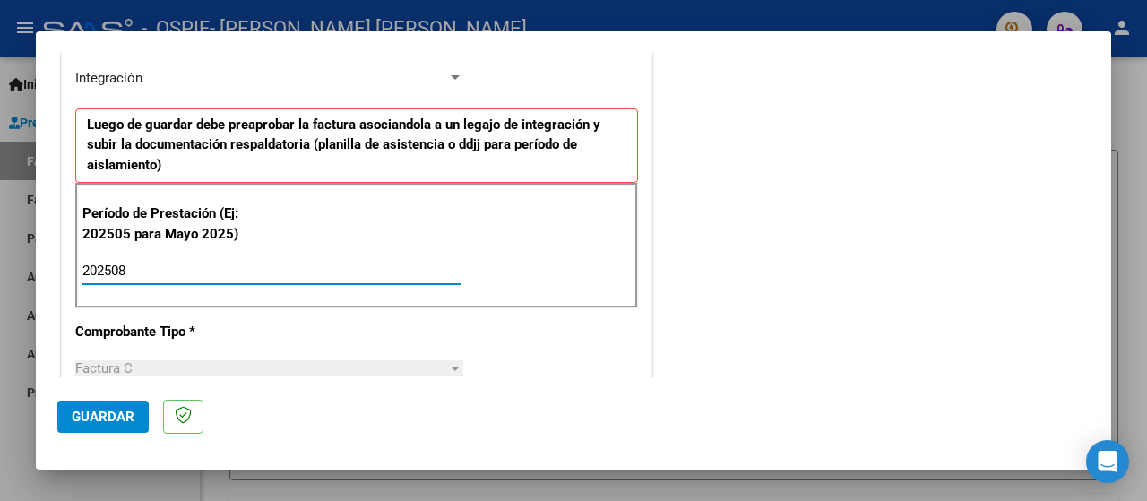
type input "202508"
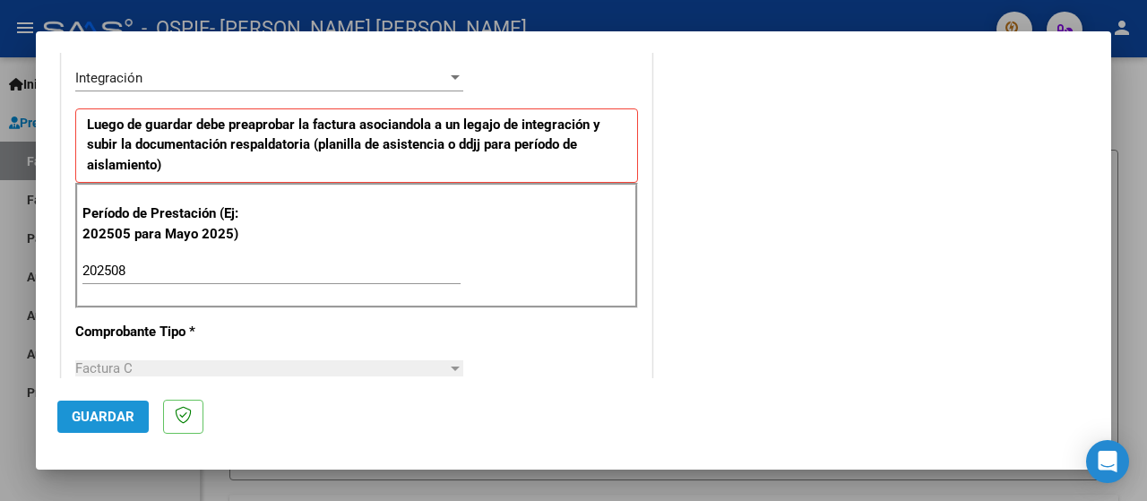
click at [92, 422] on span "Guardar" at bounding box center [103, 417] width 63 height 16
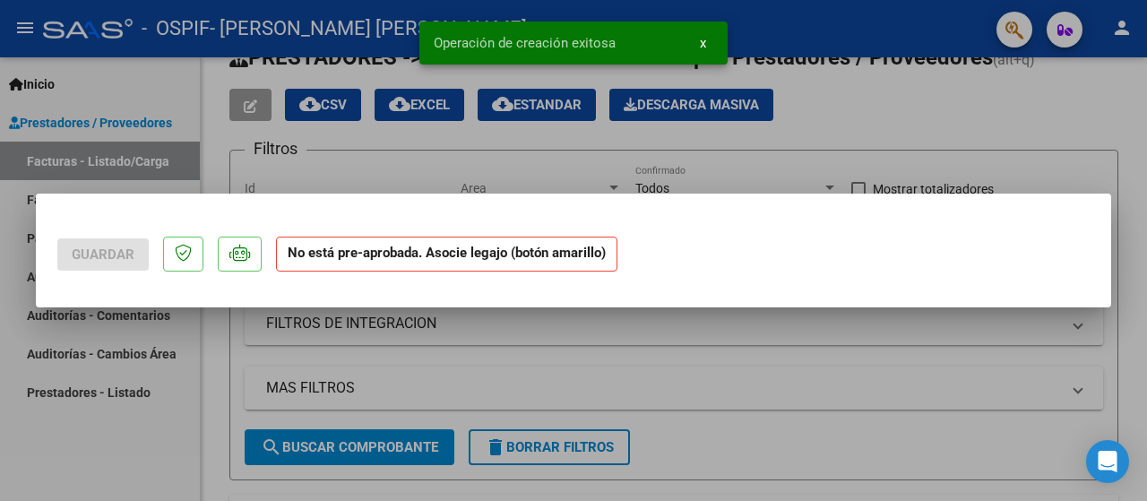
scroll to position [0, 0]
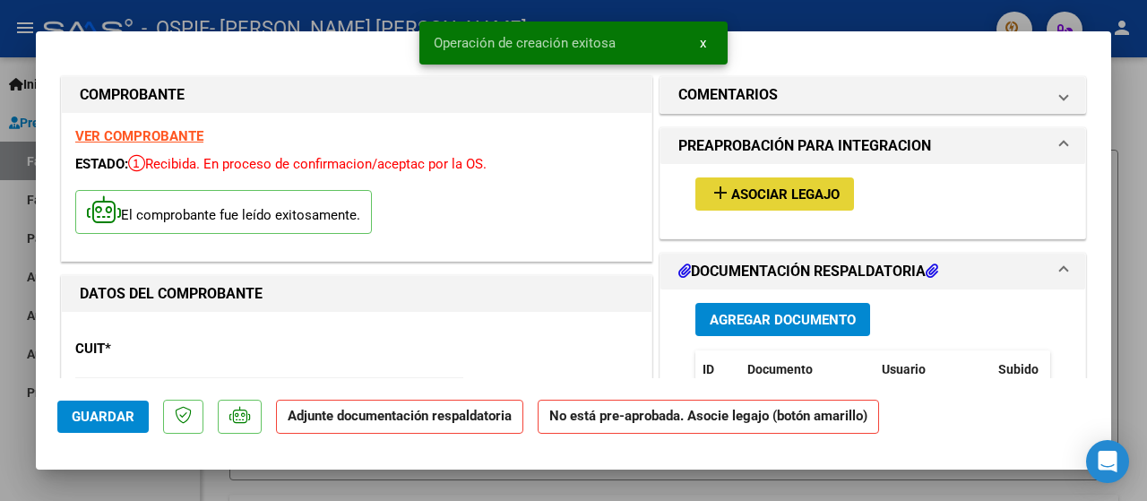
click at [758, 196] on span "Asociar Legajo" at bounding box center [785, 194] width 108 height 16
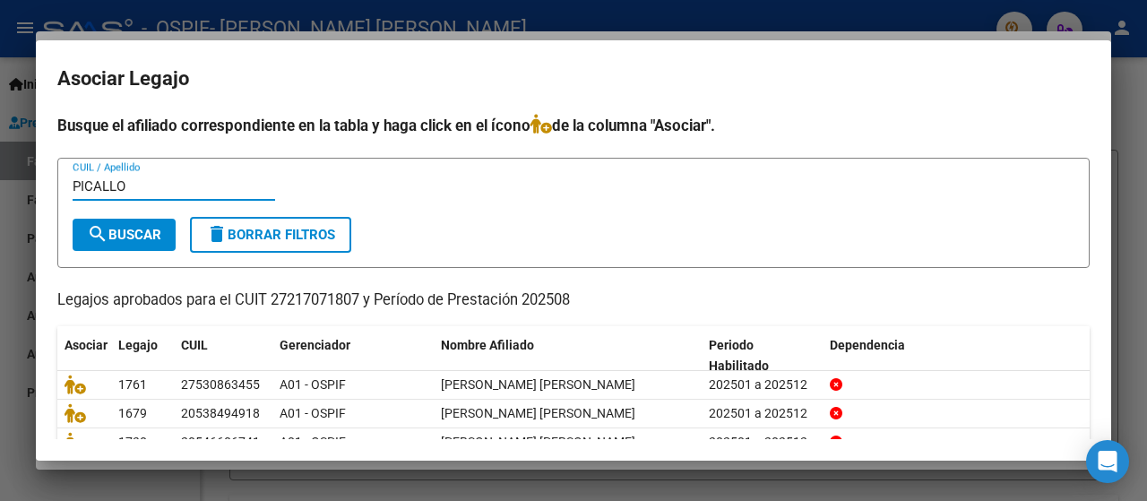
type input "PICALLO"
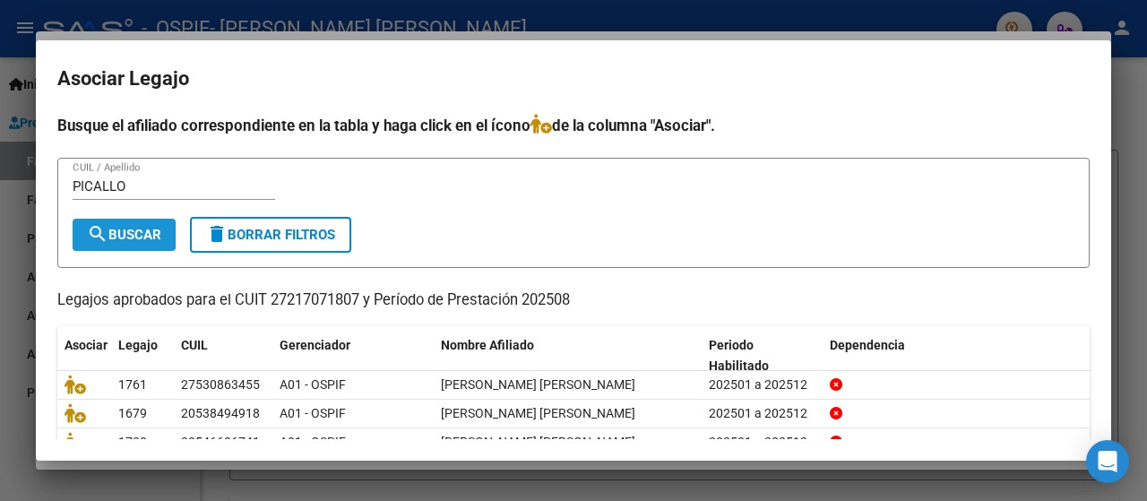
click at [118, 241] on button "search Buscar" at bounding box center [124, 235] width 103 height 32
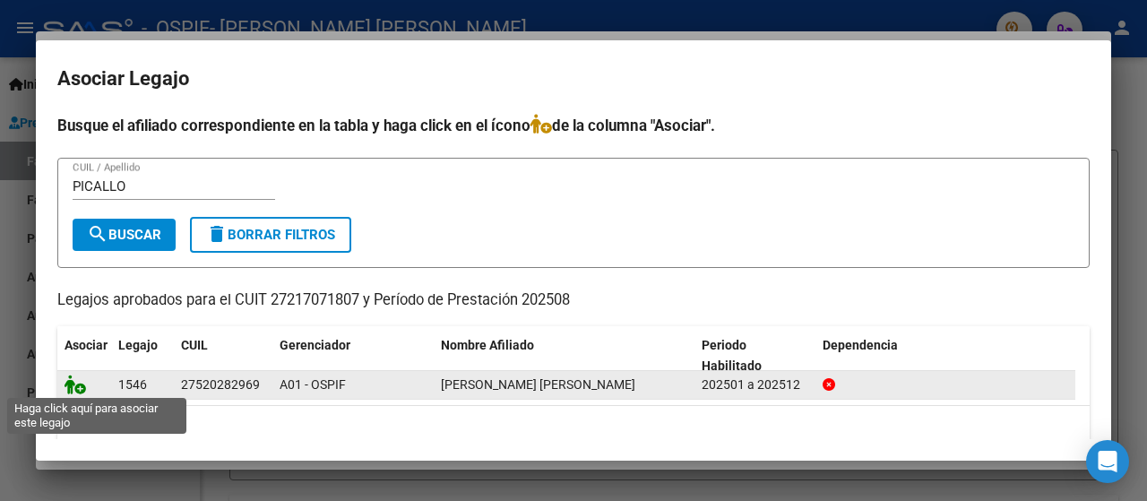
click at [76, 375] on icon at bounding box center [76, 385] width 22 height 20
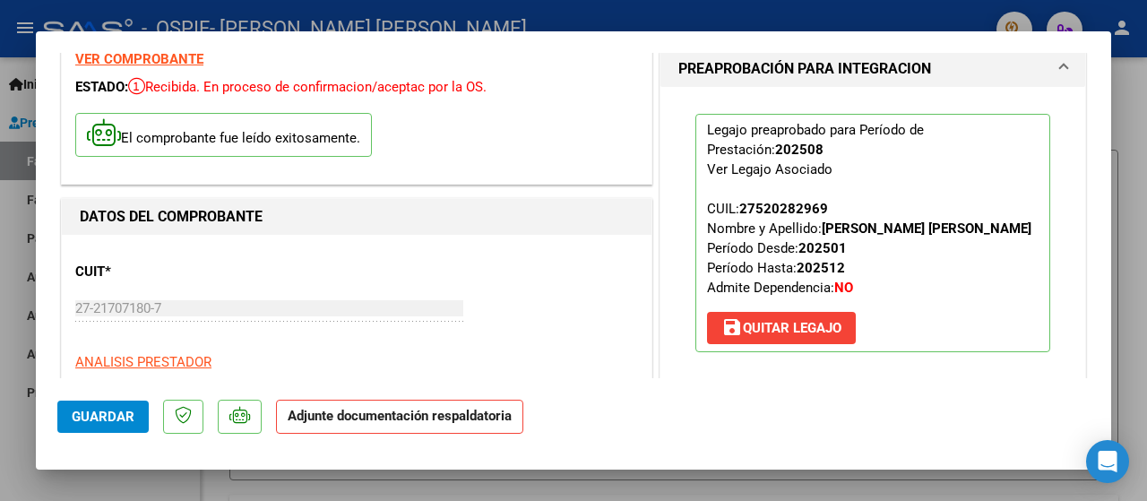
scroll to position [269, 0]
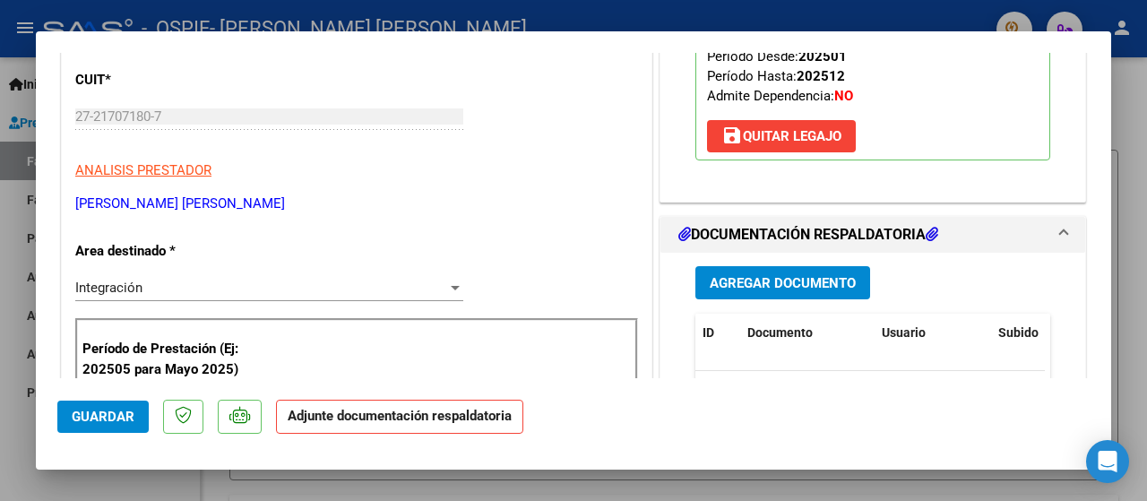
click at [735, 299] on button "Agregar Documento" at bounding box center [782, 282] width 175 height 33
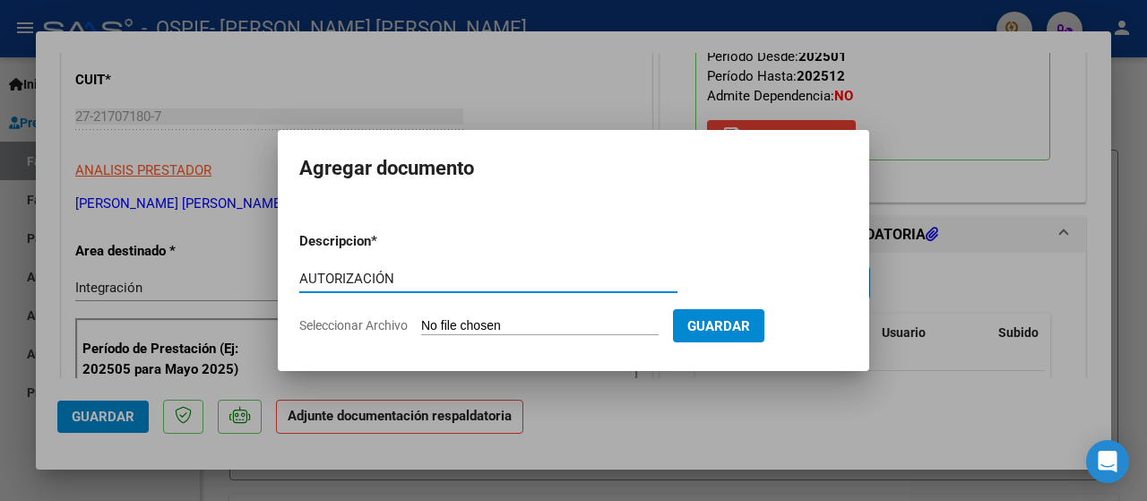
type input "AUTORIZACIÓN"
click at [327, 329] on span "Seleccionar Archivo" at bounding box center [353, 325] width 108 height 14
click at [421, 329] on input "Seleccionar Archivo" at bounding box center [539, 326] width 237 height 17
type input "C:\fakepath\AUTORIZACIÓN 2025- [PERSON_NAME].png"
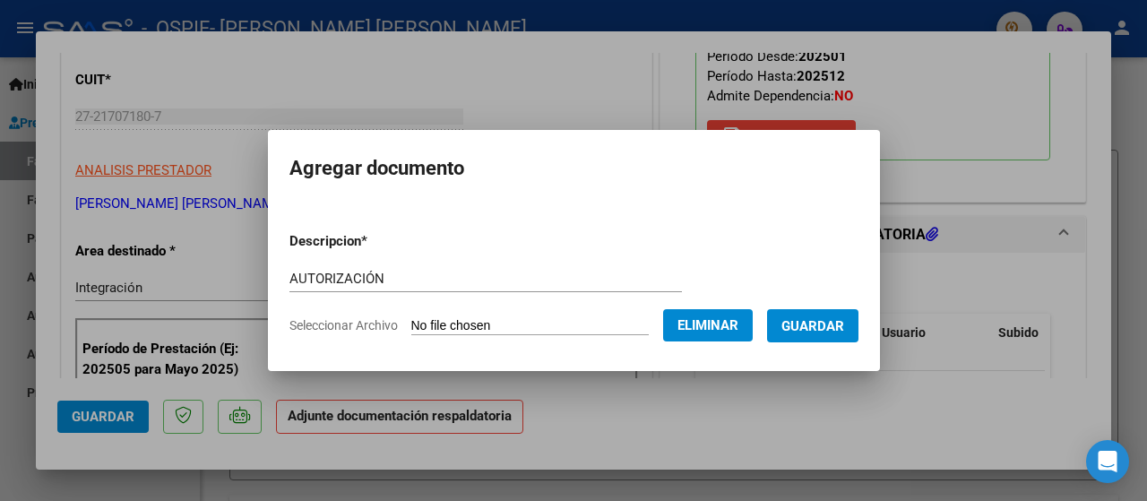
click at [815, 333] on button "Guardar" at bounding box center [812, 325] width 91 height 33
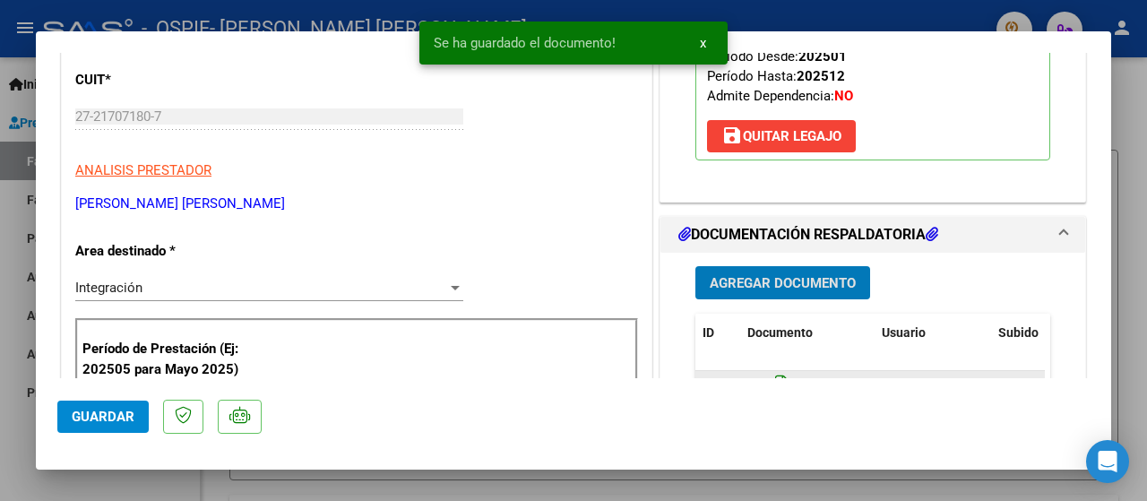
scroll to position [358, 0]
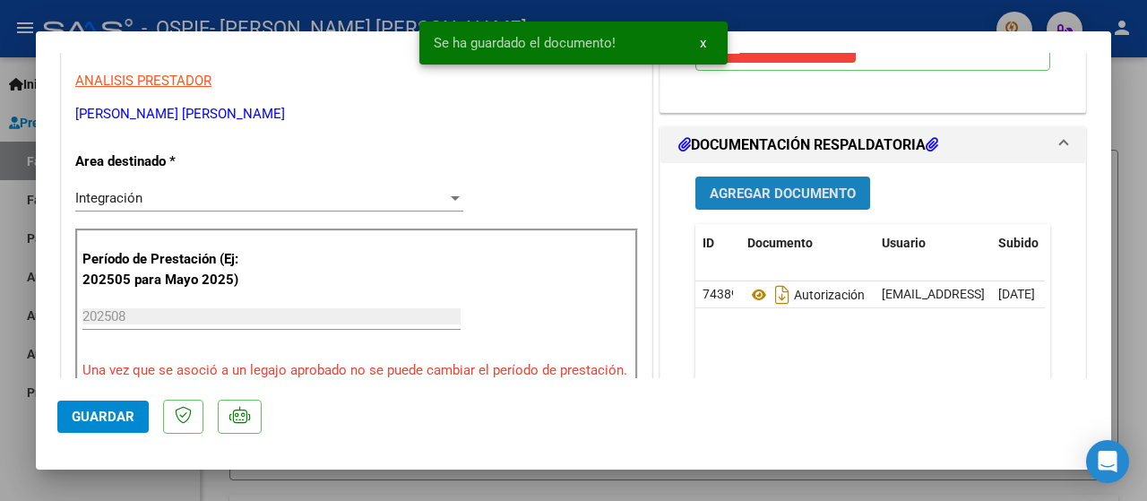
click at [718, 202] on span "Agregar Documento" at bounding box center [783, 193] width 146 height 16
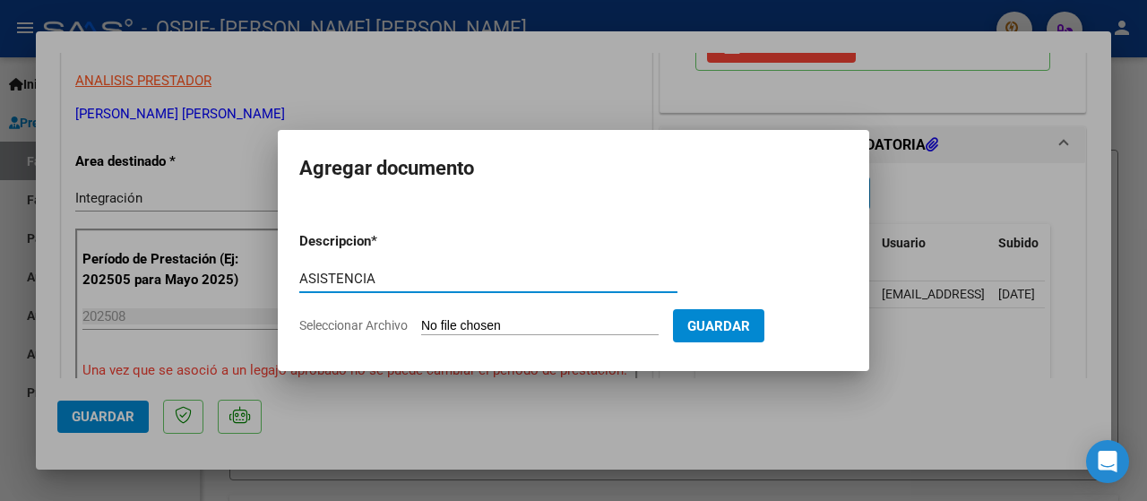
type input "ASISTENCIA"
click at [384, 323] on span "Seleccionar Archivo" at bounding box center [353, 325] width 108 height 14
click at [421, 323] on input "Seleccionar Archivo" at bounding box center [539, 326] width 237 height 17
type input "C:\fakepath\ASISTENCIA [PERSON_NAME].jpeg"
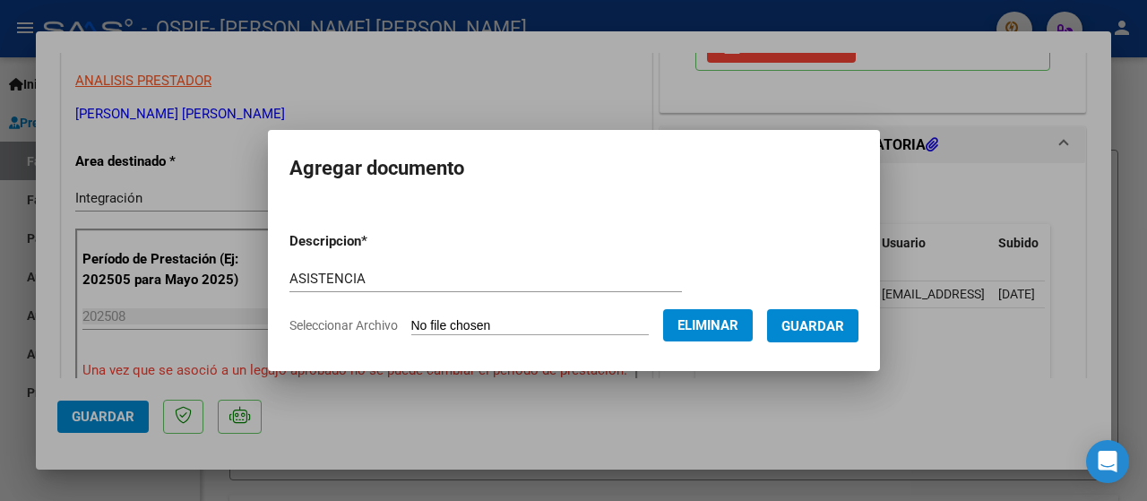
click at [824, 332] on span "Guardar" at bounding box center [812, 326] width 63 height 16
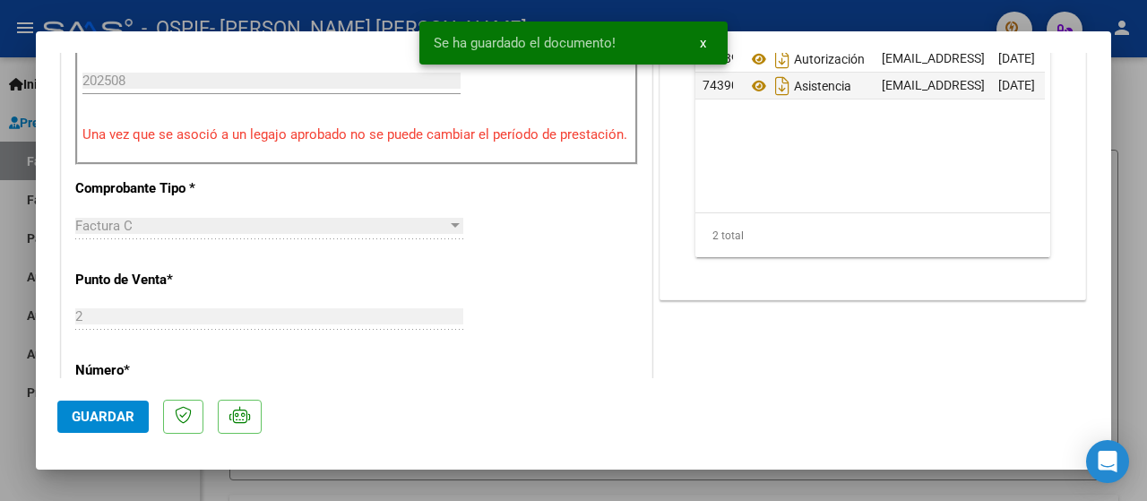
scroll to position [717, 0]
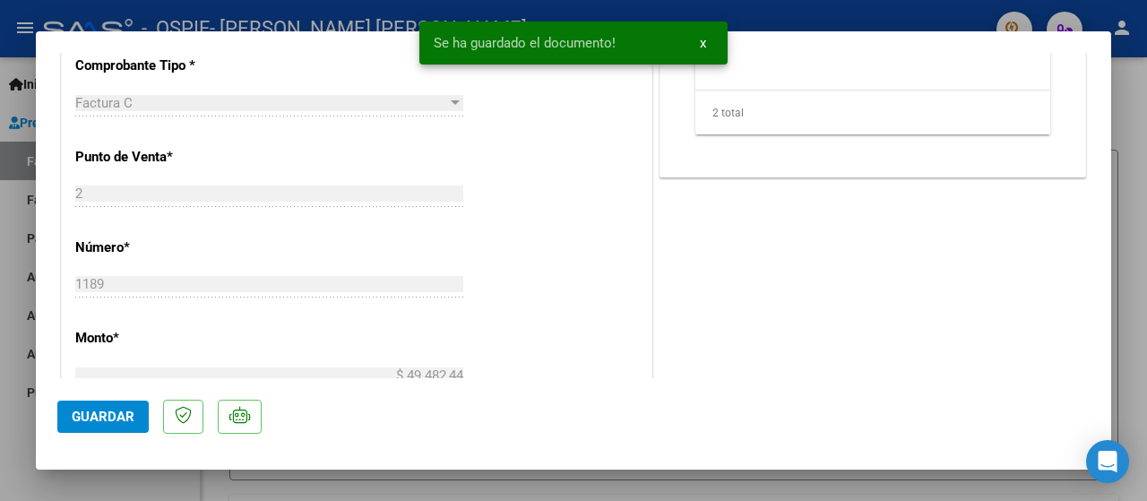
click at [15, 451] on div at bounding box center [573, 250] width 1147 height 501
type input "$ 0,00"
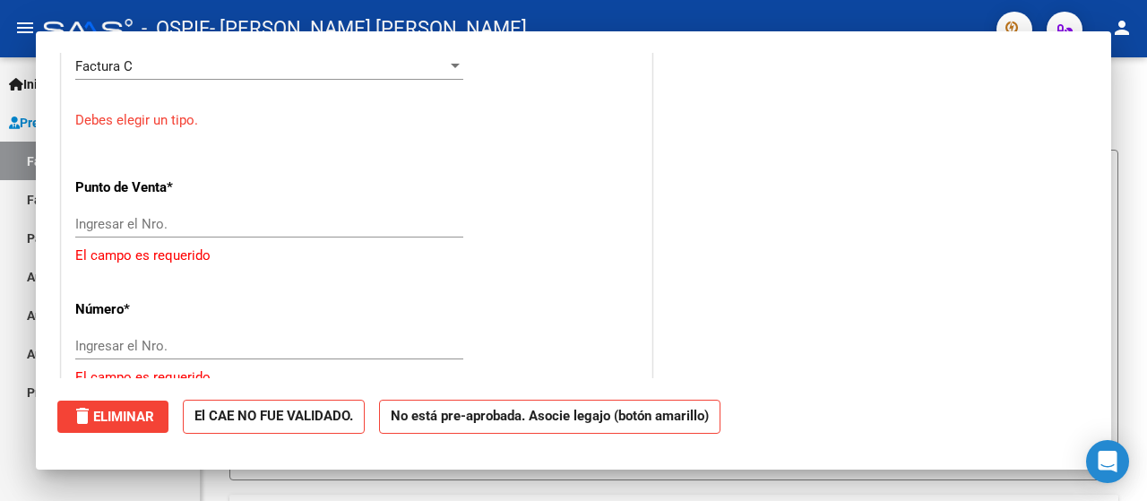
scroll to position [0, 0]
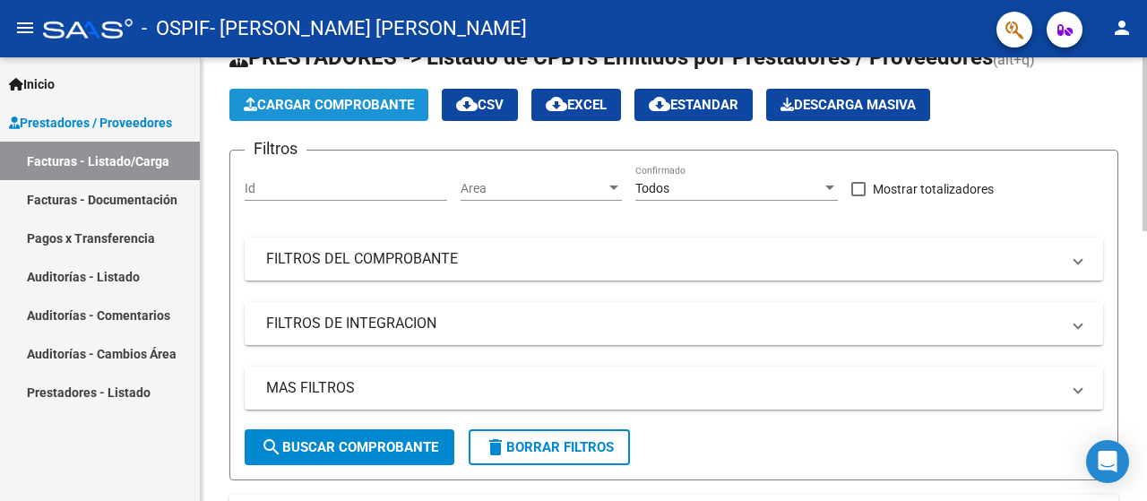
click at [313, 108] on span "Cargar Comprobante" at bounding box center [329, 105] width 170 height 16
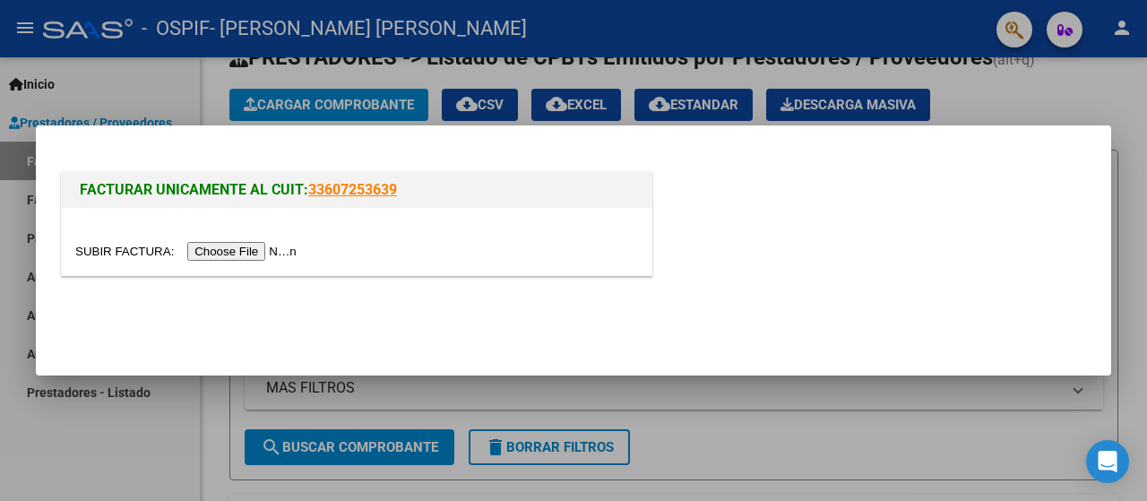
click at [209, 252] on input "file" at bounding box center [188, 251] width 227 height 19
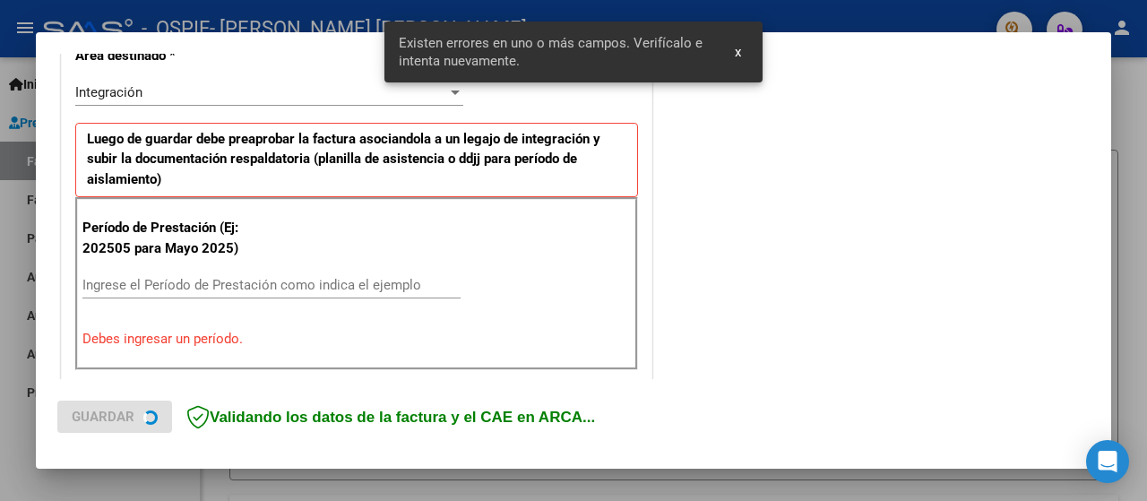
scroll to position [444, 0]
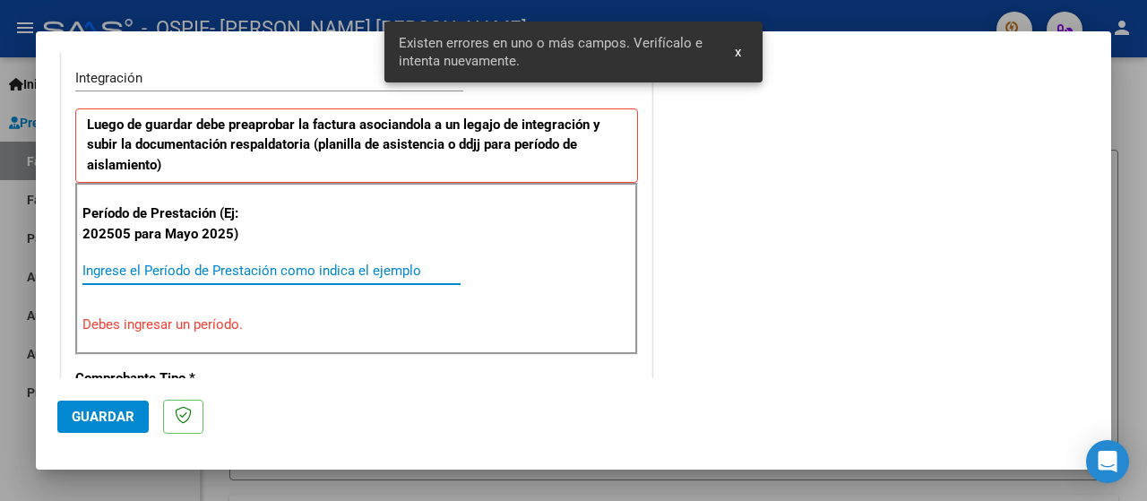
click at [134, 268] on input "Ingrese el Período de Prestación como indica el ejemplo" at bounding box center [271, 271] width 378 height 16
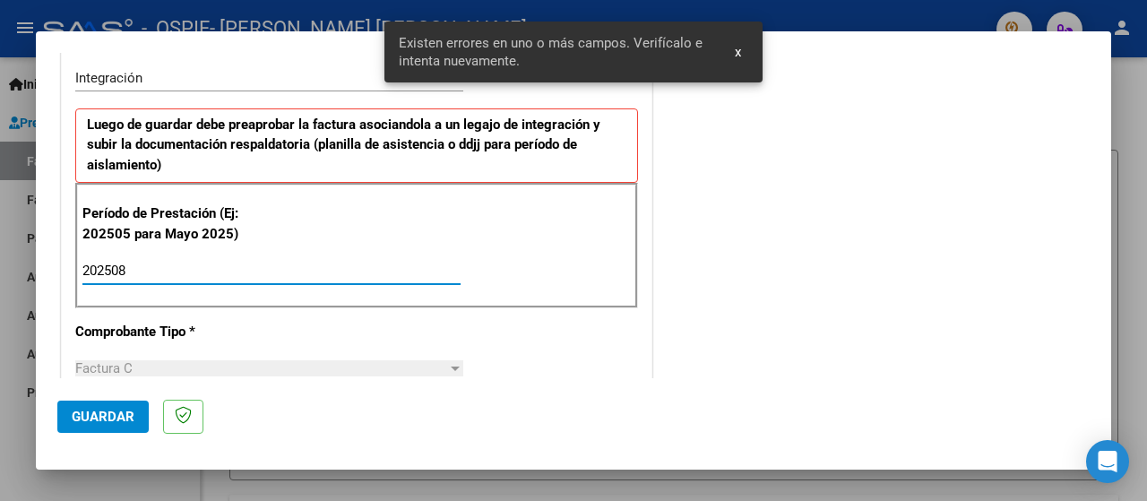
type input "202508"
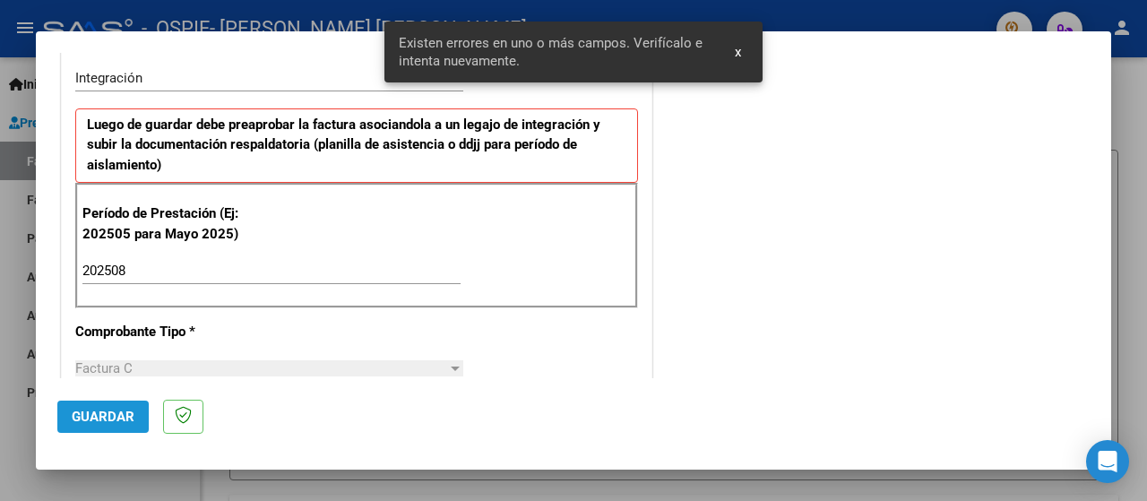
click at [91, 430] on button "Guardar" at bounding box center [102, 417] width 91 height 32
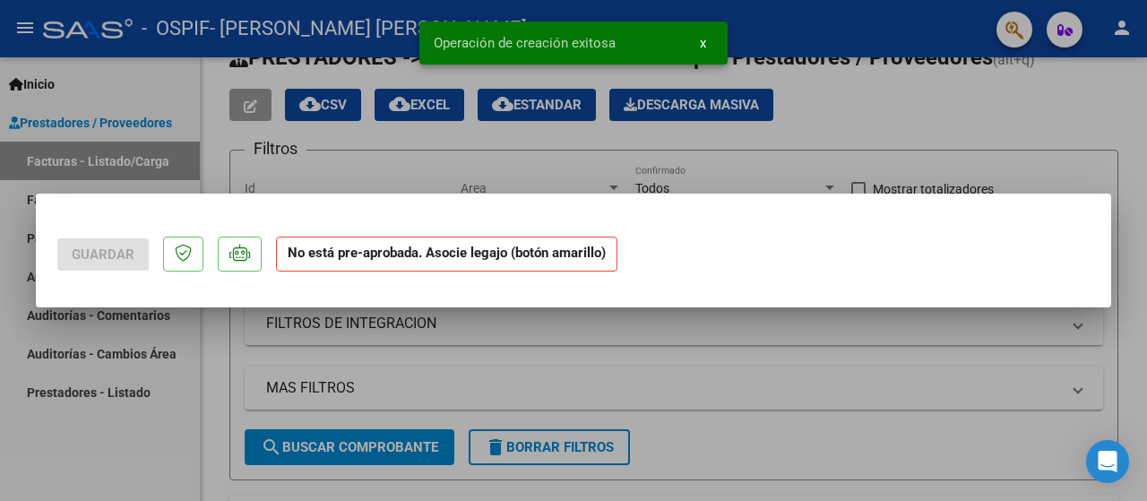
scroll to position [0, 0]
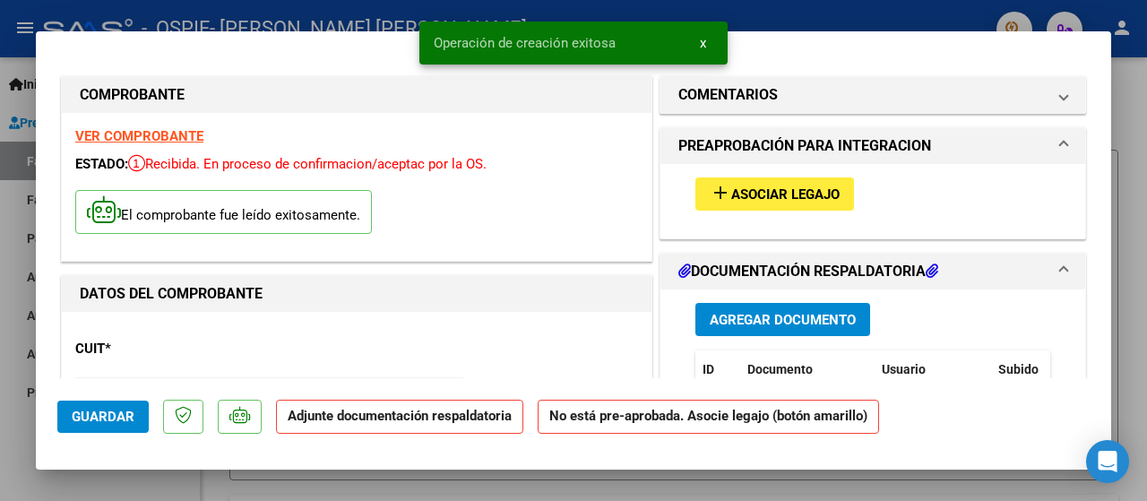
click at [747, 194] on span "Asociar Legajo" at bounding box center [785, 194] width 108 height 16
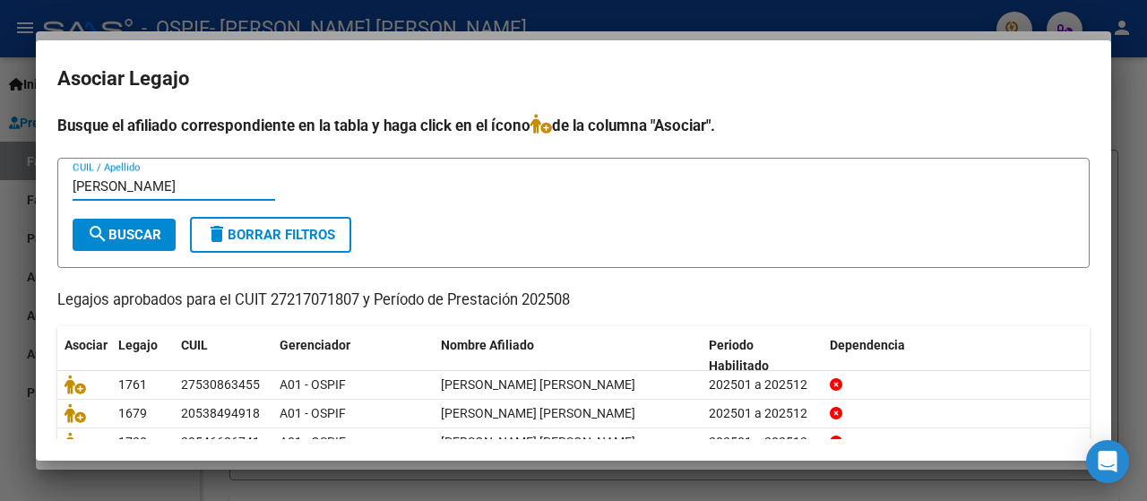
type input "[PERSON_NAME]"
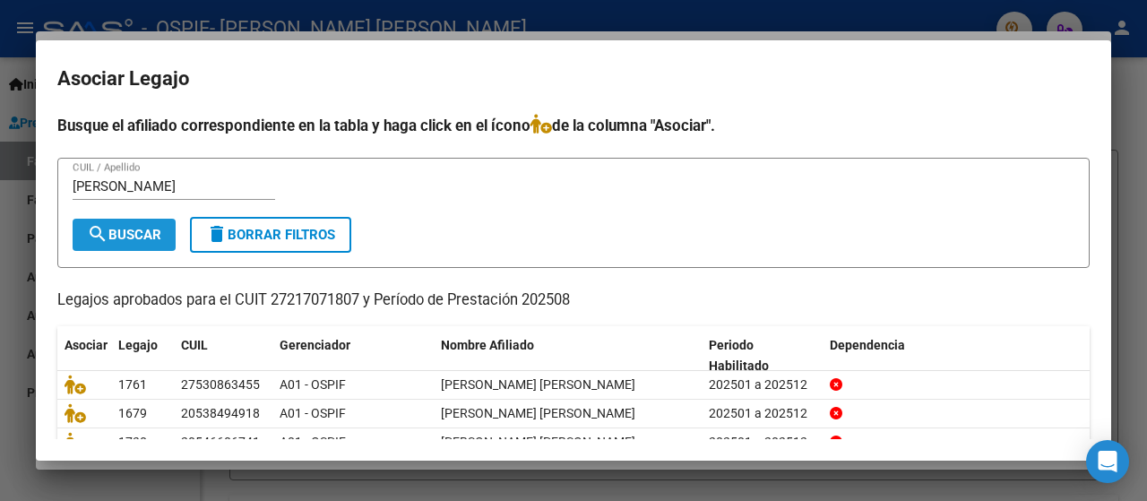
click at [119, 230] on span "search Buscar" at bounding box center [124, 235] width 74 height 16
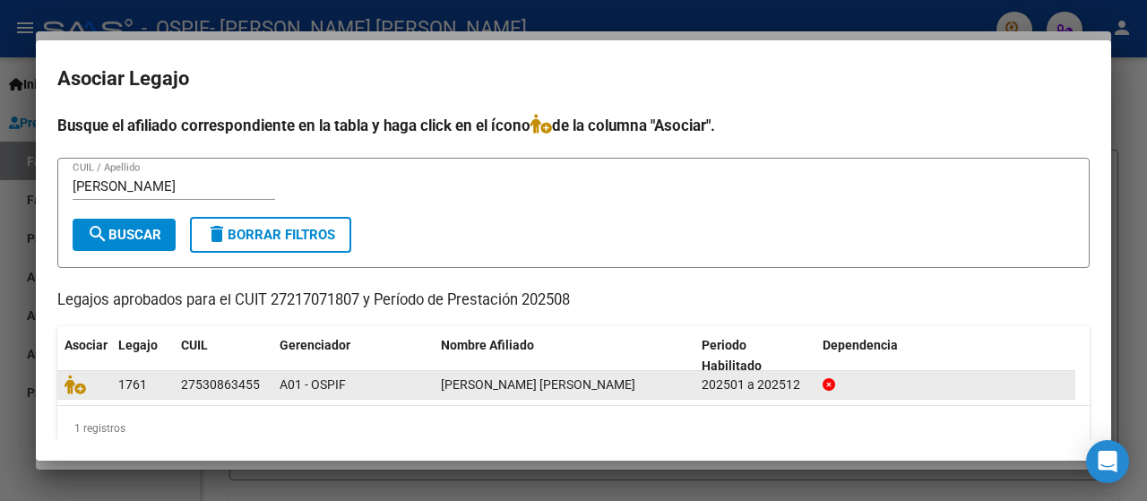
click at [63, 384] on datatable-body-cell at bounding box center [84, 385] width 54 height 28
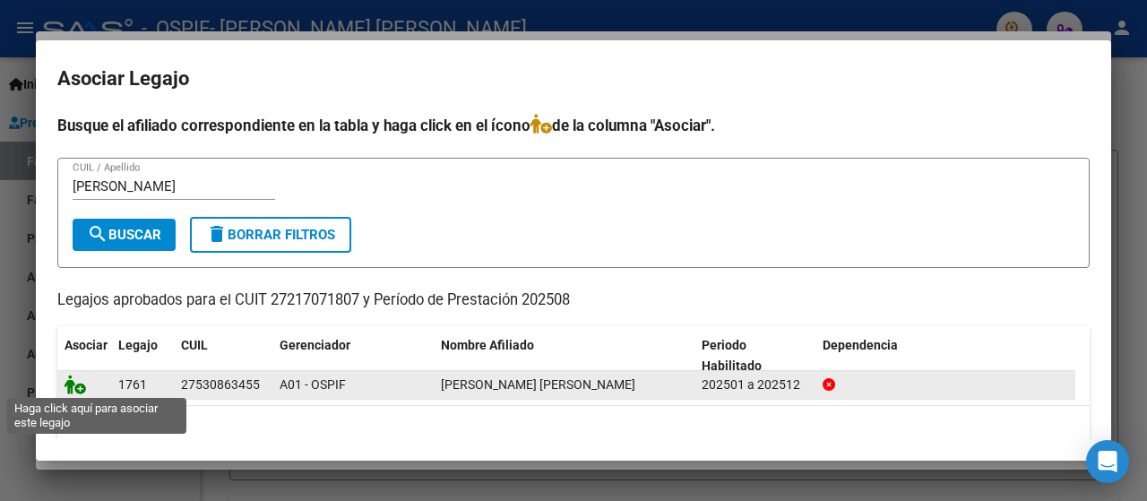
click at [71, 384] on icon at bounding box center [76, 385] width 22 height 20
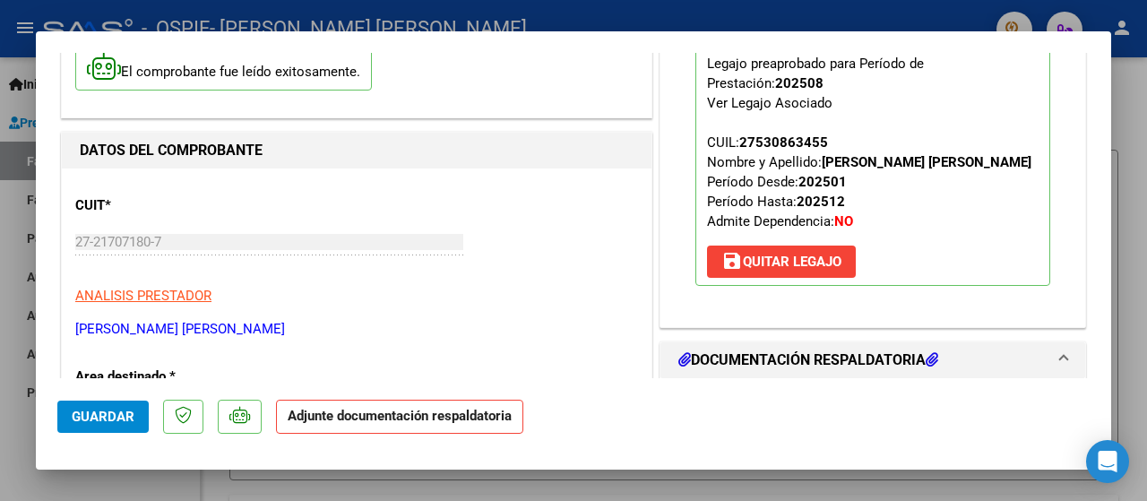
scroll to position [269, 0]
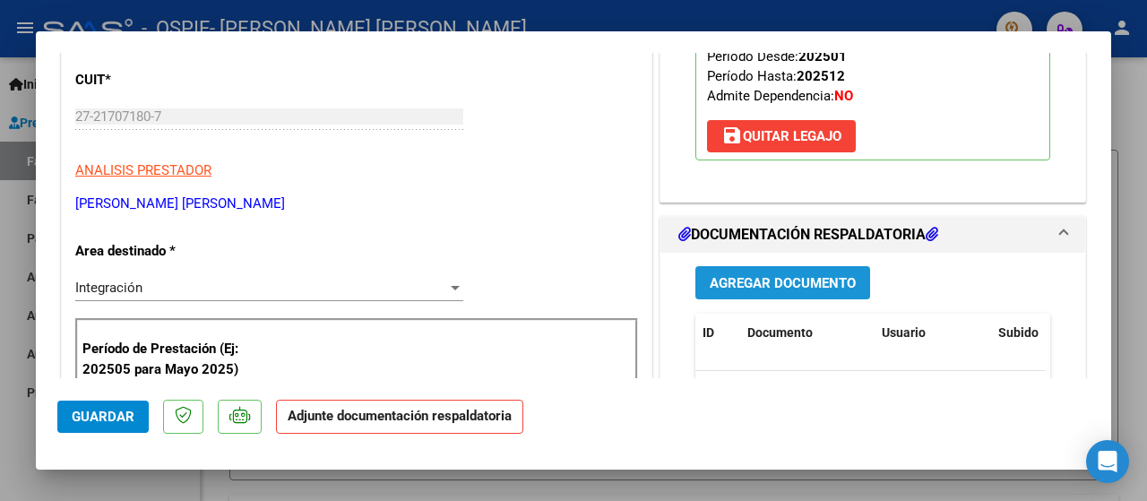
click at [713, 280] on span "Agregar Documento" at bounding box center [783, 283] width 146 height 16
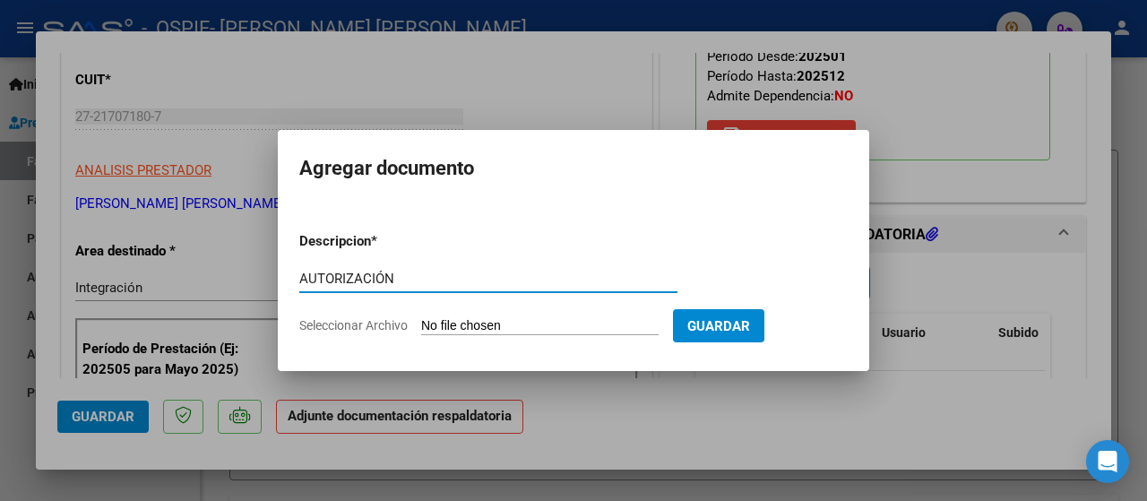
type input "AUTORIZACIÓN"
drag, startPoint x: 292, startPoint y: 317, endPoint x: 306, endPoint y: 331, distance: 19.7
click at [293, 318] on mat-dialog-content "Descripcion * AUTORIZACIÓN Escriba aquí una descripcion Seleccionar Archivo Gua…" at bounding box center [573, 275] width 591 height 145
click at [306, 331] on span "Seleccionar Archivo" at bounding box center [353, 325] width 108 height 14
click at [421, 331] on input "Seleccionar Archivo" at bounding box center [539, 326] width 237 height 17
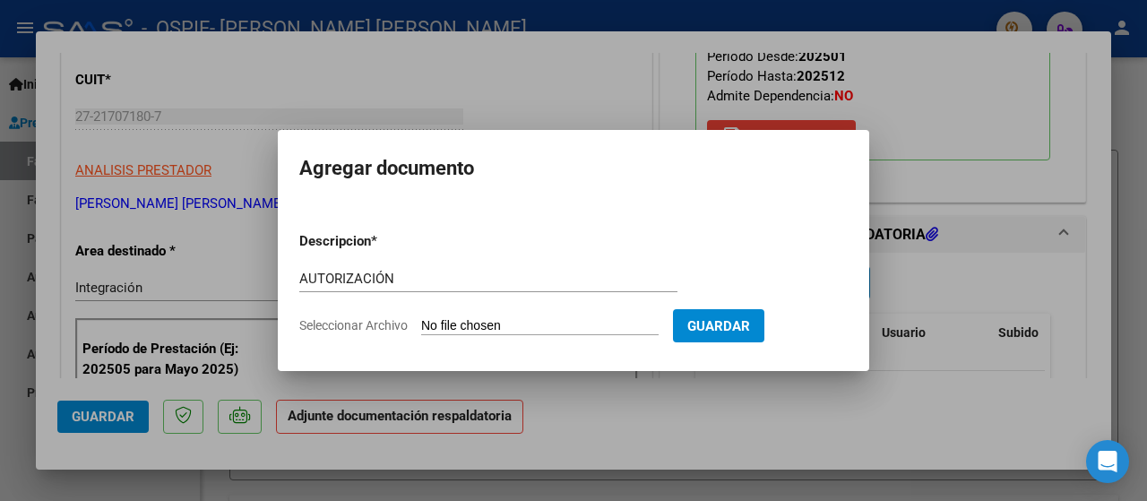
type input "C:\fakepath\AUTORIZACIÓN 2025- [PERSON_NAME].png"
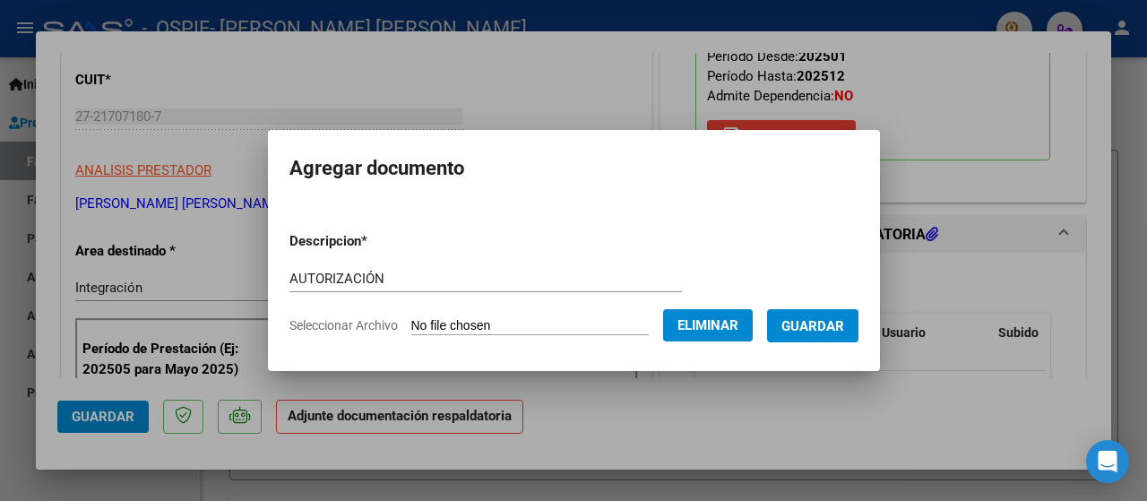
click at [802, 325] on span "Guardar" at bounding box center [812, 326] width 63 height 16
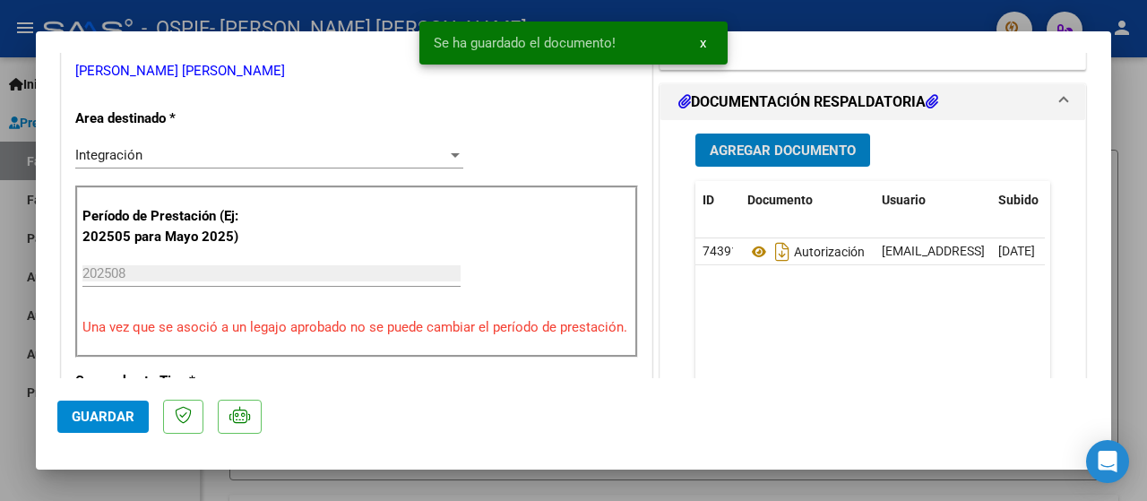
scroll to position [448, 0]
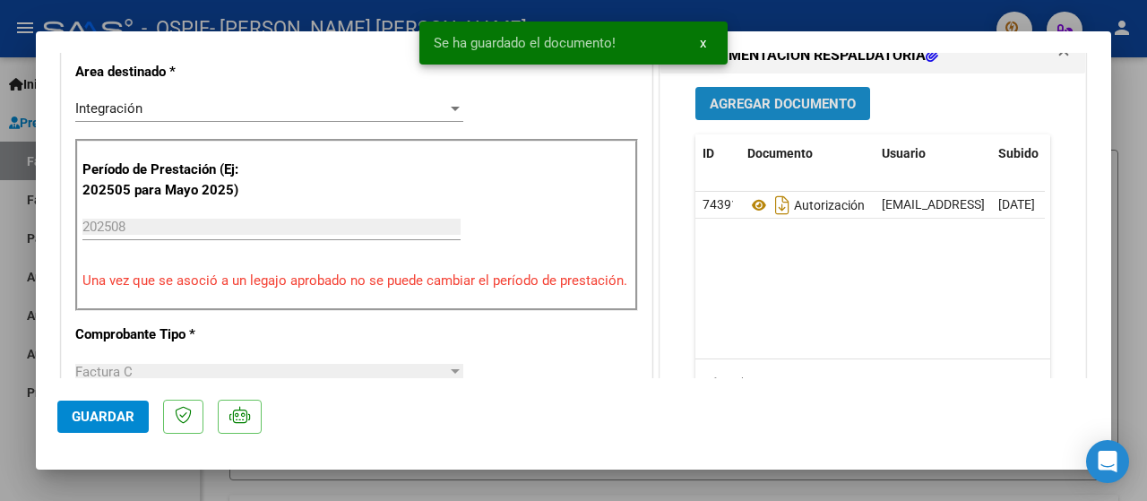
click at [725, 103] on span "Agregar Documento" at bounding box center [783, 104] width 146 height 16
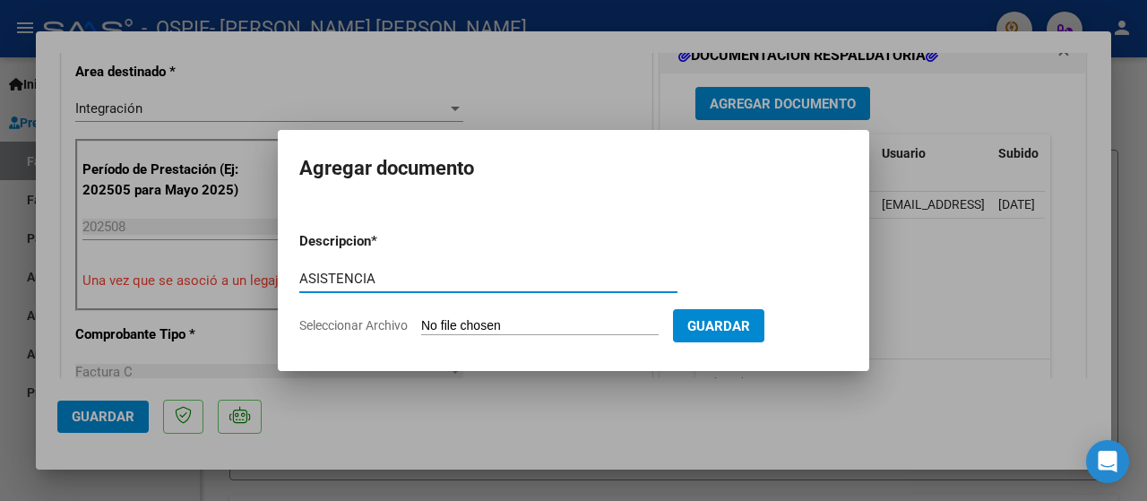
type input "ASISTENCIA"
click at [335, 321] on span "Seleccionar Archivo" at bounding box center [353, 325] width 108 height 14
click at [421, 321] on input "Seleccionar Archivo" at bounding box center [539, 326] width 237 height 17
type input "C:\fakepath\ASISTENCIA [PERSON_NAME].jpeg"
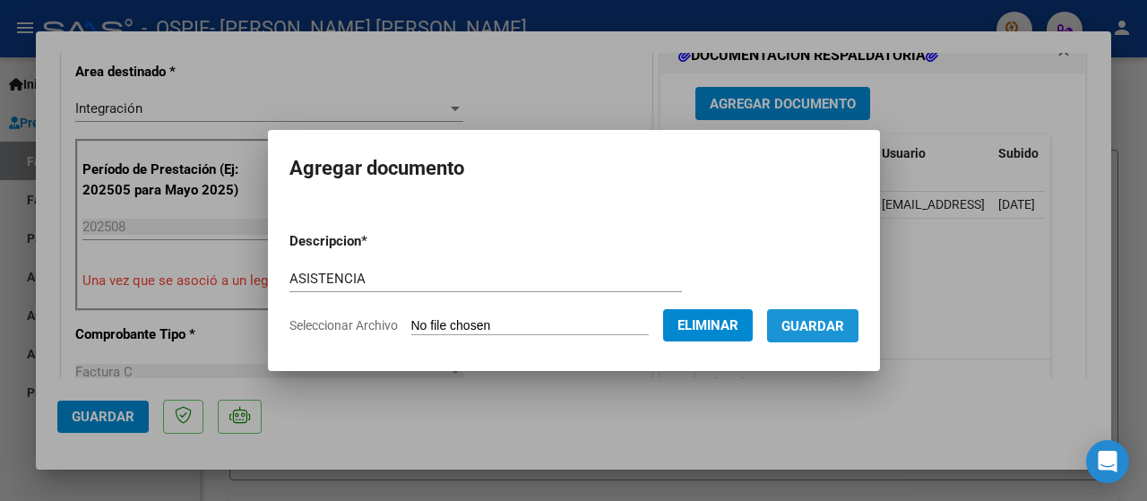
click at [819, 322] on span "Guardar" at bounding box center [812, 326] width 63 height 16
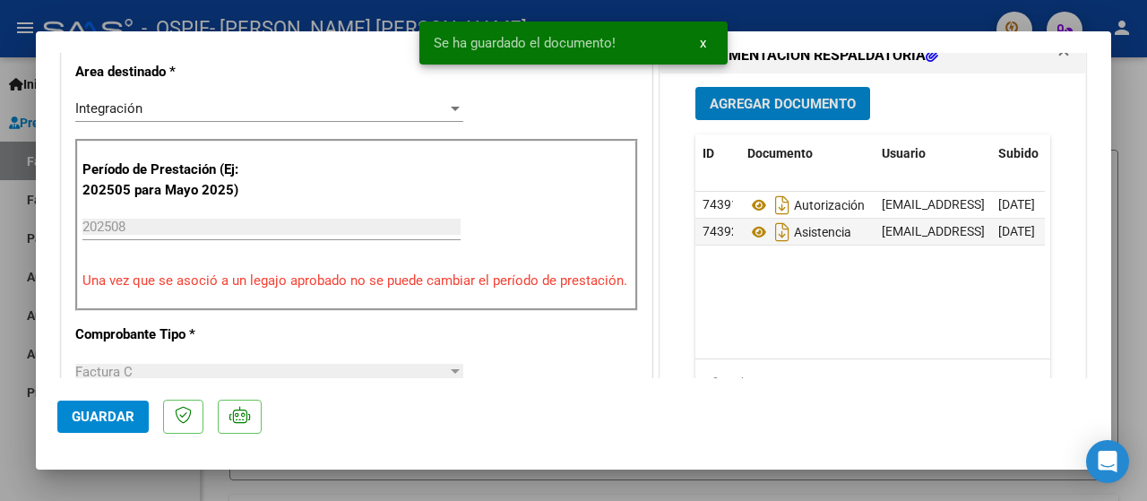
click at [7, 456] on div at bounding box center [573, 250] width 1147 height 501
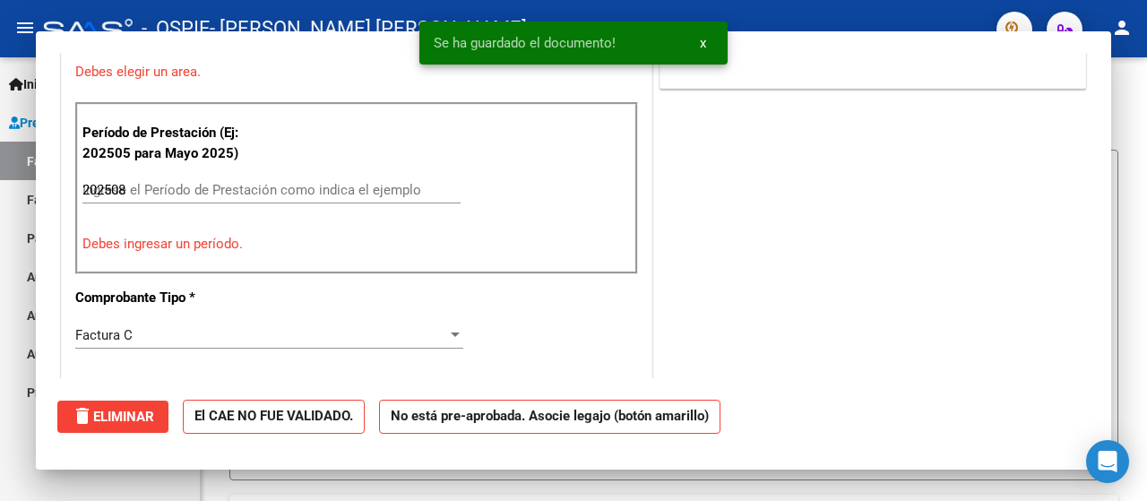
type input "$ 0,00"
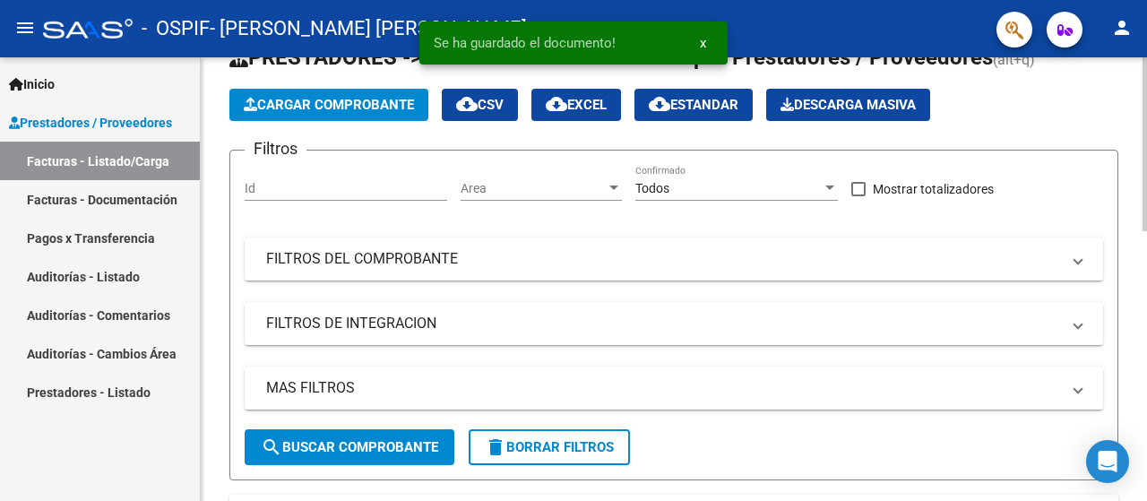
click at [328, 114] on button "Cargar Comprobante" at bounding box center [328, 105] width 199 height 32
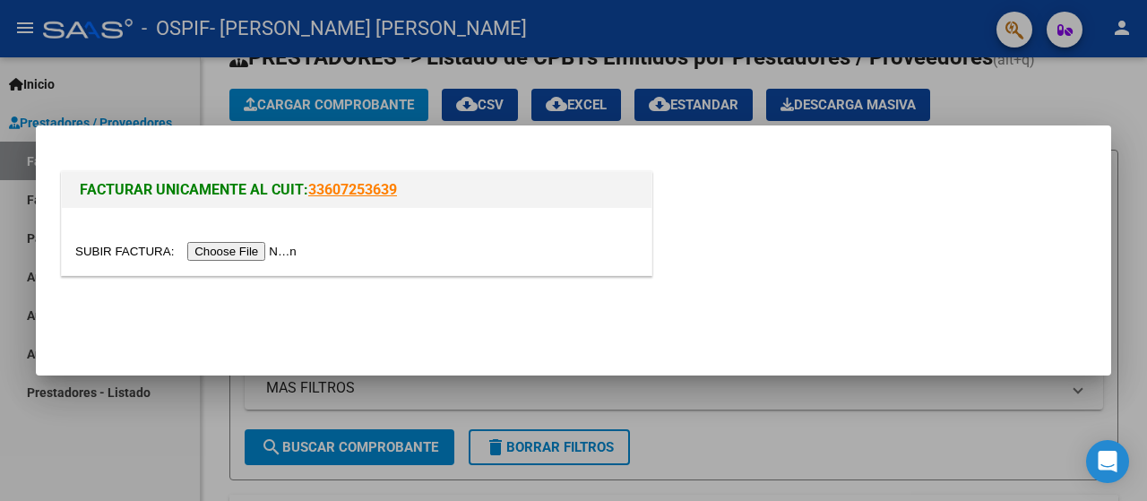
click at [212, 254] on input "file" at bounding box center [188, 251] width 227 height 19
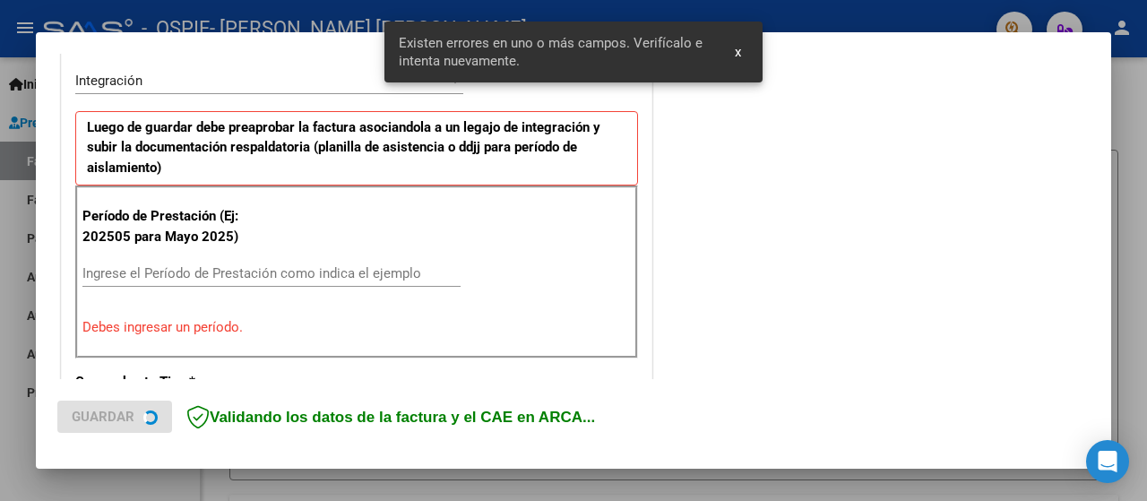
scroll to position [444, 0]
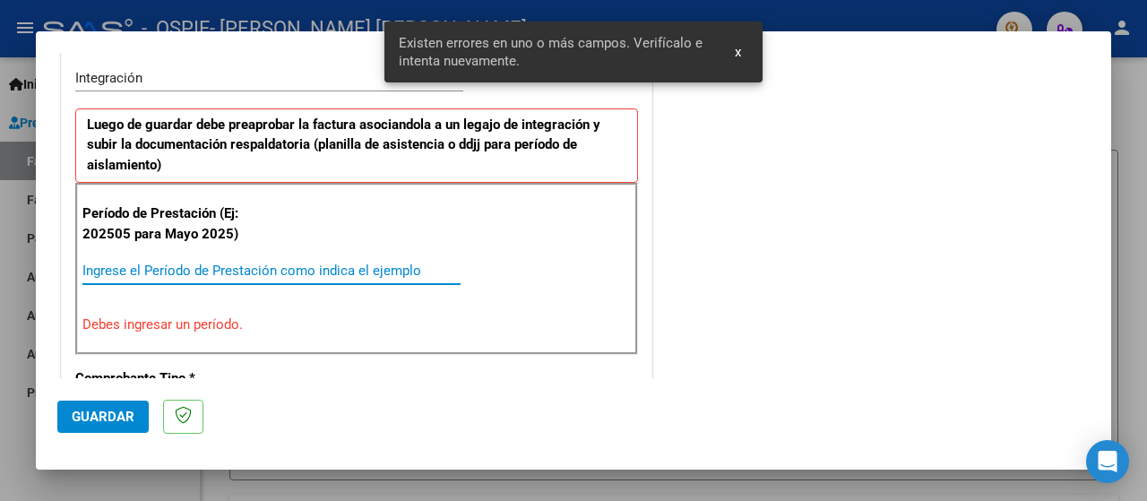
click at [111, 263] on input "Ingrese el Período de Prestación como indica el ejemplo" at bounding box center [271, 271] width 378 height 16
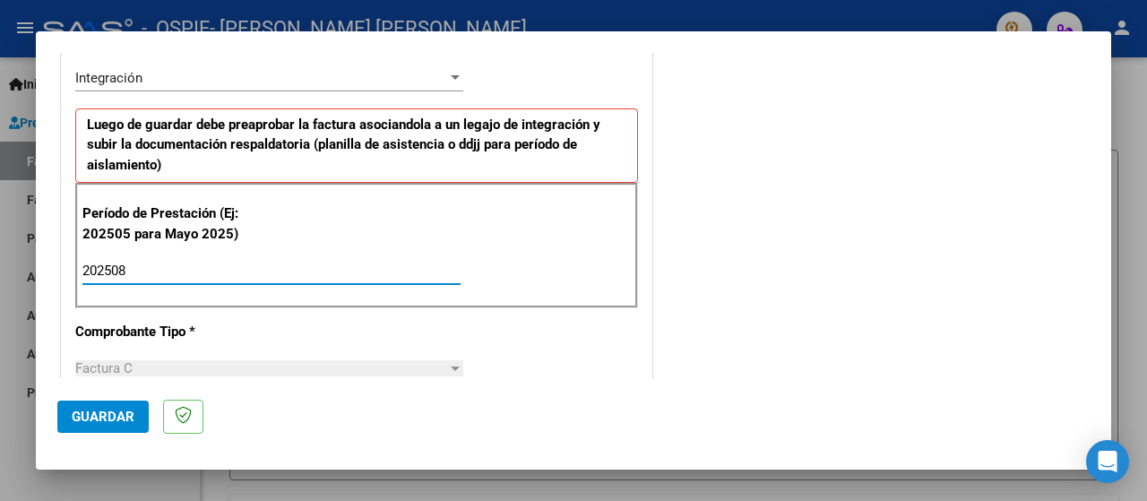
type input "202508"
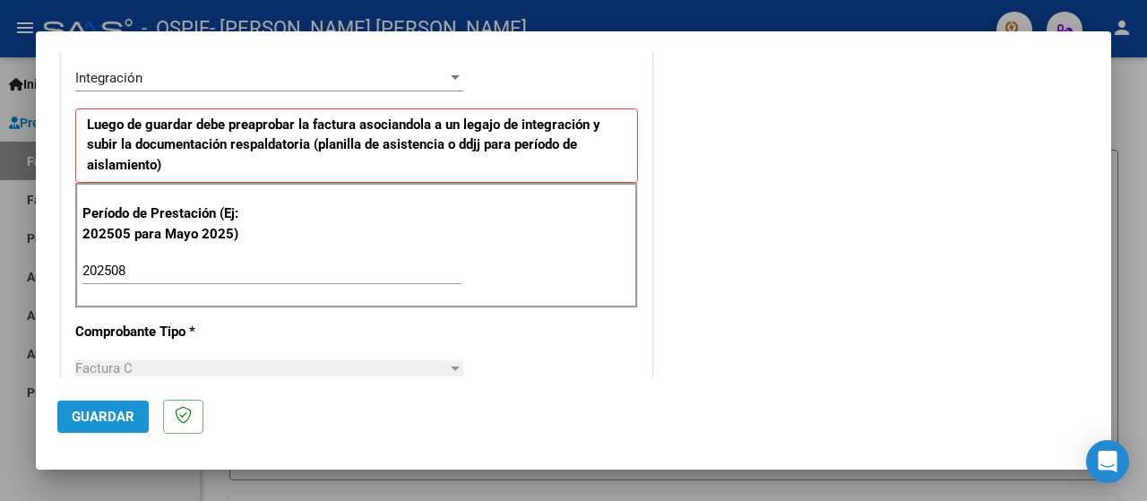
click at [100, 424] on span "Guardar" at bounding box center [103, 417] width 63 height 16
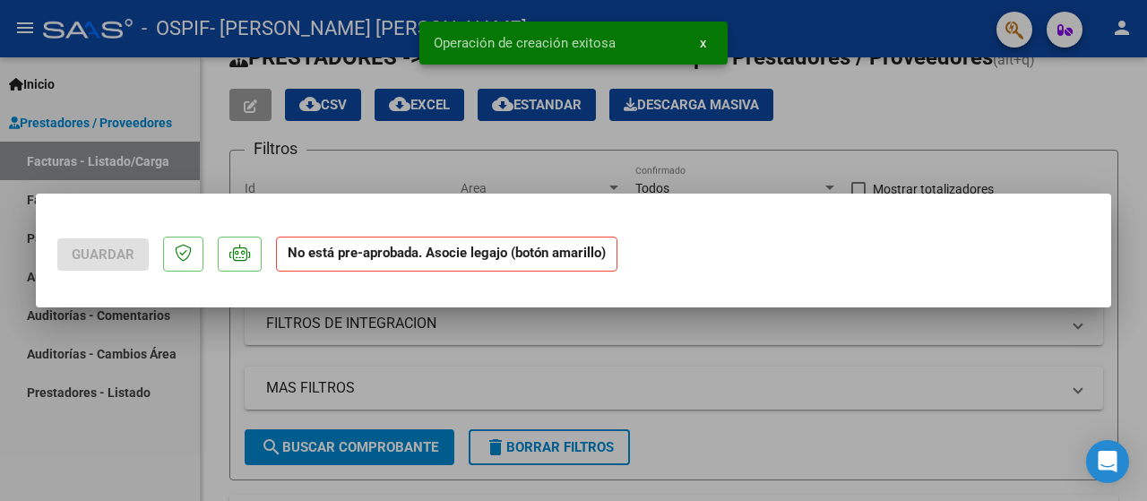
scroll to position [0, 0]
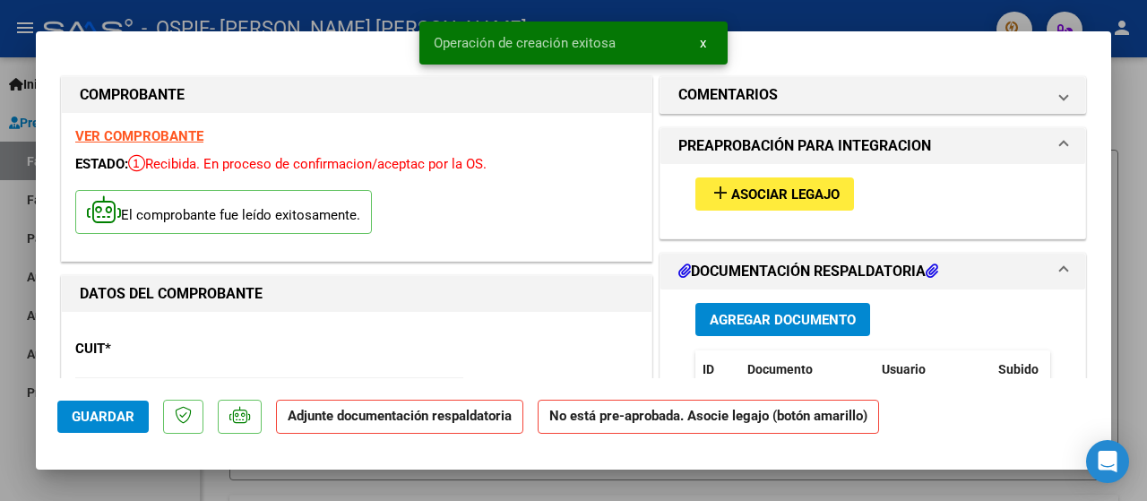
click at [783, 192] on span "Asociar Legajo" at bounding box center [785, 194] width 108 height 16
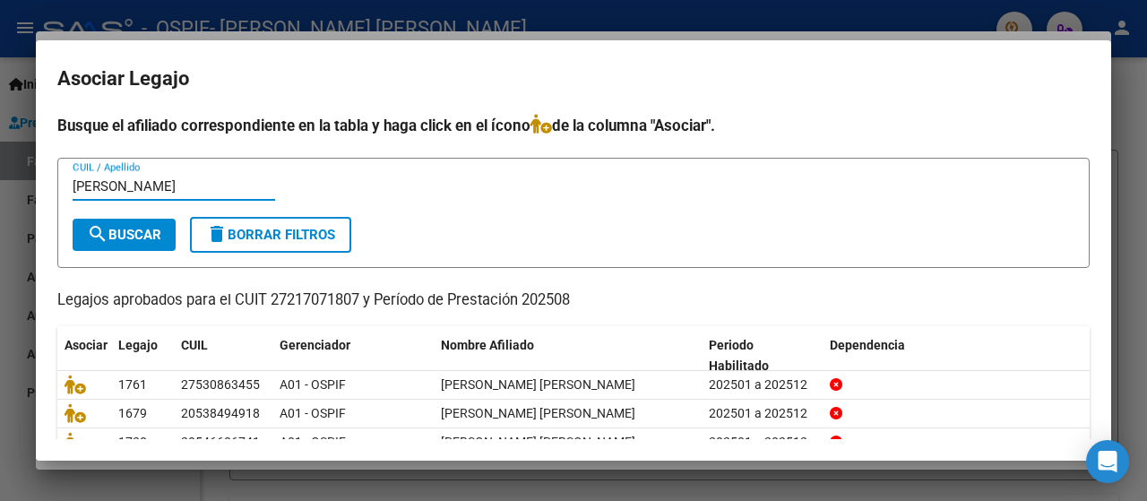
type input "[PERSON_NAME]"
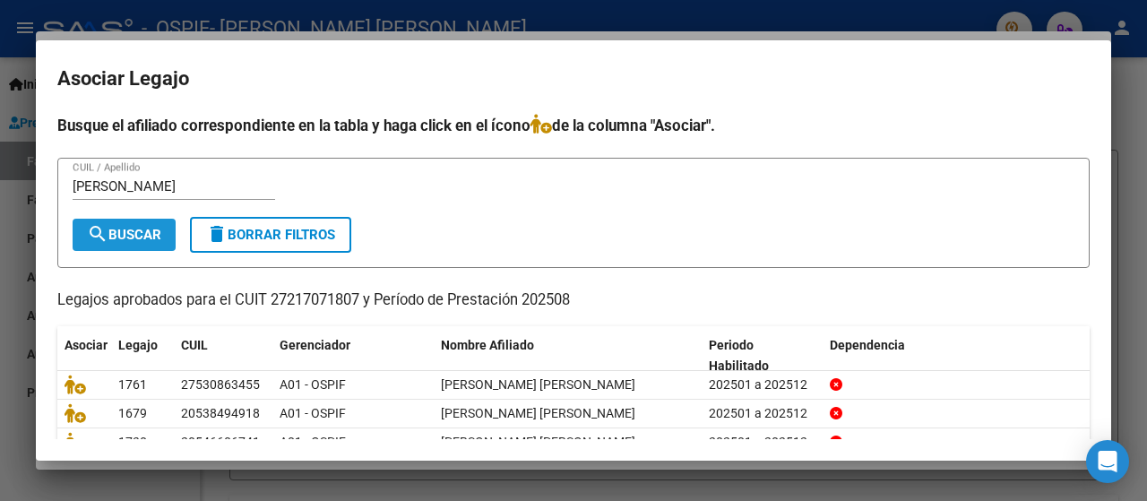
click at [155, 234] on span "search Buscar" at bounding box center [124, 235] width 74 height 16
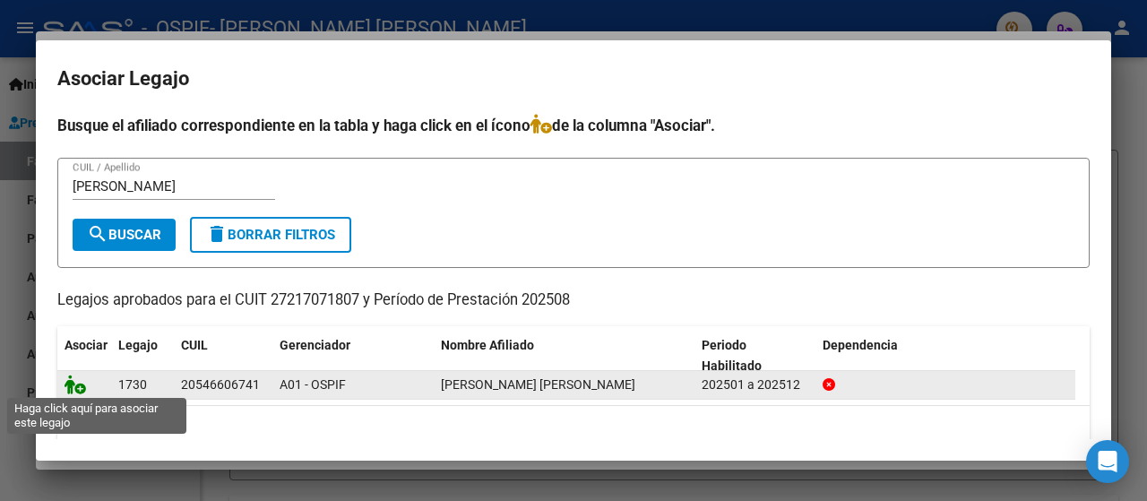
click at [70, 390] on icon at bounding box center [76, 385] width 22 height 20
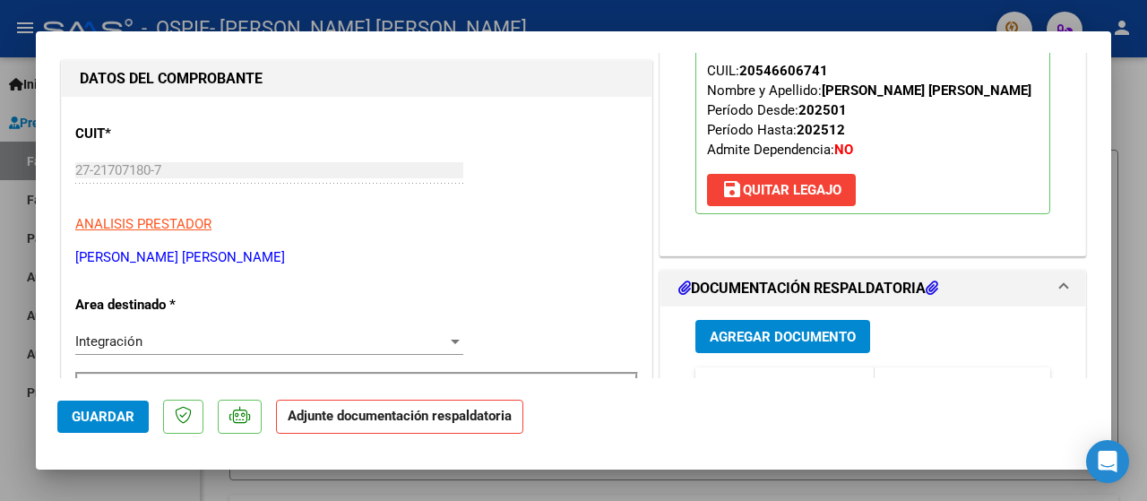
scroll to position [269, 0]
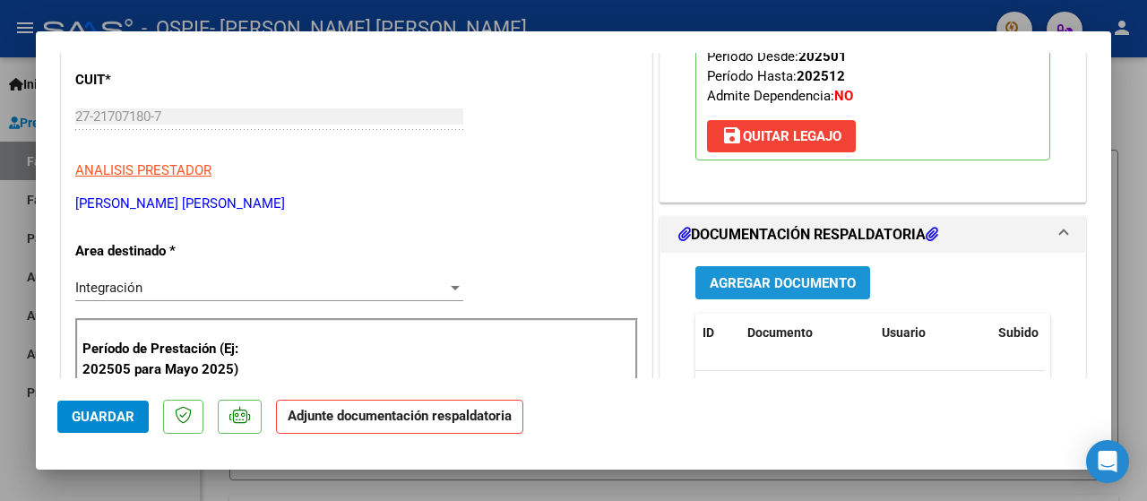
click at [720, 283] on span "Agregar Documento" at bounding box center [783, 283] width 146 height 16
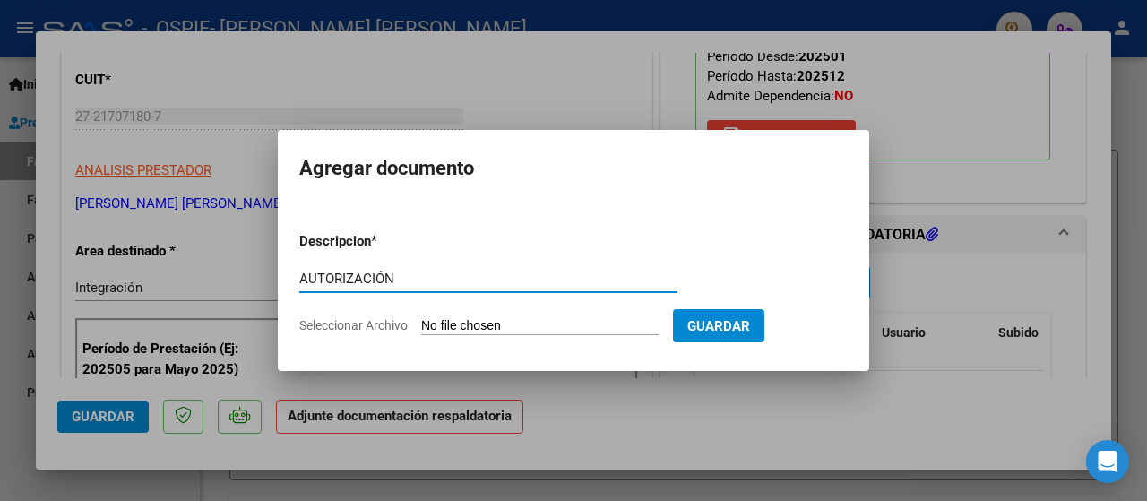
type input "AUTORIZACIÓN"
click at [360, 327] on span "Seleccionar Archivo" at bounding box center [353, 325] width 108 height 14
click at [421, 327] on input "Seleccionar Archivo" at bounding box center [539, 326] width 237 height 17
type input "C:\fakepath\AUTORIZACIÓN 2025 [PERSON_NAME] [PERSON_NAME] HASTA DICIEMBRE.png"
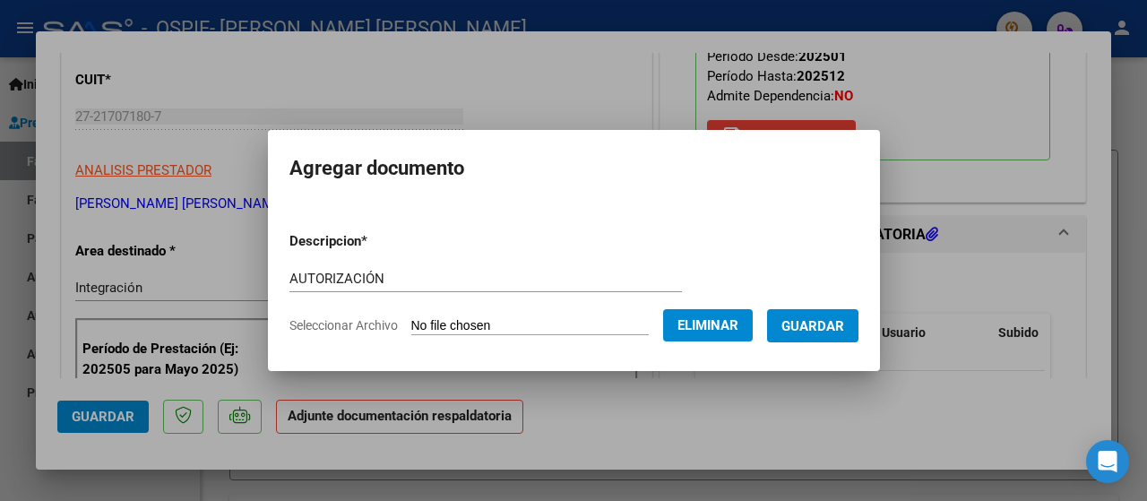
click at [814, 331] on span "Guardar" at bounding box center [812, 326] width 63 height 16
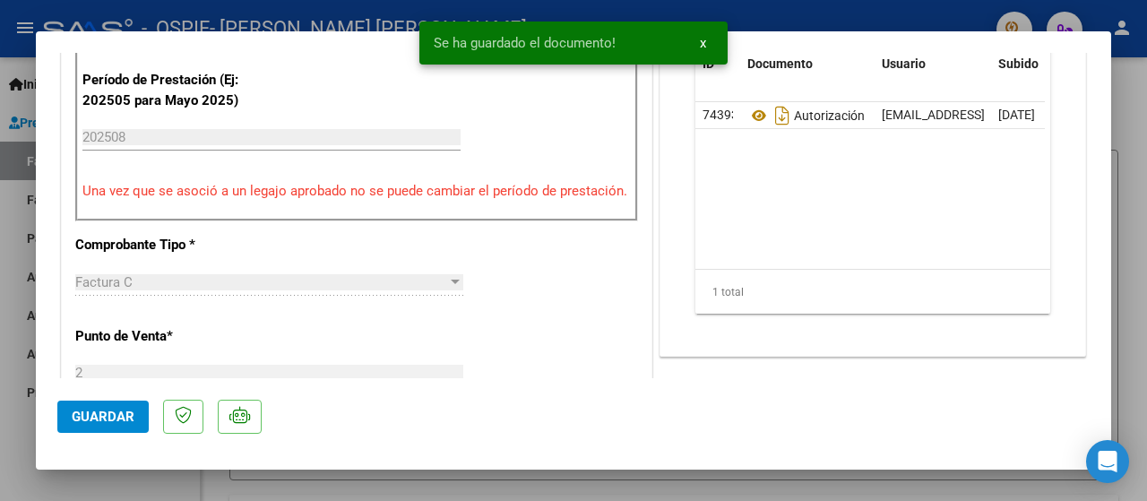
scroll to position [358, 0]
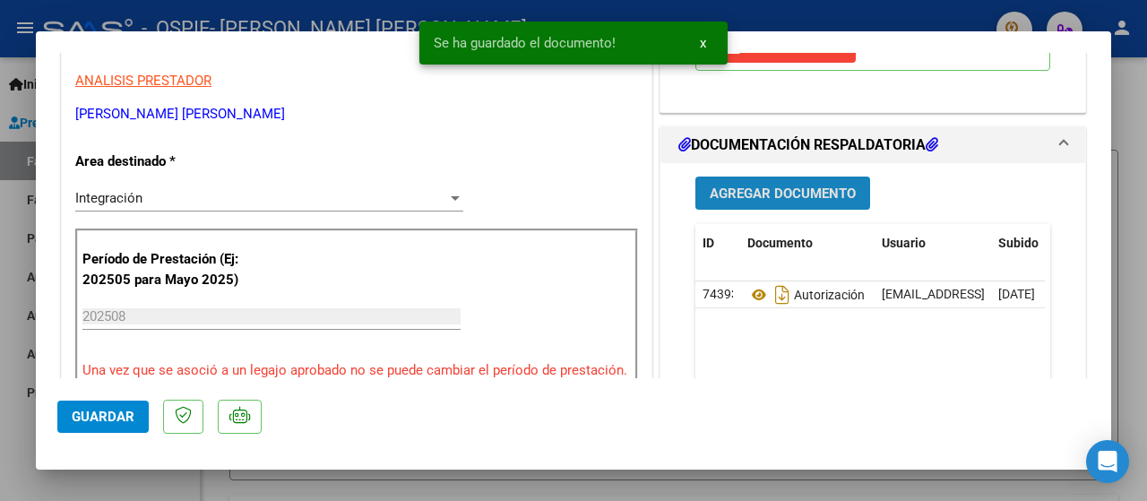
click at [765, 191] on span "Agregar Documento" at bounding box center [783, 193] width 146 height 16
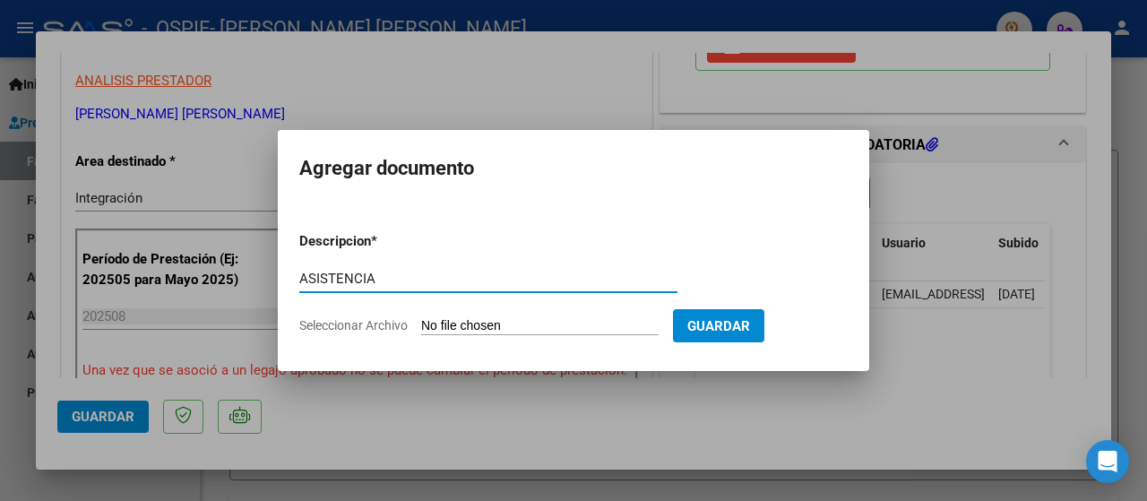
type input "ASISTENCIA"
click at [391, 325] on span "Seleccionar Archivo" at bounding box center [353, 325] width 108 height 14
click at [421, 325] on input "Seleccionar Archivo" at bounding box center [539, 326] width 237 height 17
type input "C:\fakepath\ASISTENCIA [PERSON_NAME].jpeg"
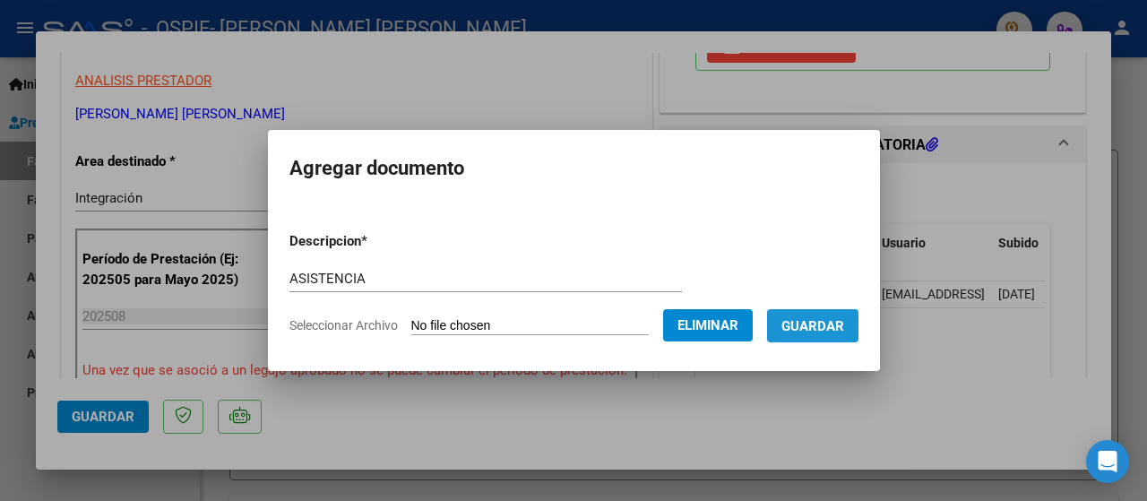
click at [817, 340] on button "Guardar" at bounding box center [812, 325] width 91 height 33
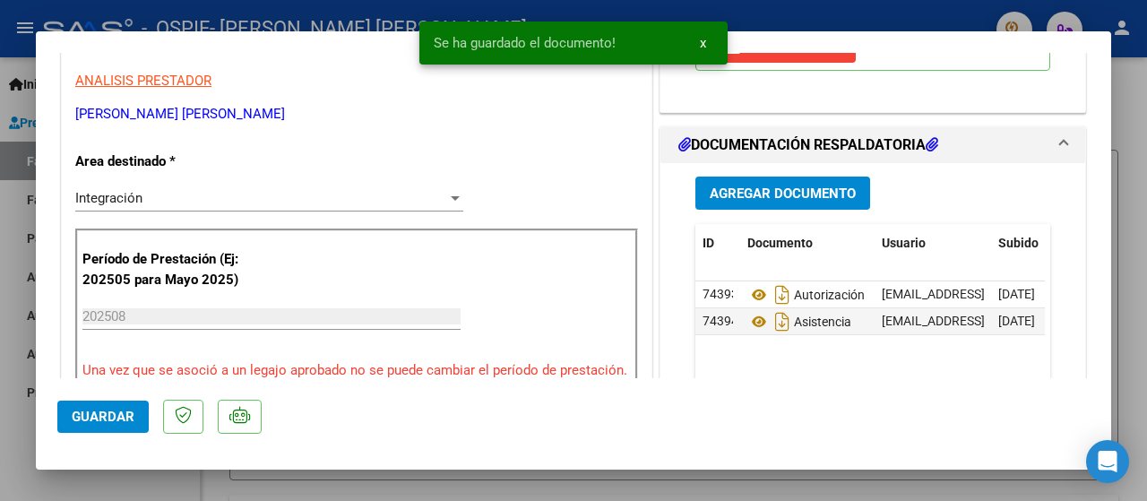
click at [13, 444] on div at bounding box center [573, 250] width 1147 height 501
type input "$ 0,00"
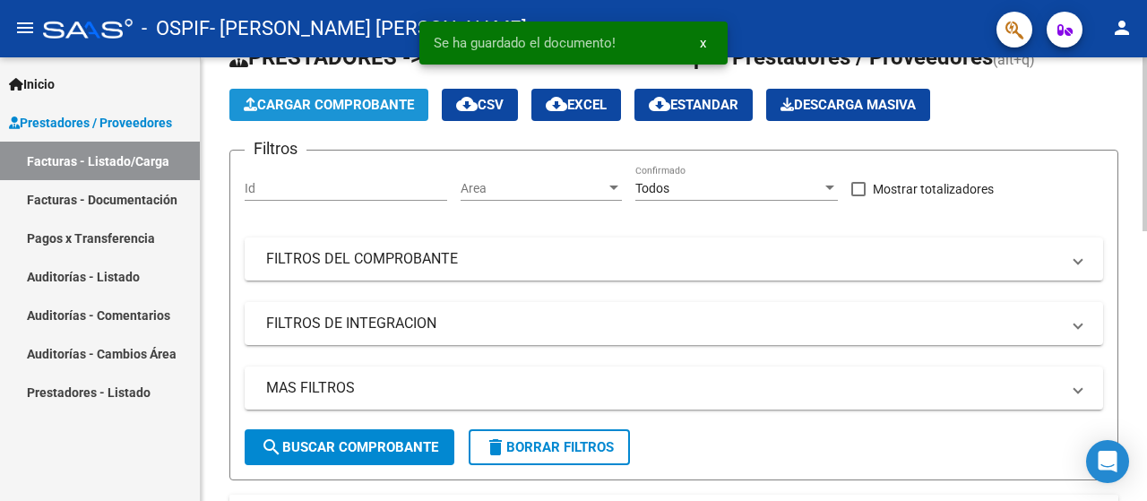
click at [381, 107] on span "Cargar Comprobante" at bounding box center [329, 105] width 170 height 16
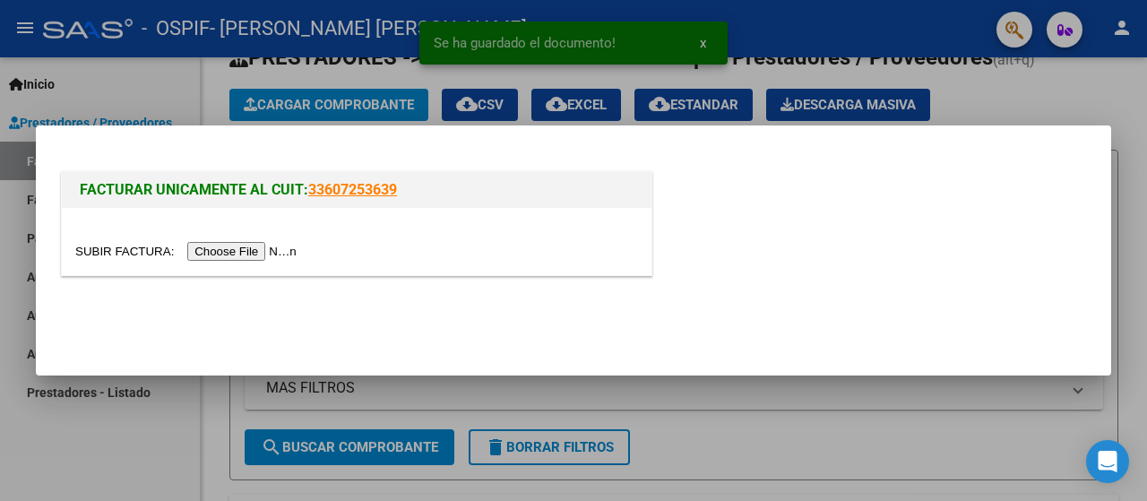
click at [199, 255] on input "file" at bounding box center [188, 251] width 227 height 19
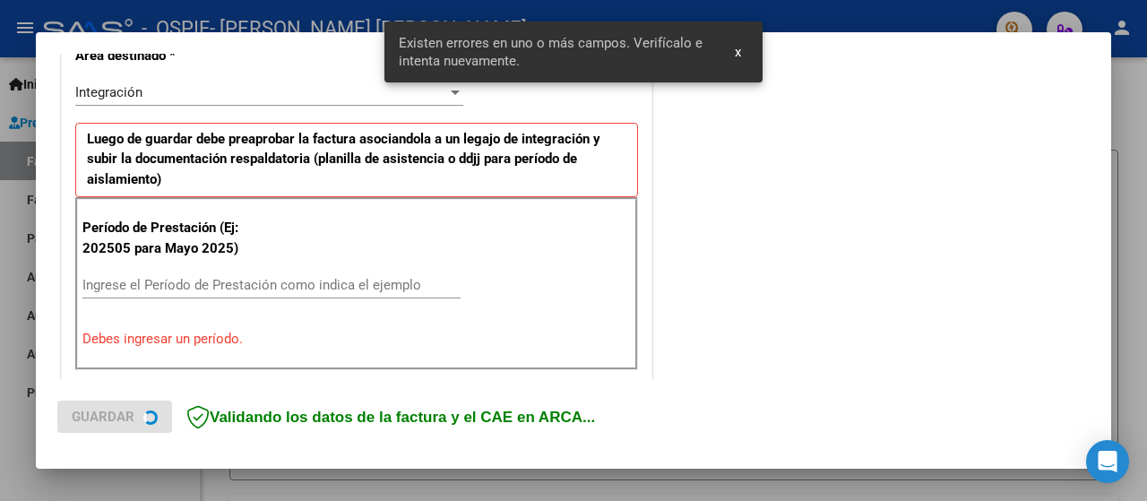
scroll to position [444, 0]
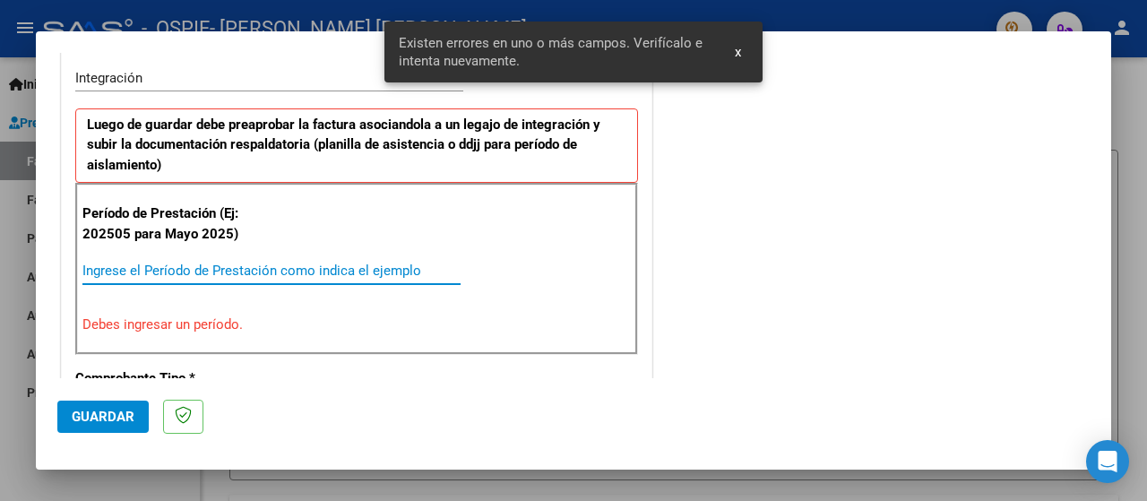
click at [129, 263] on input "Ingrese el Período de Prestación como indica el ejemplo" at bounding box center [271, 271] width 378 height 16
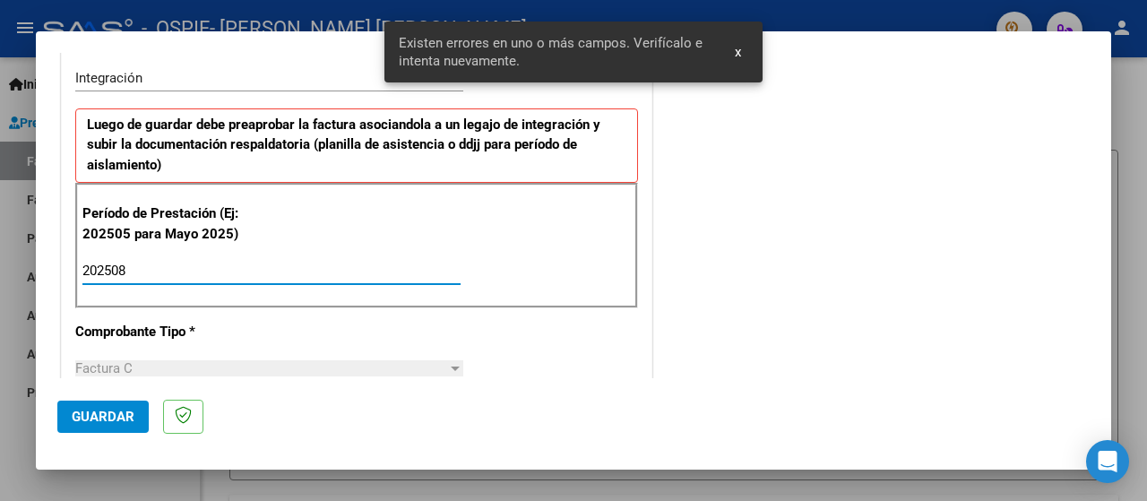
type input "202508"
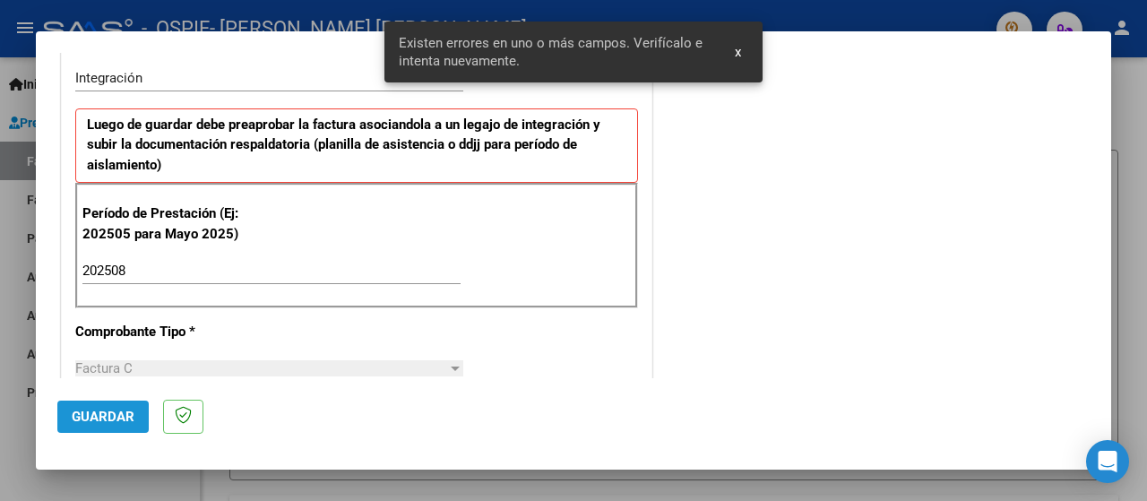
click at [111, 427] on button "Guardar" at bounding box center [102, 417] width 91 height 32
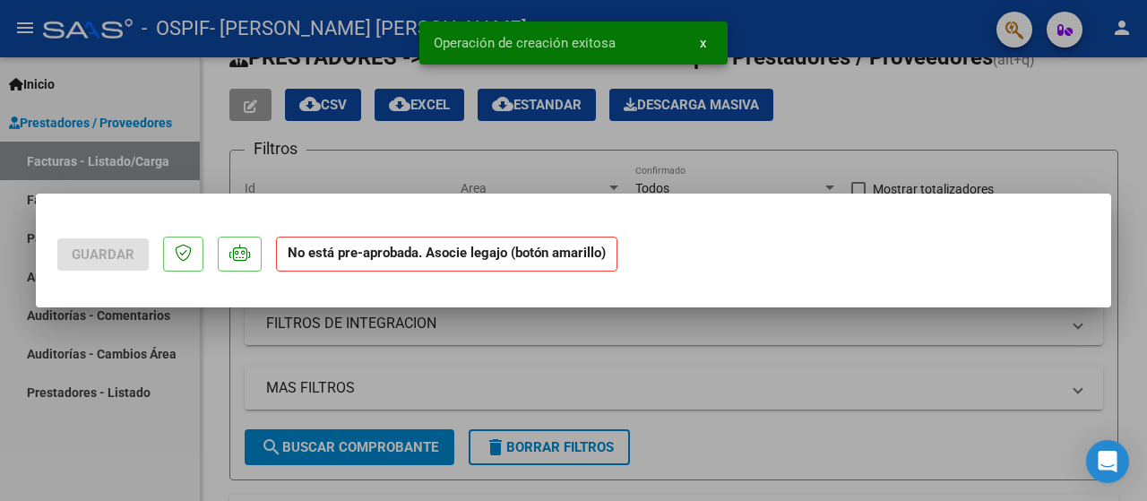
scroll to position [0, 0]
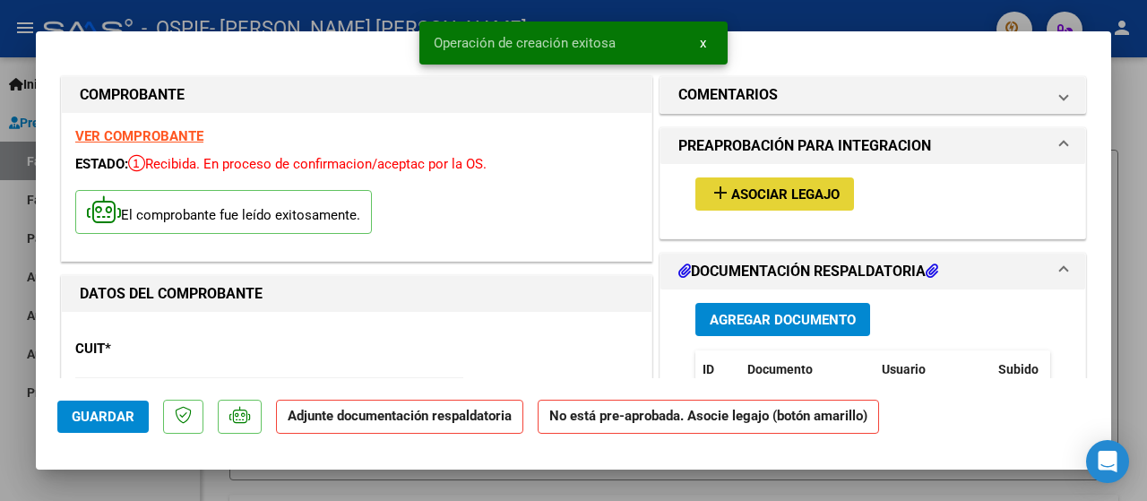
click at [749, 189] on span "Asociar Legajo" at bounding box center [785, 194] width 108 height 16
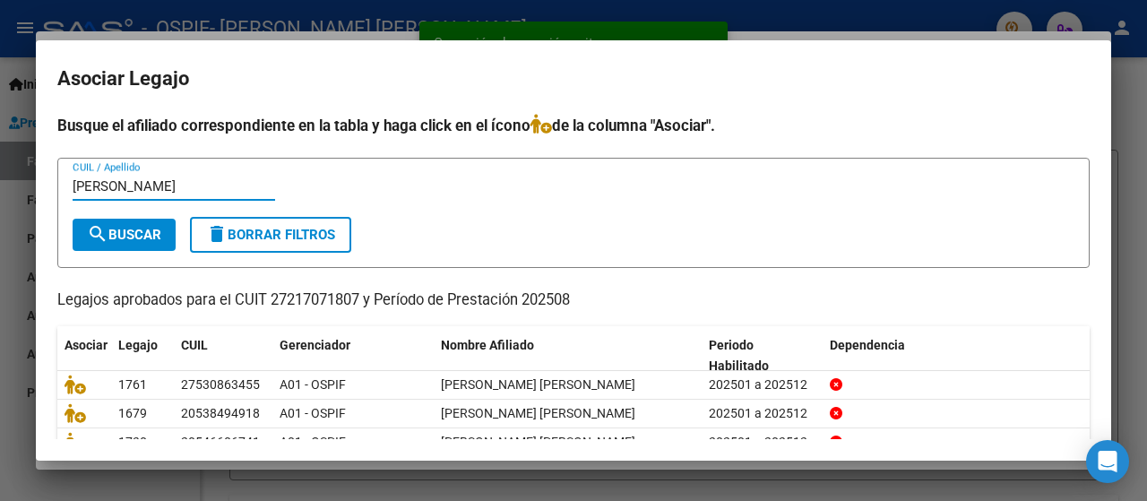
type input "[PERSON_NAME]"
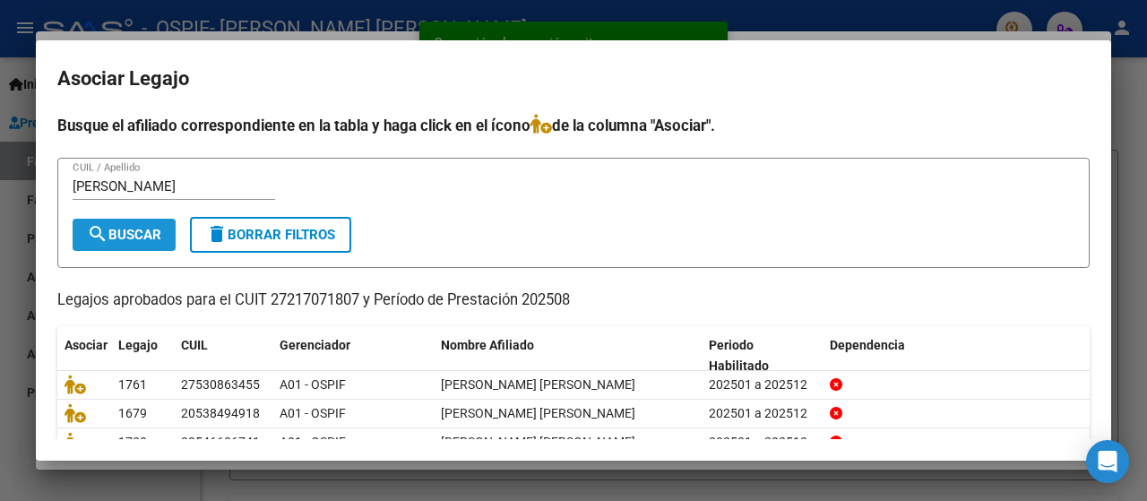
click at [132, 241] on button "search Buscar" at bounding box center [124, 235] width 103 height 32
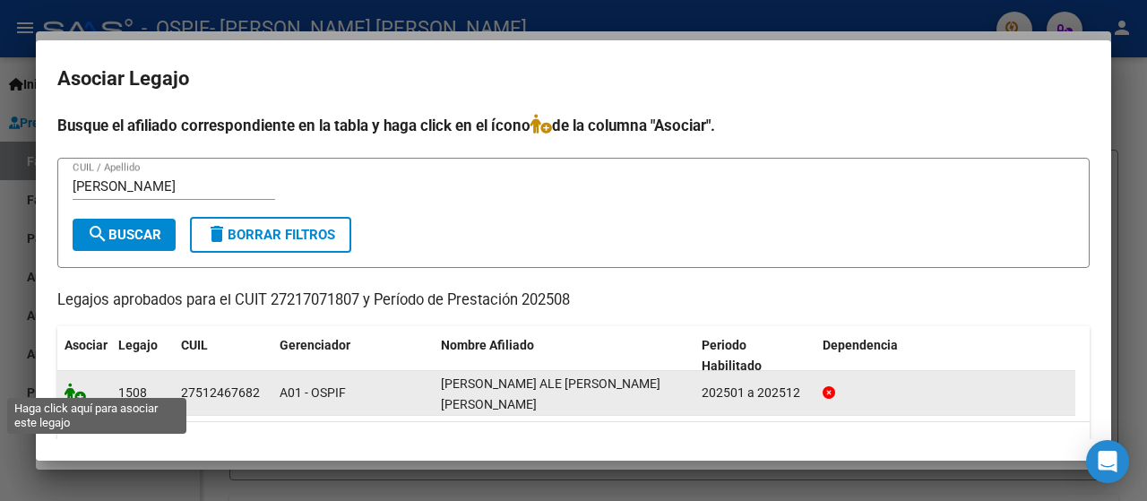
click at [70, 384] on icon at bounding box center [76, 393] width 22 height 20
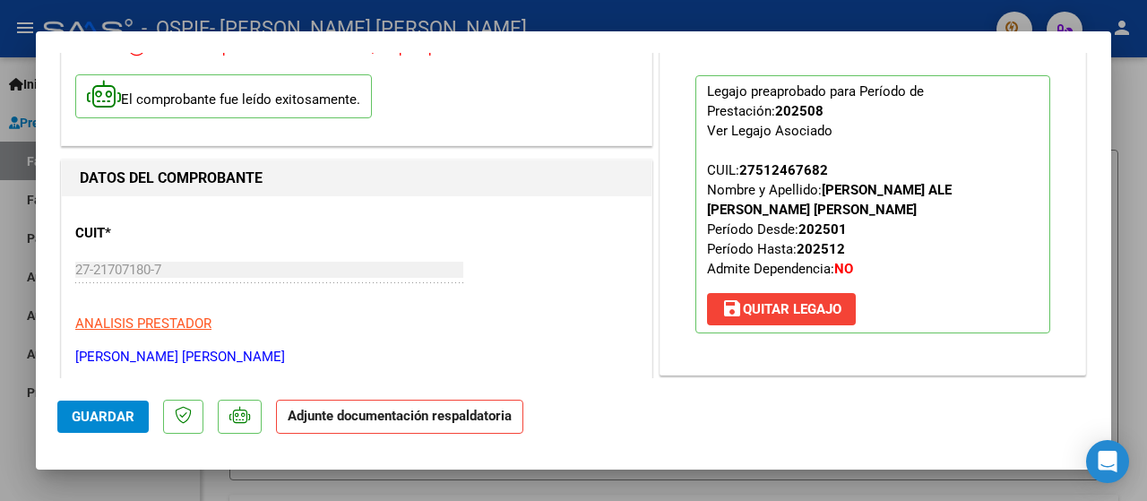
scroll to position [269, 0]
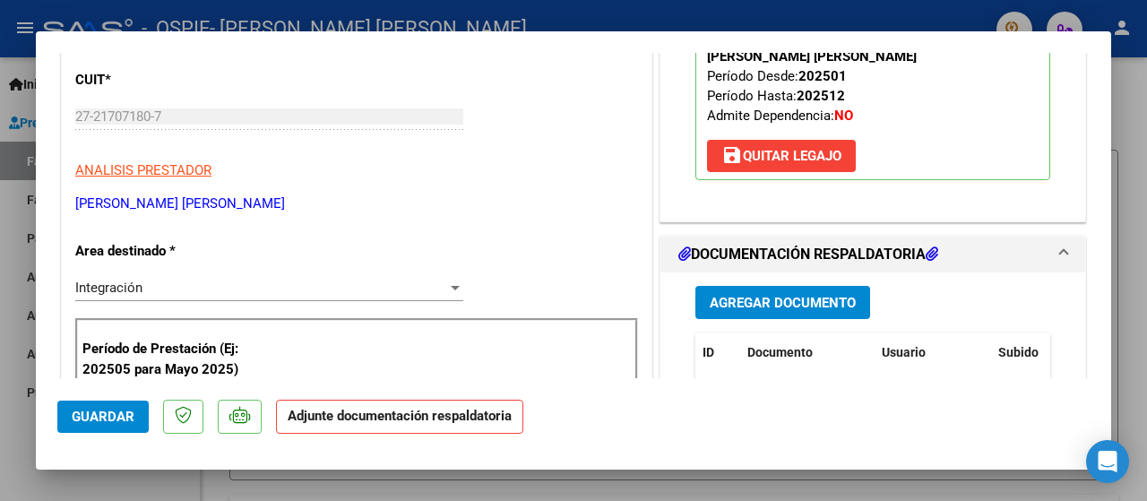
click at [720, 295] on span "Agregar Documento" at bounding box center [783, 303] width 146 height 16
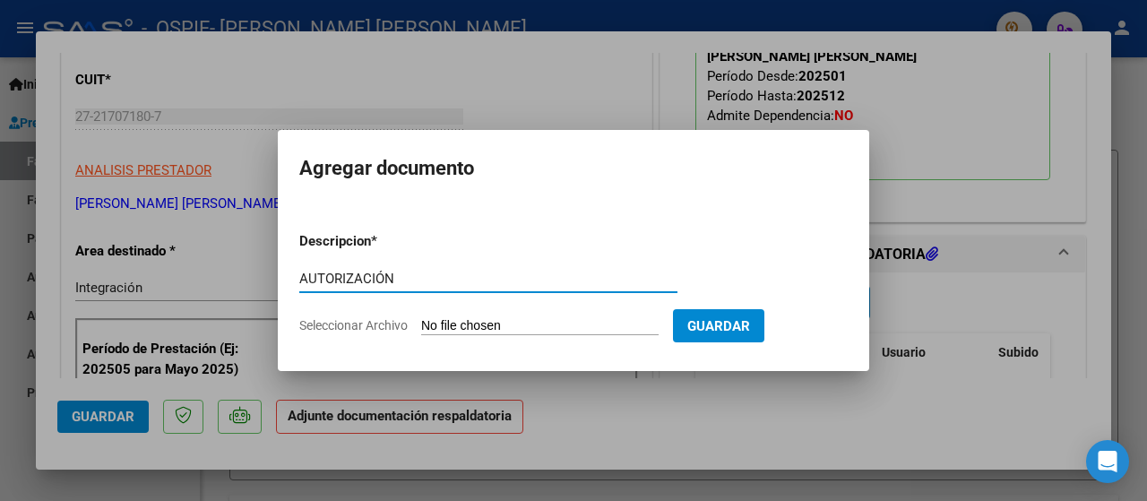
type input "AUTORIZACIÓN"
click at [332, 320] on span "Seleccionar Archivo" at bounding box center [353, 325] width 108 height 14
click at [421, 320] on input "Seleccionar Archivo" at bounding box center [539, 326] width 237 height 17
type input "C:\fakepath\AUTORIZACIÓN 2025- [PERSON_NAME] ALE [PERSON_NAME] [PERSON_NAME].png"
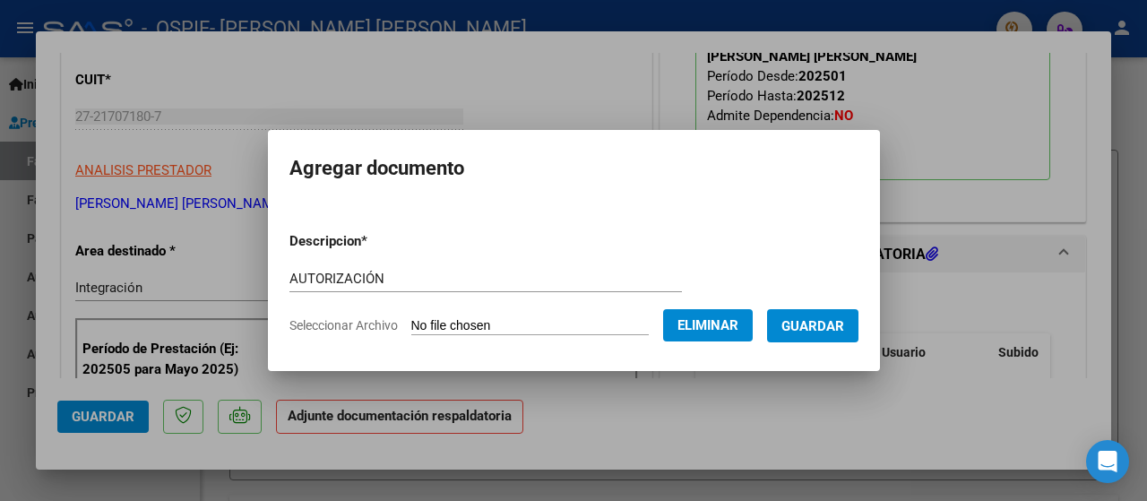
click at [838, 325] on span "Guardar" at bounding box center [812, 326] width 63 height 16
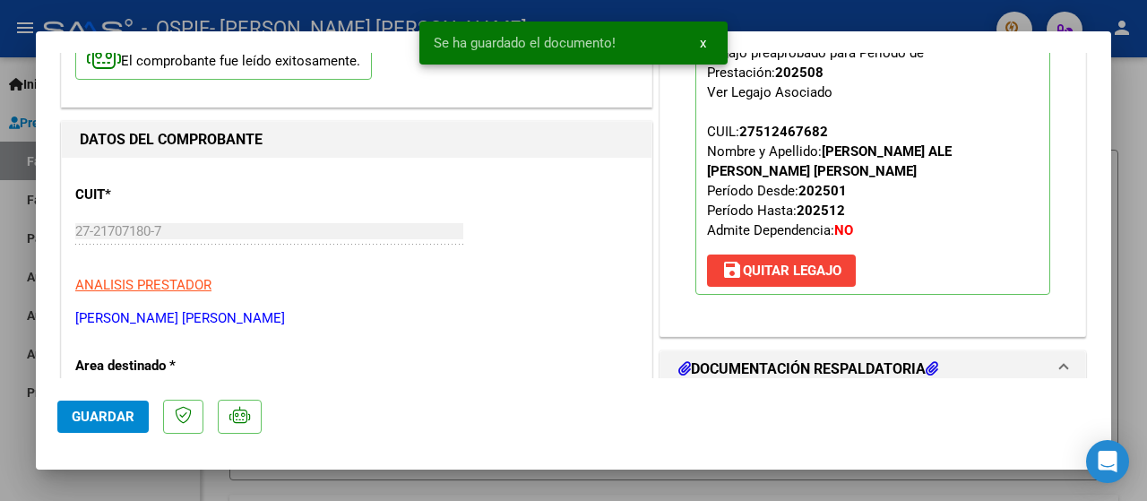
scroll to position [358, 0]
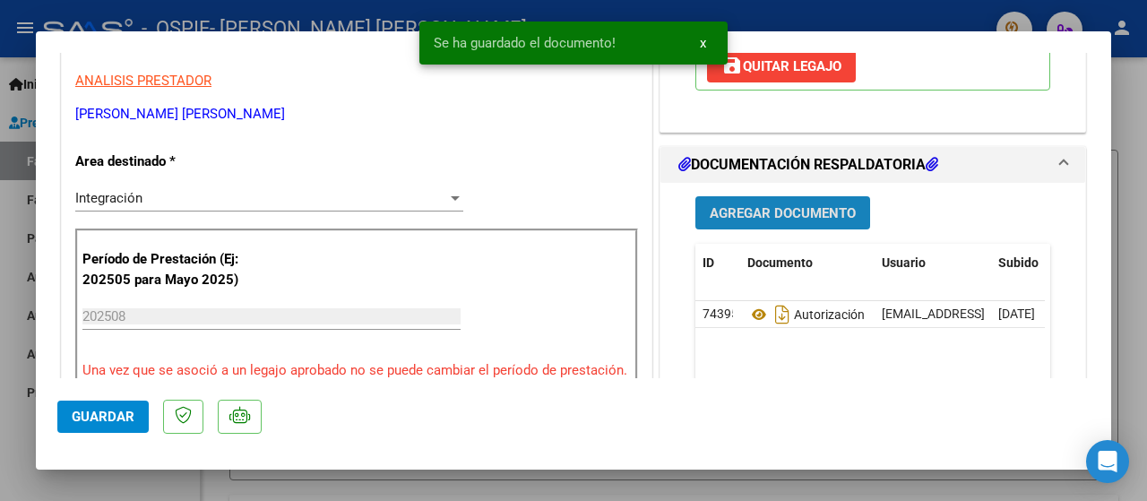
click at [718, 205] on span "Agregar Documento" at bounding box center [783, 213] width 146 height 16
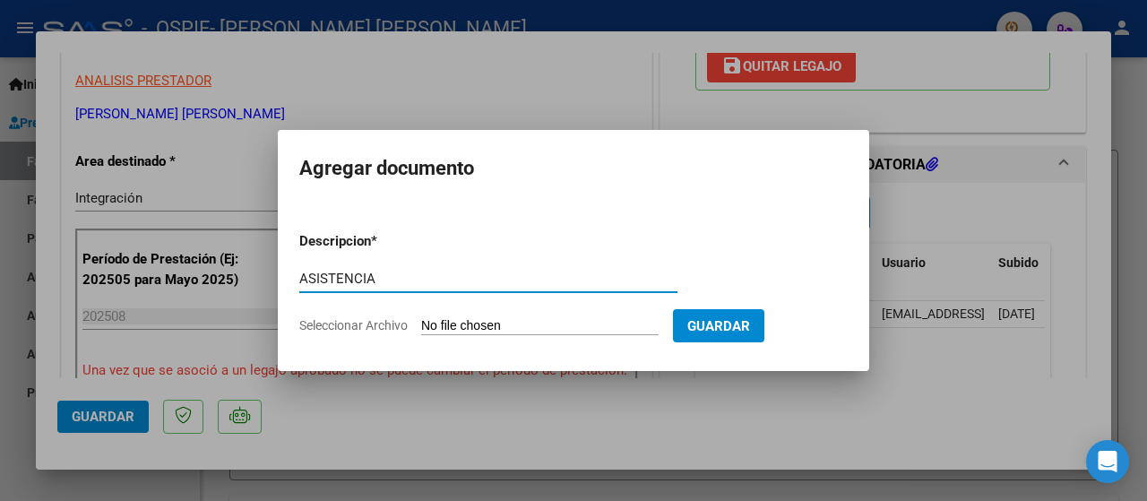
type input "ASISTENCIA"
click at [319, 331] on span "Seleccionar Archivo" at bounding box center [353, 325] width 108 height 14
click at [421, 331] on input "Seleccionar Archivo" at bounding box center [539, 326] width 237 height 17
type input "C:\fakepath\ASISTENCIA [PERSON_NAME].jpeg"
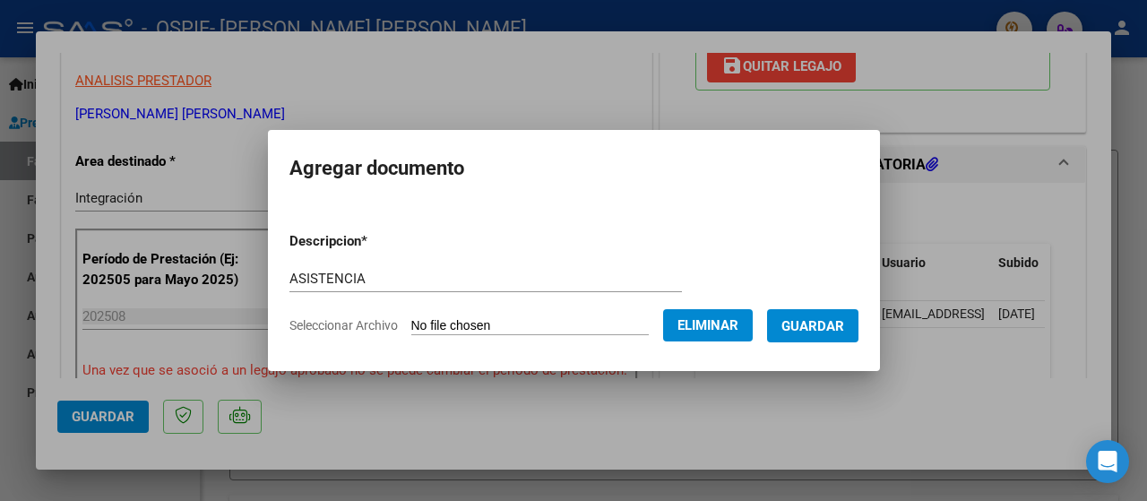
click at [795, 339] on button "Guardar" at bounding box center [812, 325] width 91 height 33
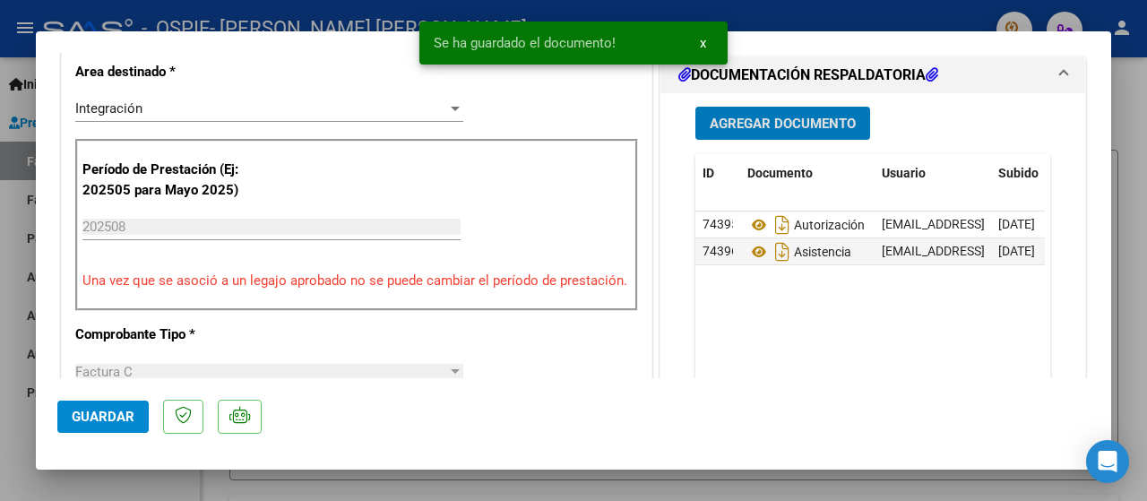
scroll to position [627, 0]
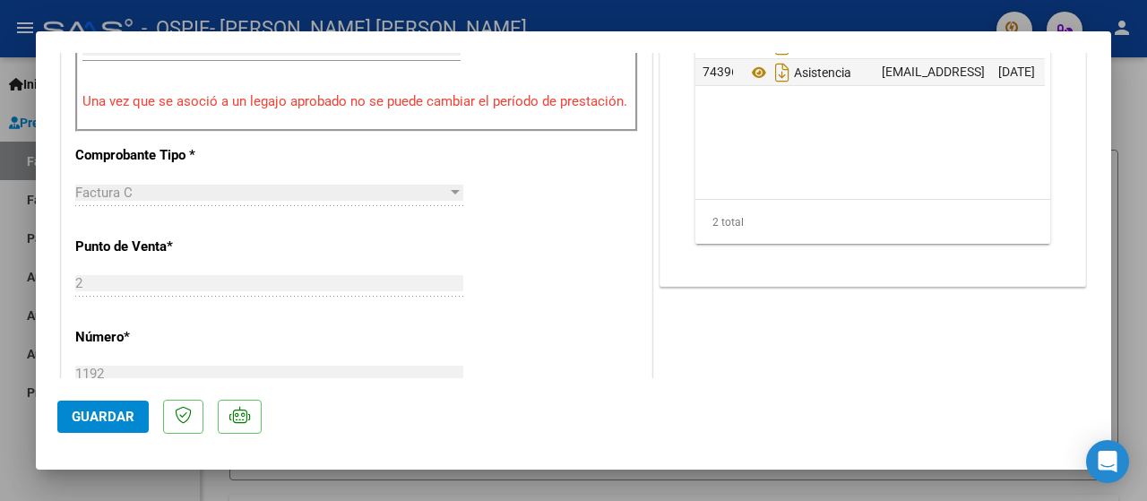
click at [12, 481] on div at bounding box center [573, 250] width 1147 height 501
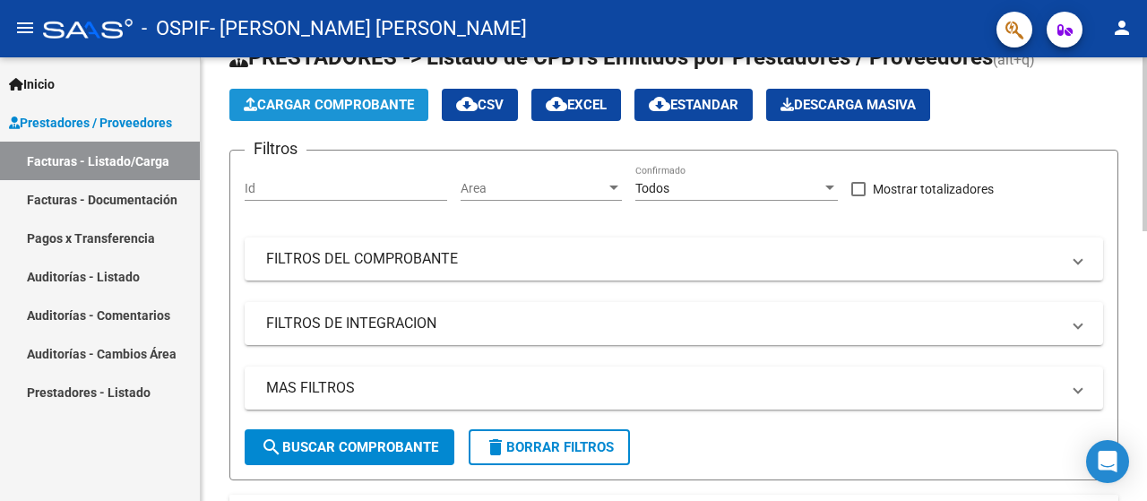
click at [384, 109] on span "Cargar Comprobante" at bounding box center [329, 105] width 170 height 16
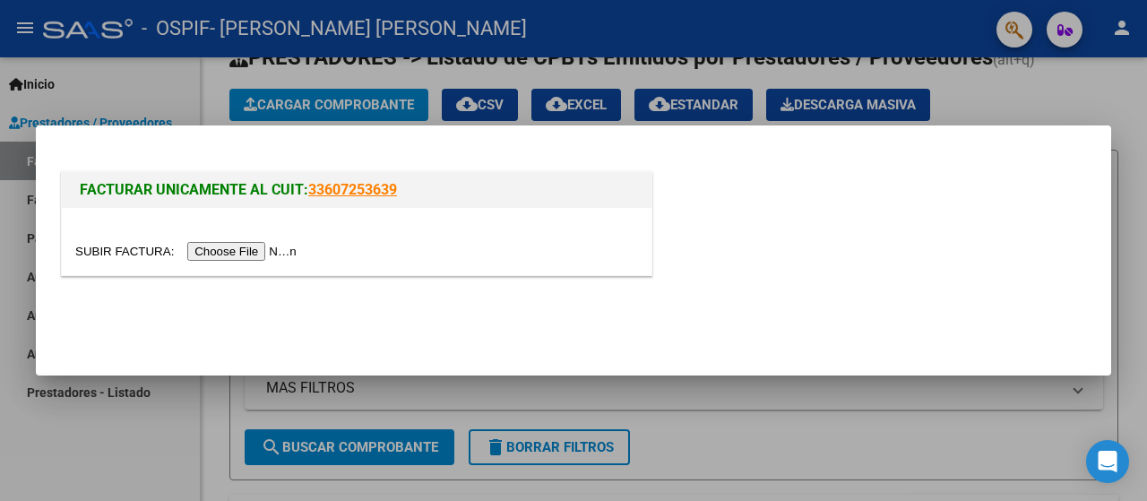
click at [265, 252] on input "file" at bounding box center [188, 251] width 227 height 19
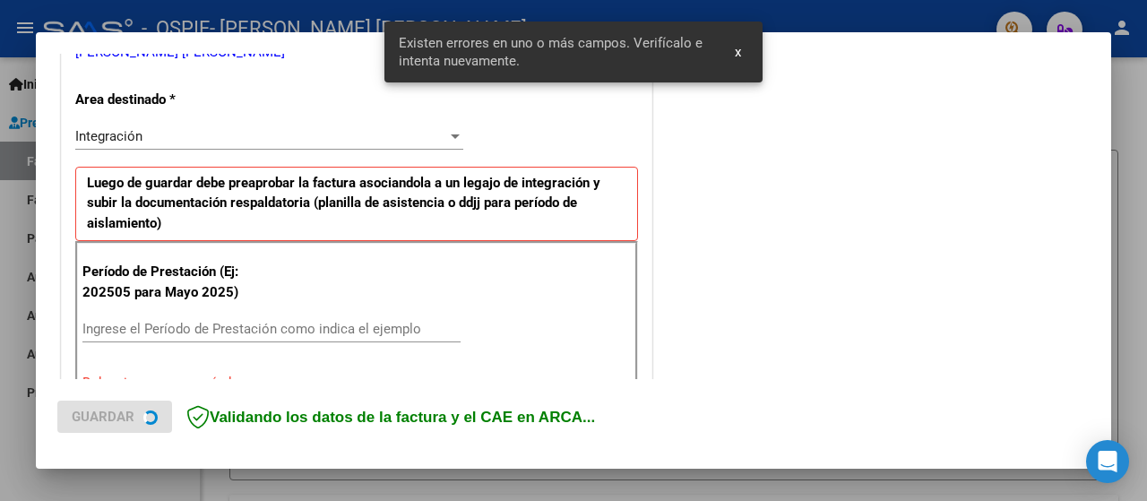
scroll to position [444, 0]
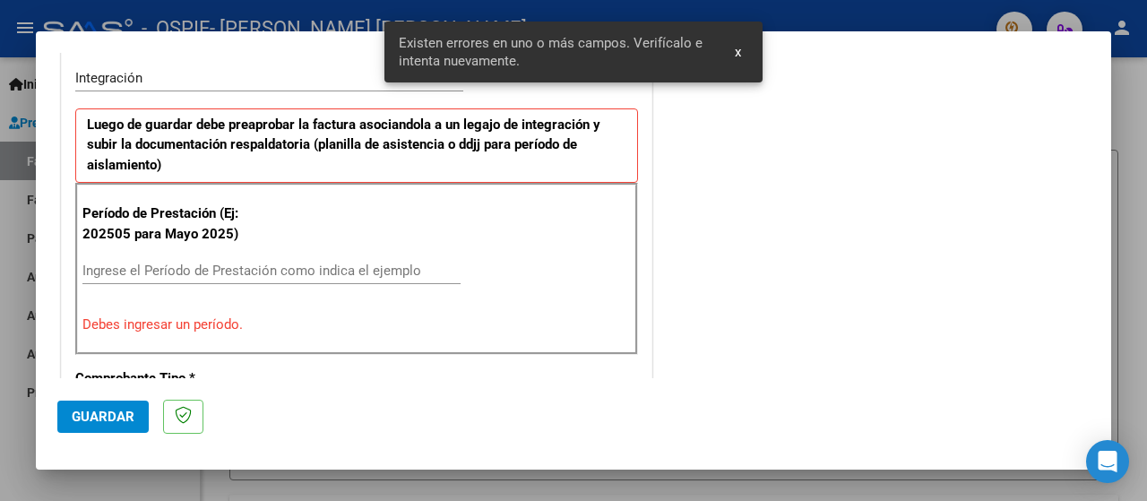
click at [102, 264] on input "Ingrese el Período de Prestación como indica el ejemplo" at bounding box center [271, 271] width 378 height 16
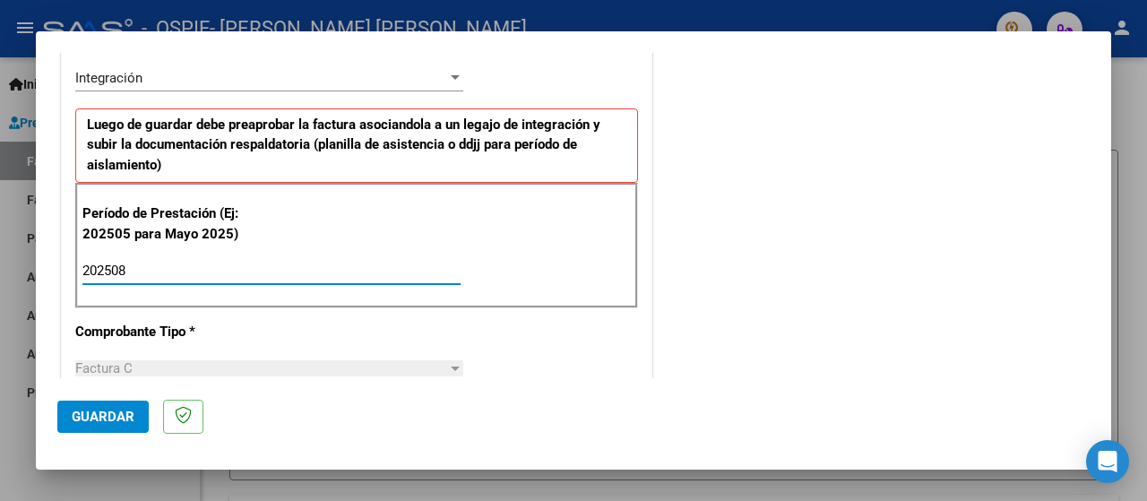
type input "202508"
click at [73, 424] on span "Guardar" at bounding box center [103, 417] width 63 height 16
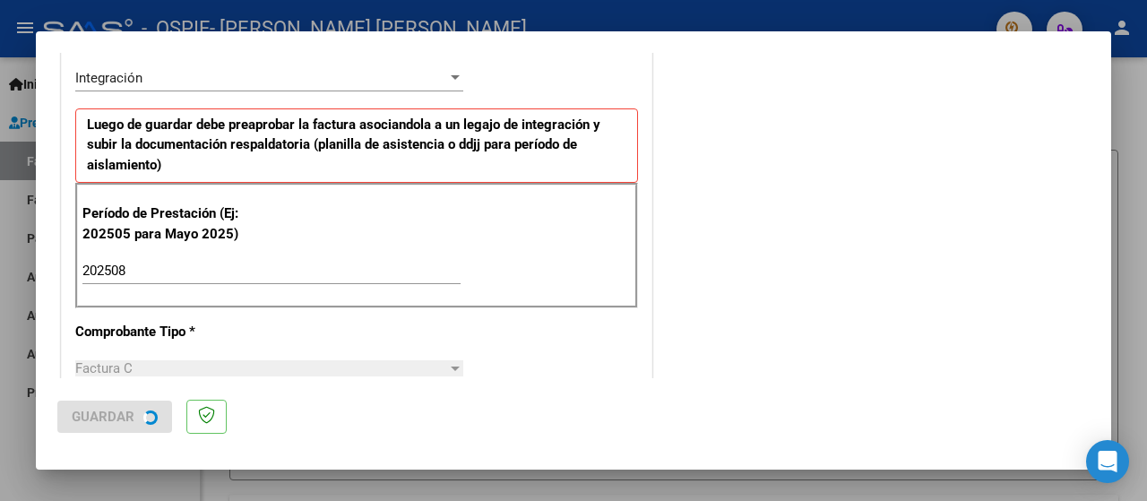
scroll to position [0, 0]
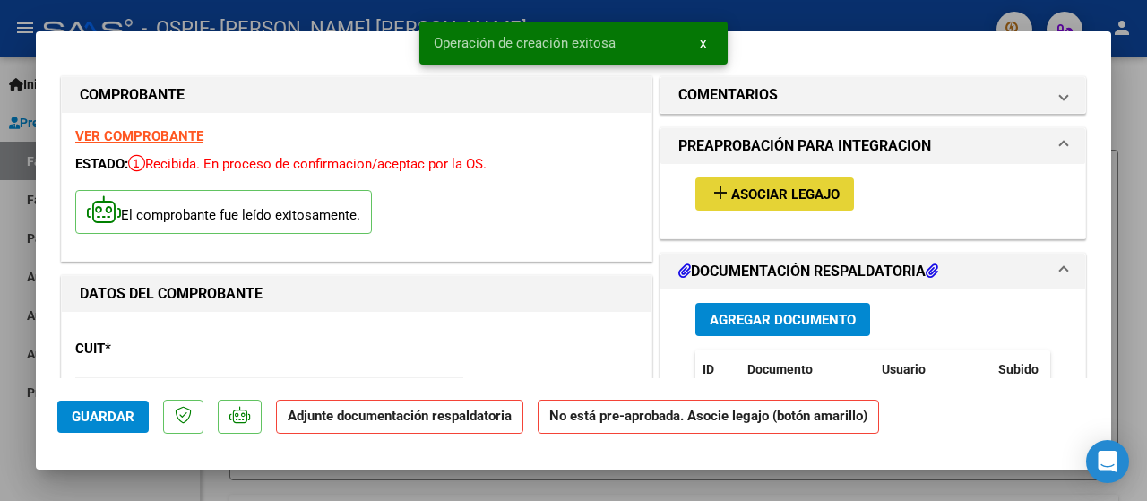
click at [751, 196] on span "Asociar Legajo" at bounding box center [785, 194] width 108 height 16
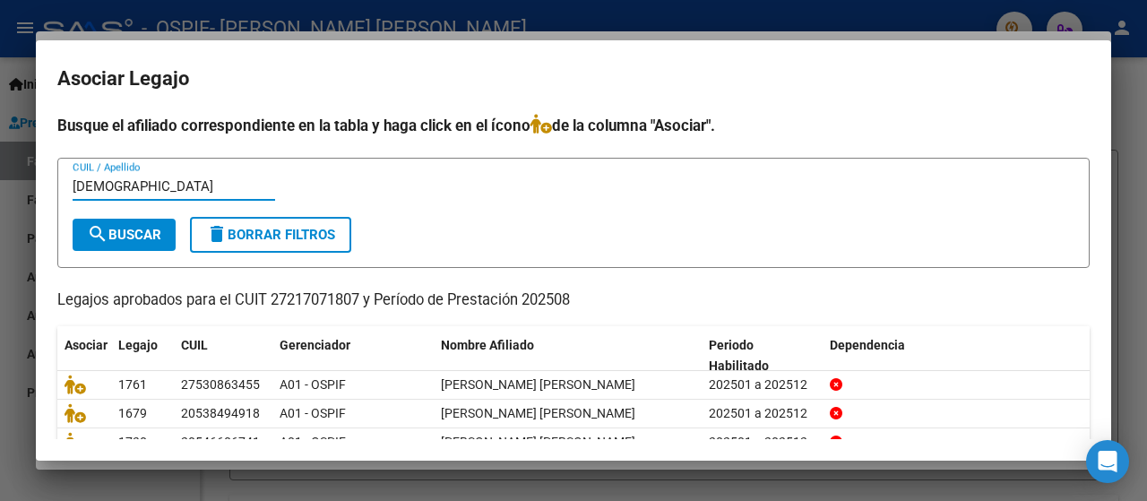
type input "[DEMOGRAPHIC_DATA]"
click at [153, 227] on span "search Buscar" at bounding box center [124, 235] width 74 height 16
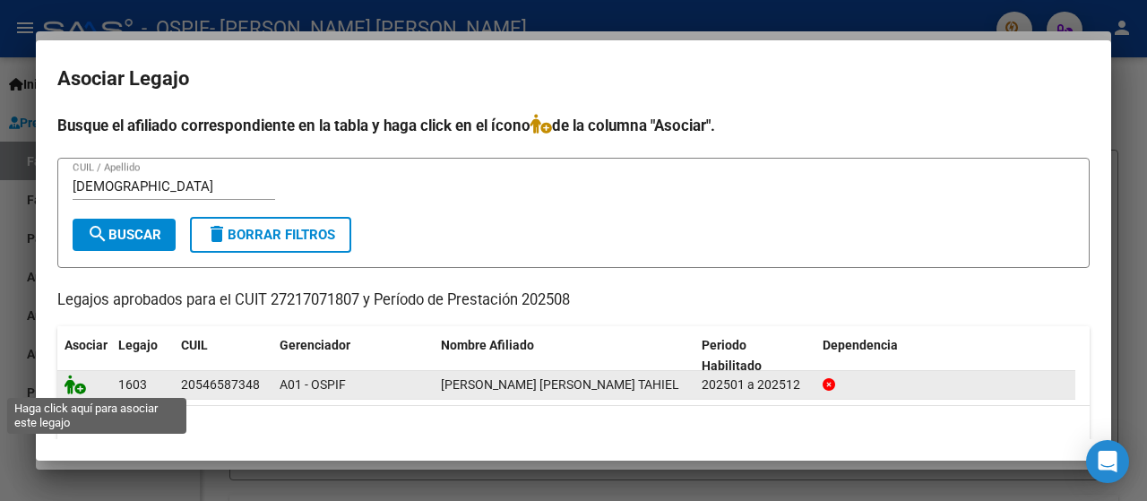
click at [65, 381] on icon at bounding box center [76, 385] width 22 height 20
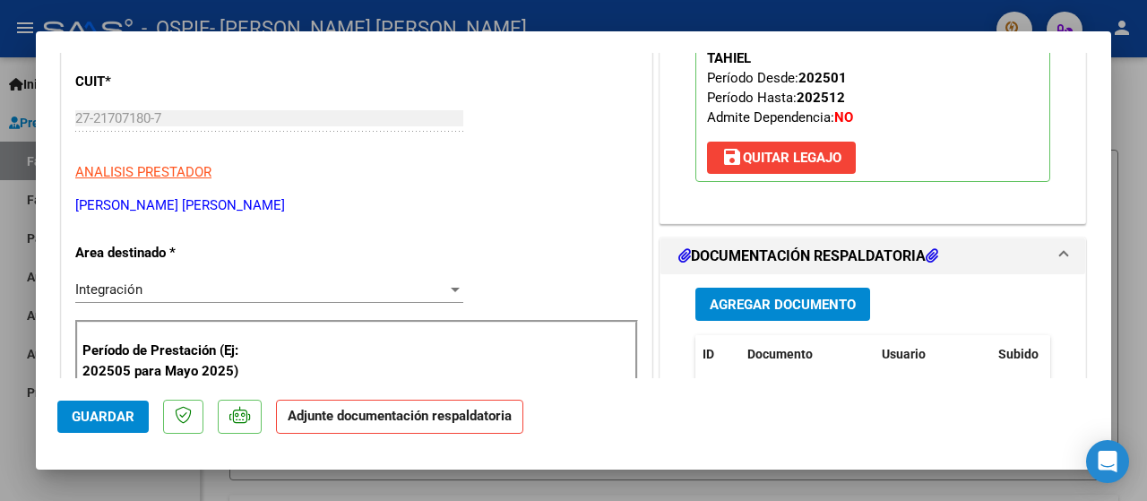
scroll to position [269, 0]
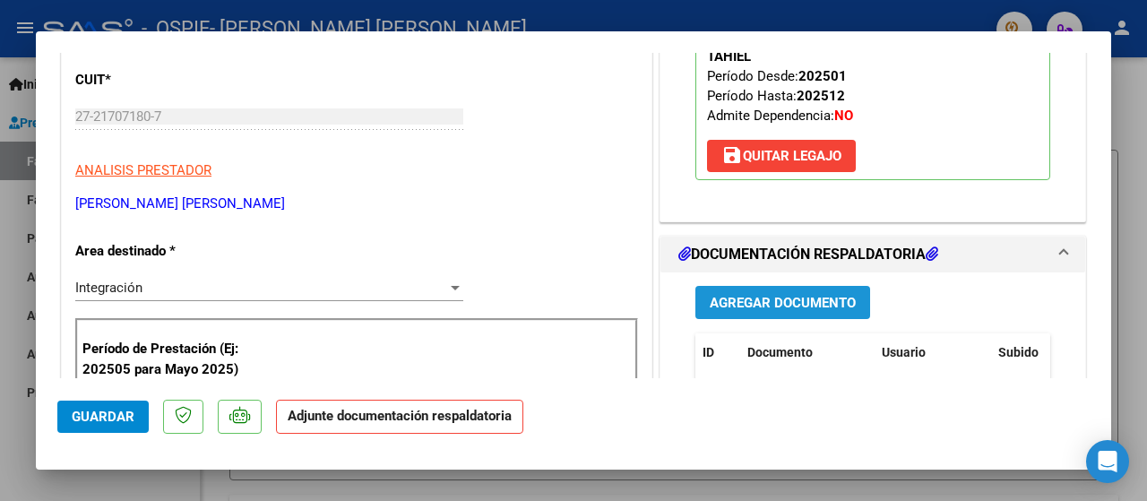
click at [710, 295] on span "Agregar Documento" at bounding box center [783, 303] width 146 height 16
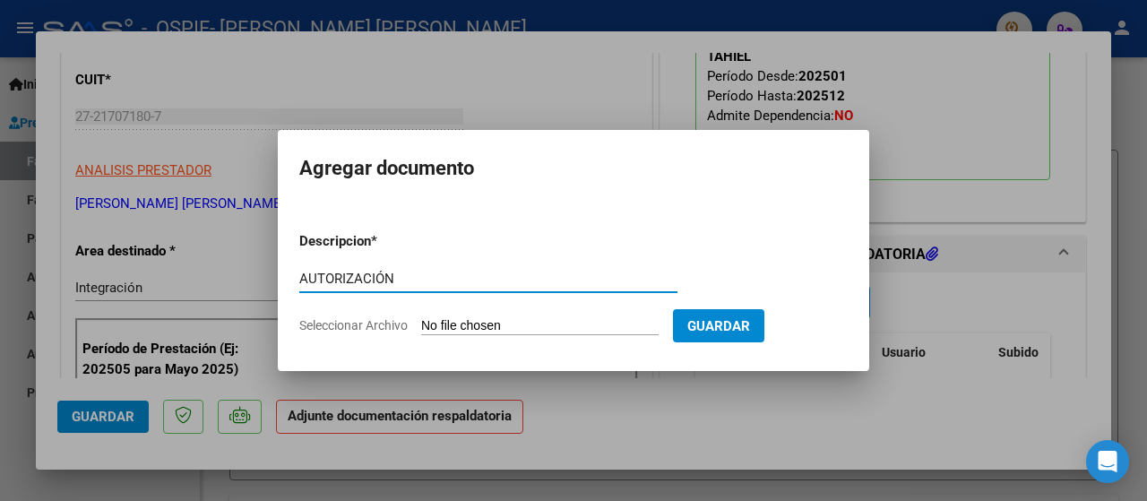
type input "AUTORIZACIÓN"
click at [325, 324] on span "Seleccionar Archivo" at bounding box center [353, 325] width 108 height 14
click at [421, 324] on input "Seleccionar Archivo" at bounding box center [539, 326] width 237 height 17
type input "C:\fakepath\AUTORIZACIÓN 2025- [PERSON_NAME] [PERSON_NAME] TAHIEL.png"
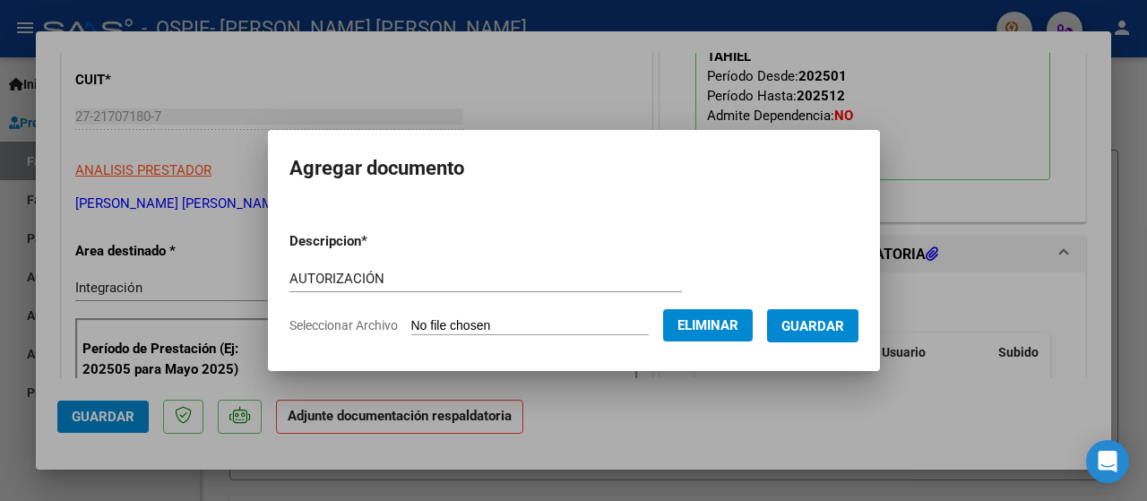
click at [817, 323] on span "Guardar" at bounding box center [812, 326] width 63 height 16
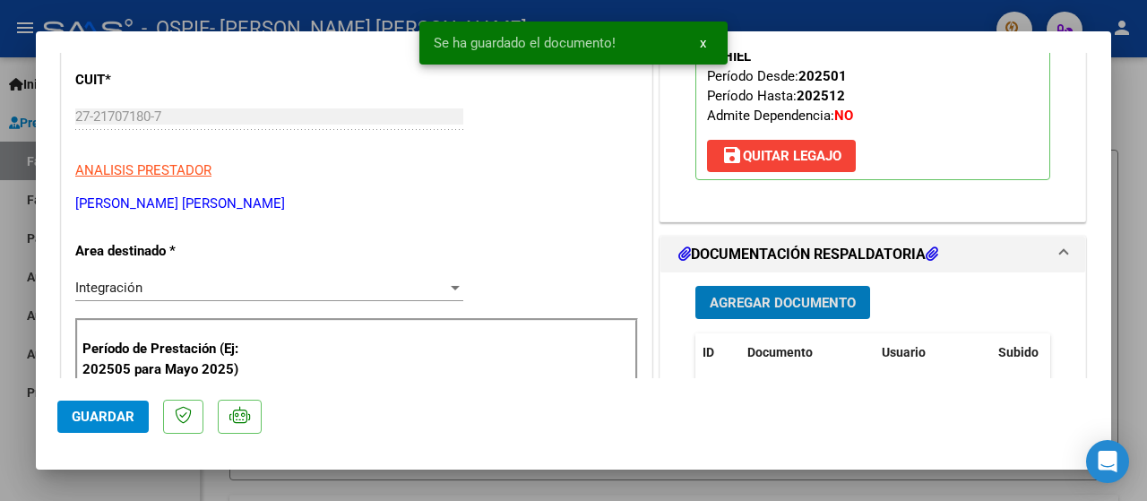
scroll to position [358, 0]
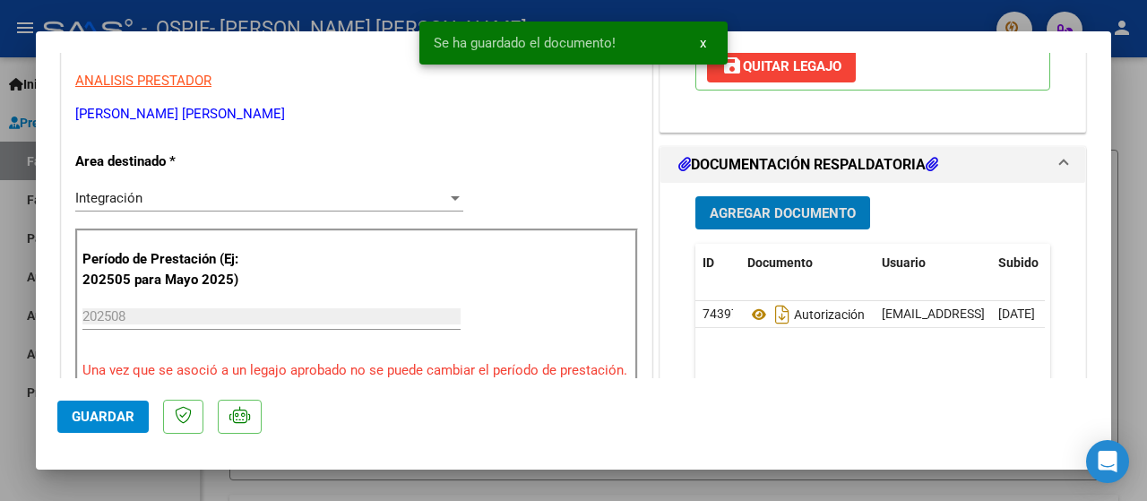
click at [753, 205] on span "Agregar Documento" at bounding box center [783, 213] width 146 height 16
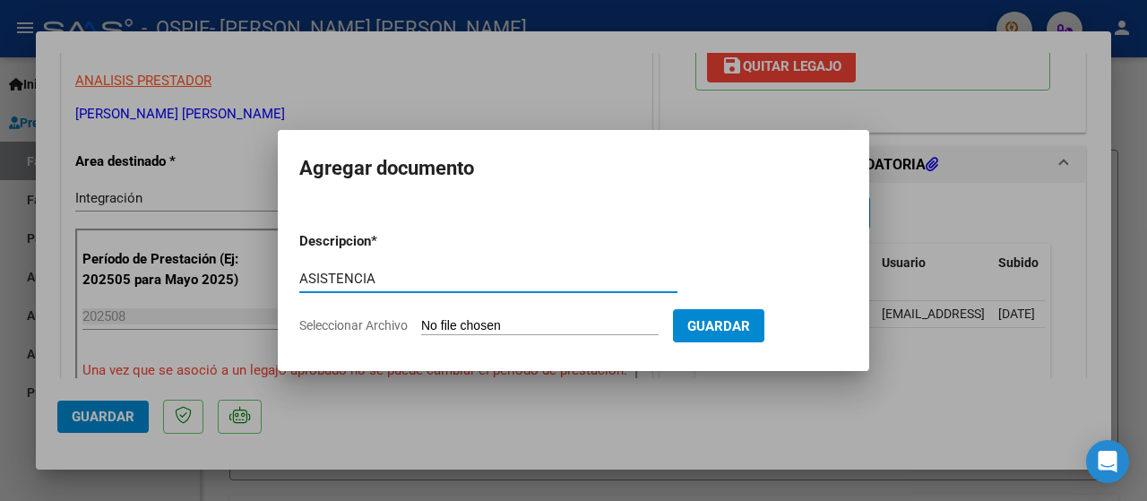
type input "ASISTENCIA"
click at [349, 325] on span "Seleccionar Archivo" at bounding box center [353, 325] width 108 height 14
click at [421, 325] on input "Seleccionar Archivo" at bounding box center [539, 326] width 237 height 17
type input "C:\fakepath\ASISTENCIA VINAYA.jpeg"
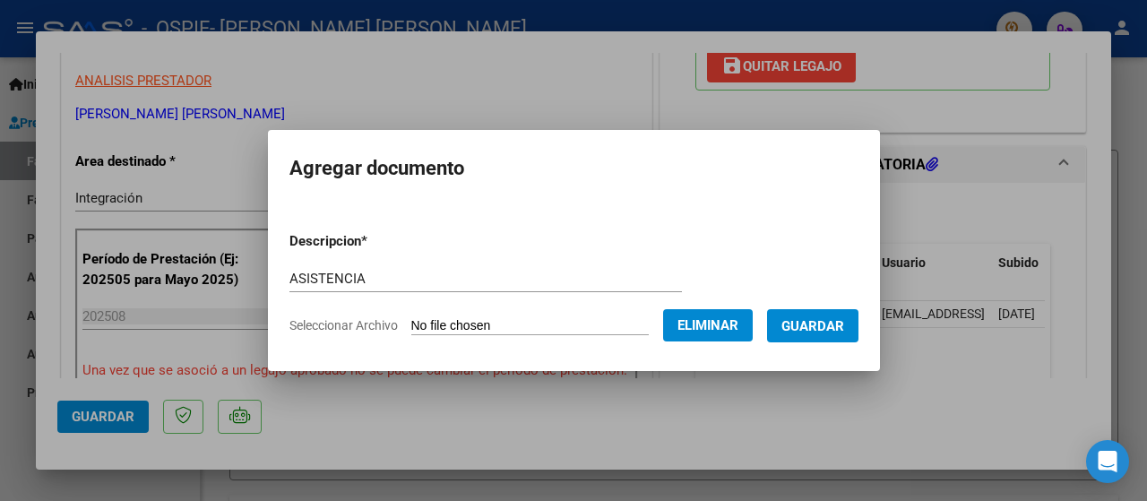
click at [832, 332] on span "Guardar" at bounding box center [812, 326] width 63 height 16
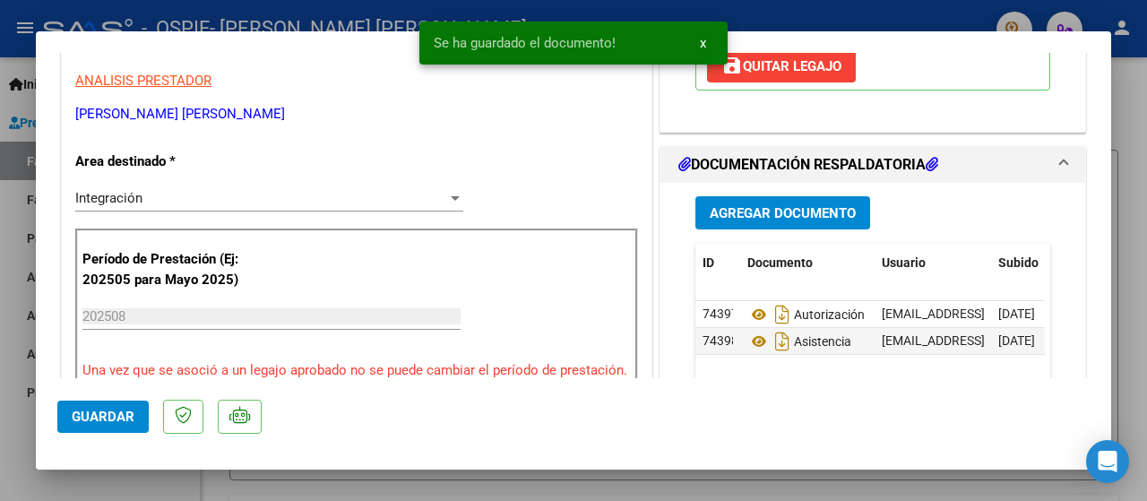
click at [3, 434] on div at bounding box center [573, 250] width 1147 height 501
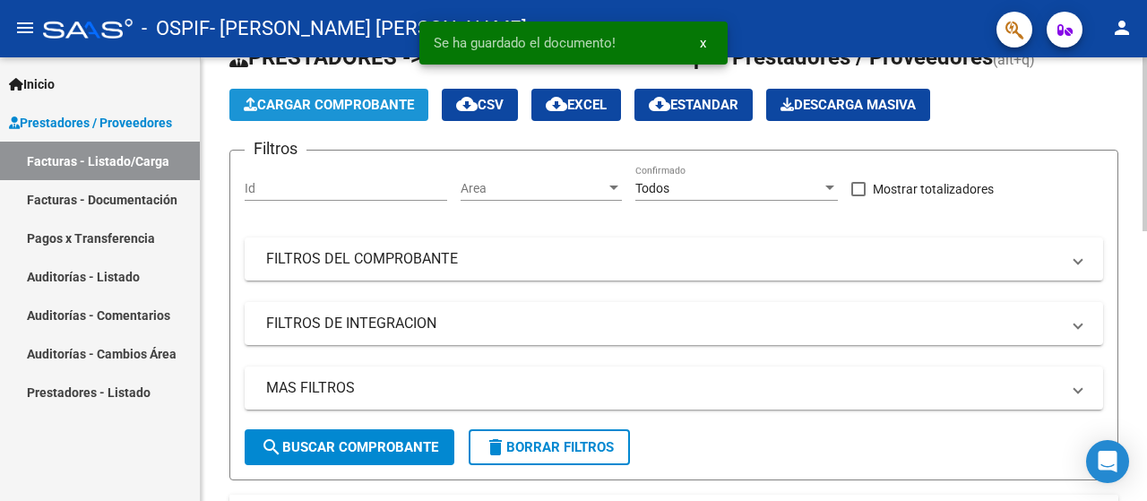
click at [374, 108] on span "Cargar Comprobante" at bounding box center [329, 105] width 170 height 16
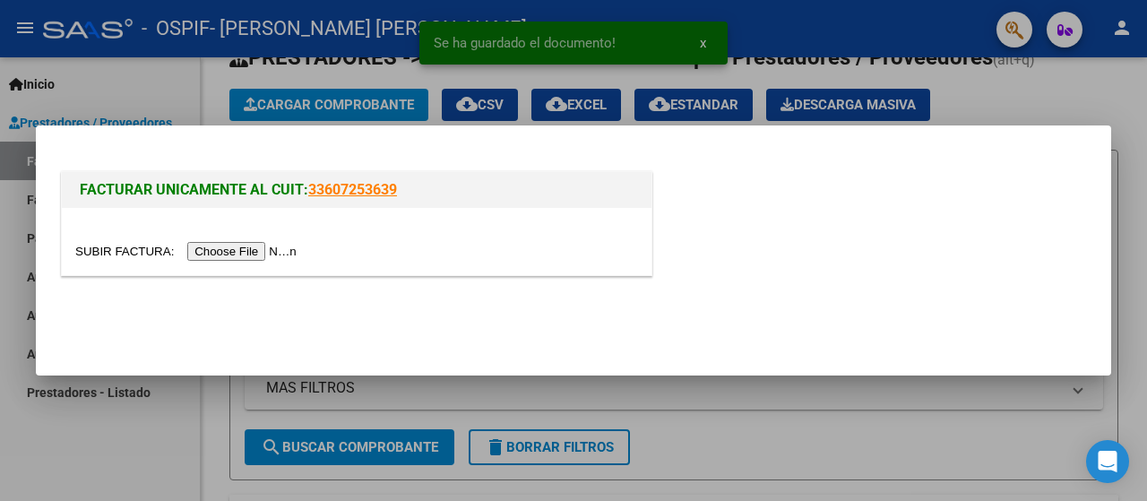
click at [236, 248] on input "file" at bounding box center [188, 251] width 227 height 19
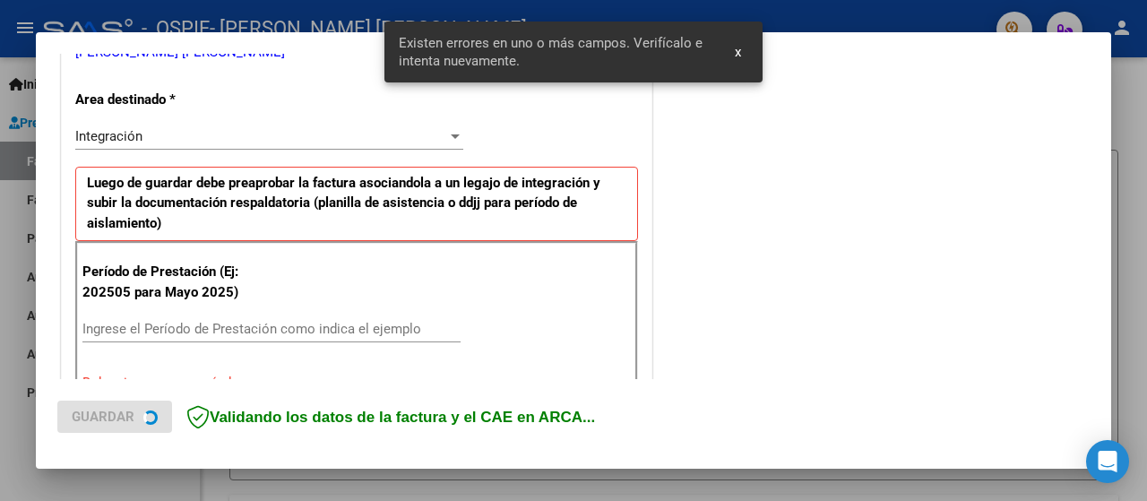
scroll to position [444, 0]
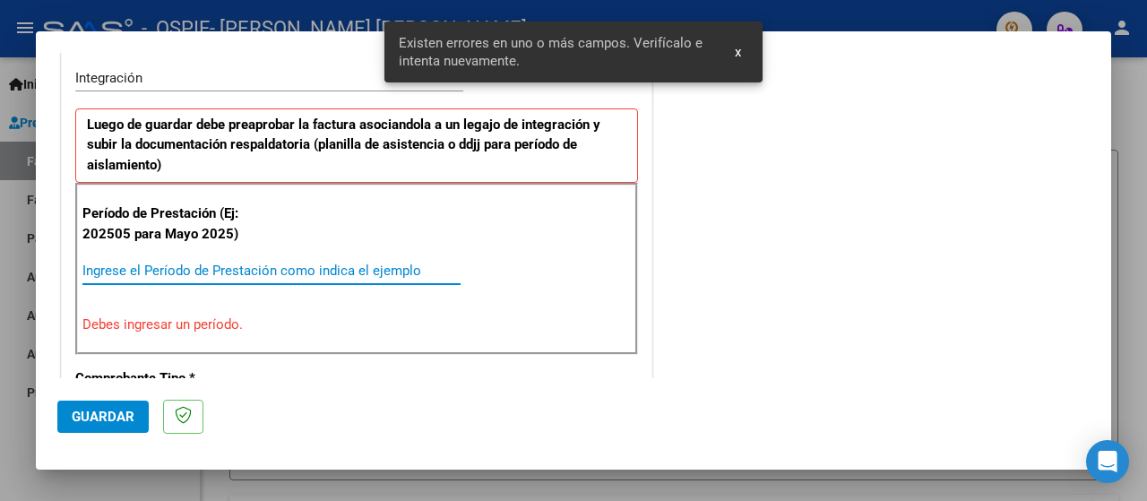
click at [114, 265] on input "Ingrese el Período de Prestación como indica el ejemplo" at bounding box center [271, 271] width 378 height 16
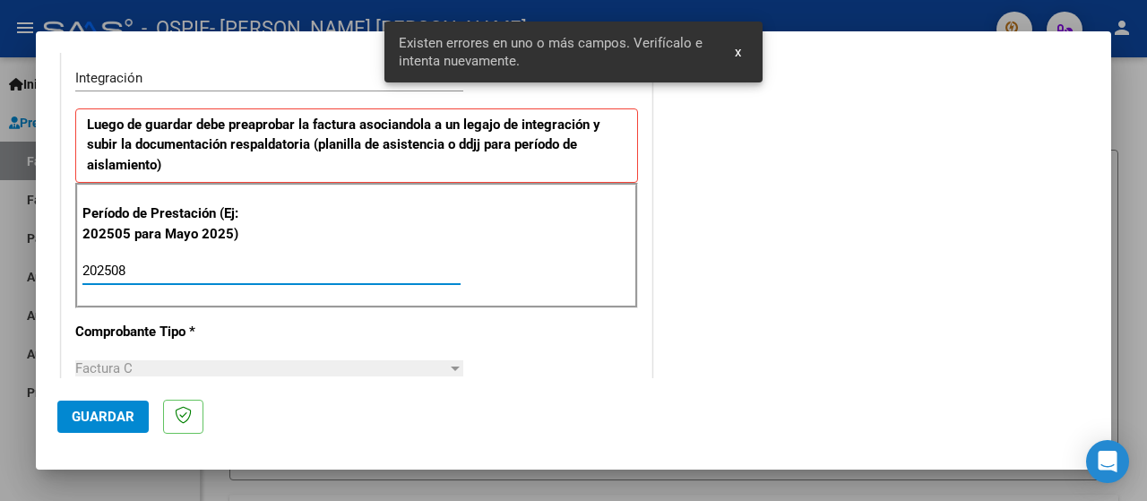
type input "202508"
click at [79, 427] on button "Guardar" at bounding box center [102, 417] width 91 height 32
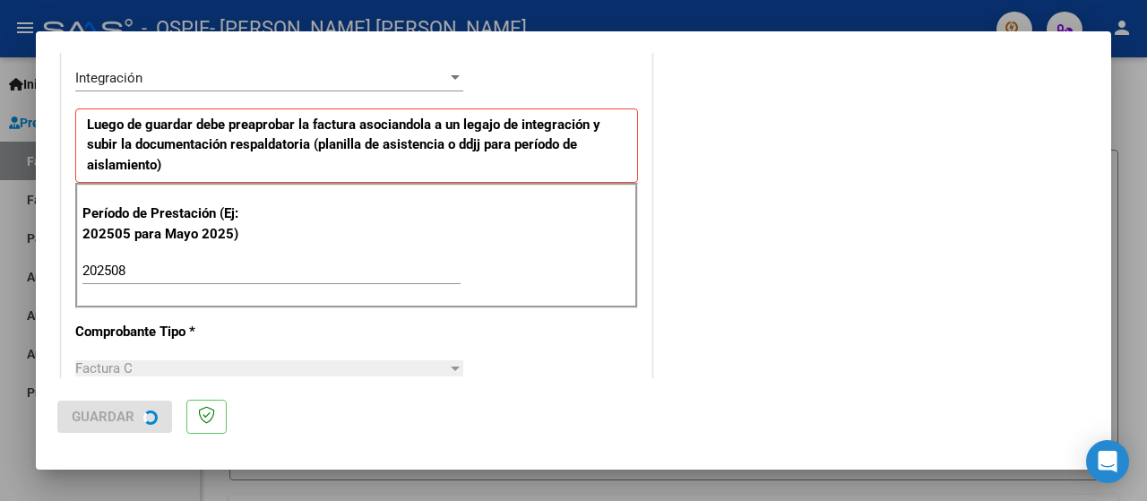
scroll to position [0, 0]
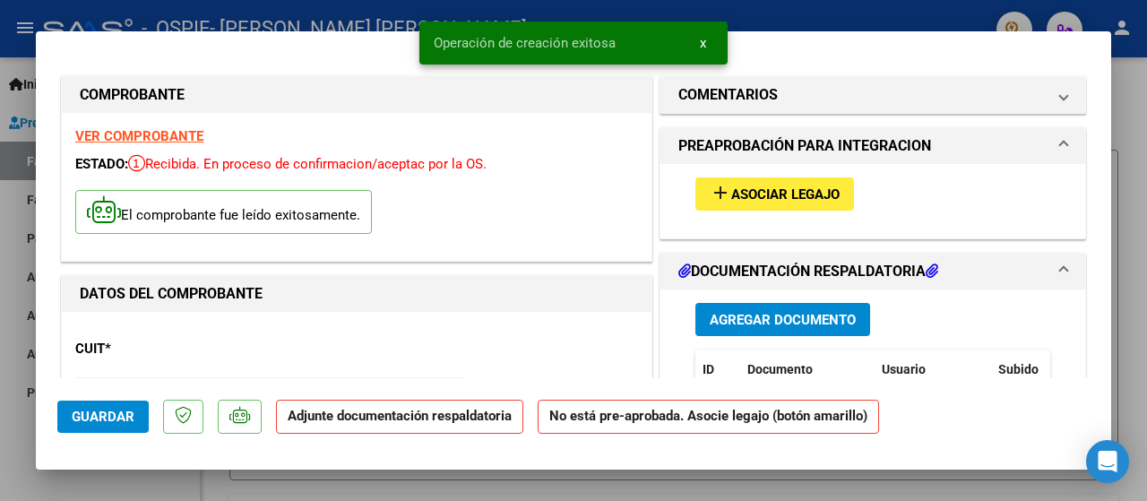
click at [817, 200] on span "Asociar Legajo" at bounding box center [785, 194] width 108 height 16
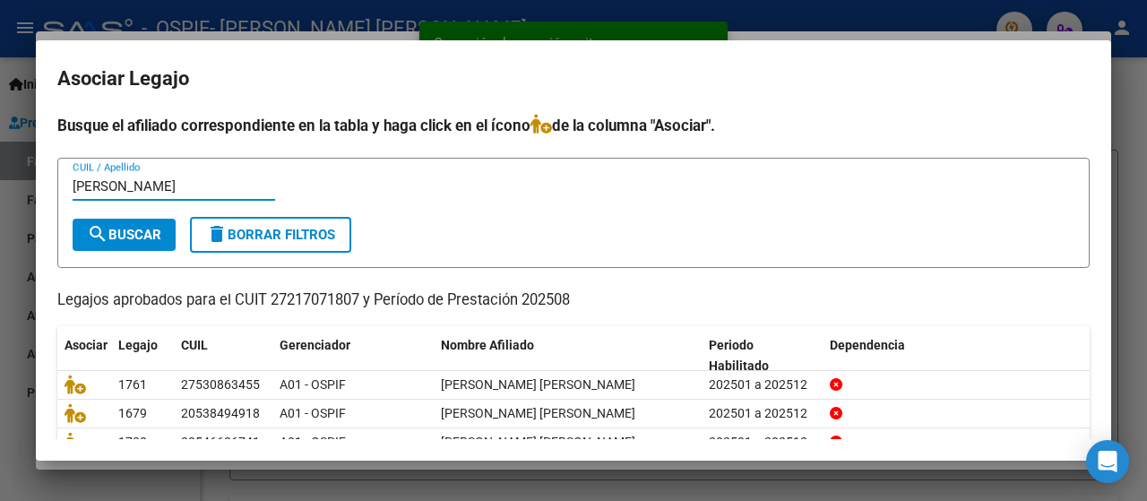
type input "[PERSON_NAME]"
click at [143, 243] on button "search Buscar" at bounding box center [124, 235] width 103 height 32
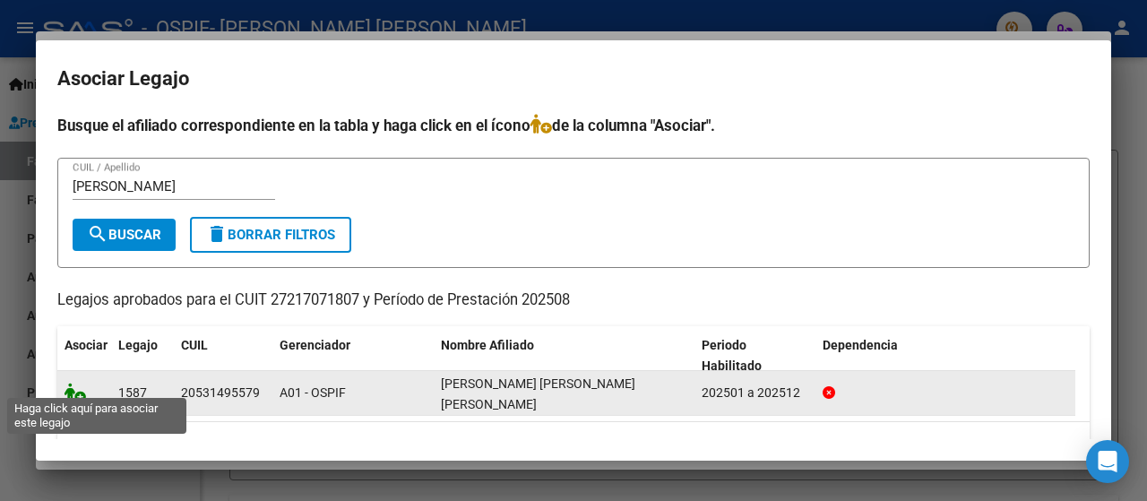
click at [65, 383] on icon at bounding box center [76, 393] width 22 height 20
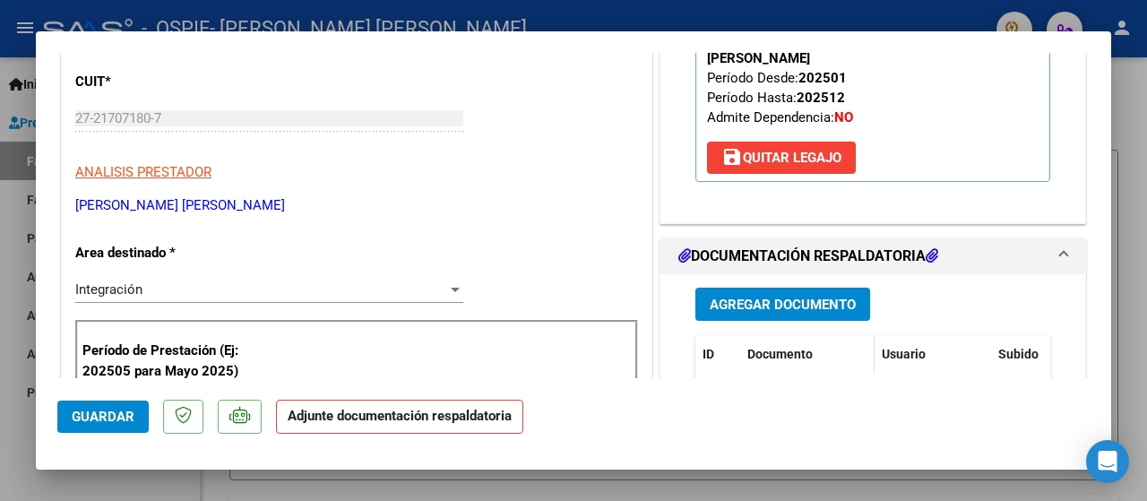
scroll to position [269, 0]
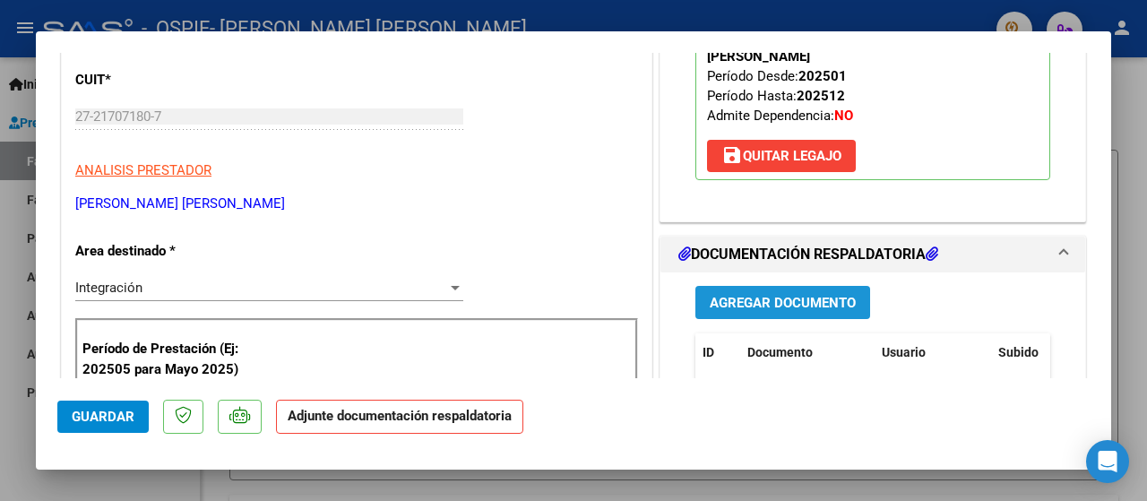
click at [711, 289] on button "Agregar Documento" at bounding box center [782, 302] width 175 height 33
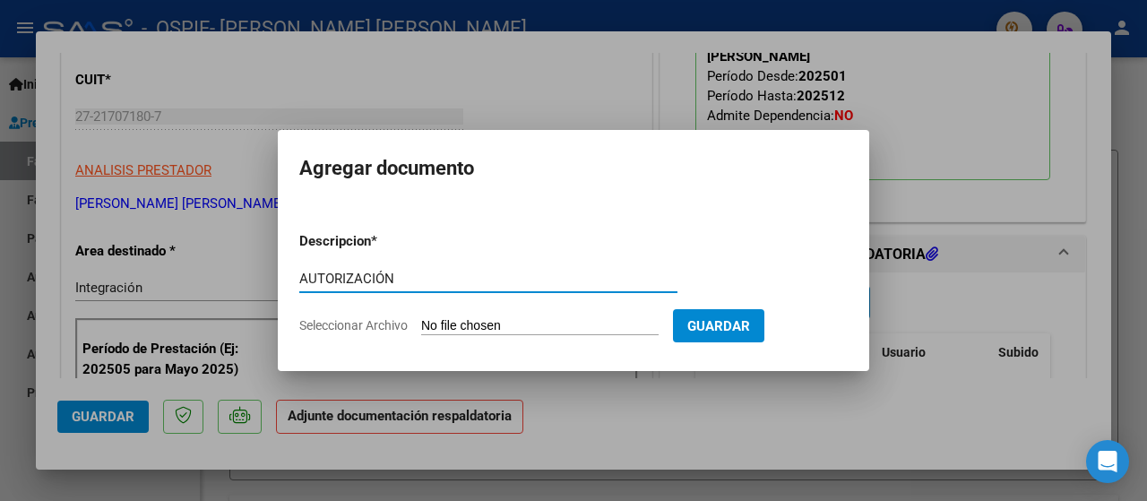
type input "AUTORIZACIÓN"
click at [326, 328] on span "Seleccionar Archivo" at bounding box center [353, 325] width 108 height 14
click at [421, 328] on input "Seleccionar Archivo" at bounding box center [539, 326] width 237 height 17
type input "C:\fakepath\AUTORIZACIÓN 2025- [PERSON_NAME] [PERSON_NAME] [PERSON_NAME].png"
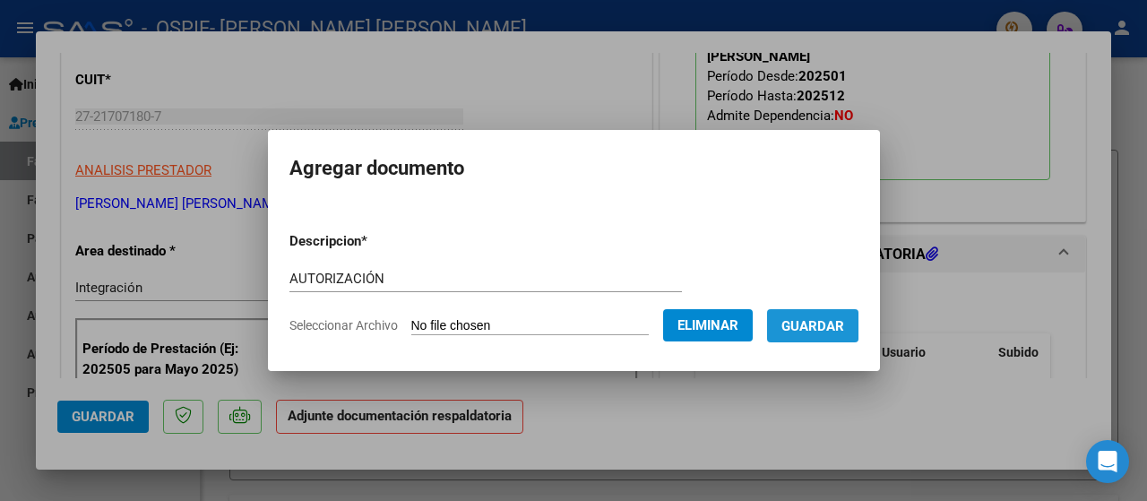
click at [830, 321] on span "Guardar" at bounding box center [812, 326] width 63 height 16
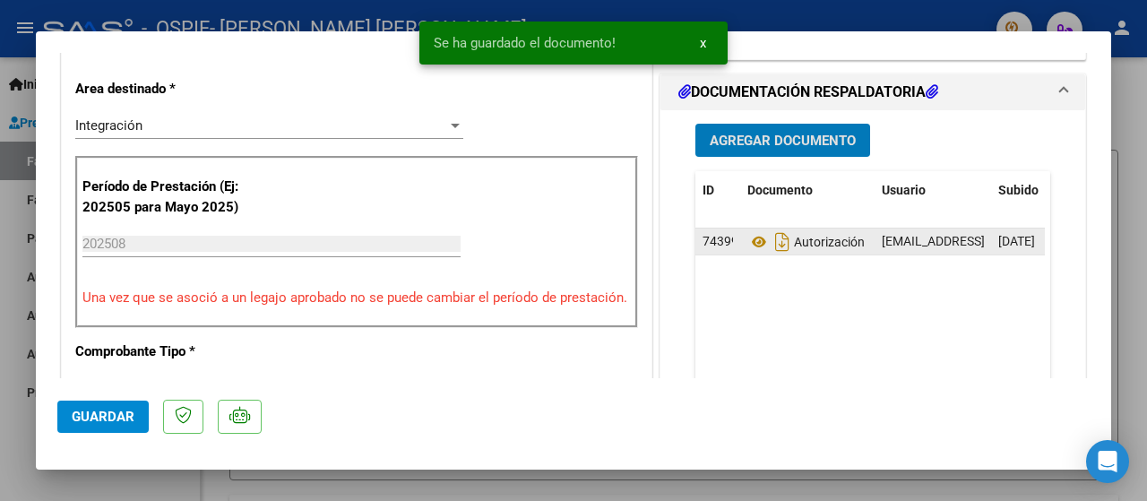
scroll to position [448, 0]
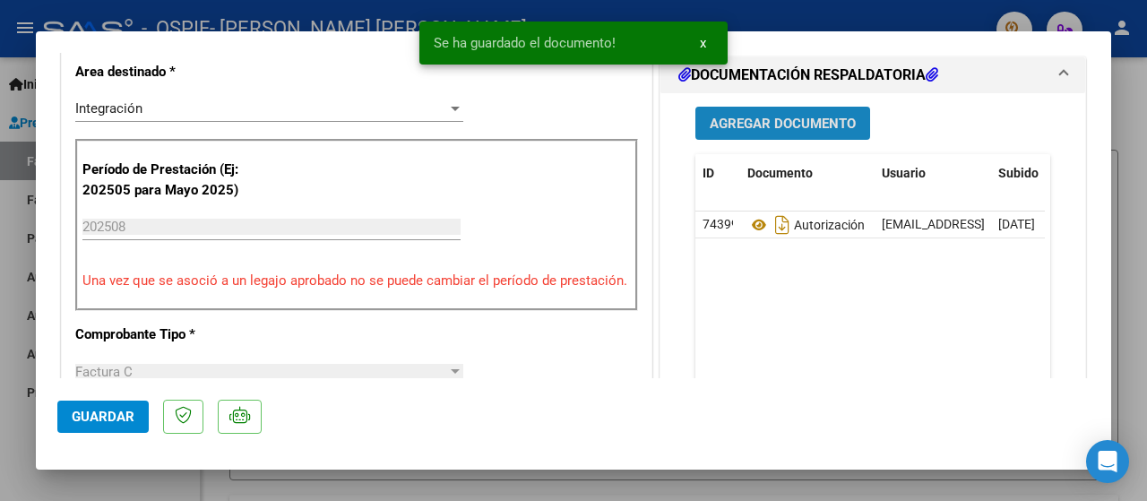
click at [723, 112] on button "Agregar Documento" at bounding box center [782, 123] width 175 height 33
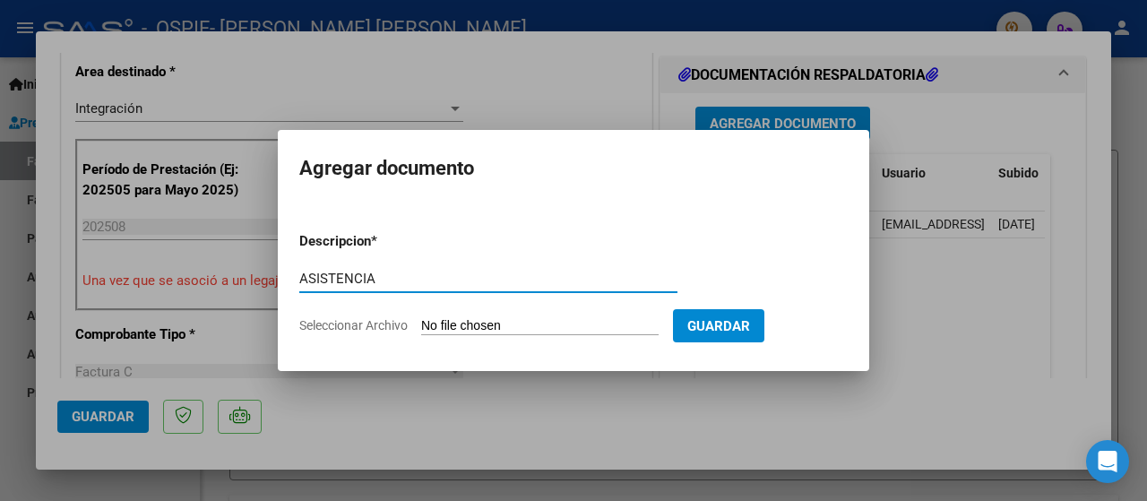
type input "ASISTENCIA"
click at [385, 322] on span "Seleccionar Archivo" at bounding box center [353, 325] width 108 height 14
click at [421, 322] on input "Seleccionar Archivo" at bounding box center [539, 326] width 237 height 17
type input "C:\fakepath\ASISTENCIA [PERSON_NAME] [PERSON_NAME].jpeg"
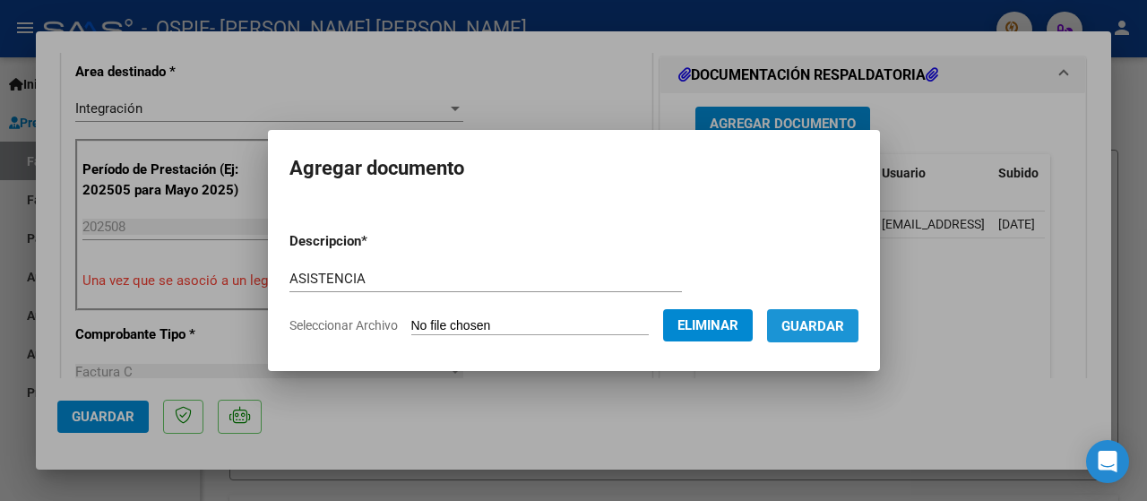
click at [831, 328] on span "Guardar" at bounding box center [812, 326] width 63 height 16
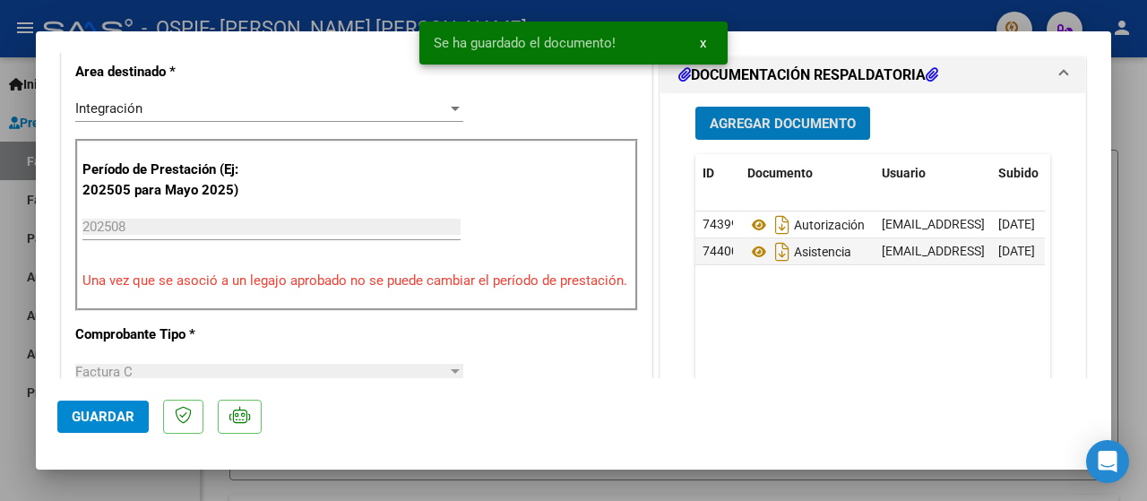
click at [8, 471] on div at bounding box center [573, 250] width 1147 height 501
type input "$ 0,00"
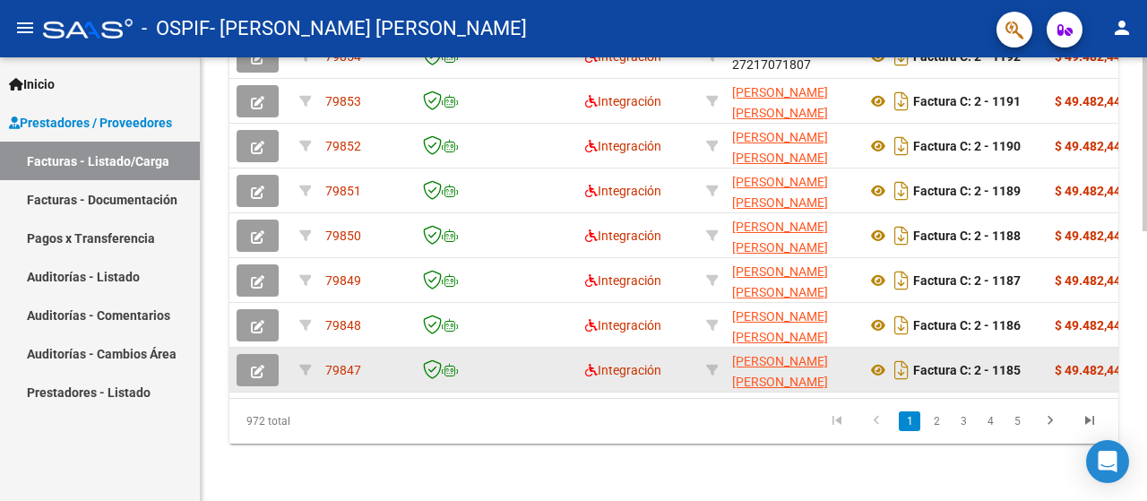
scroll to position [690, 0]
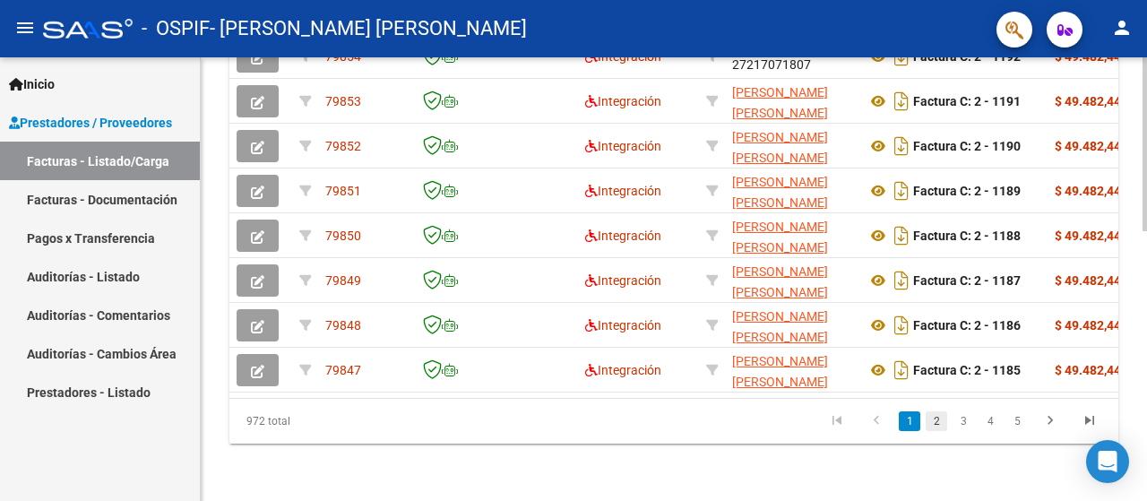
click at [935, 427] on link "2" at bounding box center [937, 421] width 22 height 20
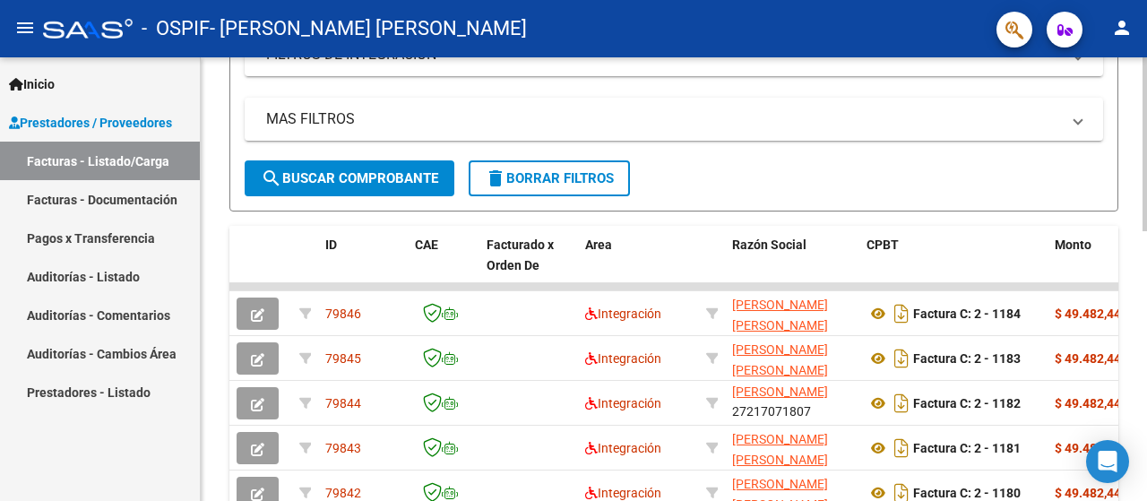
scroll to position [0, 0]
